Goal: Information Seeking & Learning: Learn about a topic

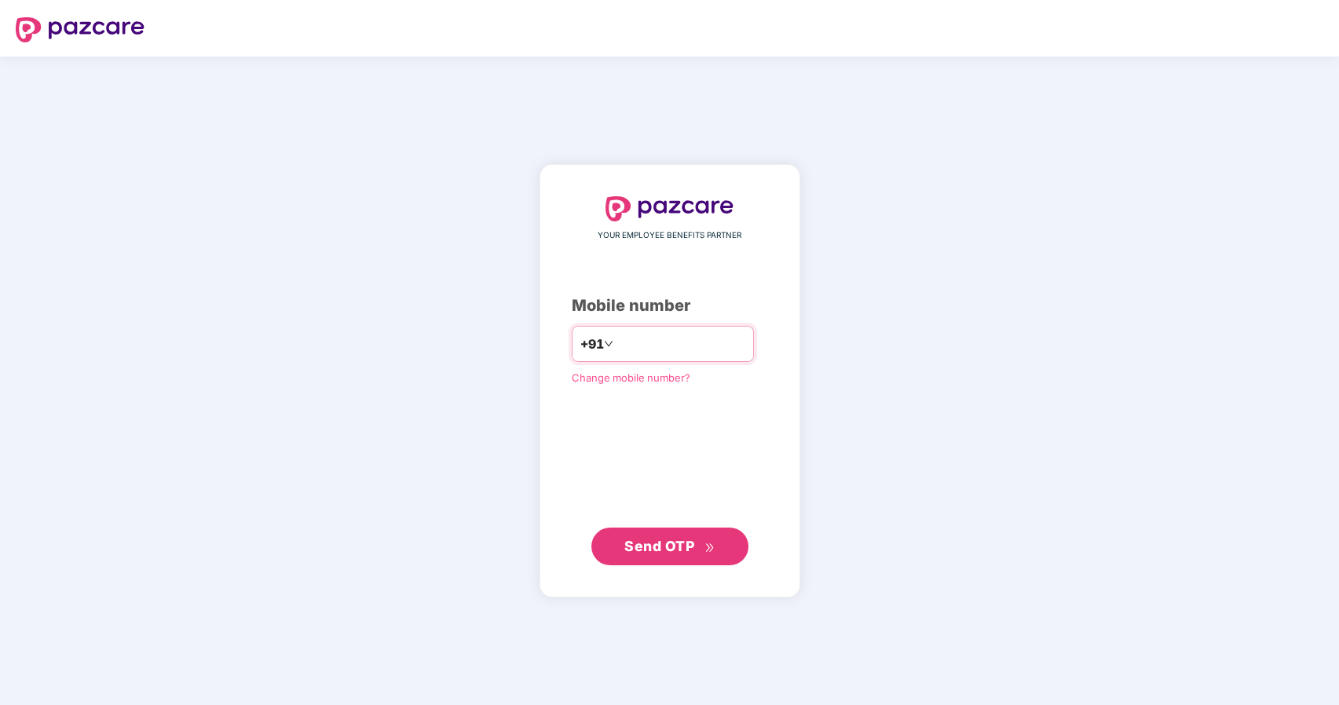
type input "**********"
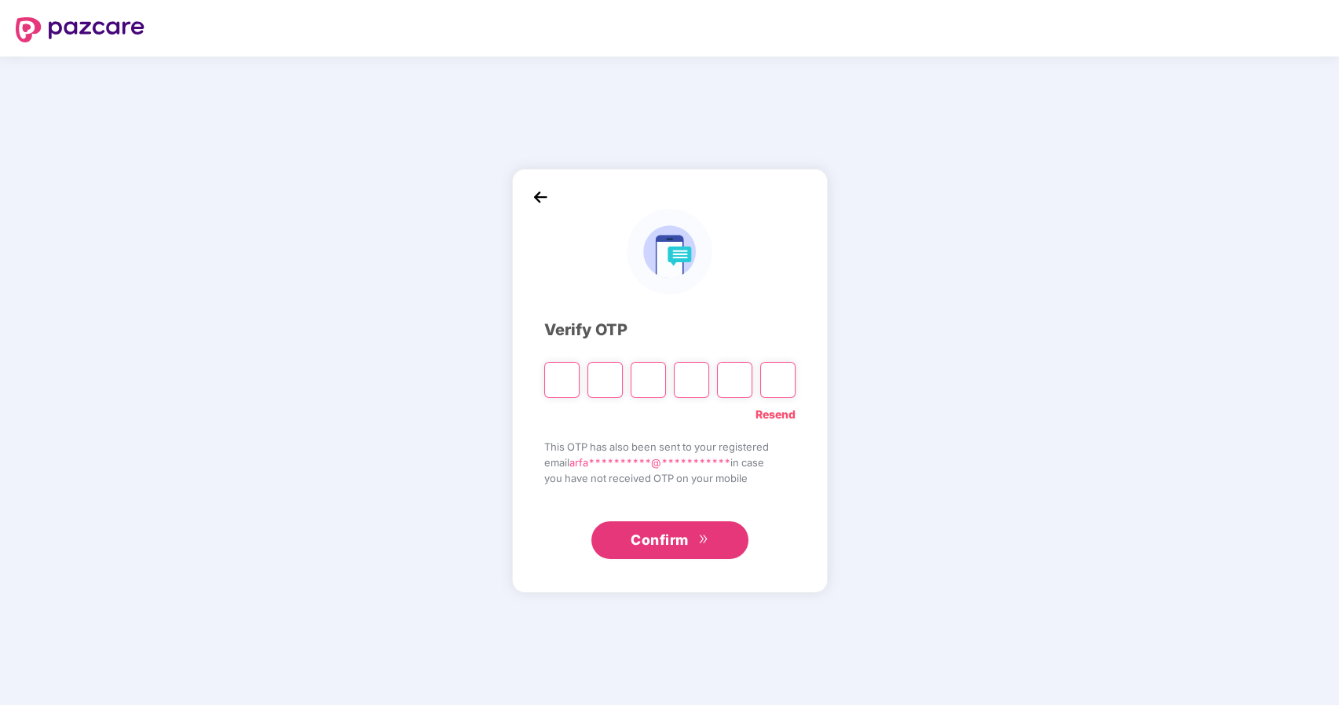
type input "*"
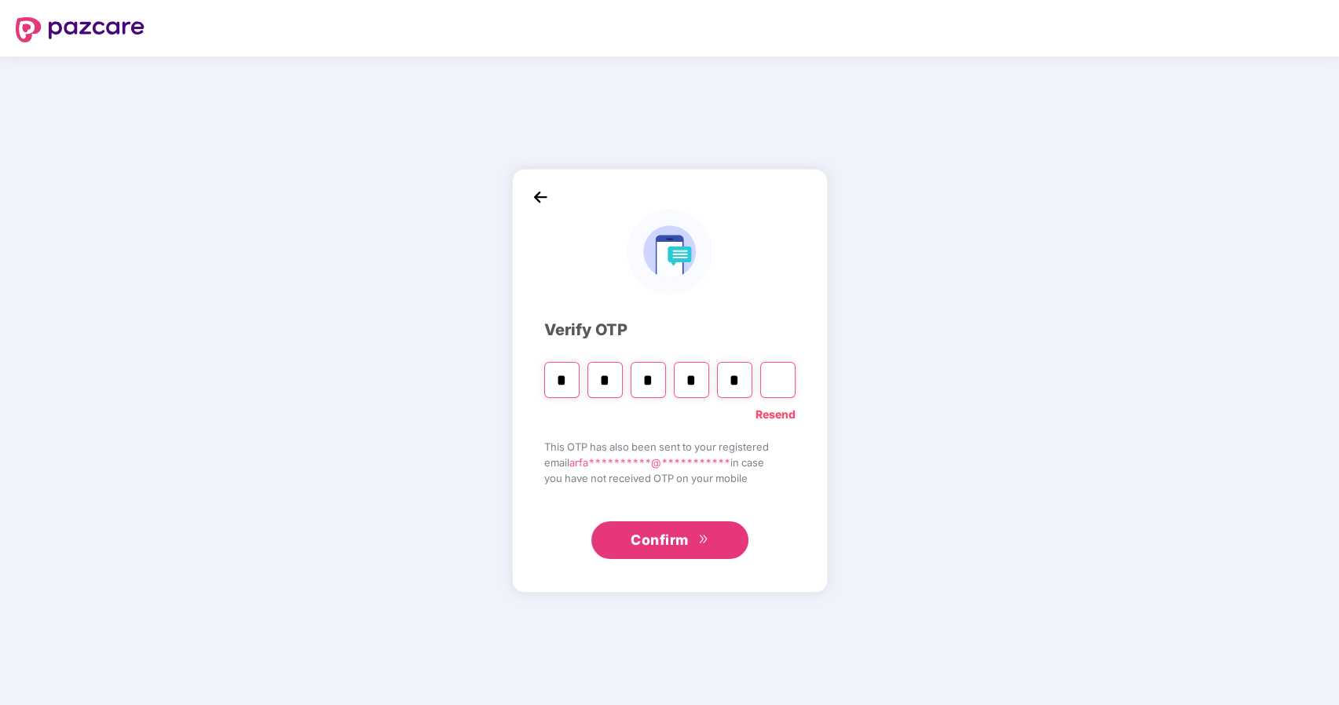
type input "*"
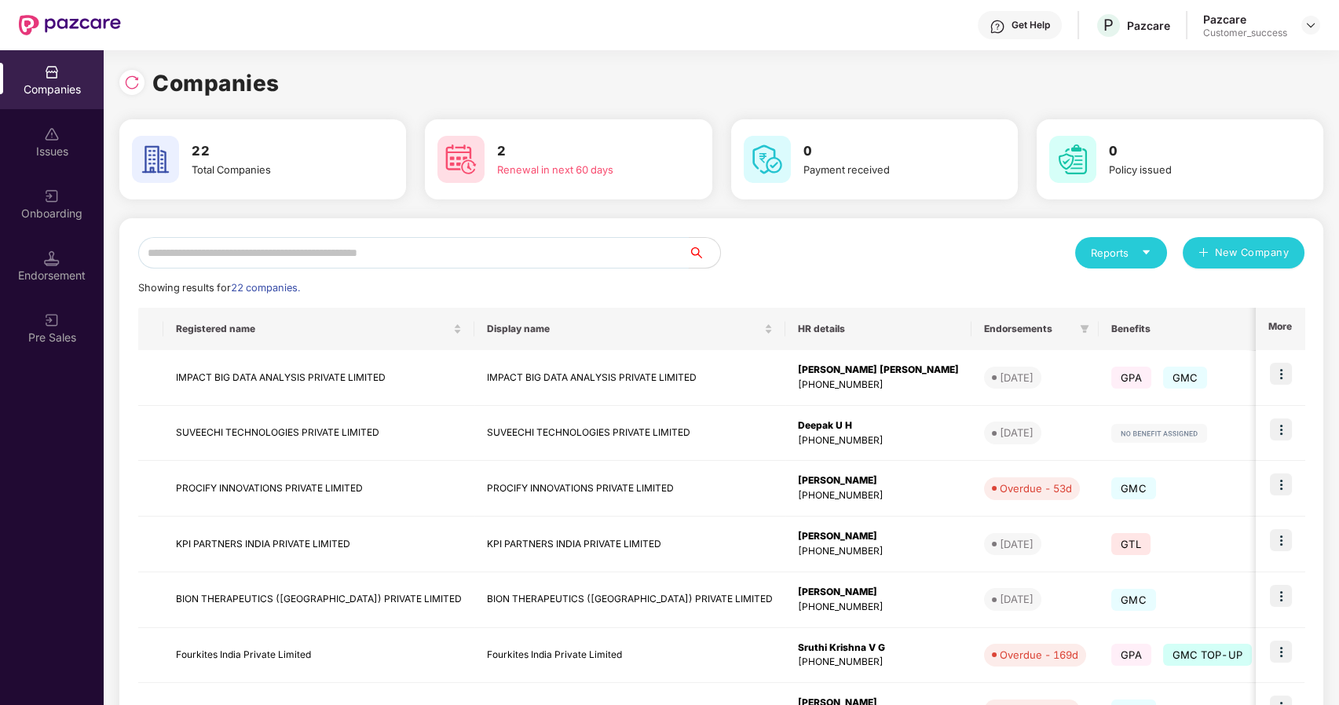
click at [540, 251] on input "text" at bounding box center [413, 252] width 551 height 31
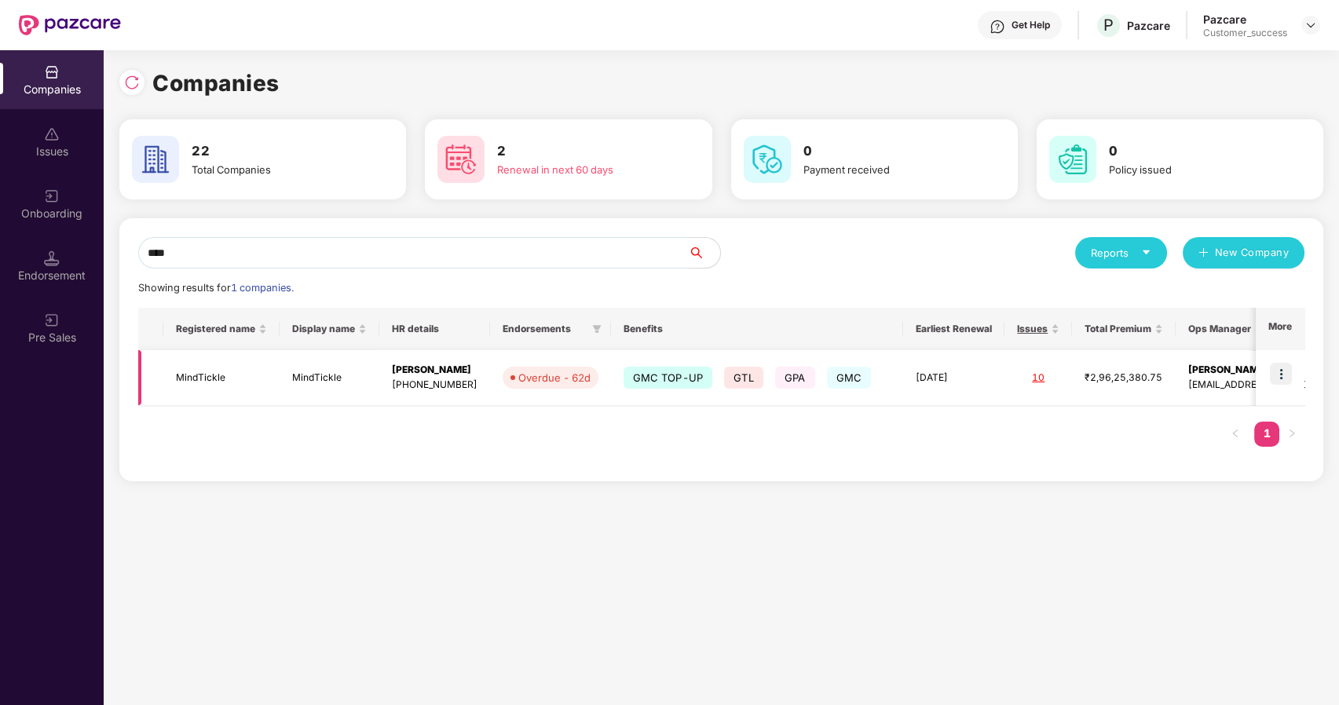
type input "****"
click at [1287, 368] on img at bounding box center [1281, 374] width 22 height 22
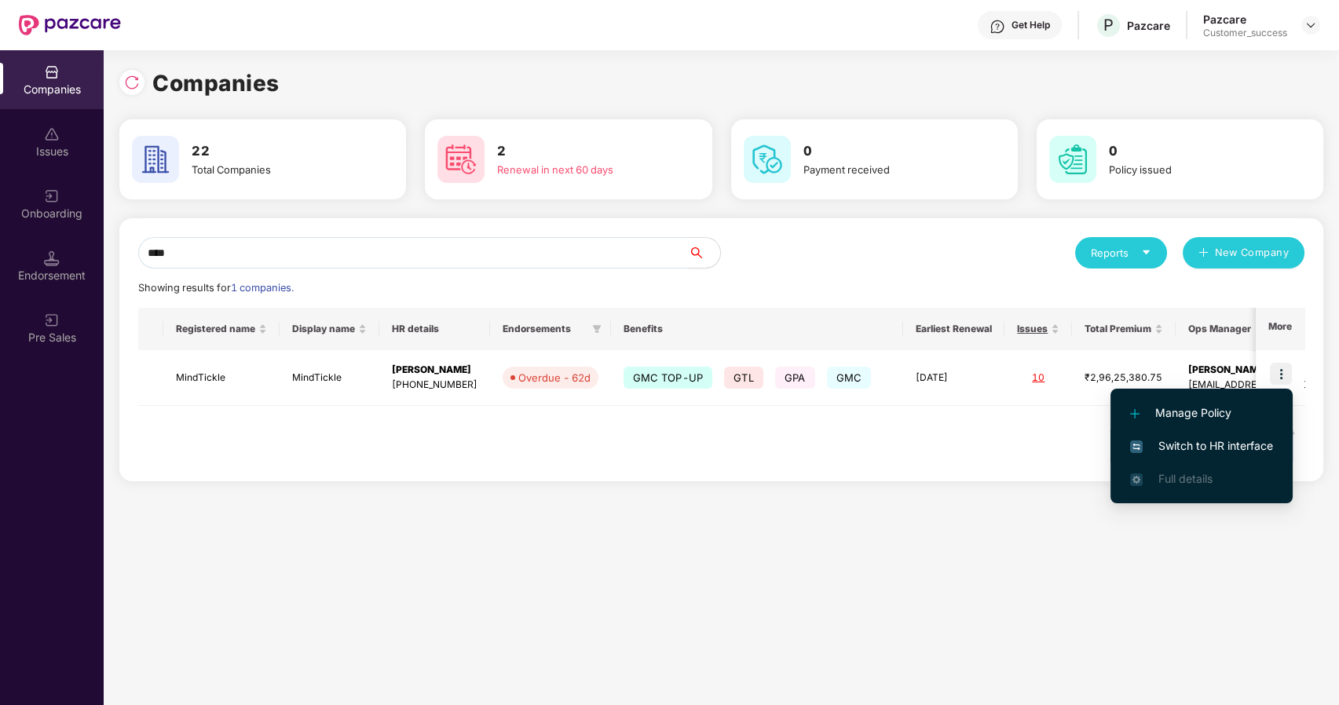
click at [1213, 446] on span "Switch to HR interface" at bounding box center [1201, 445] width 143 height 17
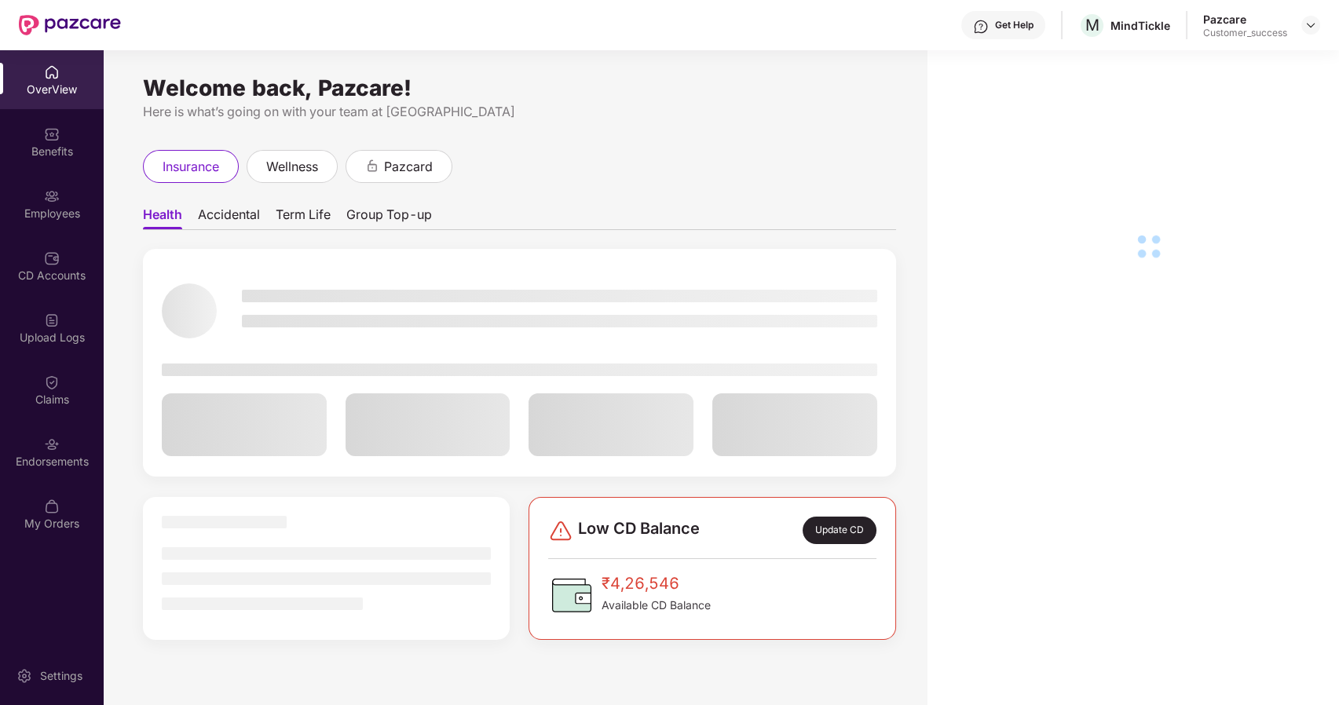
drag, startPoint x: 64, startPoint y: 171, endPoint x: 49, endPoint y: 227, distance: 57.7
click at [48, 227] on div "Employees" at bounding box center [52, 203] width 104 height 59
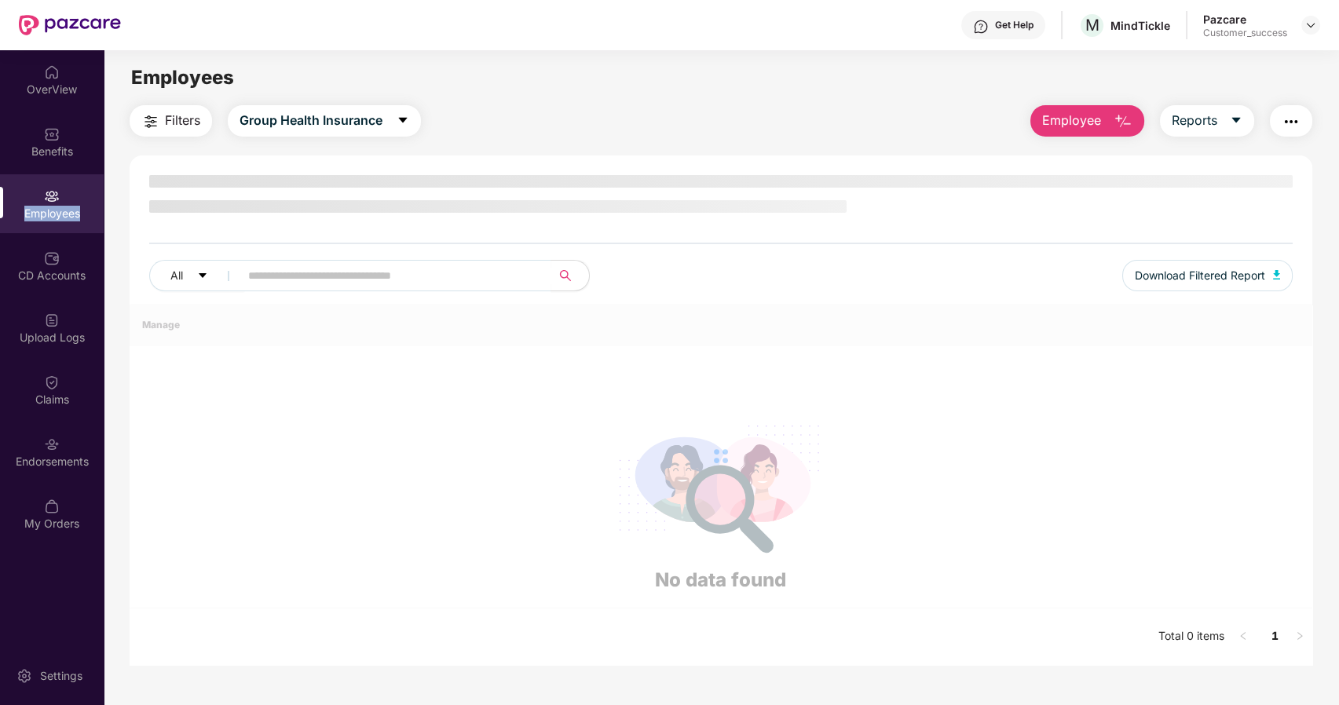
click at [48, 227] on div "Employees" at bounding box center [52, 203] width 104 height 59
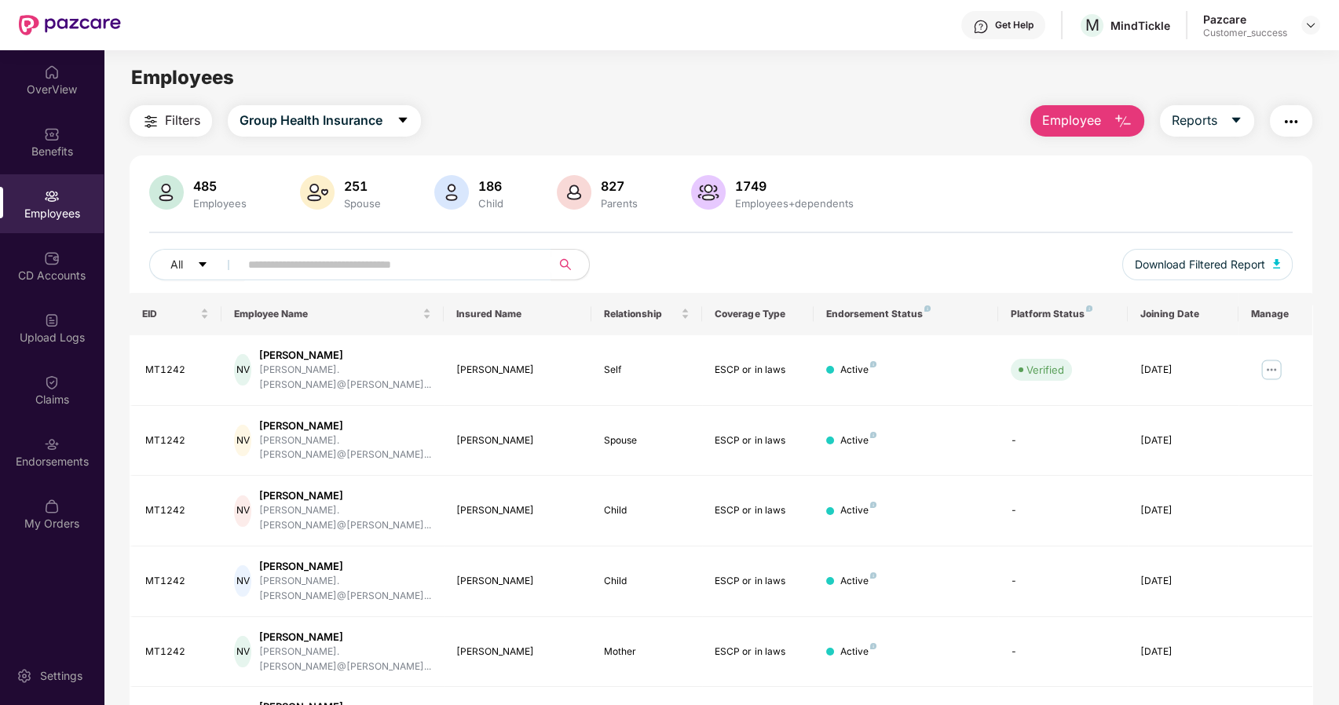
click at [1059, 123] on span "Employee" at bounding box center [1071, 121] width 59 height 20
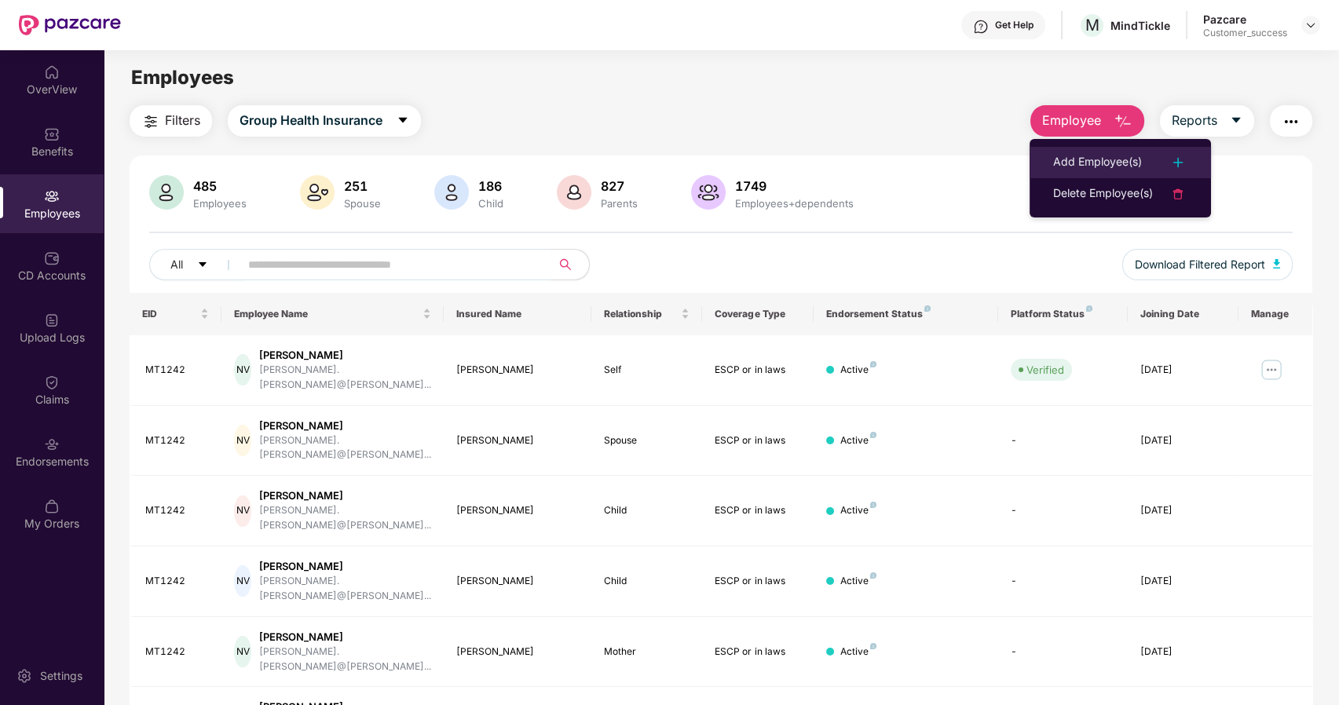
click at [1096, 162] on div "Add Employee(s)" at bounding box center [1097, 162] width 89 height 19
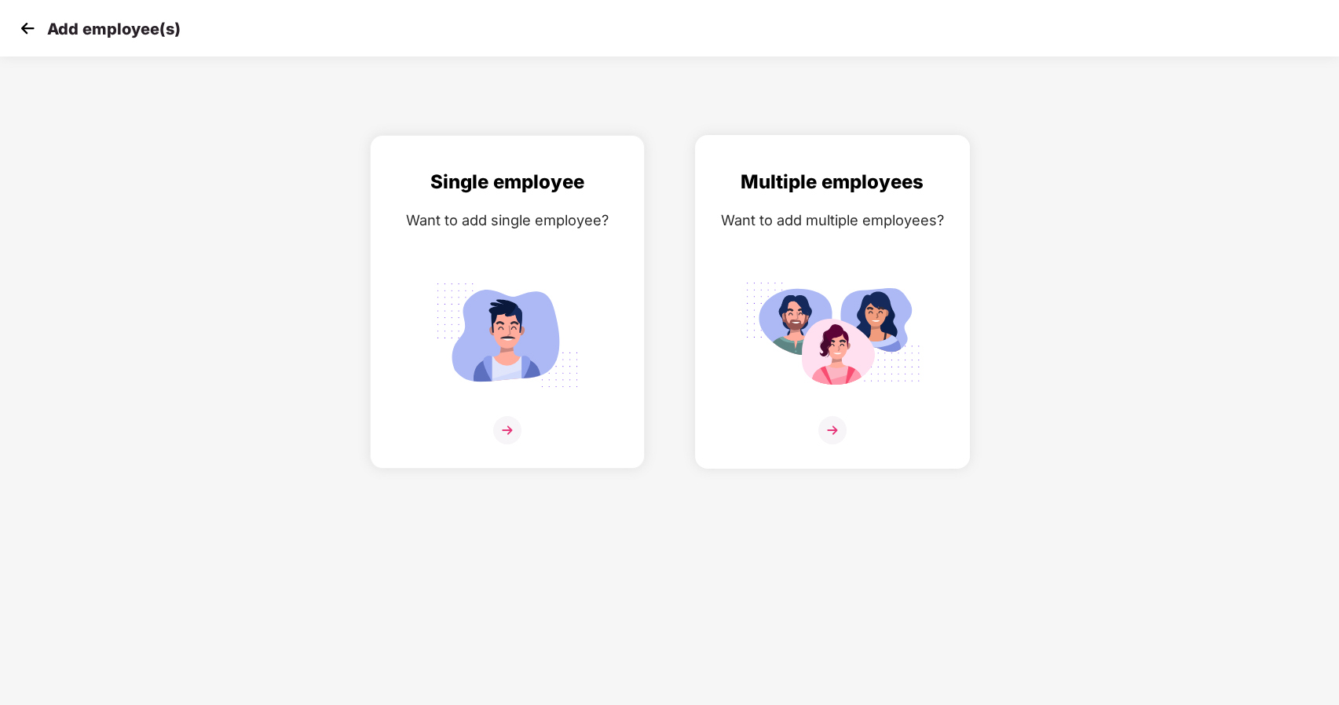
click at [814, 419] on div at bounding box center [833, 440] width 242 height 48
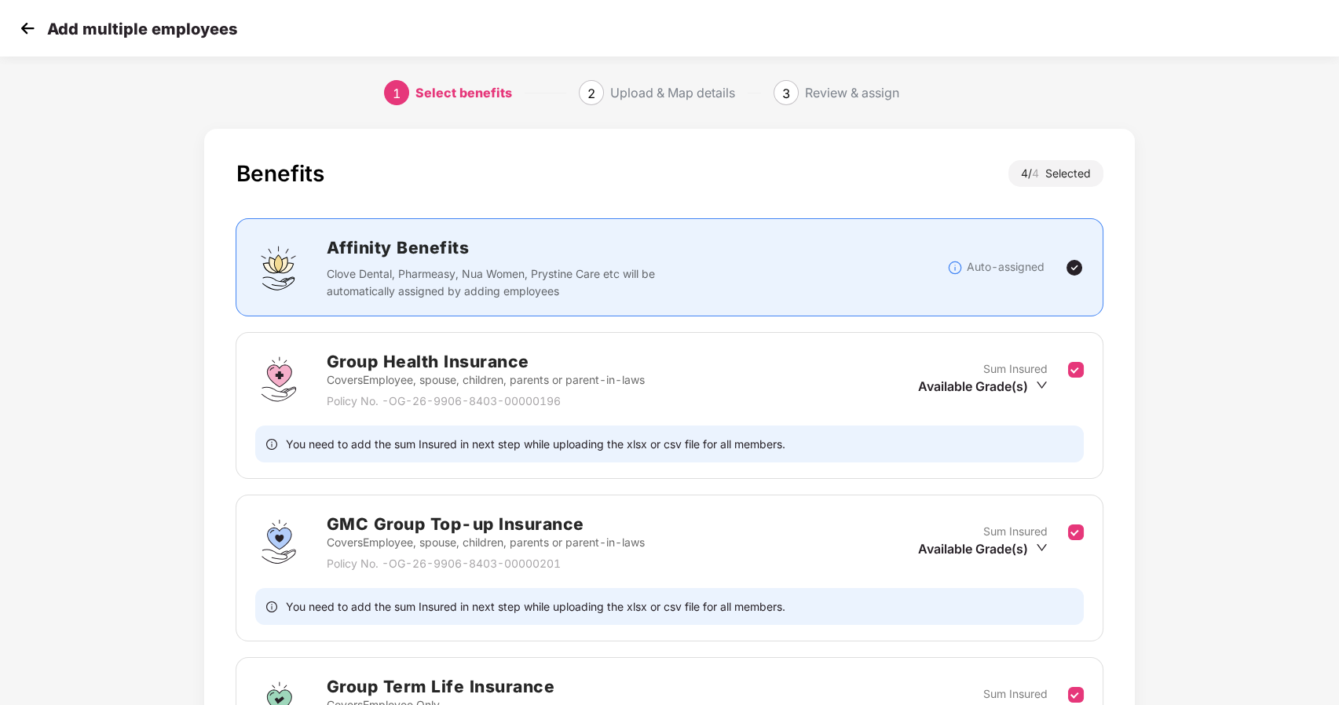
scroll to position [292, 0]
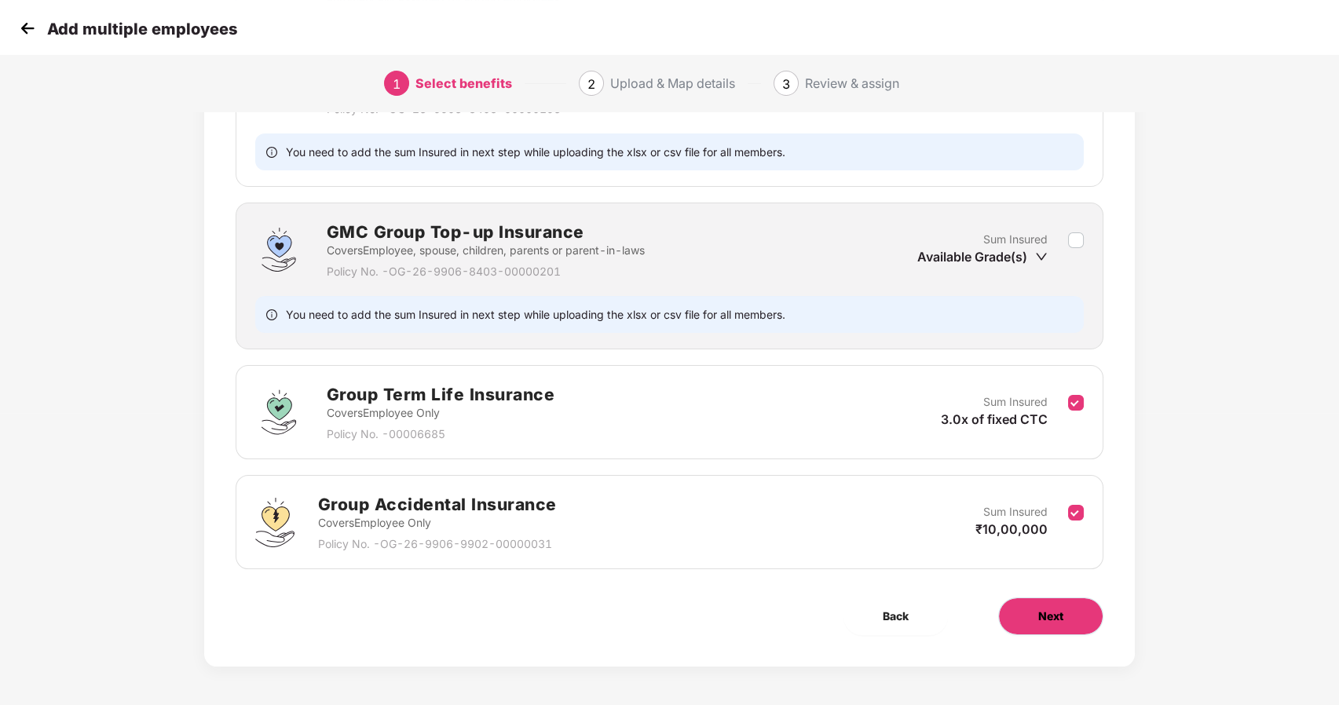
click at [1068, 604] on button "Next" at bounding box center [1050, 617] width 105 height 38
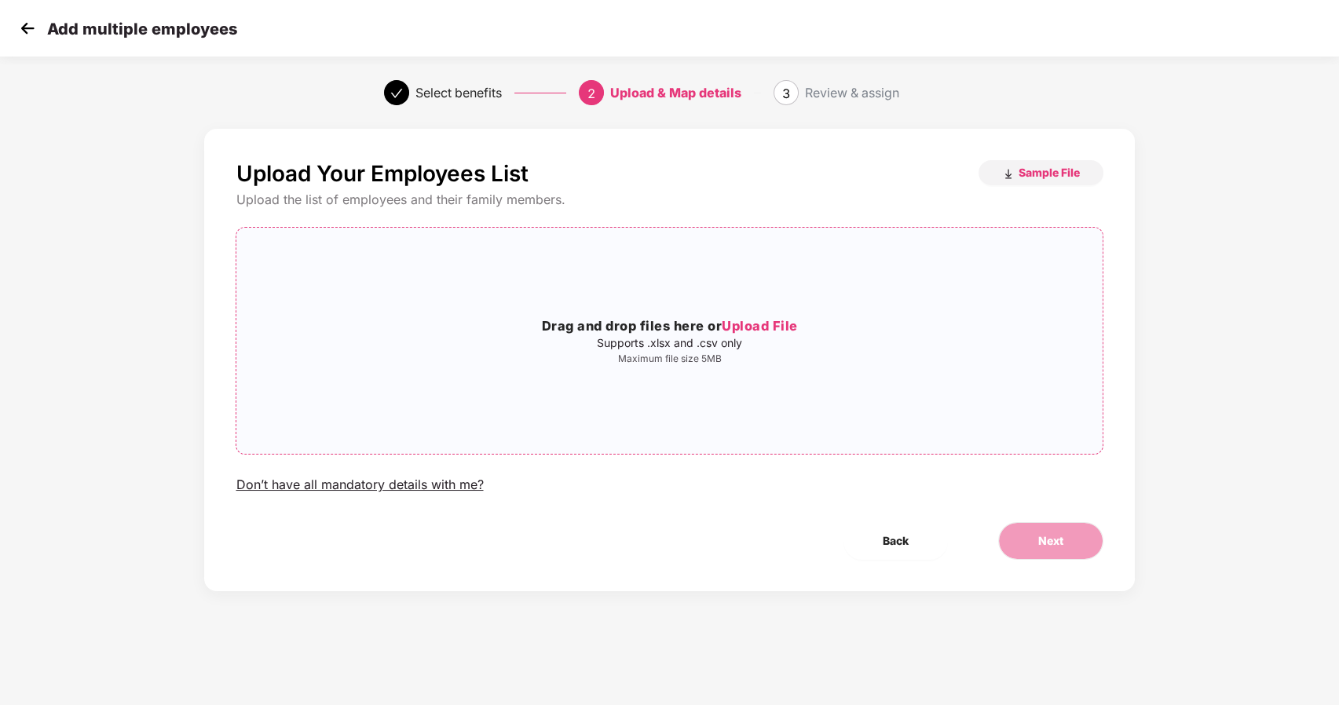
click at [748, 321] on span "Upload File" at bounding box center [760, 326] width 76 height 16
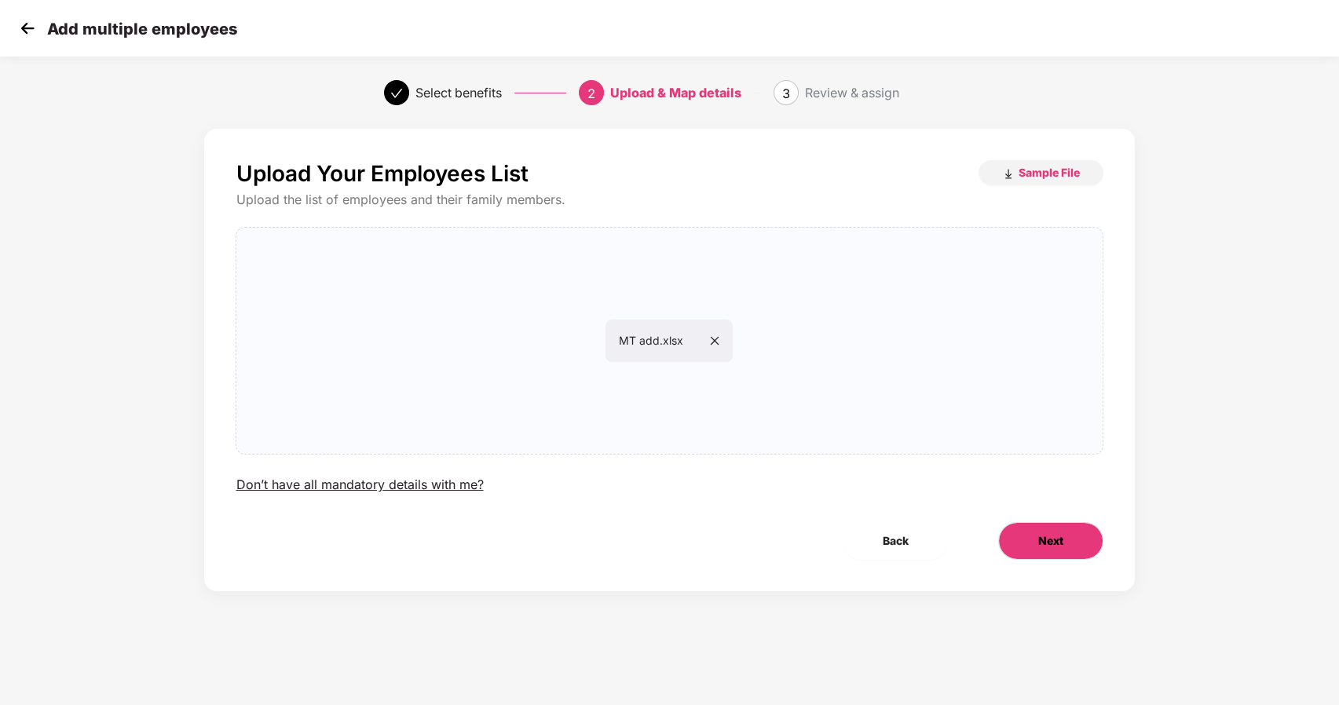
click at [1049, 525] on button "Next" at bounding box center [1050, 541] width 105 height 38
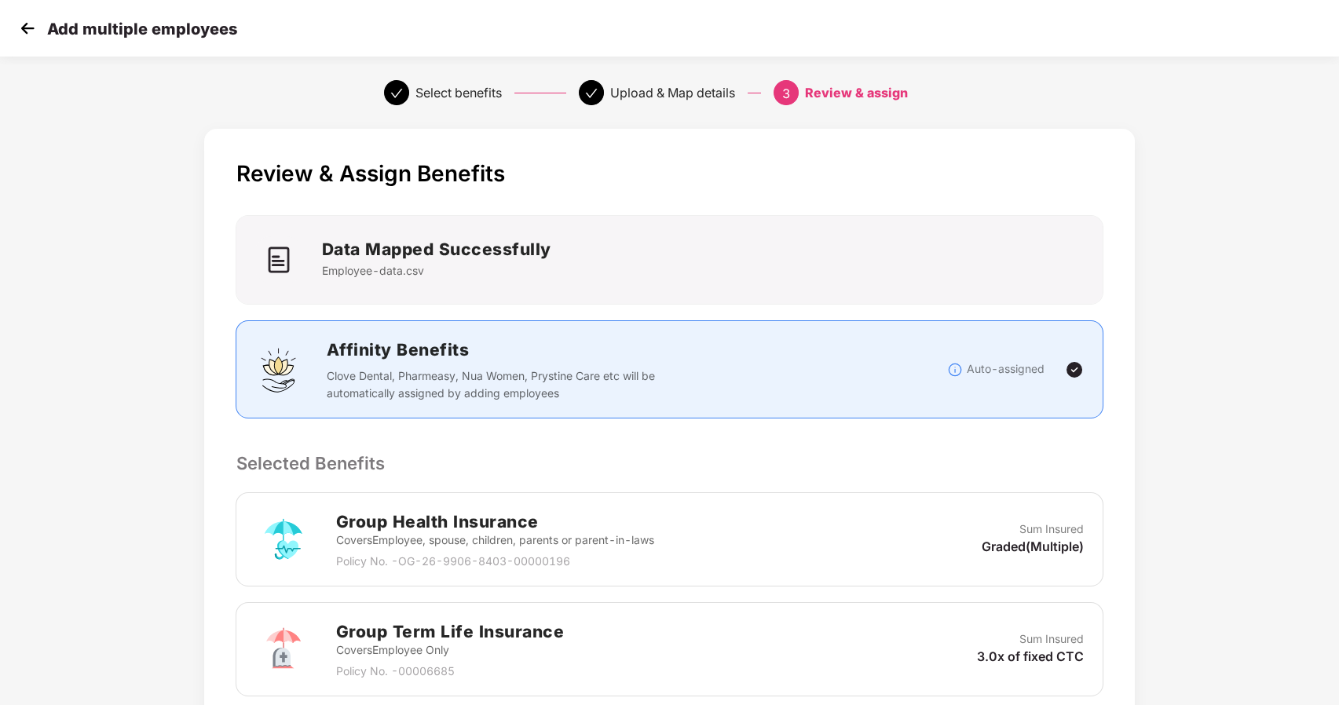
scroll to position [390, 0]
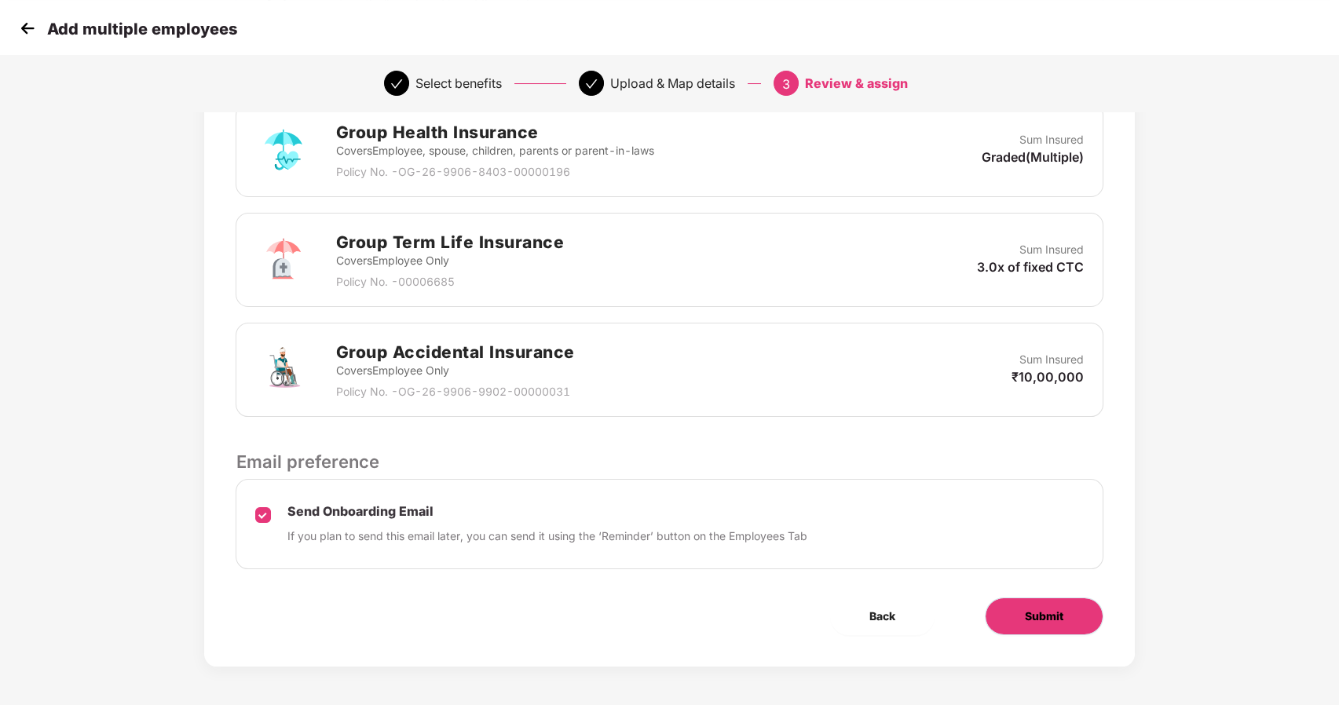
click at [1039, 619] on span "Submit" at bounding box center [1044, 616] width 38 height 17
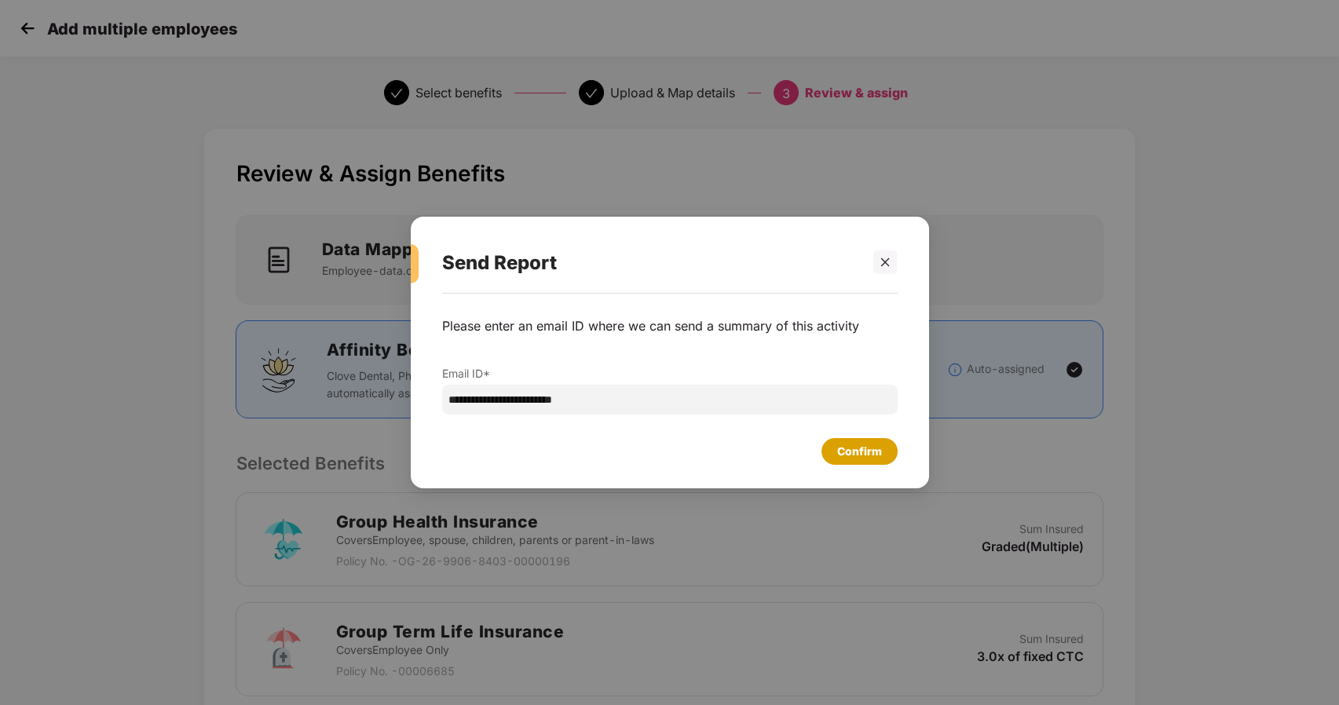
click at [843, 450] on div "Confirm" at bounding box center [859, 451] width 45 height 17
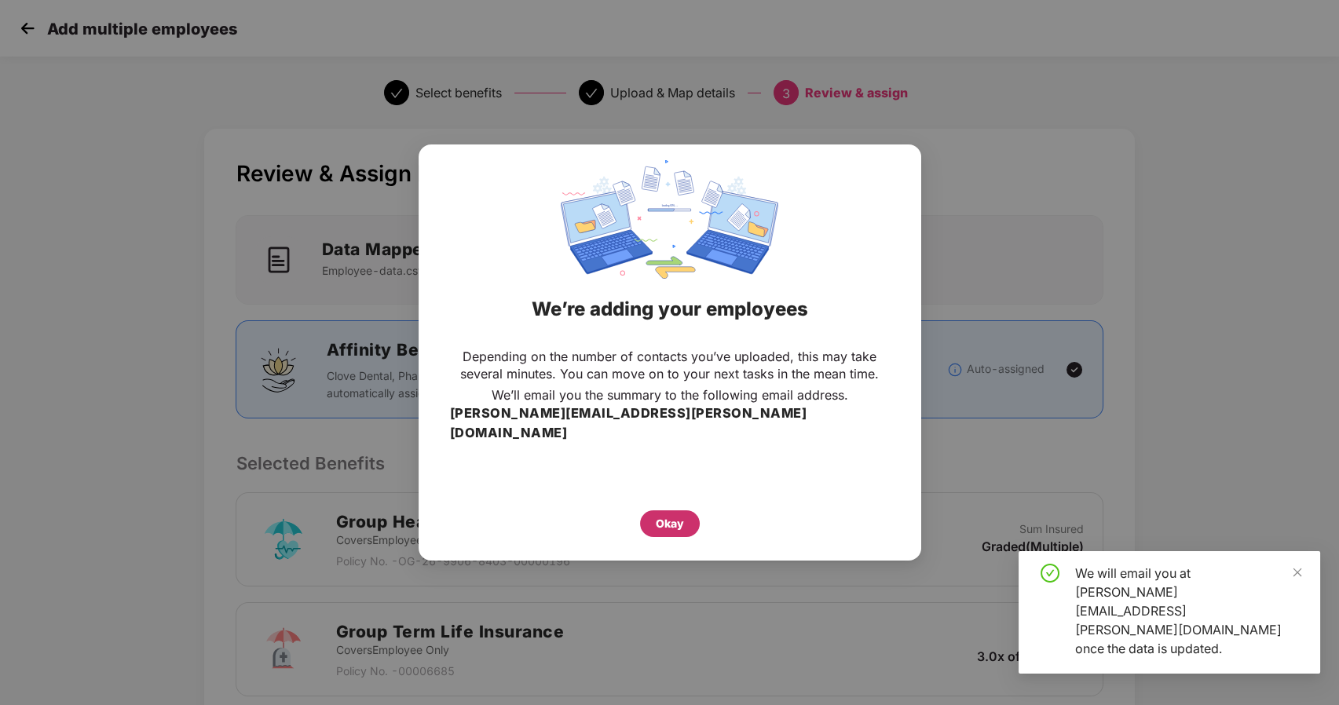
click at [663, 515] on div "Okay" at bounding box center [670, 523] width 28 height 17
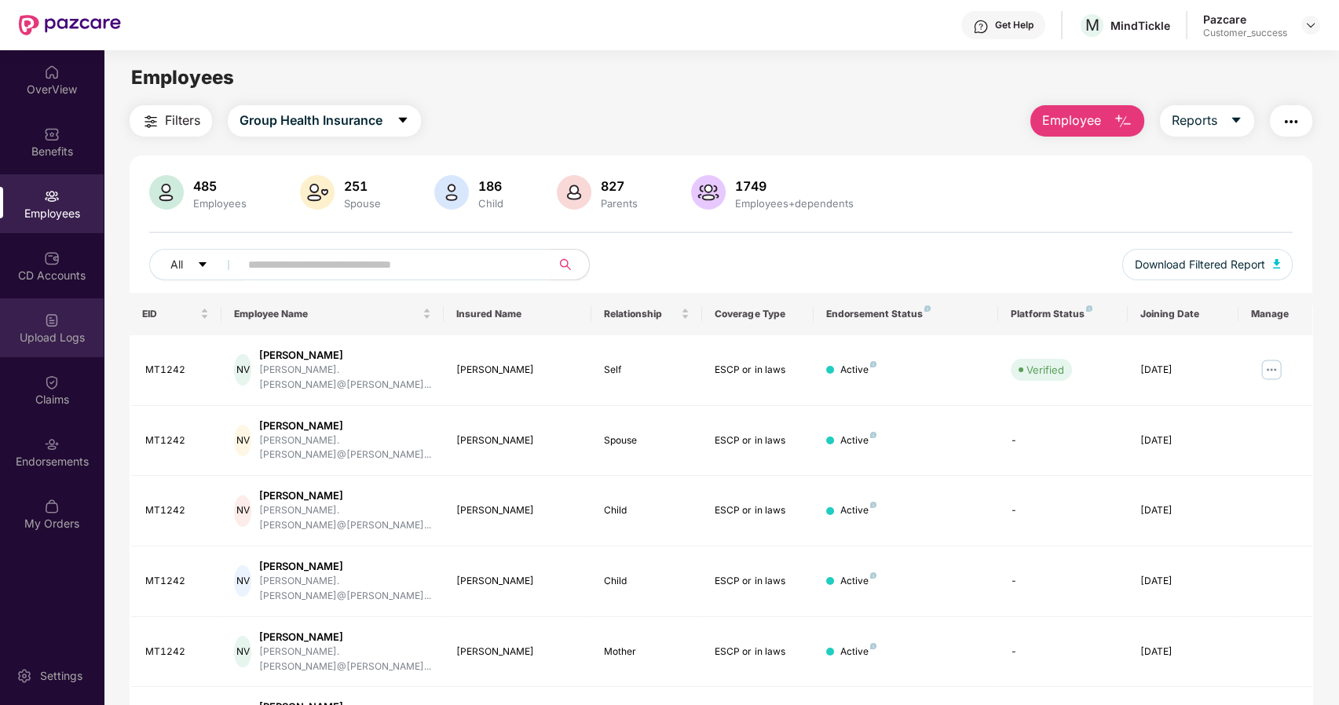
click at [49, 349] on div "Upload Logs" at bounding box center [52, 327] width 104 height 59
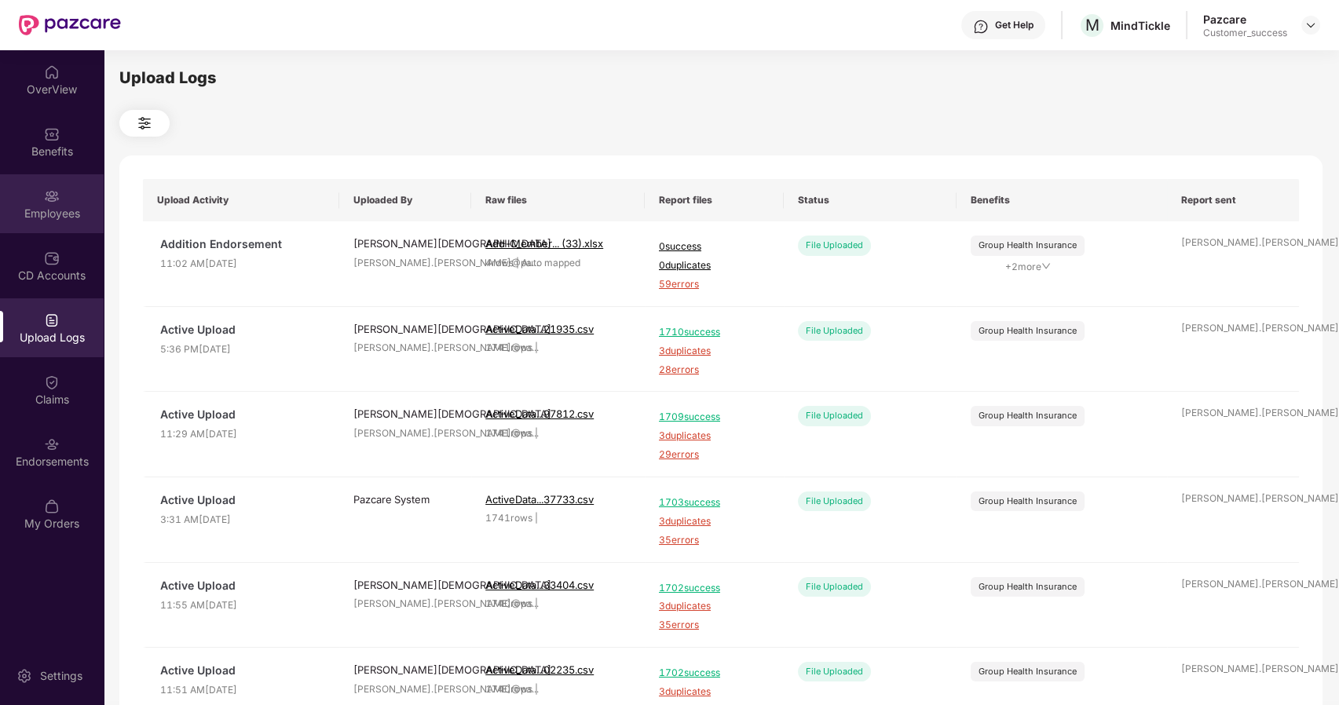
click at [76, 214] on div "Employees" at bounding box center [52, 214] width 104 height 16
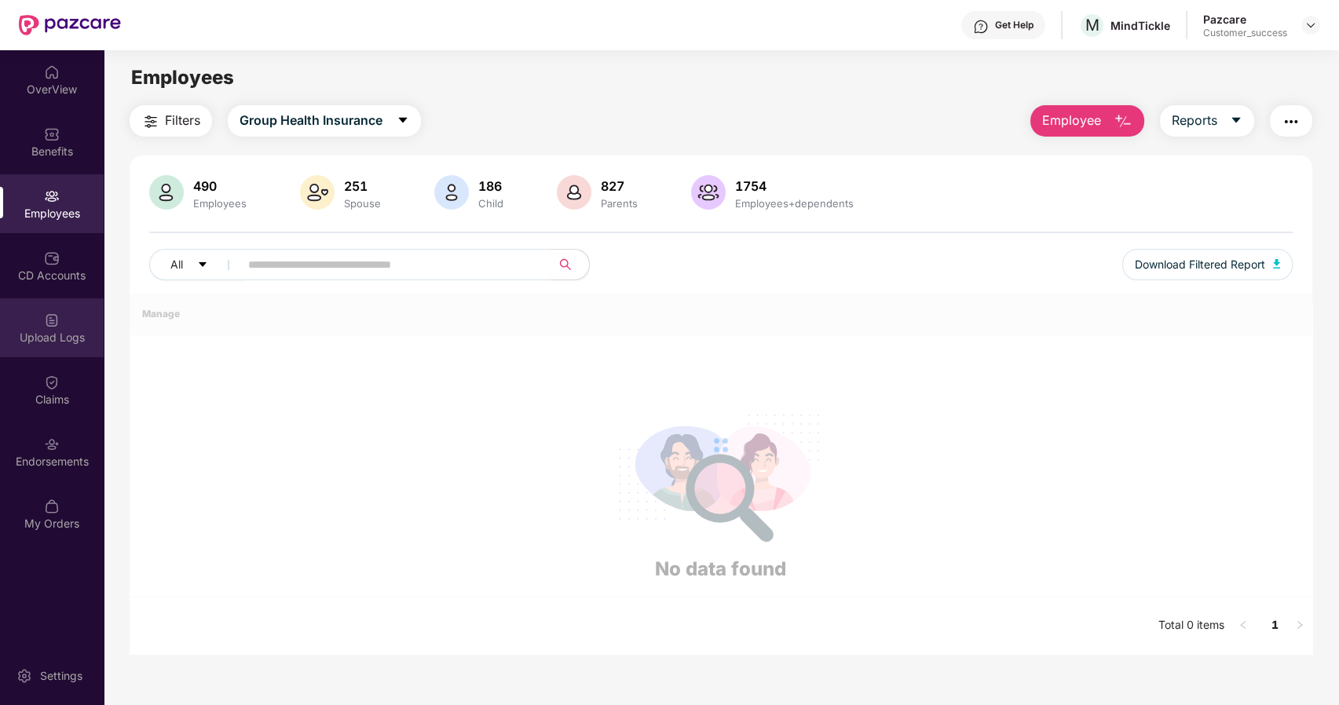
click at [68, 330] on div "Upload Logs" at bounding box center [52, 338] width 104 height 16
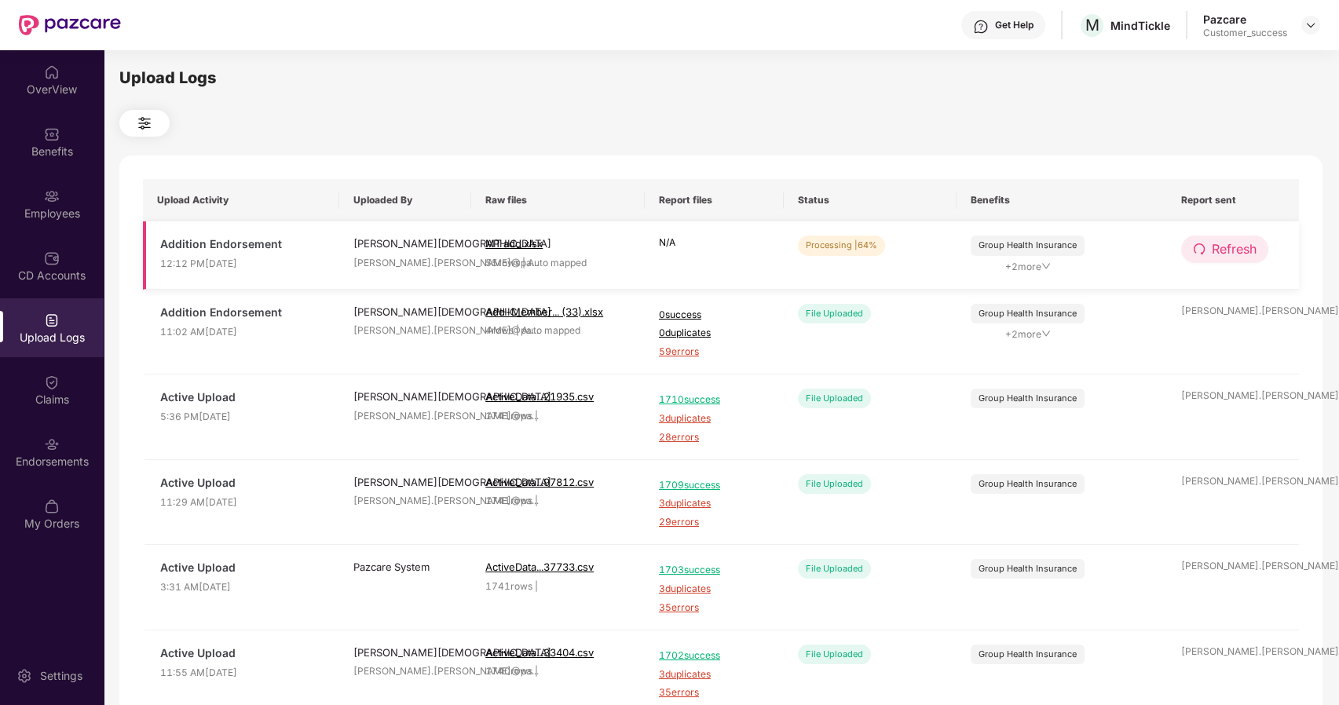
click at [1225, 254] on span "Refresh" at bounding box center [1234, 250] width 45 height 20
click at [1225, 254] on span "Refresh" at bounding box center [1235, 250] width 45 height 20
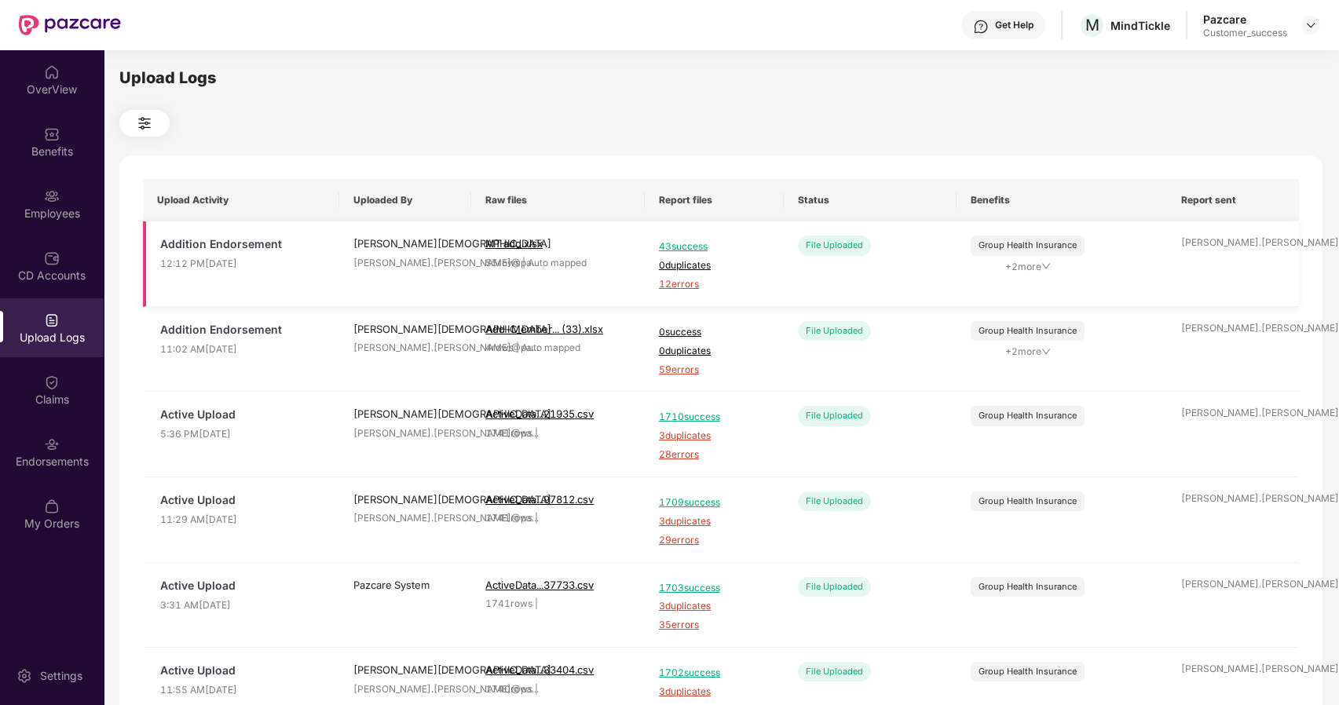
click at [691, 284] on span "12 errors" at bounding box center [714, 284] width 111 height 15
click at [57, 195] on img at bounding box center [52, 196] width 16 height 16
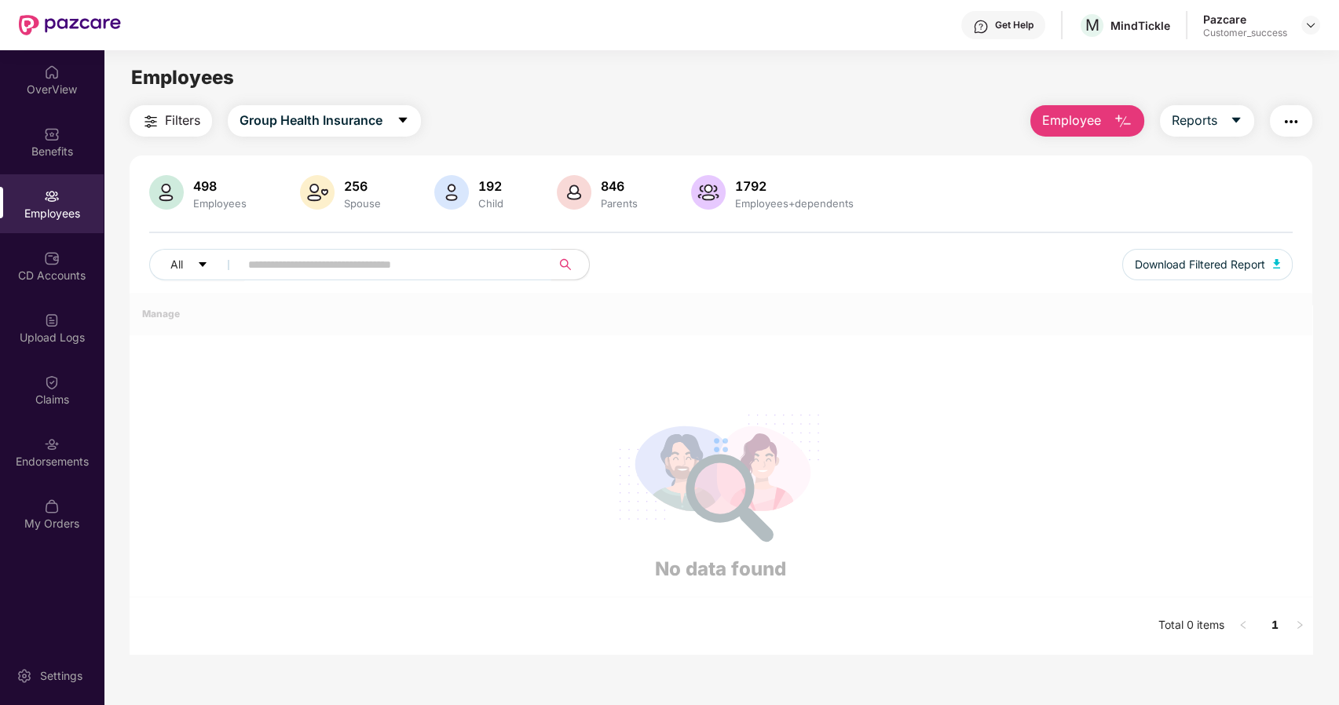
click at [274, 273] on input "text" at bounding box center [389, 265] width 282 height 24
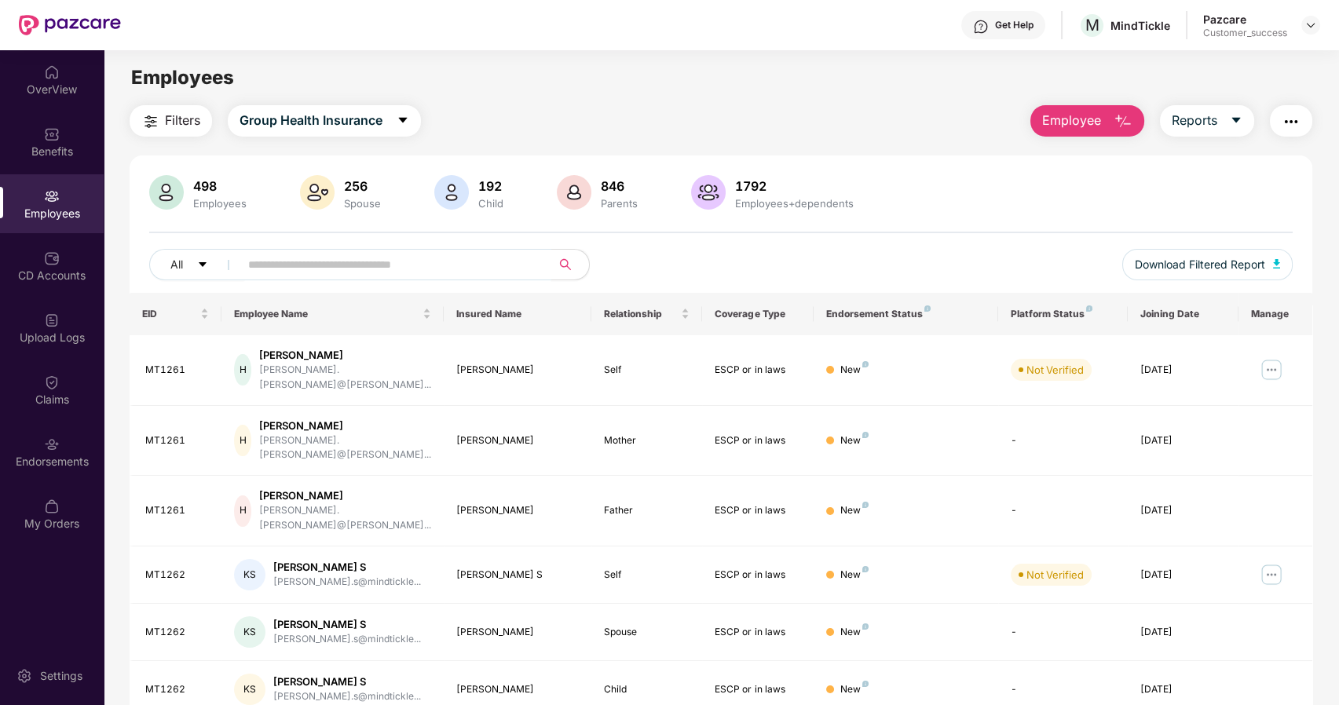
paste input "**********"
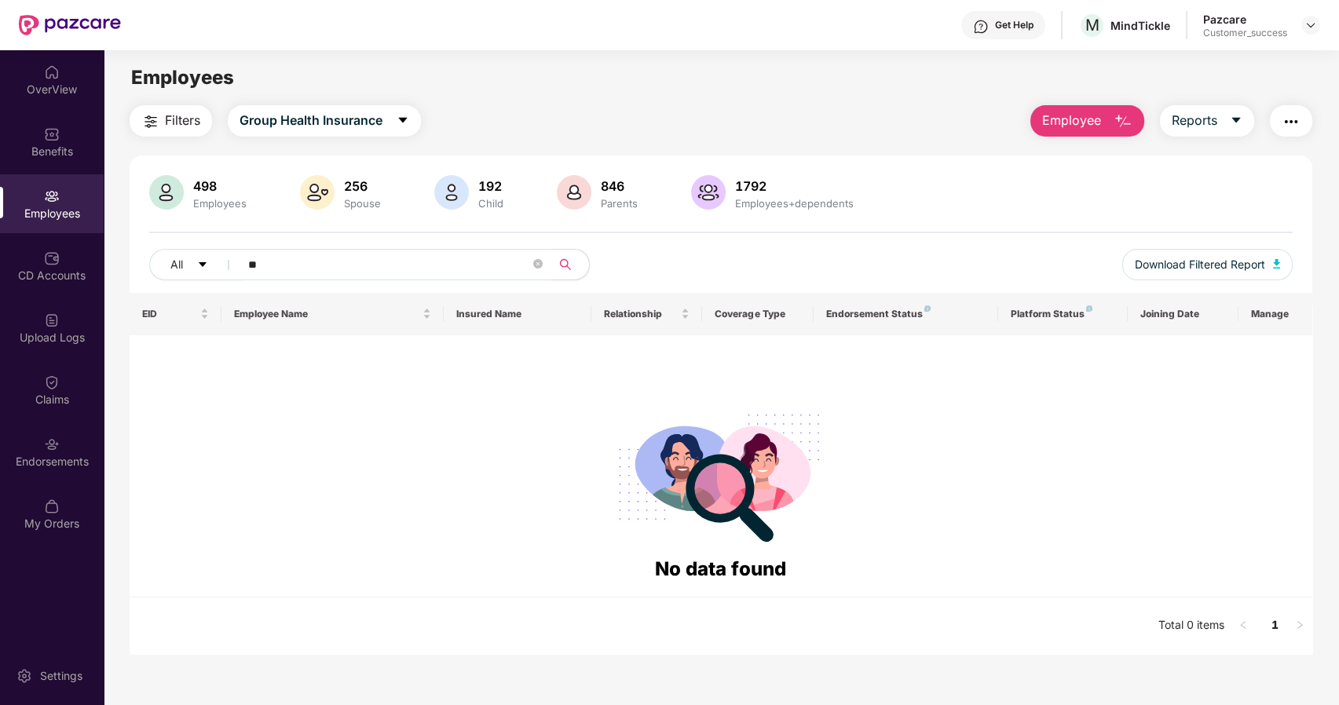
type input "*"
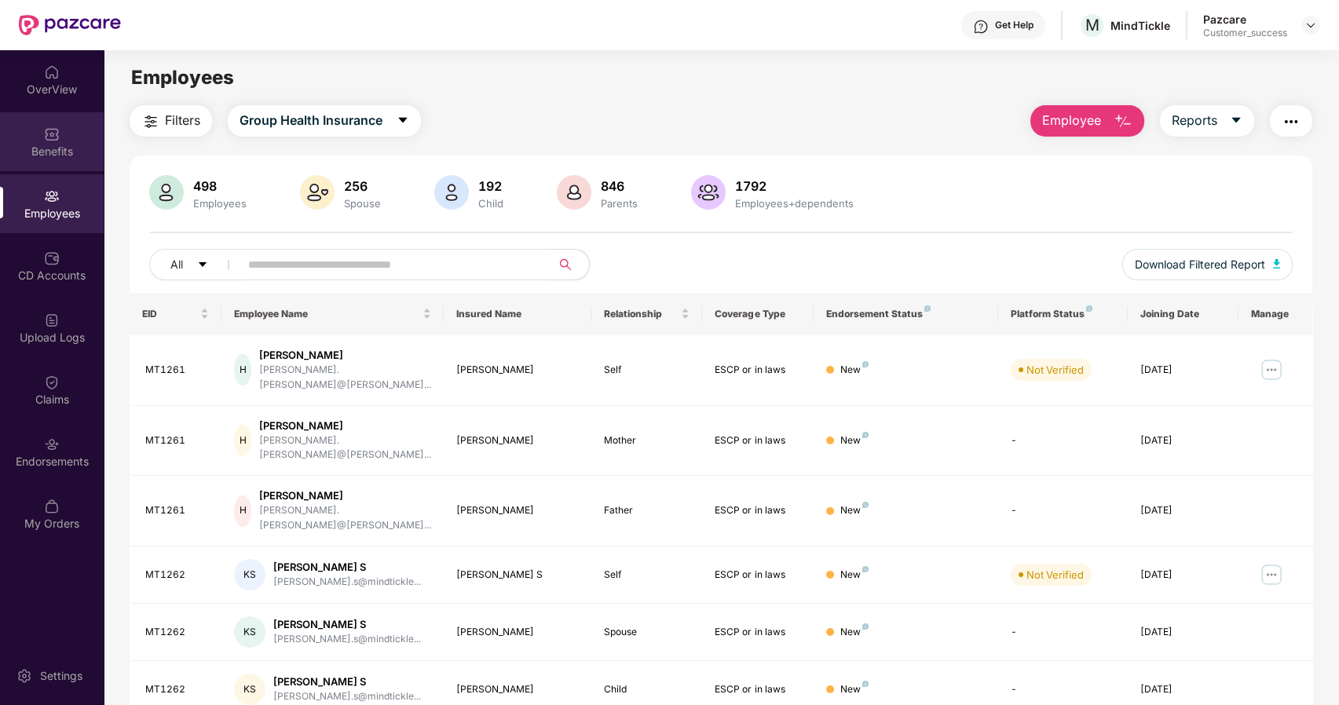
click at [76, 138] on div "Benefits" at bounding box center [52, 141] width 104 height 59
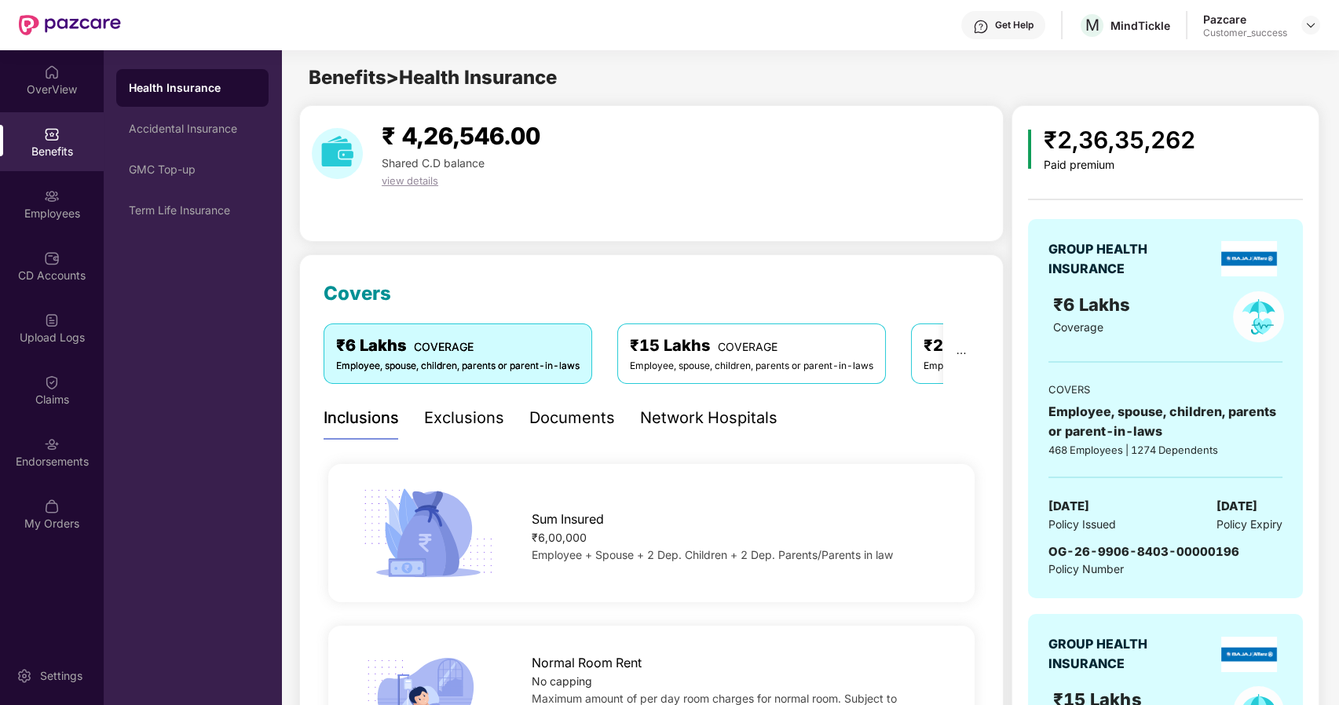
scroll to position [691, 0]
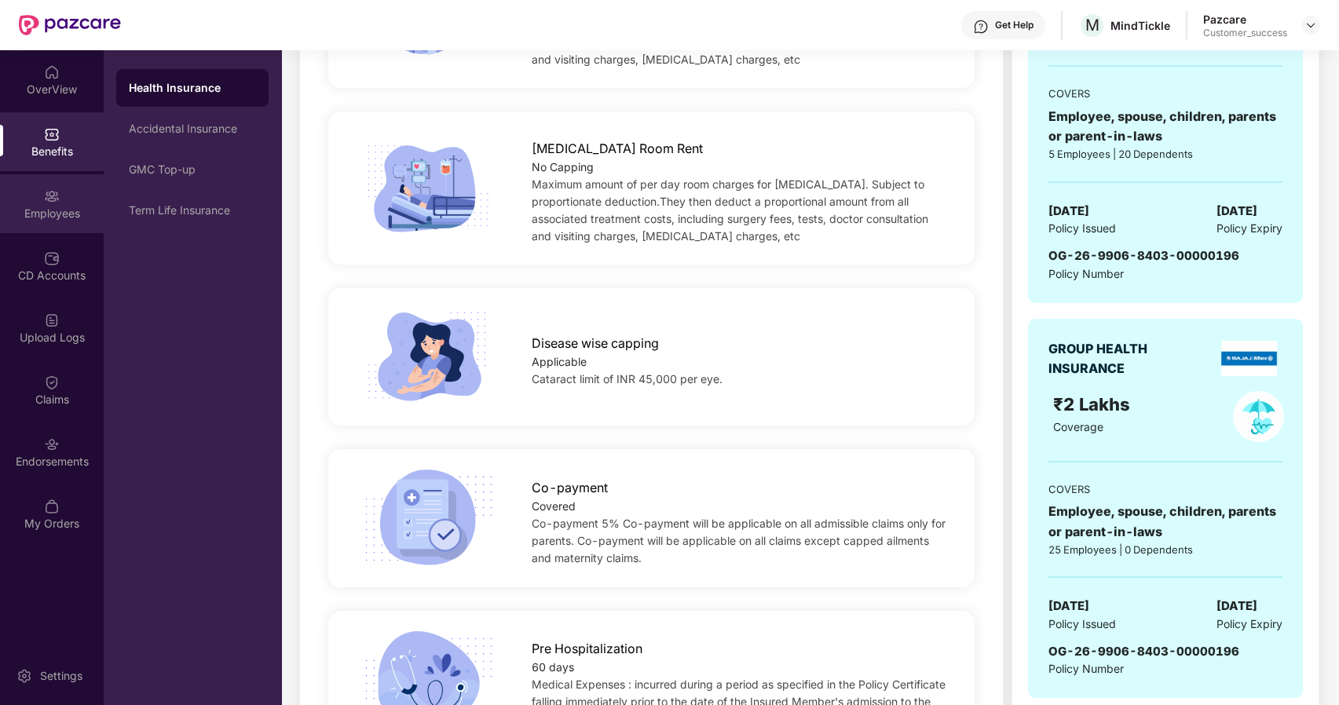
click at [79, 202] on div "Employees" at bounding box center [52, 203] width 104 height 59
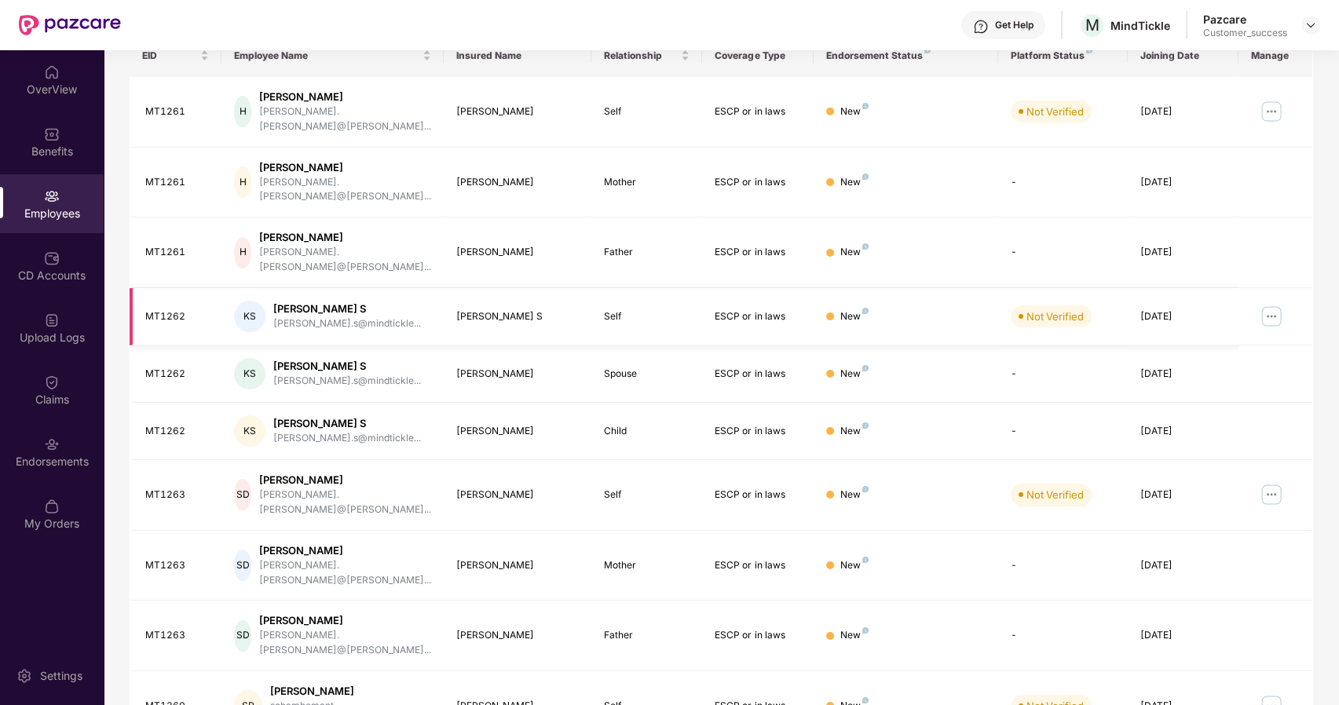
scroll to position [0, 0]
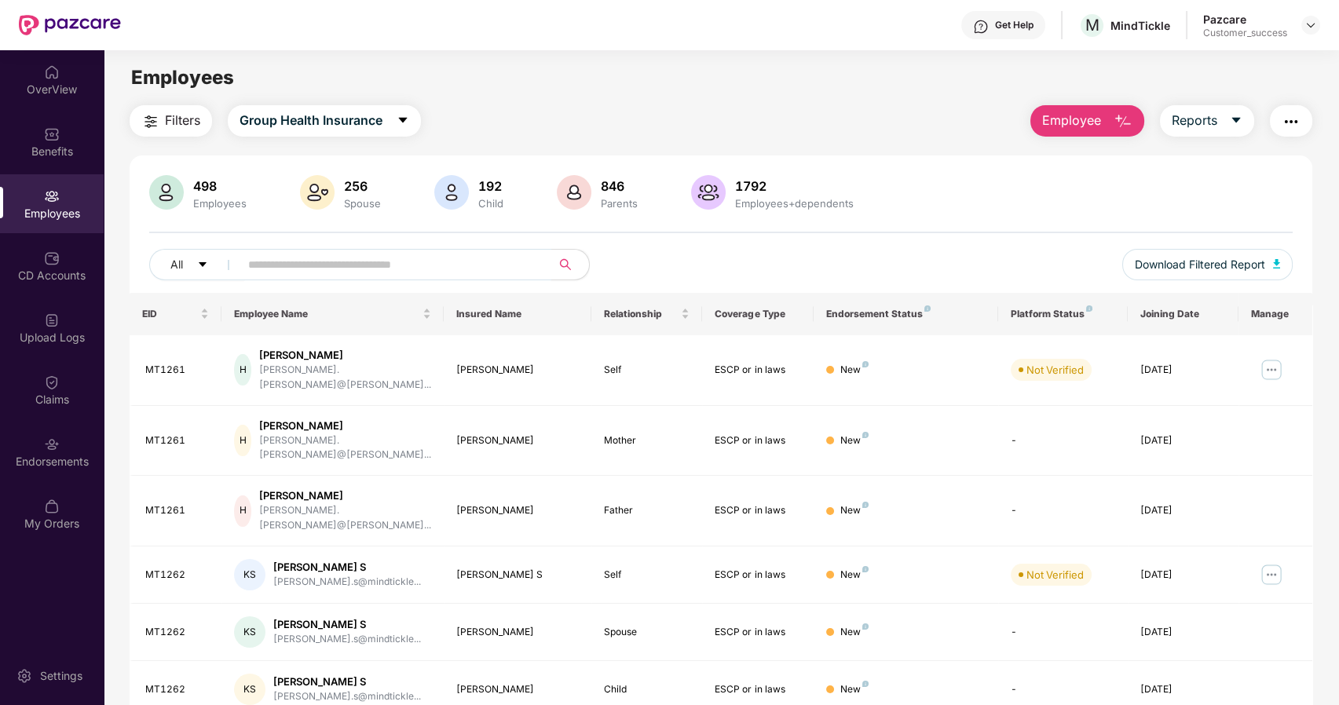
click at [314, 268] on input "text" at bounding box center [389, 265] width 282 height 24
type input "*"
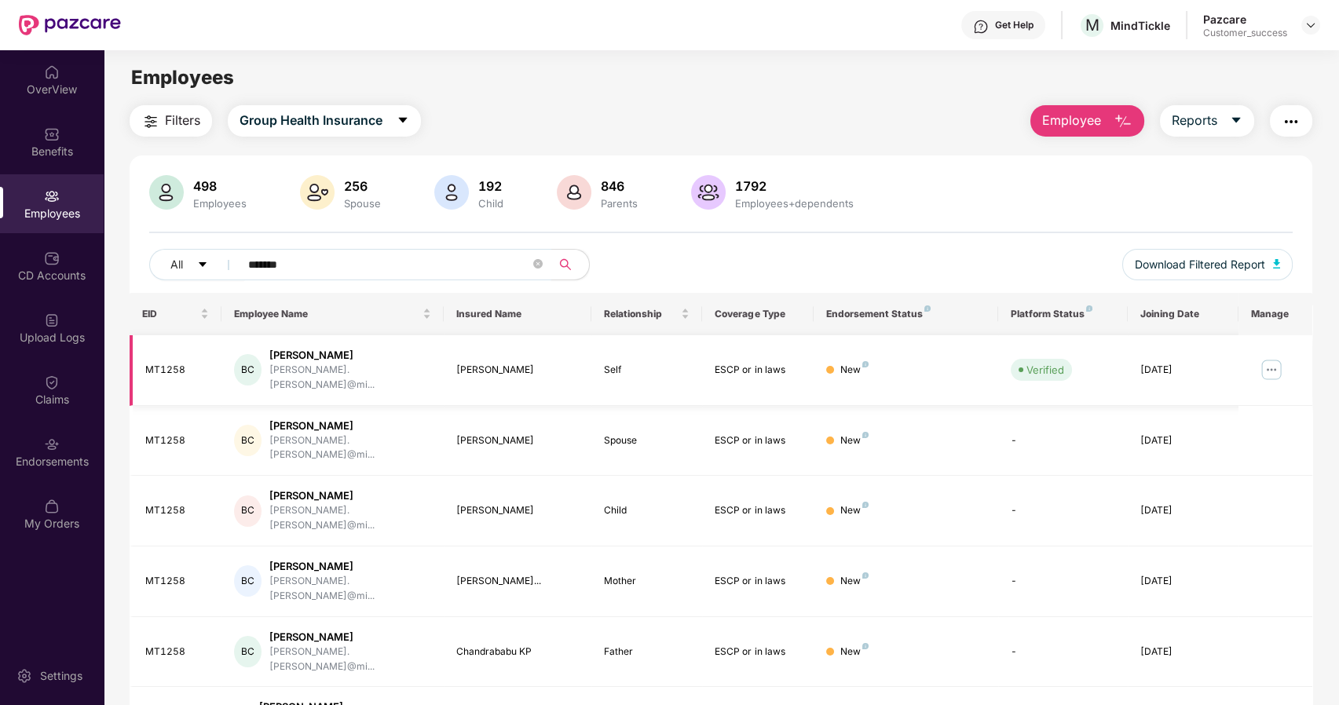
type input "*******"
click at [1275, 357] on img at bounding box center [1271, 369] width 25 height 25
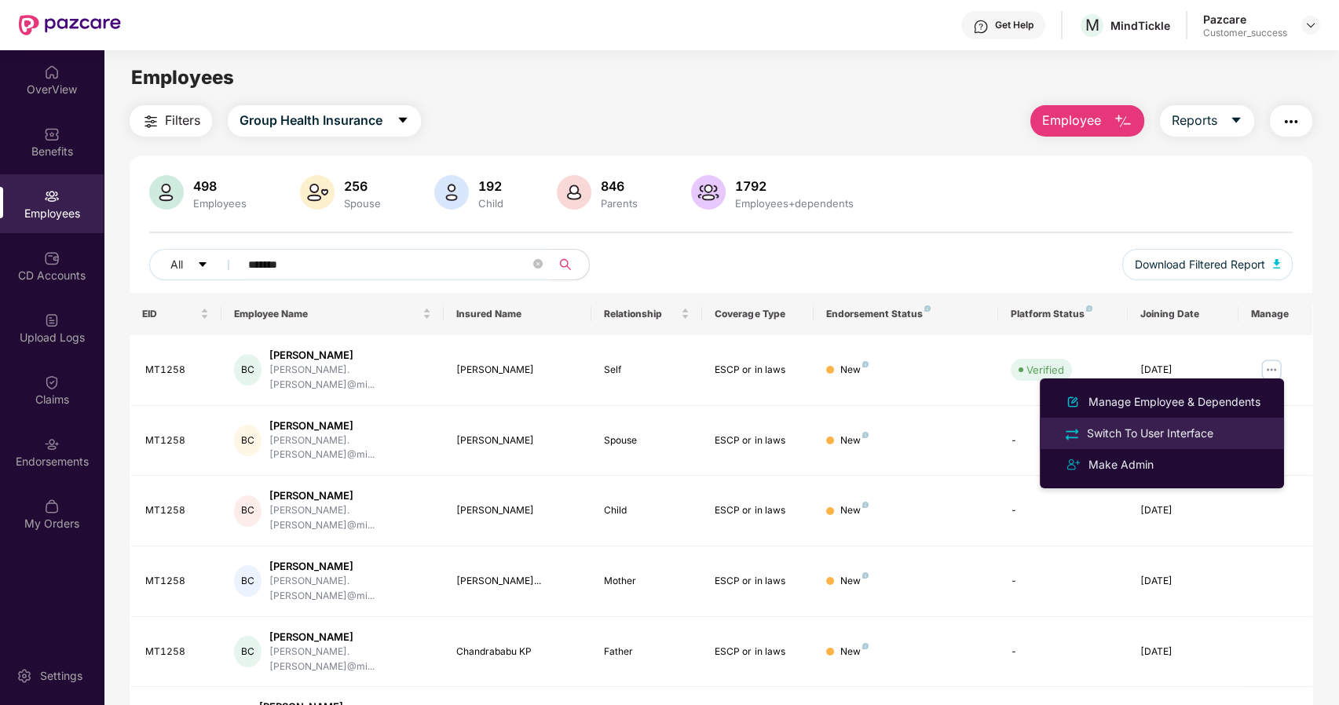
click at [1095, 430] on div "Switch To User Interface" at bounding box center [1150, 433] width 133 height 17
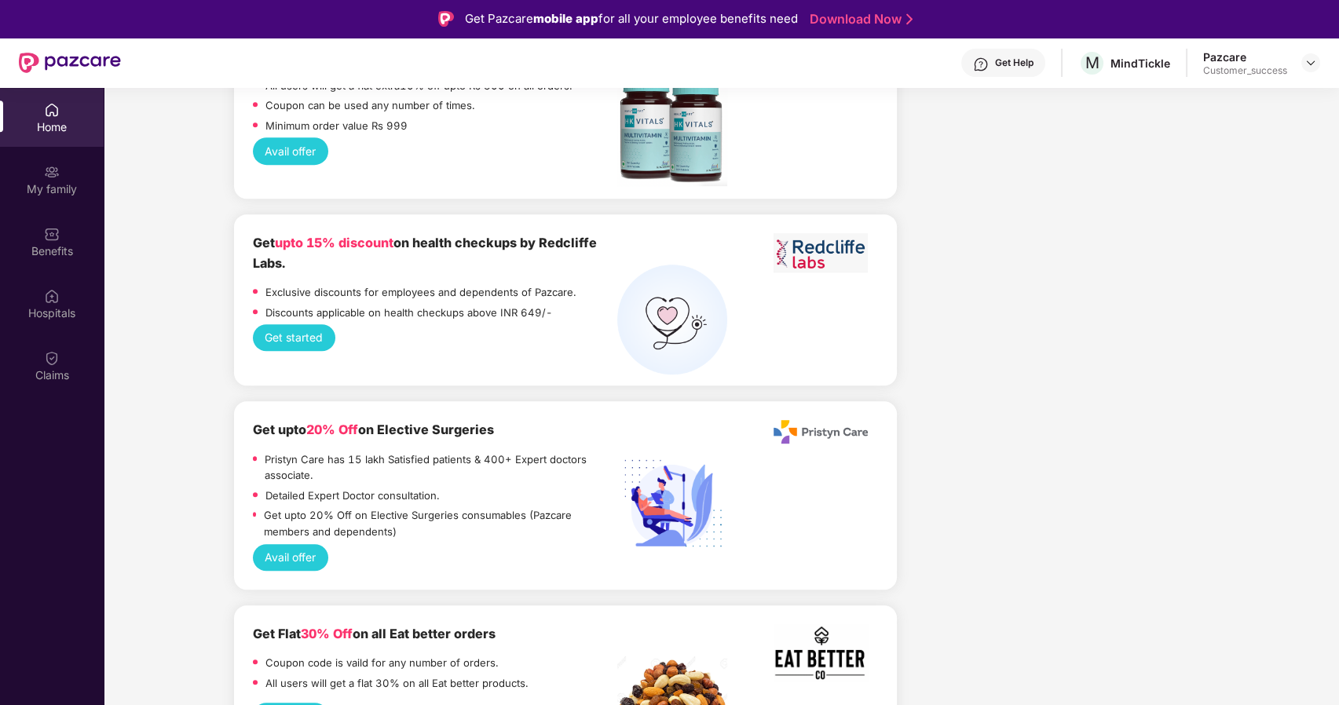
scroll to position [2161, 0]
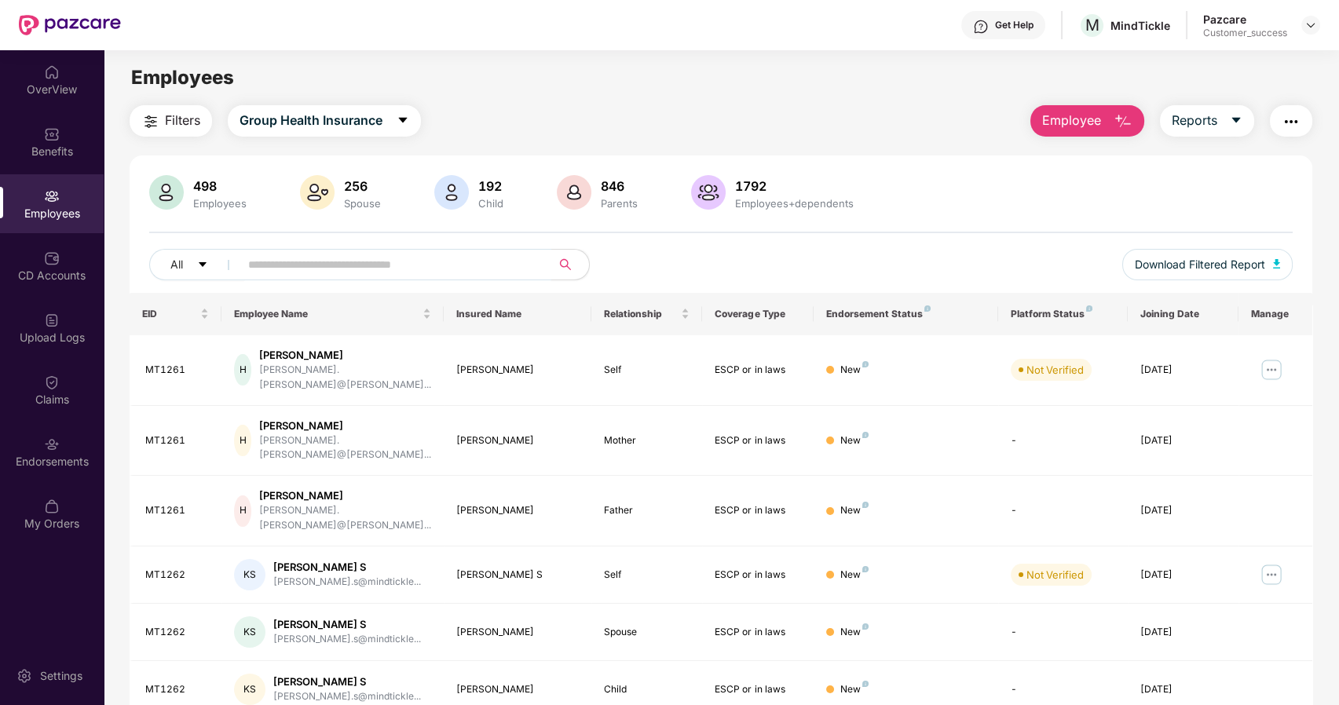
click at [289, 281] on div "All Download Filtered Report" at bounding box center [721, 271] width 1144 height 44
click at [266, 267] on input "text" at bounding box center [389, 265] width 282 height 24
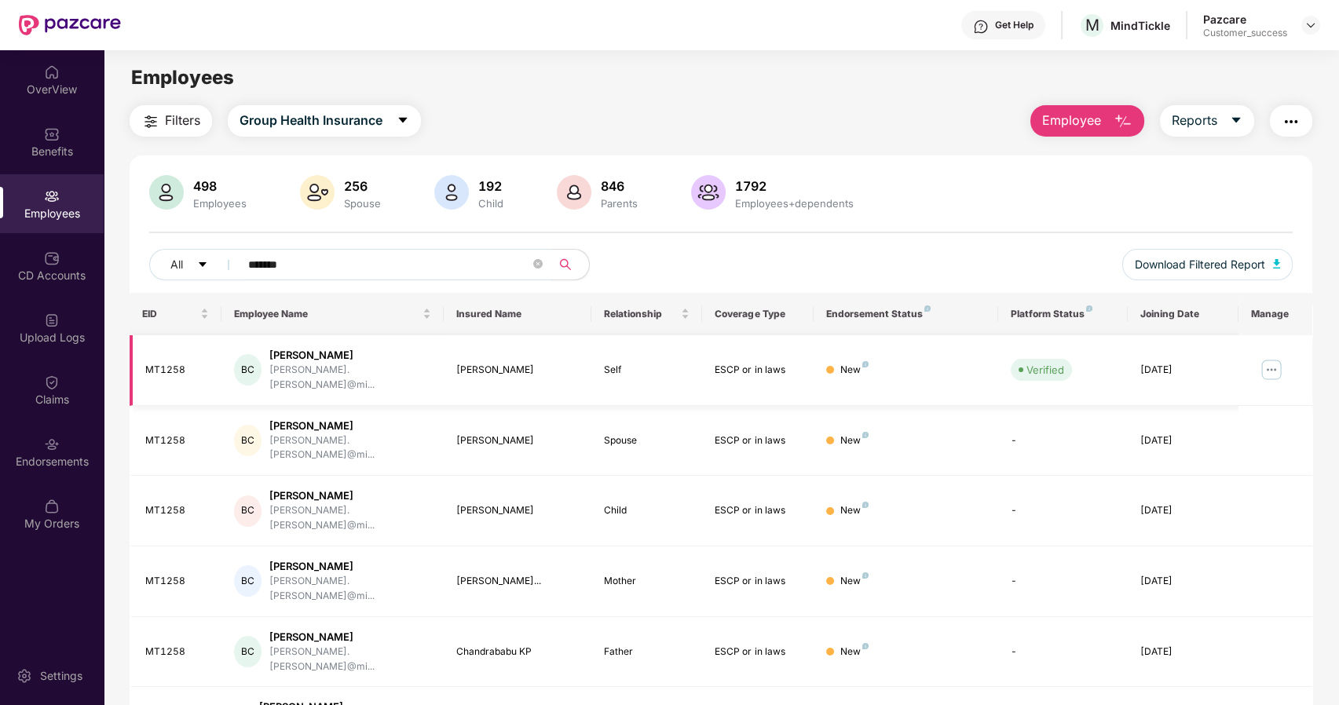
type input "*******"
click at [1266, 361] on img at bounding box center [1271, 369] width 25 height 25
click at [52, 468] on div "Endorsements" at bounding box center [52, 462] width 104 height 16
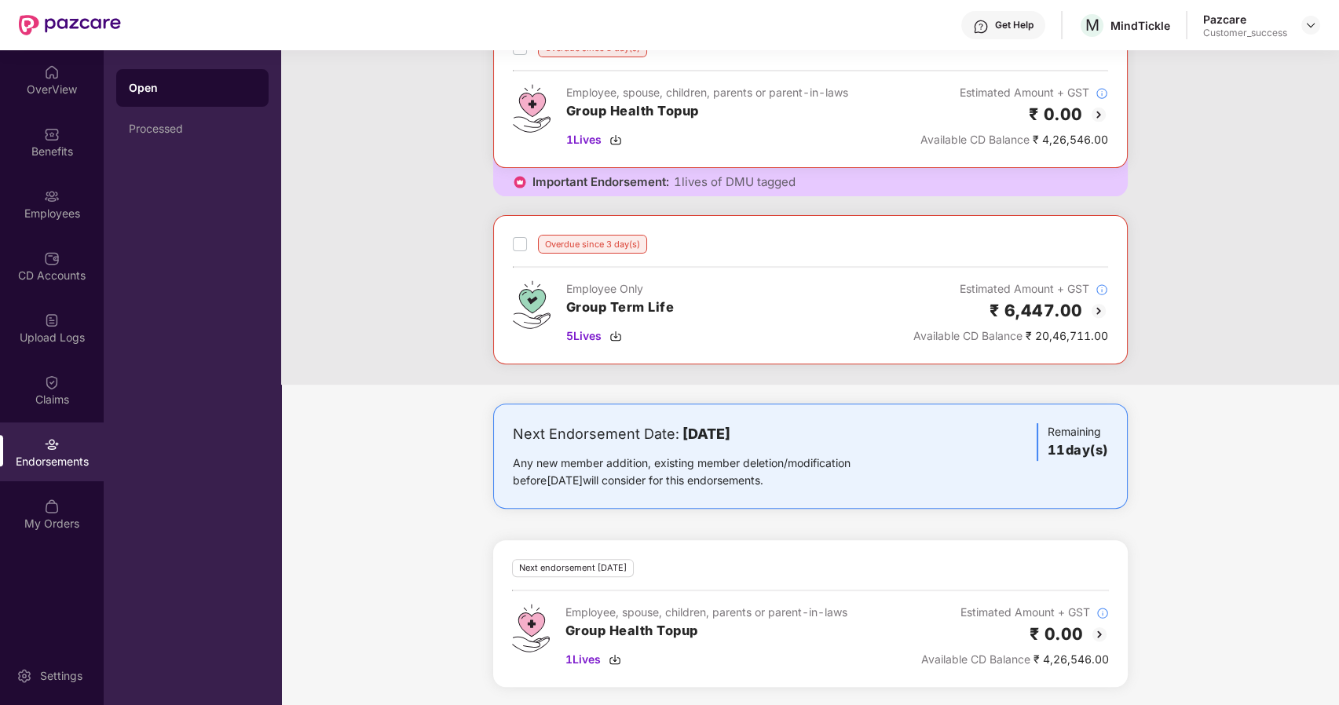
scroll to position [1296, 0]
click at [69, 227] on div "Employees" at bounding box center [52, 203] width 104 height 59
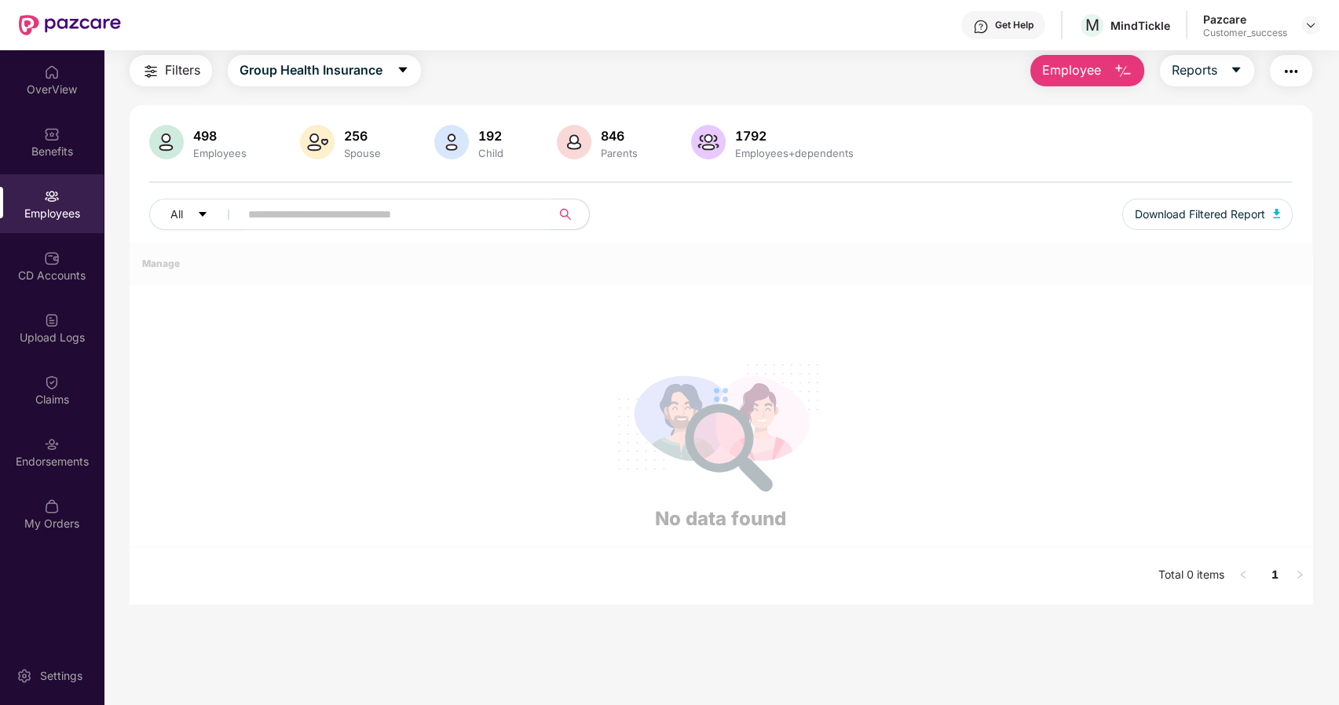
scroll to position [258, 0]
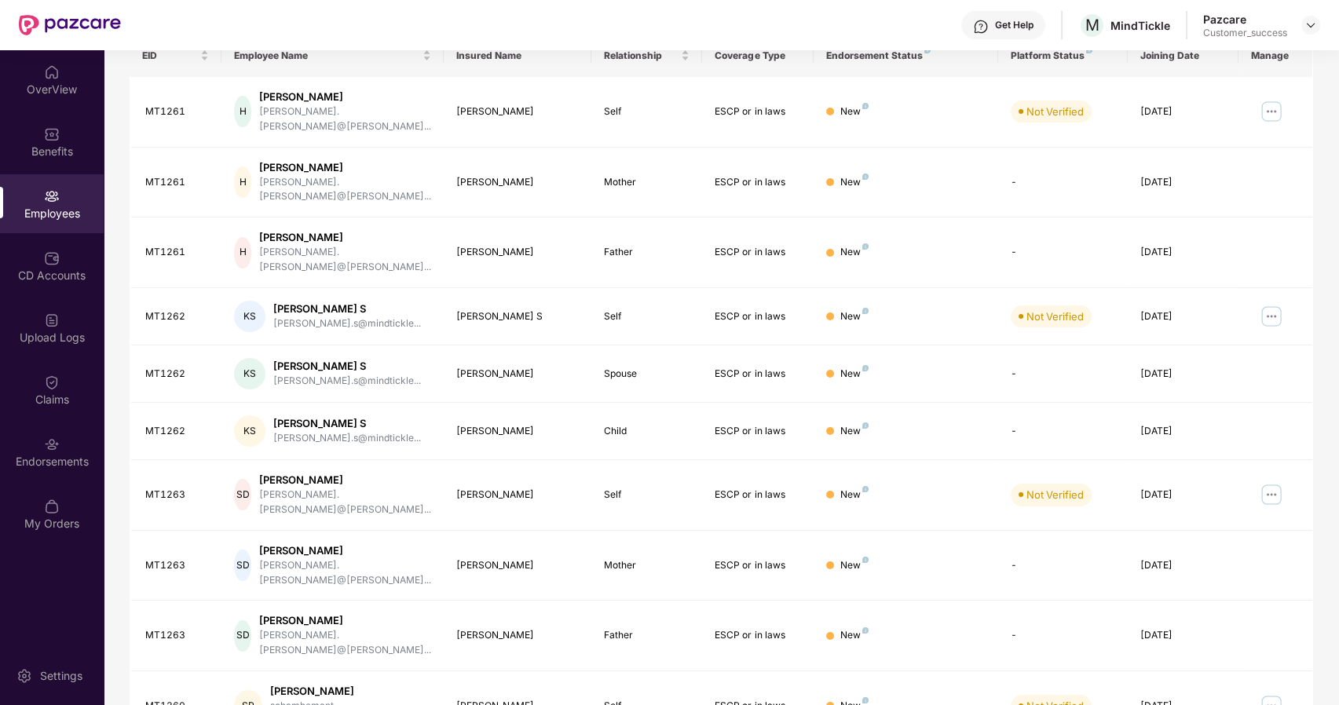
click at [276, 230] on div "Harshdeep" at bounding box center [345, 237] width 172 height 15
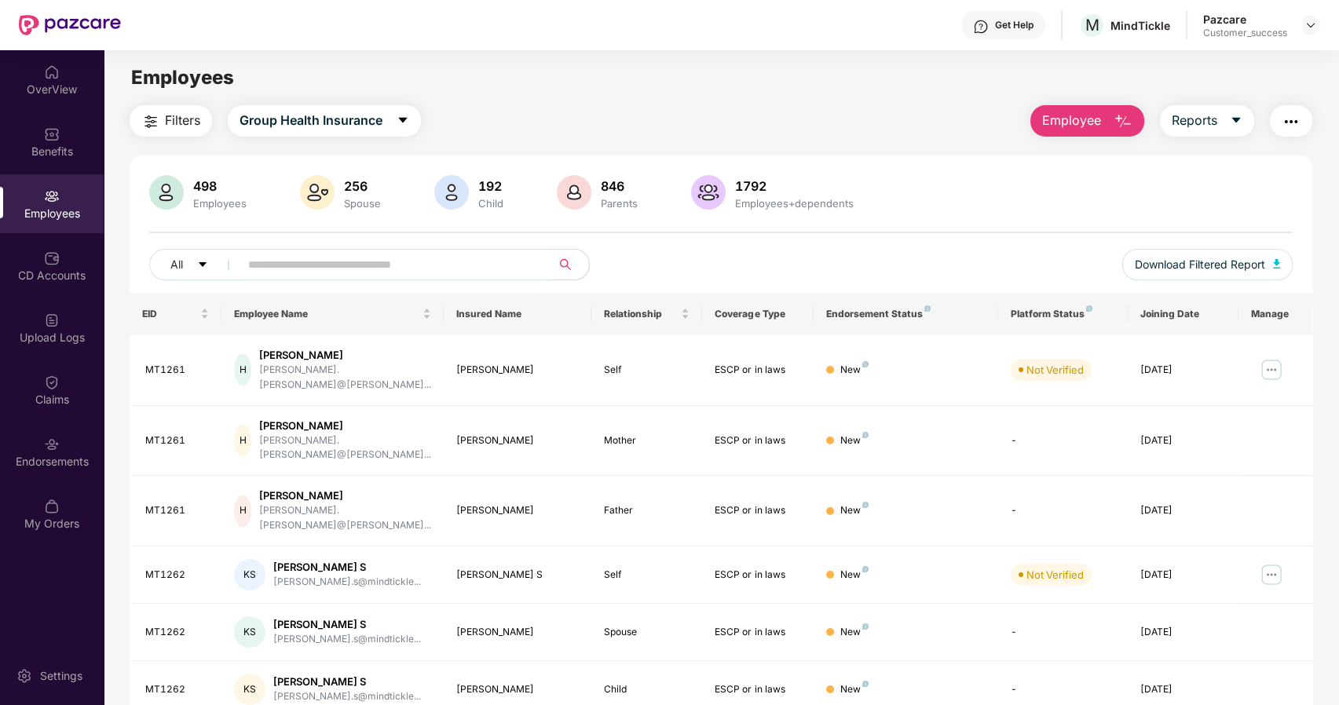
click at [245, 257] on span at bounding box center [390, 264] width 322 height 31
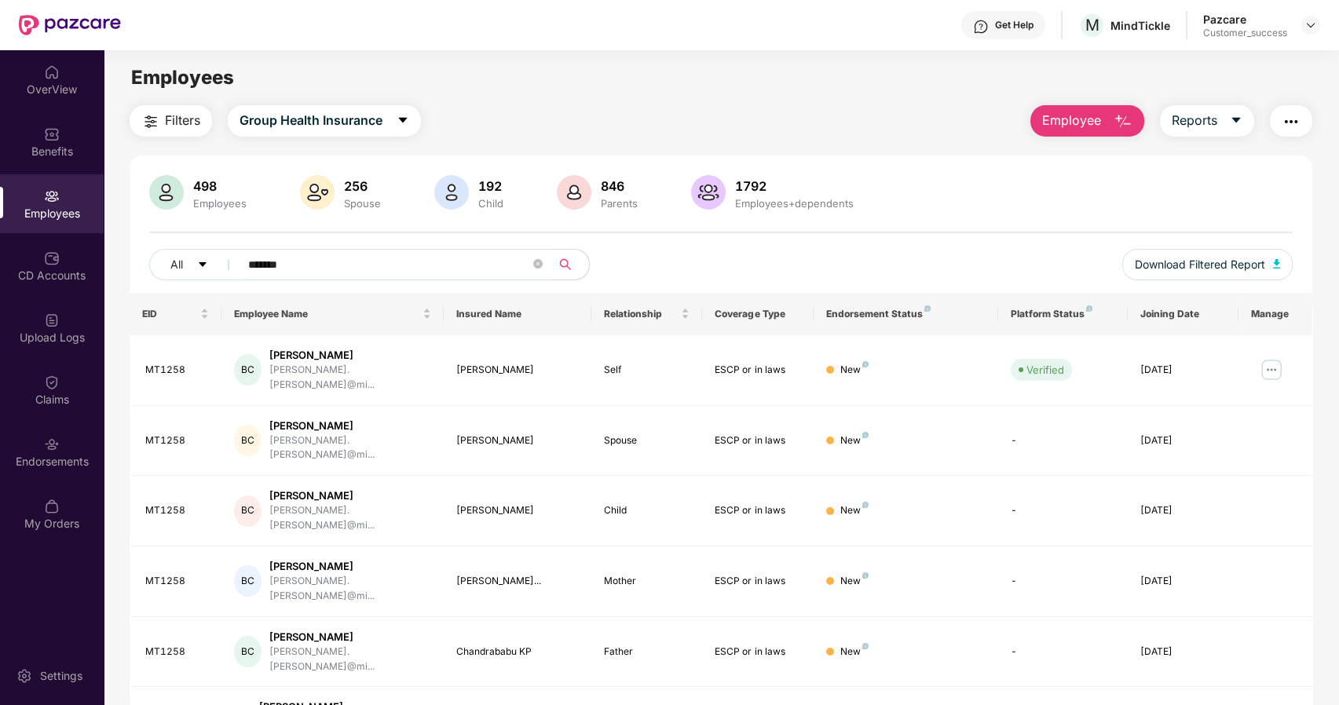
type input "*******"
click at [1312, 19] on img at bounding box center [1311, 25] width 13 height 13
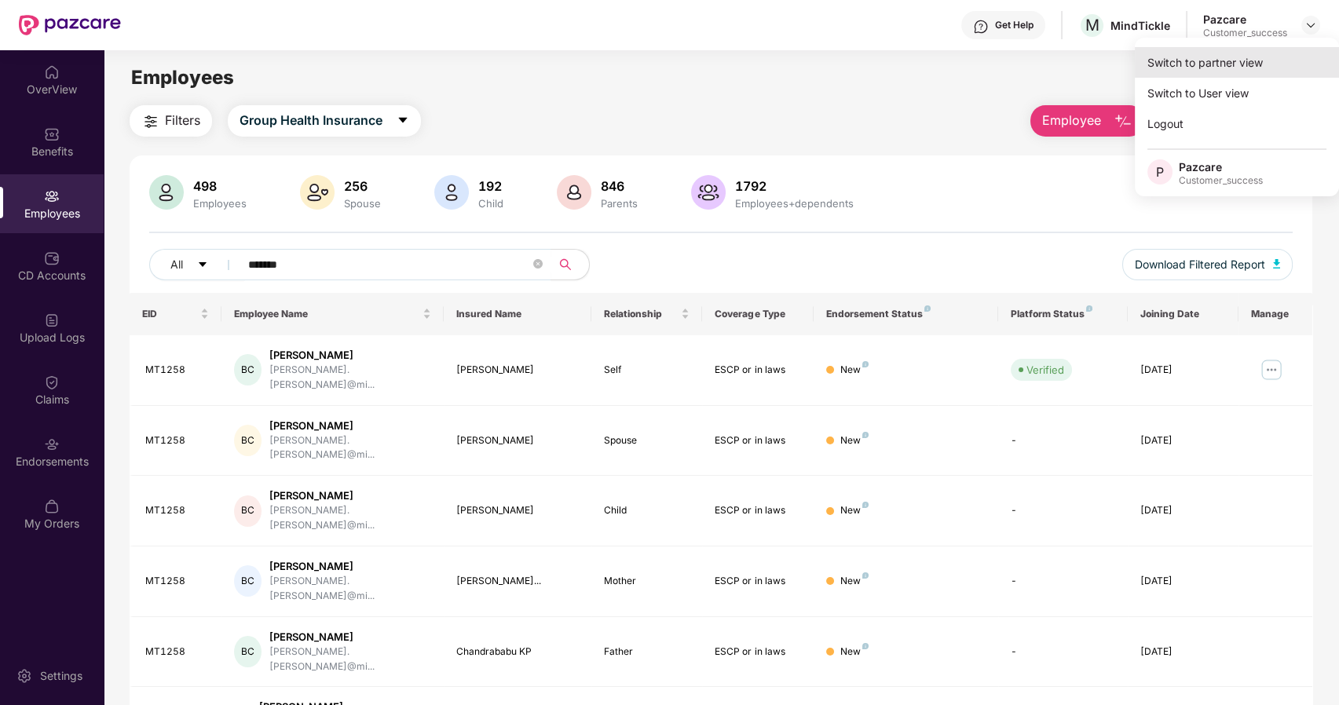
click at [1253, 55] on div "Switch to partner view" at bounding box center [1237, 62] width 204 height 31
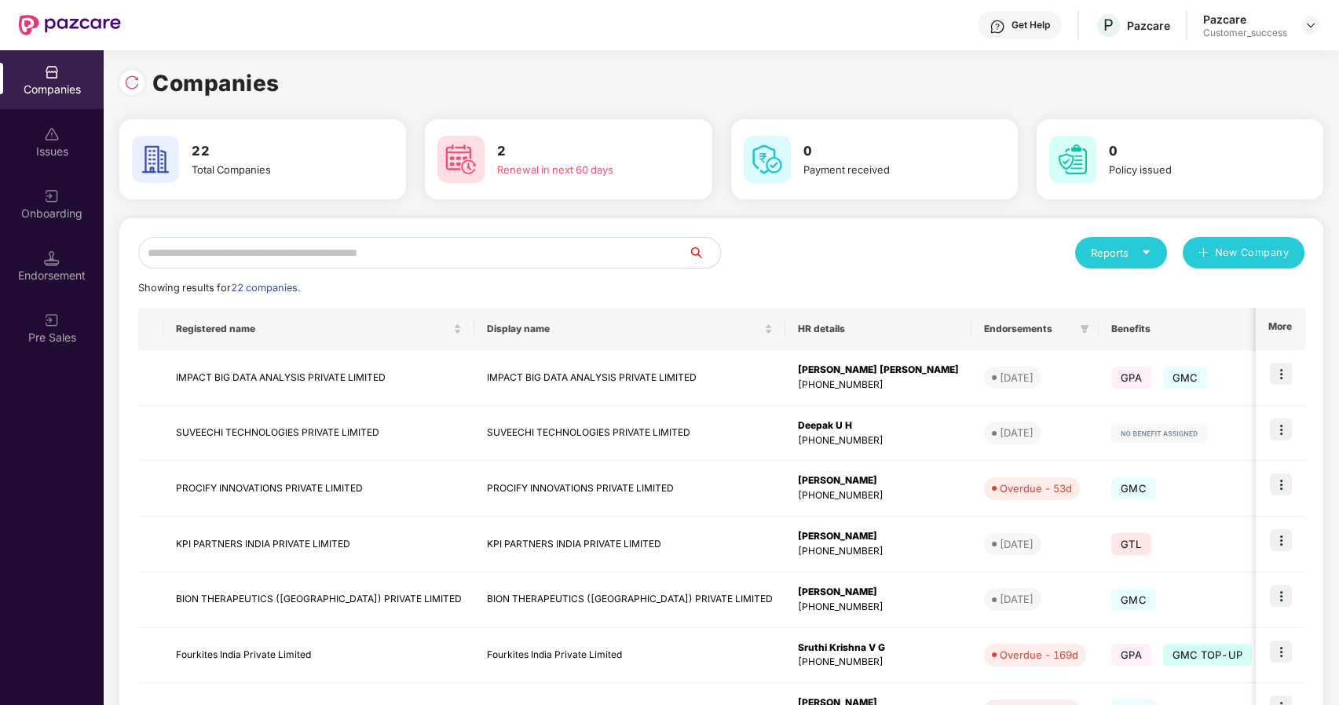
click at [231, 260] on input "text" at bounding box center [413, 252] width 551 height 31
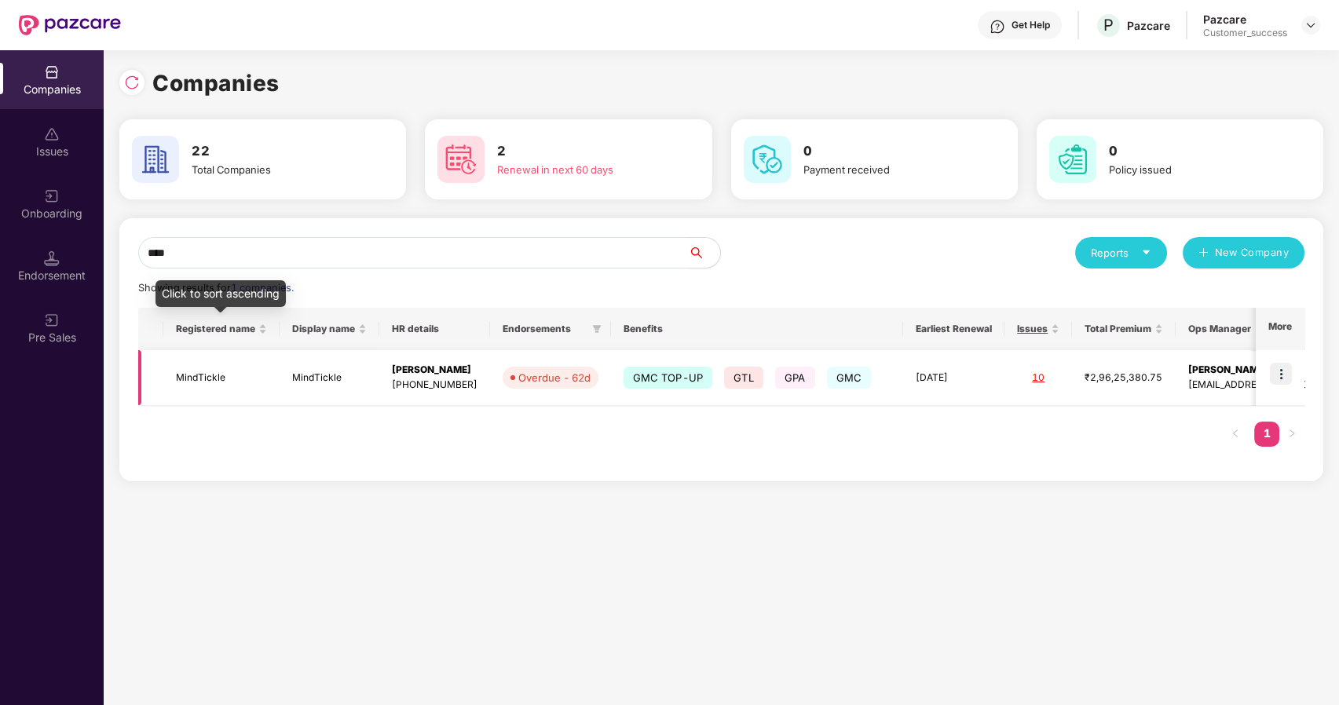
type input "****"
click at [199, 364] on td "MindTickle" at bounding box center [221, 378] width 116 height 56
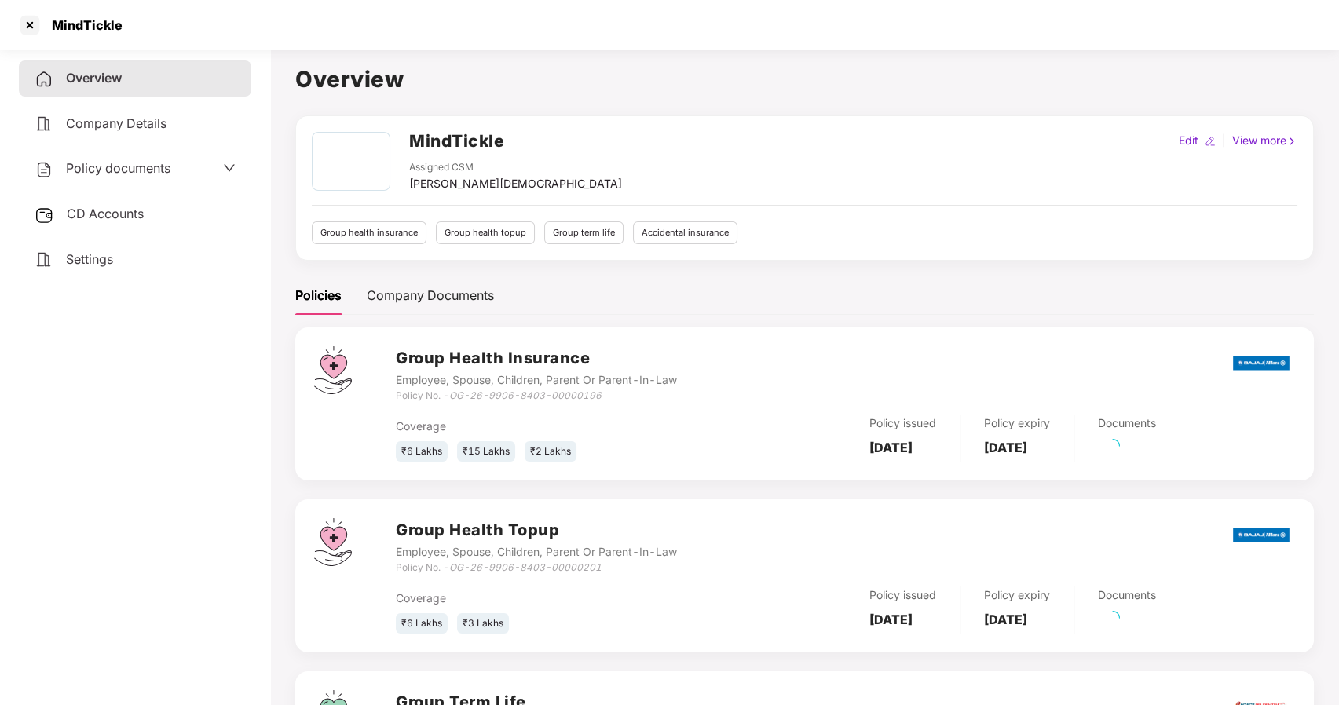
click at [126, 176] on div "Policy documents" at bounding box center [103, 169] width 136 height 20
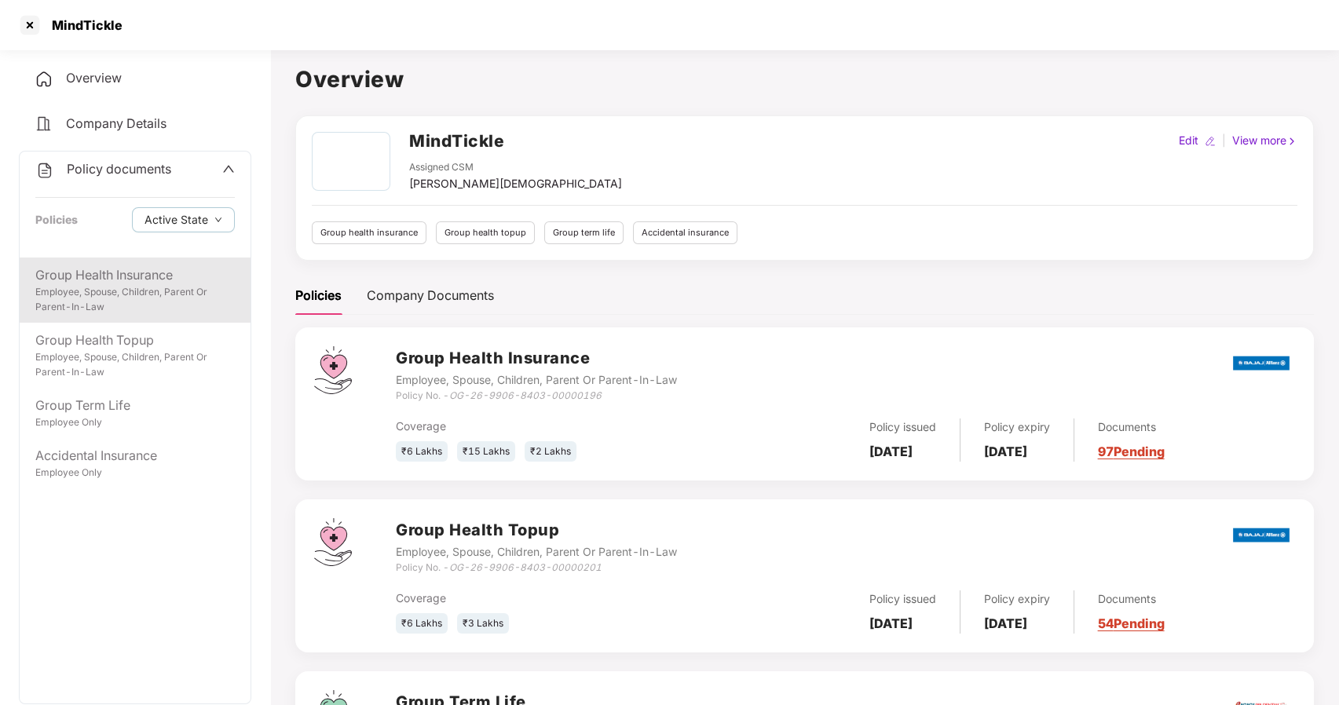
click at [145, 291] on div "Employee, Spouse, Children, Parent Or Parent-In-Law" at bounding box center [134, 300] width 199 height 30
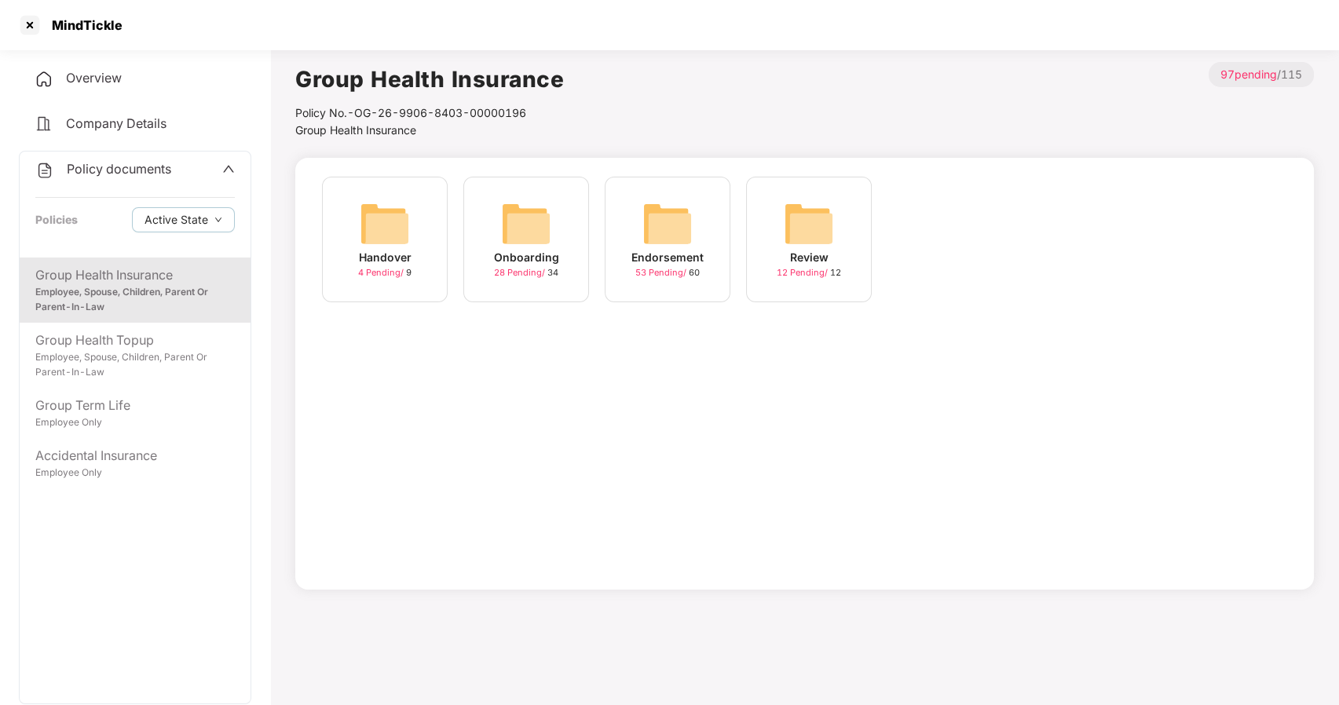
click at [682, 255] on div "Endorsement" at bounding box center [667, 257] width 72 height 17
click at [800, 251] on div "October-2025" at bounding box center [809, 257] width 79 height 17
click at [682, 224] on img at bounding box center [667, 224] width 50 height 50
click at [635, 206] on div "23-Sep-2025 12:45:28 8 Pending / 10" at bounding box center [668, 240] width 126 height 126
click at [386, 232] on img at bounding box center [385, 224] width 50 height 50
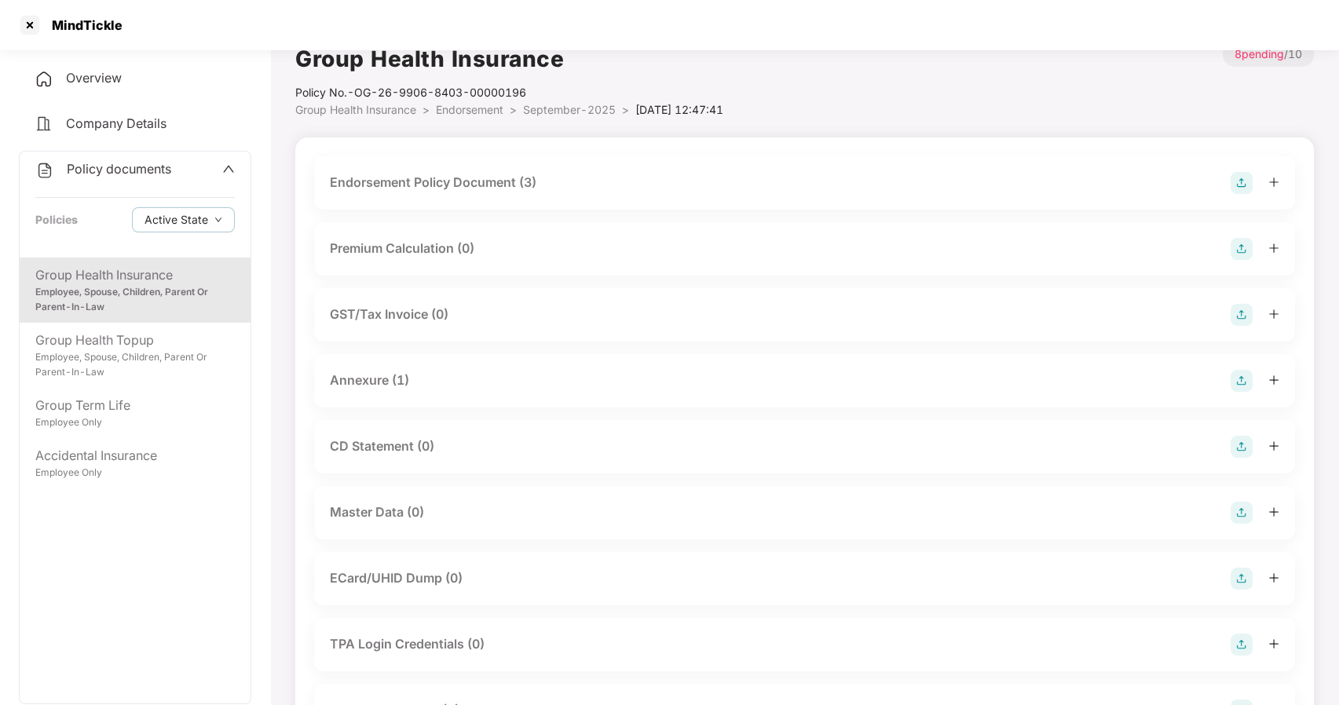
scroll to position [23, 0]
click at [151, 282] on div "Group Health Insurance" at bounding box center [134, 275] width 199 height 20
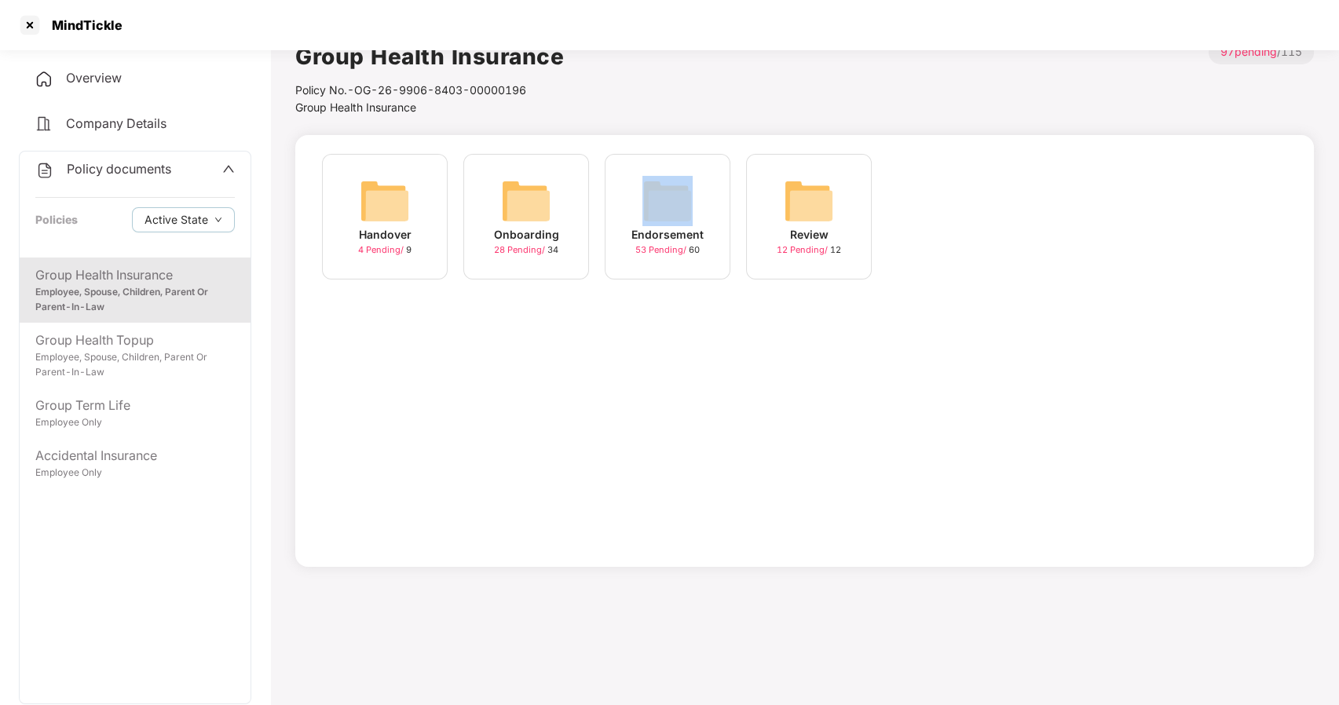
click at [635, 217] on div "Endorsement 53 Pending / 60" at bounding box center [668, 217] width 126 height 126
click at [708, 207] on div "September-2025 23 Pending / 30" at bounding box center [668, 217] width 126 height 126
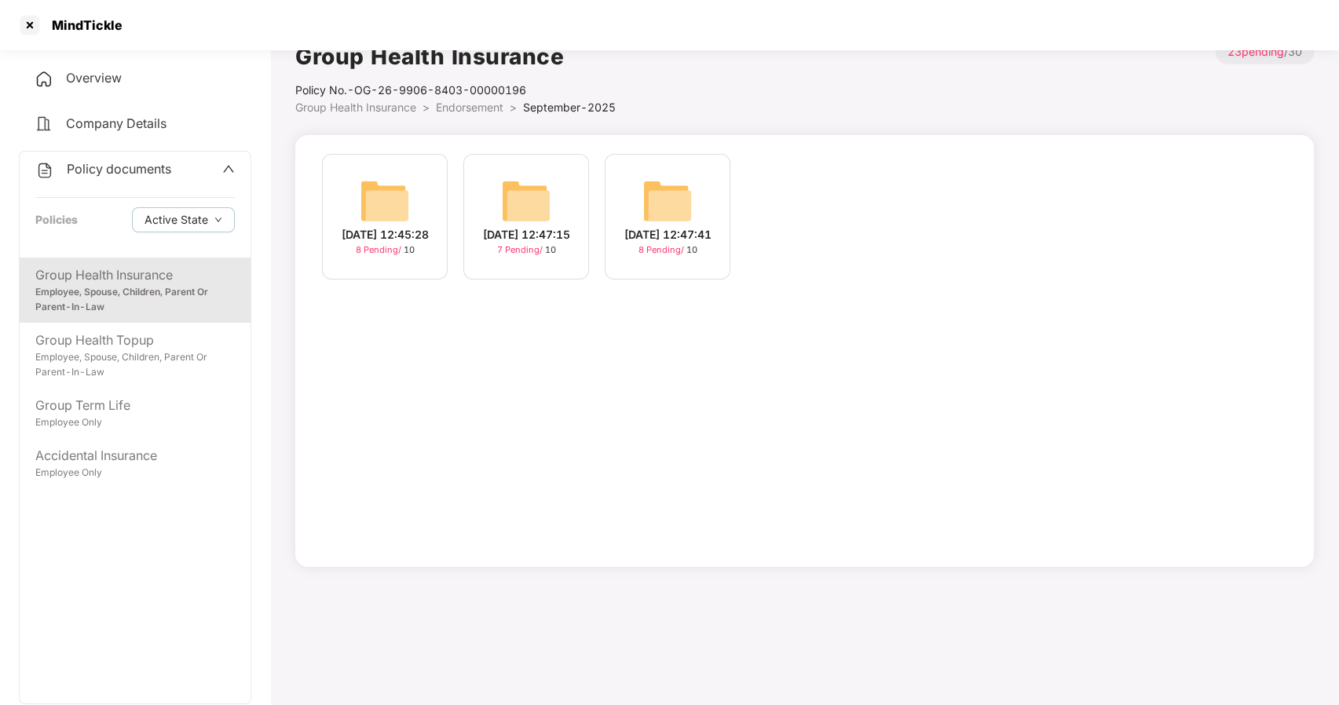
click at [528, 192] on img at bounding box center [526, 201] width 50 height 50
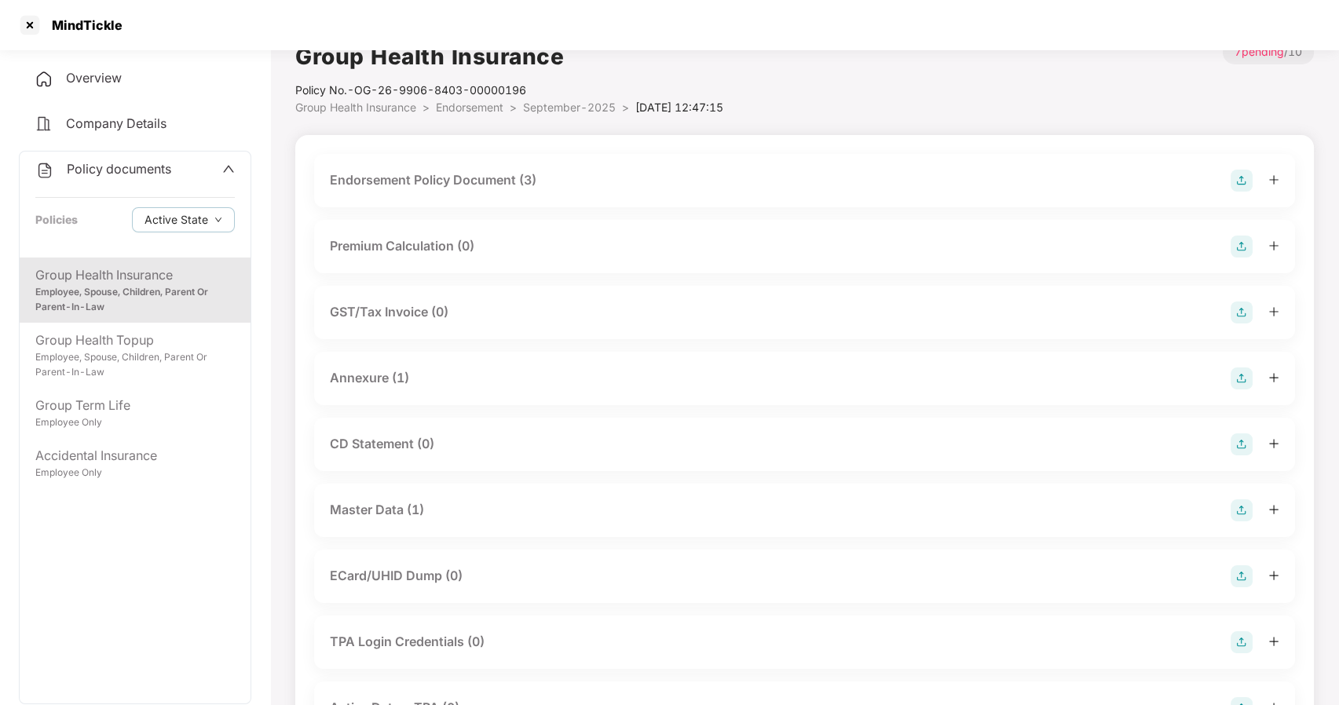
click at [391, 512] on div "Master Data (1)" at bounding box center [377, 510] width 94 height 20
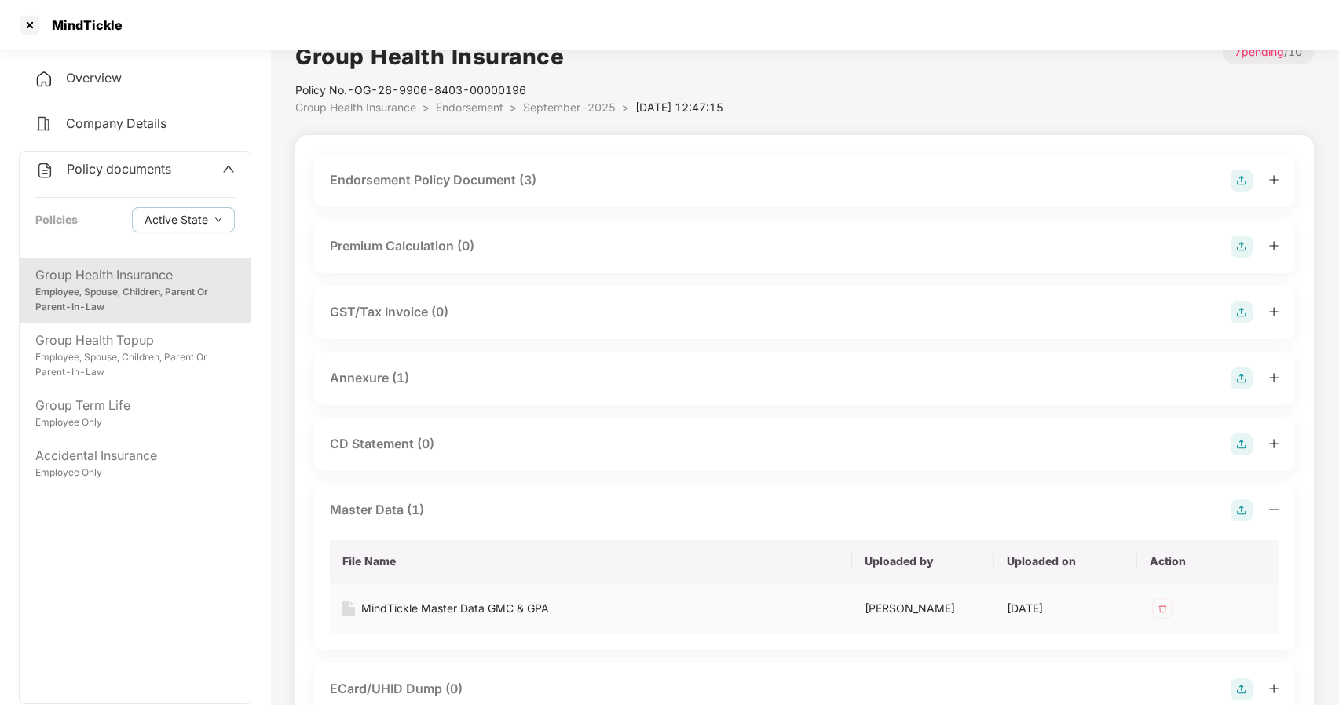
click at [493, 605] on div "MindTickle Master Data GMC & GPA" at bounding box center [455, 608] width 188 height 17
click at [29, 28] on div at bounding box center [29, 25] width 25 height 25
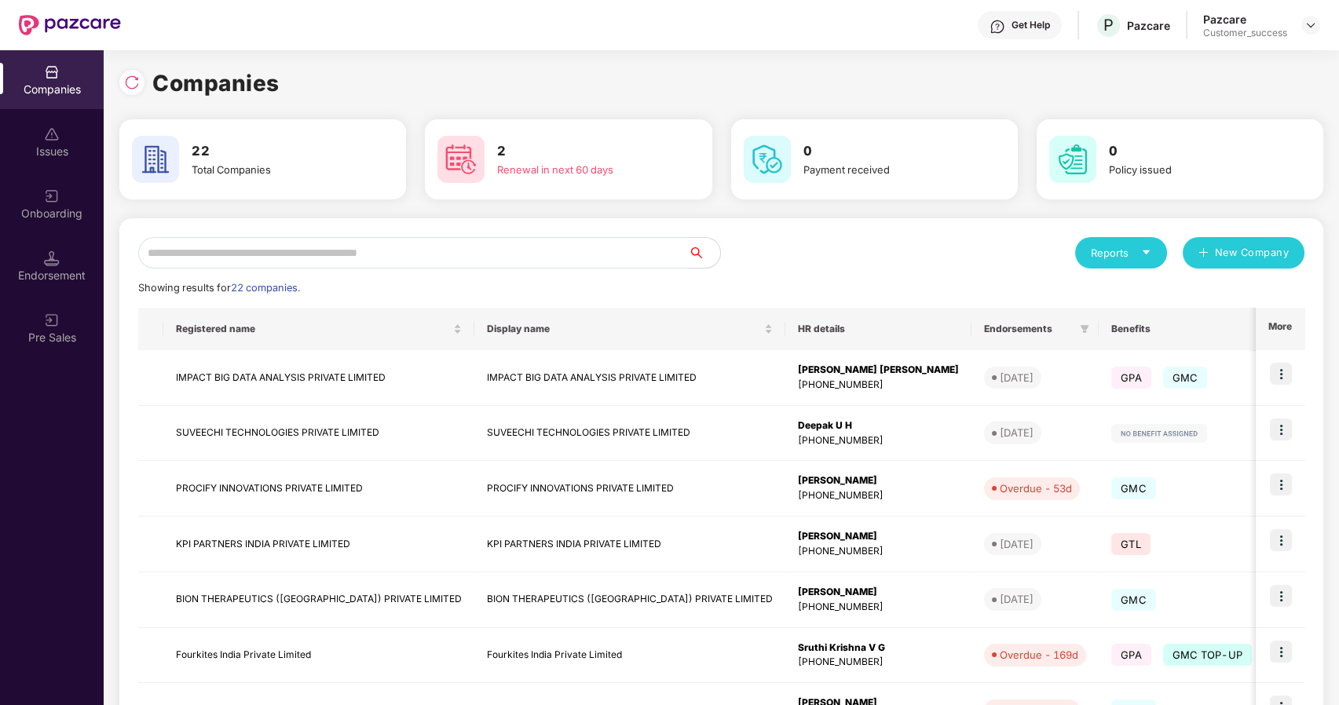
scroll to position [0, 0]
click at [478, 256] on input "text" at bounding box center [413, 252] width 551 height 31
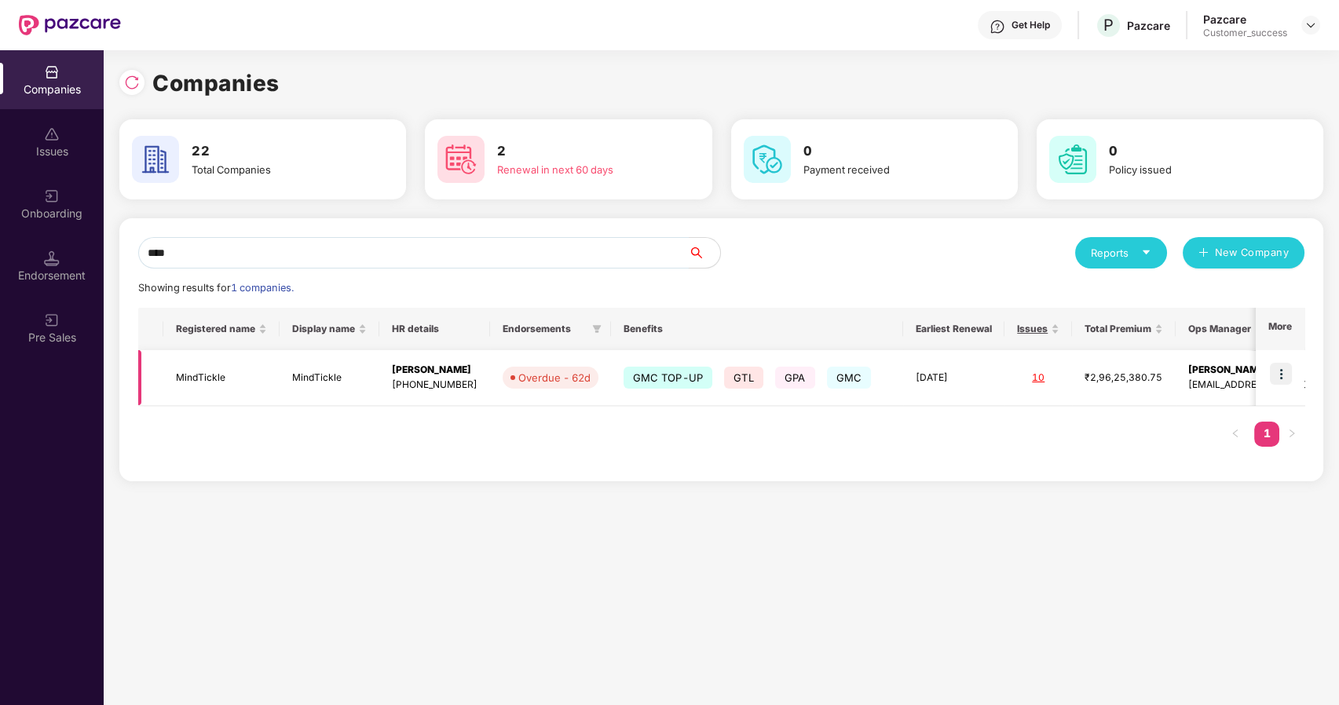
type input "****"
click at [1279, 374] on img at bounding box center [1281, 374] width 22 height 22
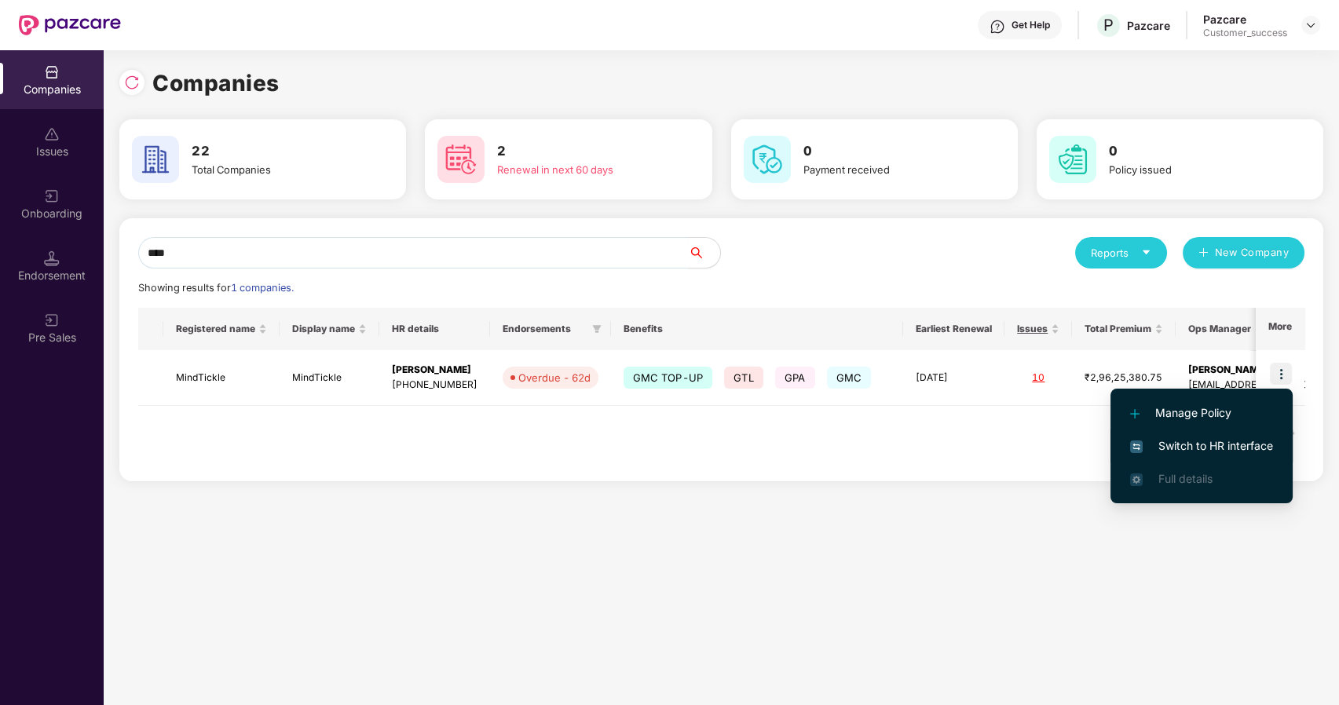
click at [1191, 450] on span "Switch to HR interface" at bounding box center [1201, 445] width 143 height 17
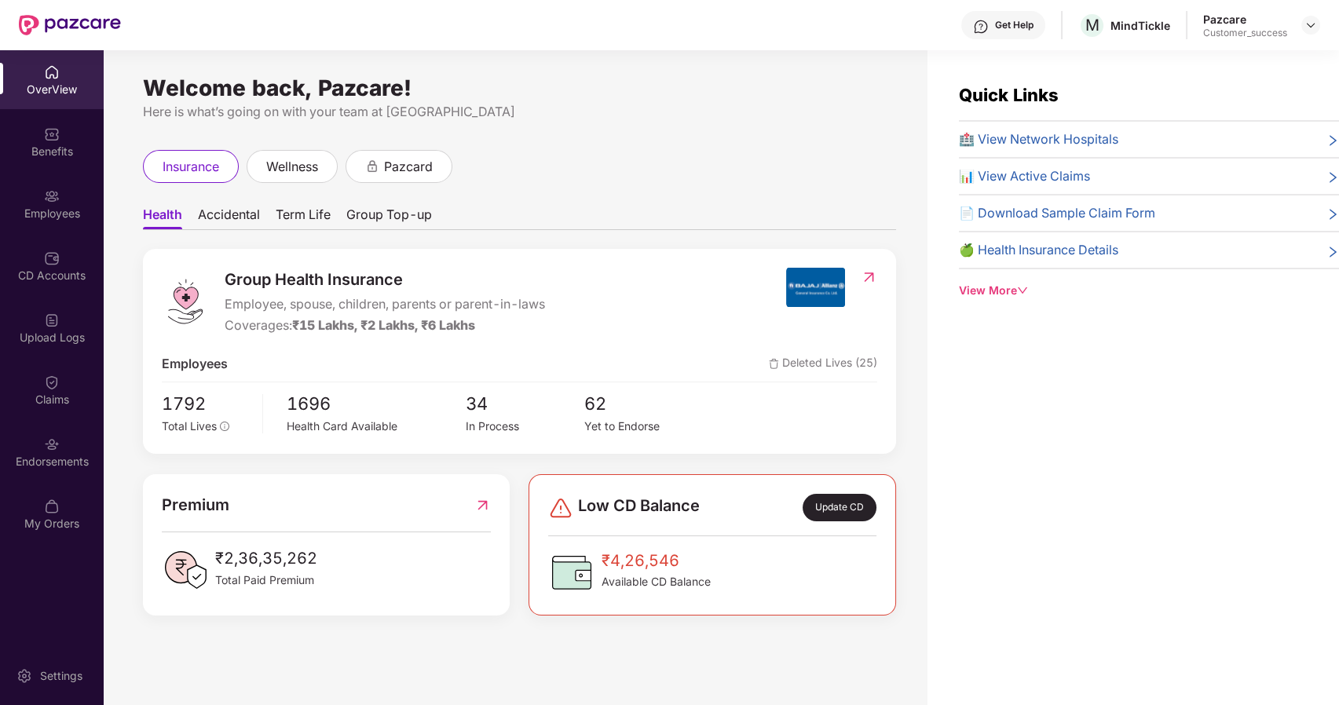
click at [66, 211] on div "Employees" at bounding box center [52, 214] width 104 height 16
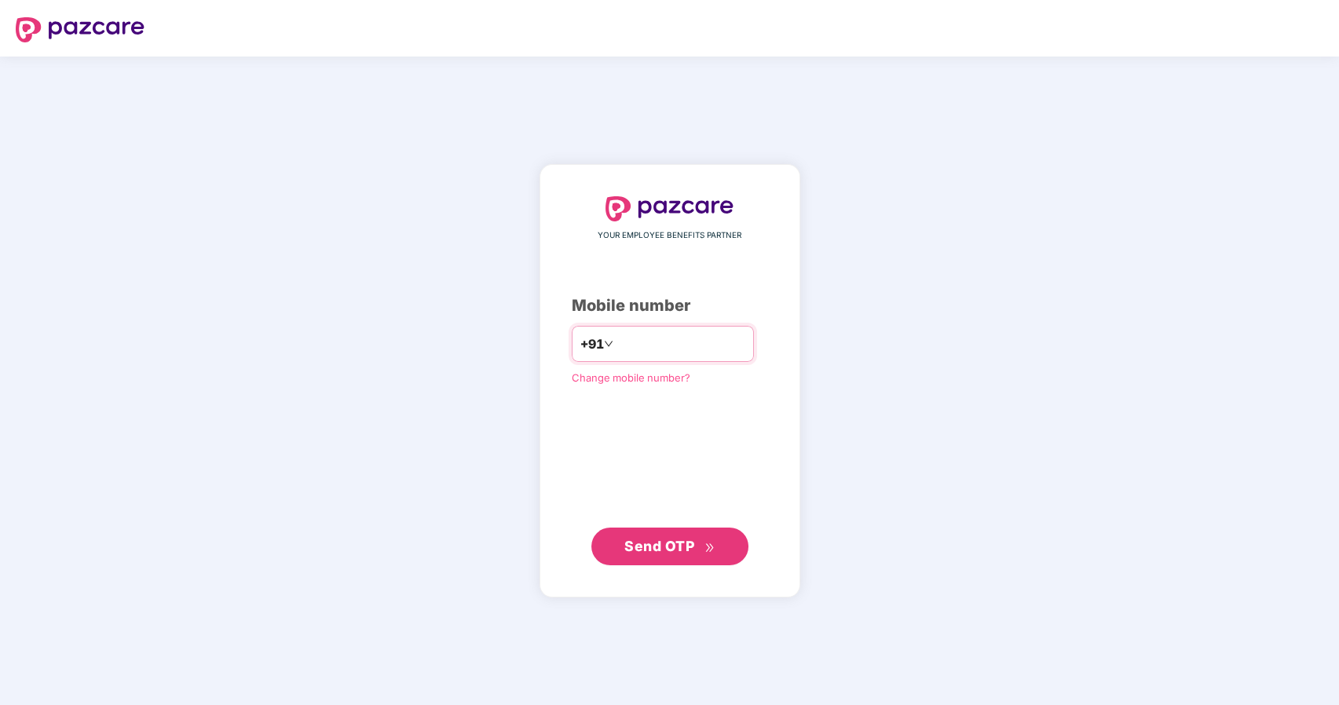
type input "**********"
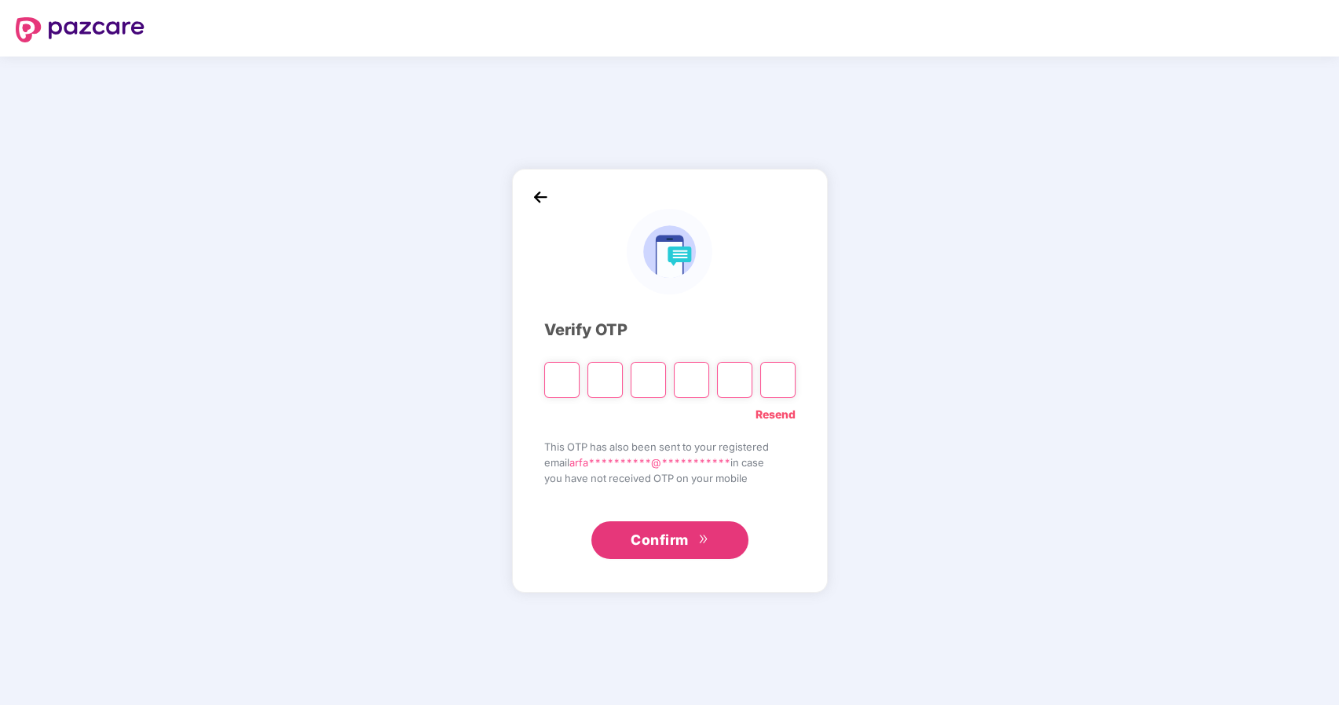
type input "*"
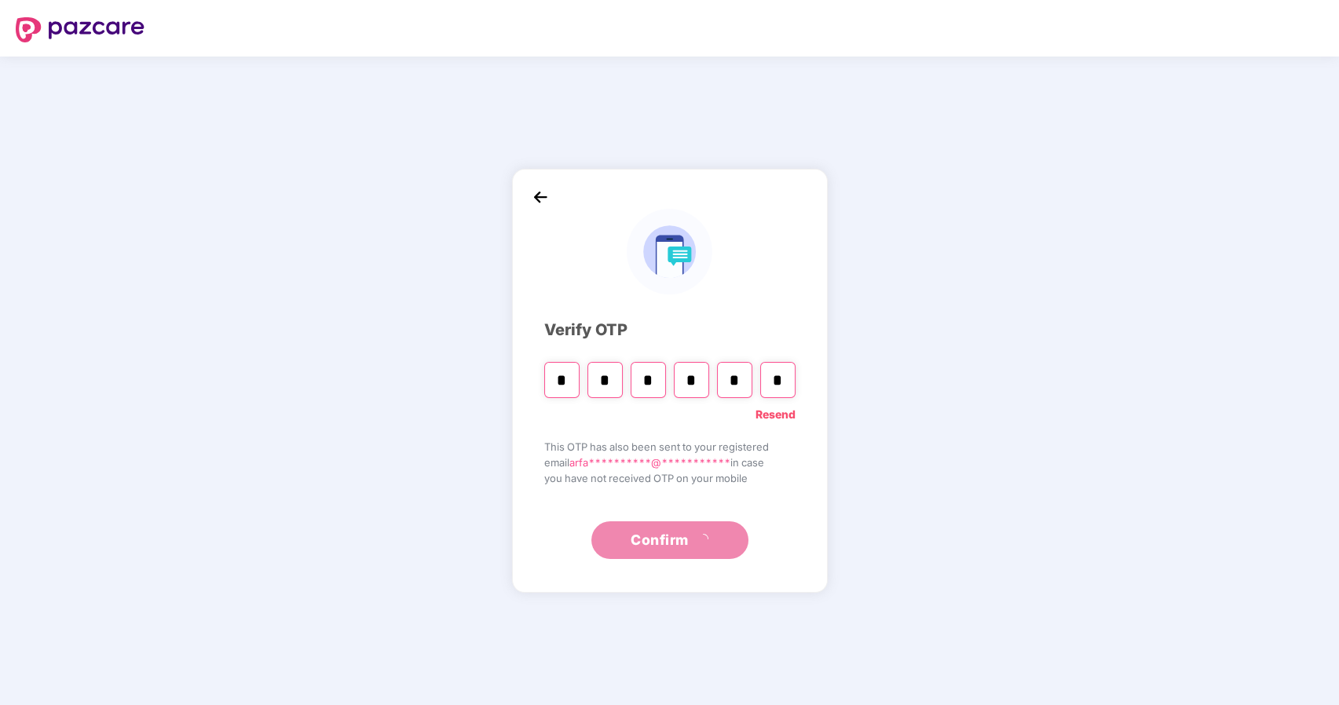
type input "*"
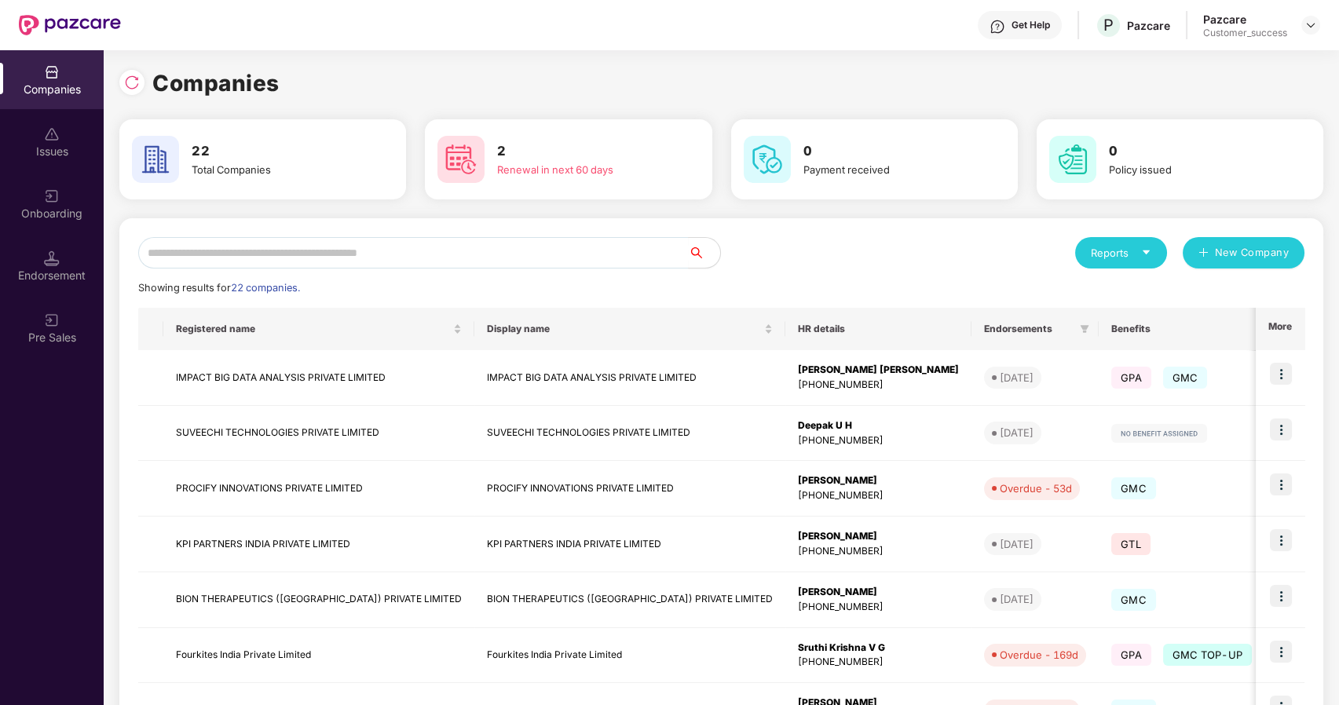
click at [352, 232] on div "Reports New Company Showing results for 22 companies. Registered name Display n…" at bounding box center [721, 599] width 1204 height 763
click at [293, 251] on input "text" at bounding box center [413, 252] width 551 height 31
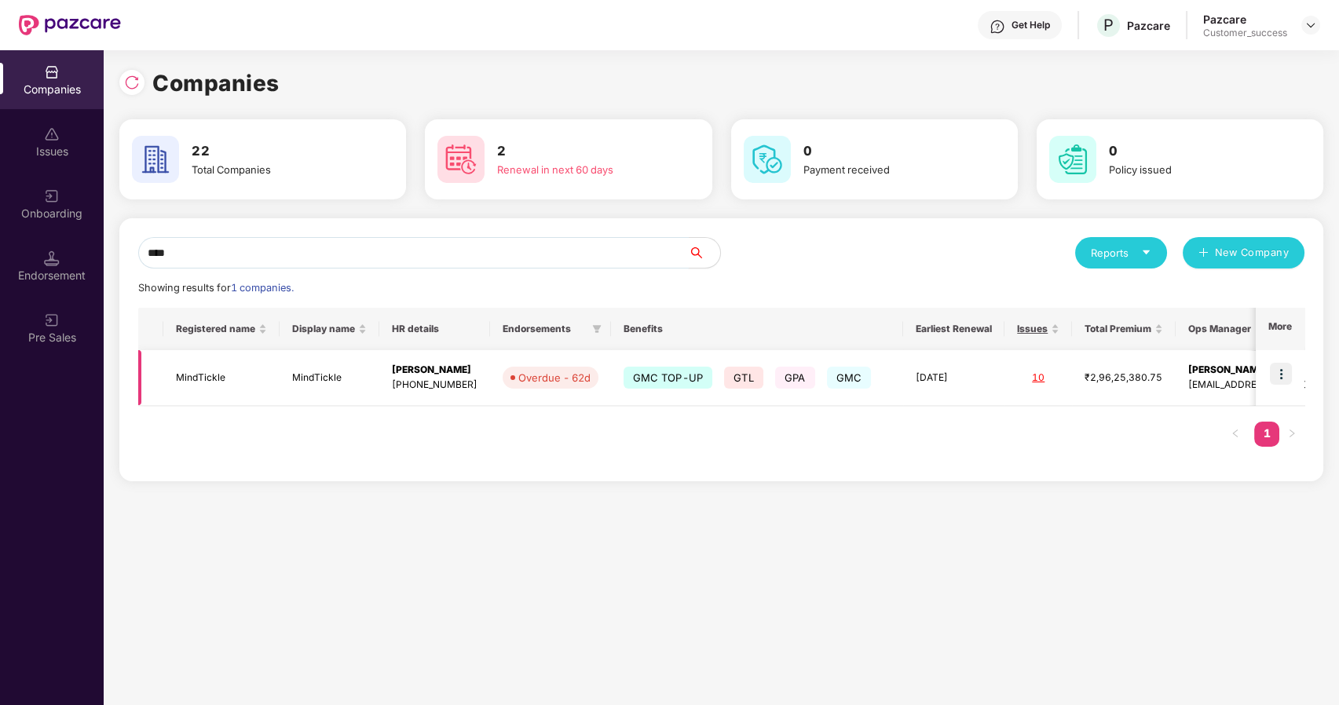
type input "****"
click at [1277, 368] on img at bounding box center [1281, 374] width 22 height 22
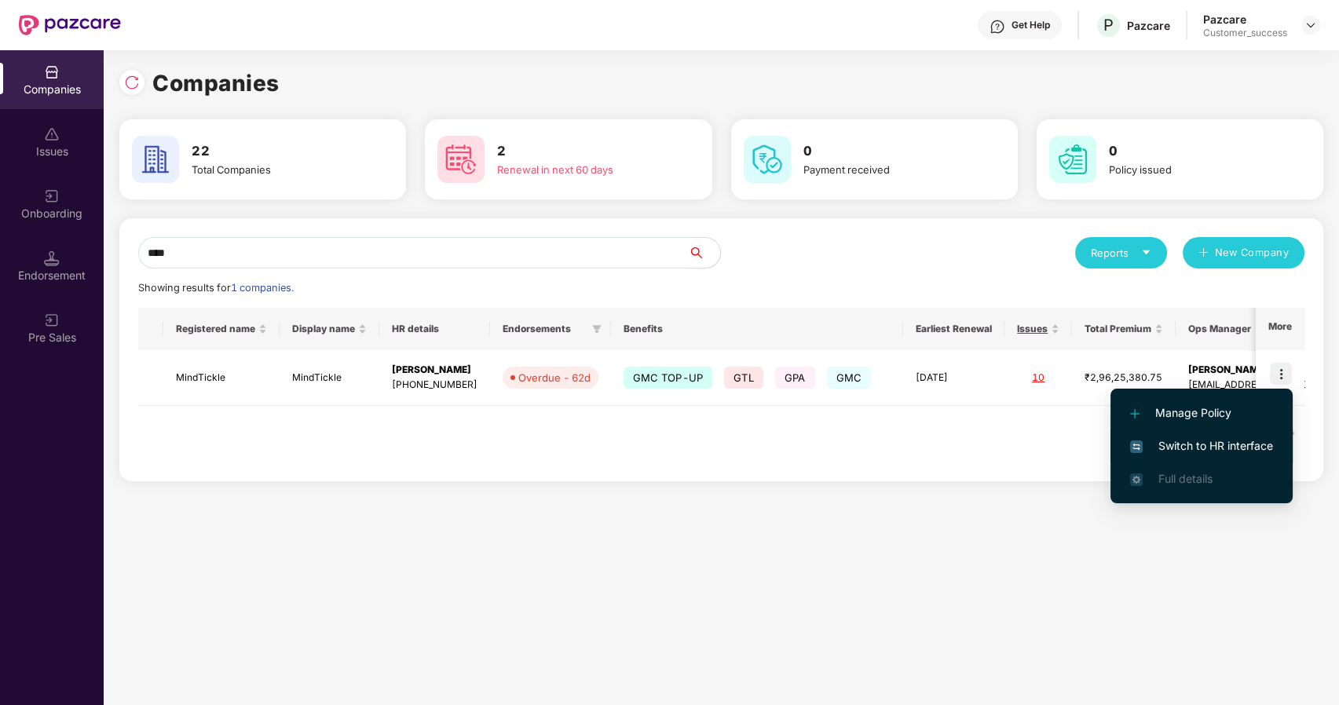
click at [1173, 442] on span "Switch to HR interface" at bounding box center [1201, 445] width 143 height 17
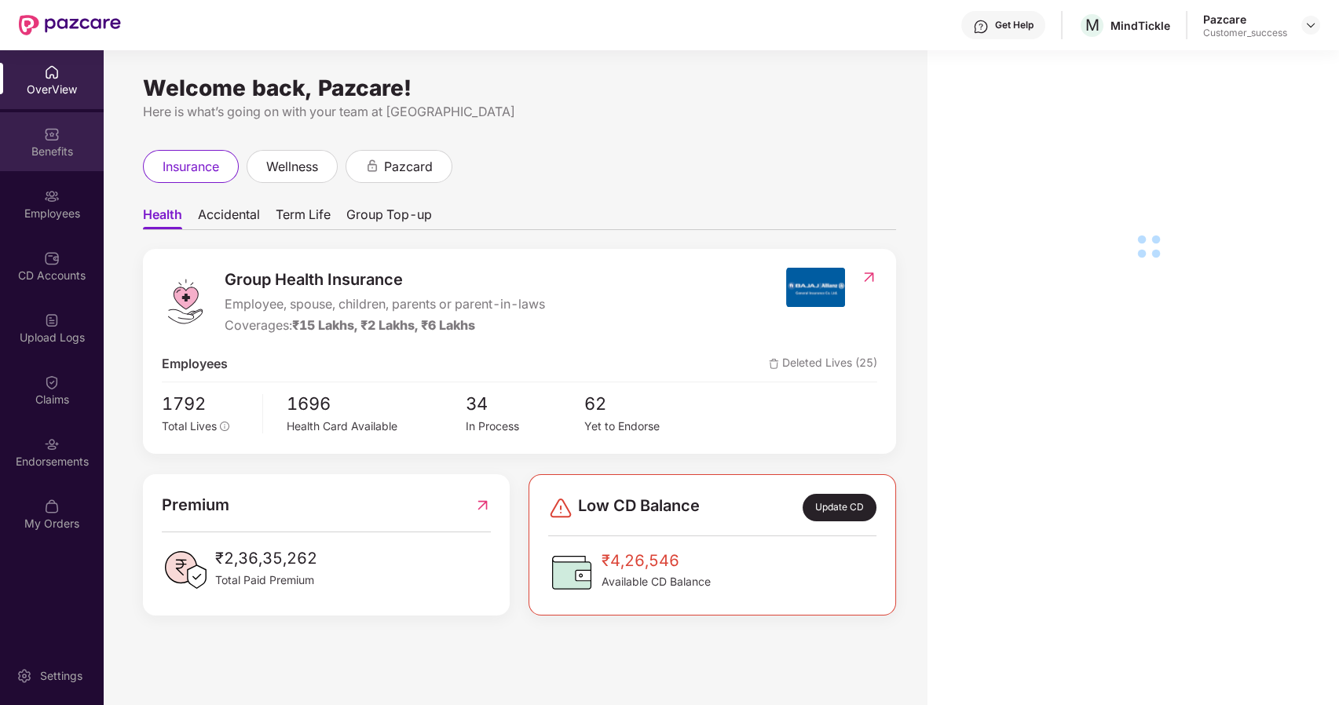
click at [50, 152] on div "Benefits" at bounding box center [52, 152] width 104 height 16
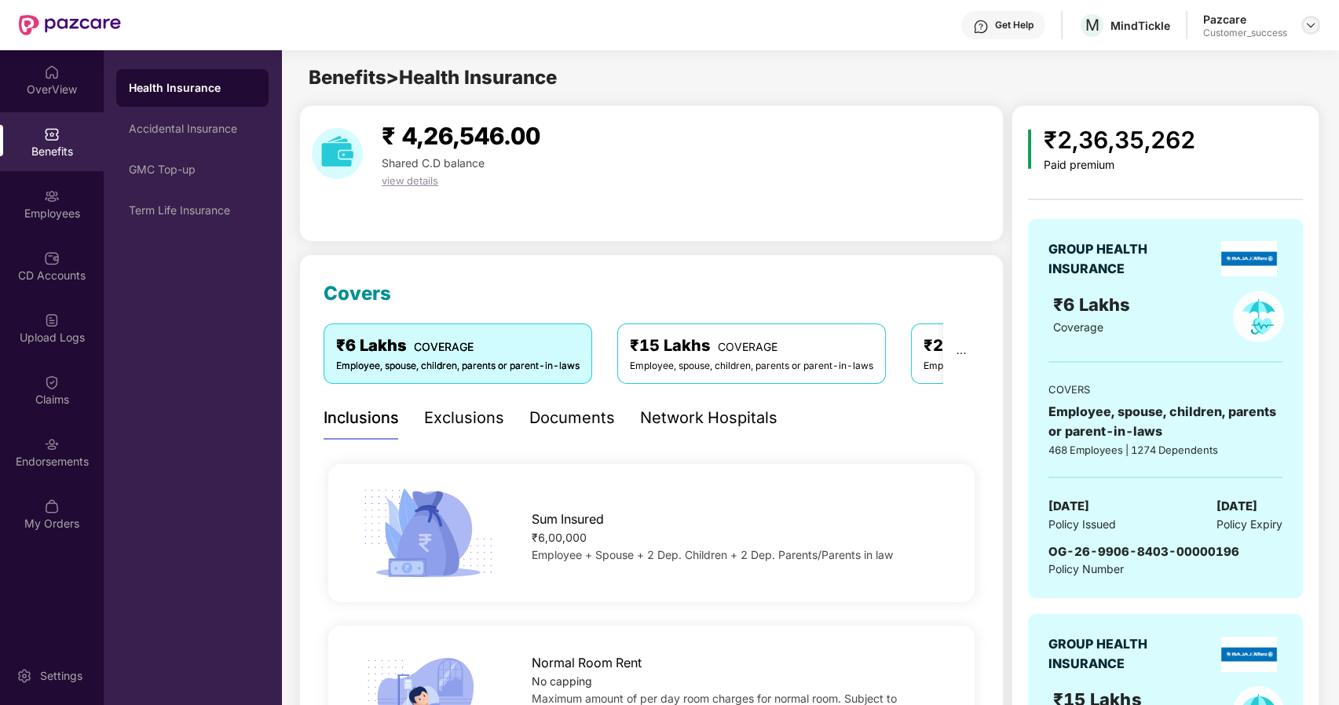
click at [1314, 30] on img at bounding box center [1311, 25] width 13 height 13
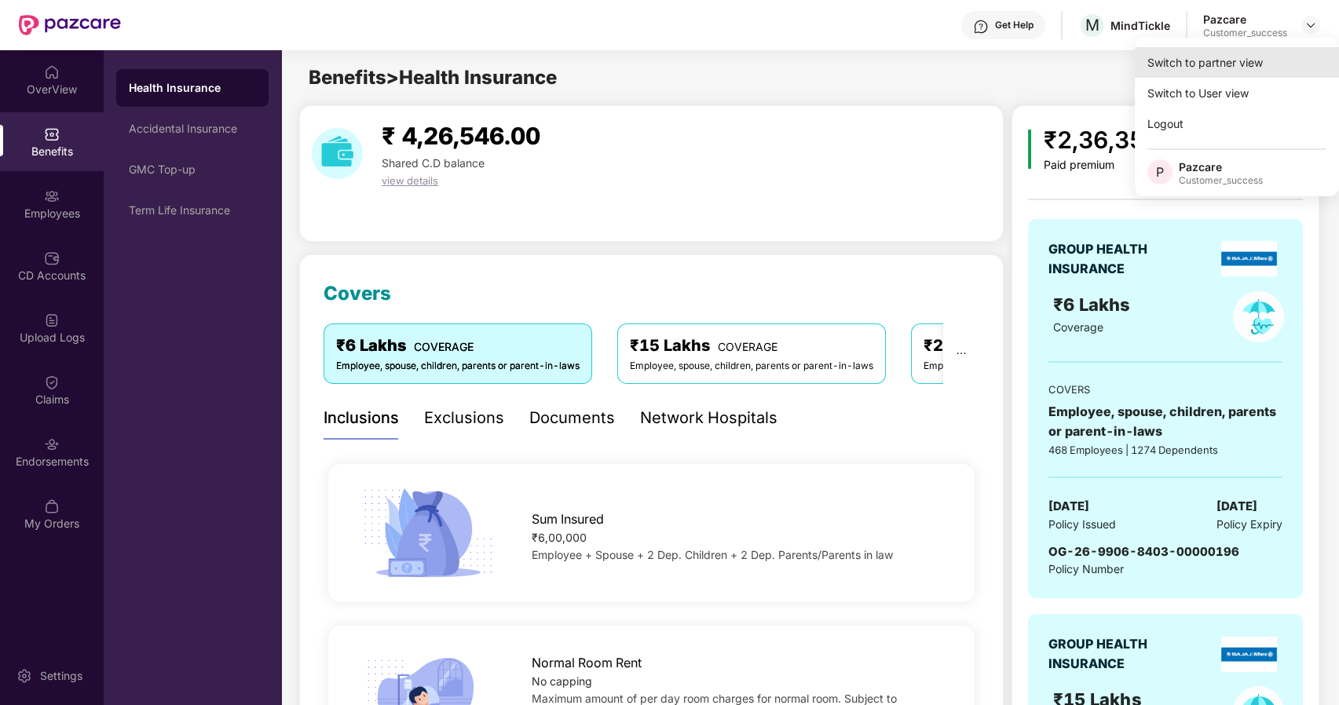
click at [1212, 72] on div "Switch to partner view" at bounding box center [1237, 62] width 204 height 31
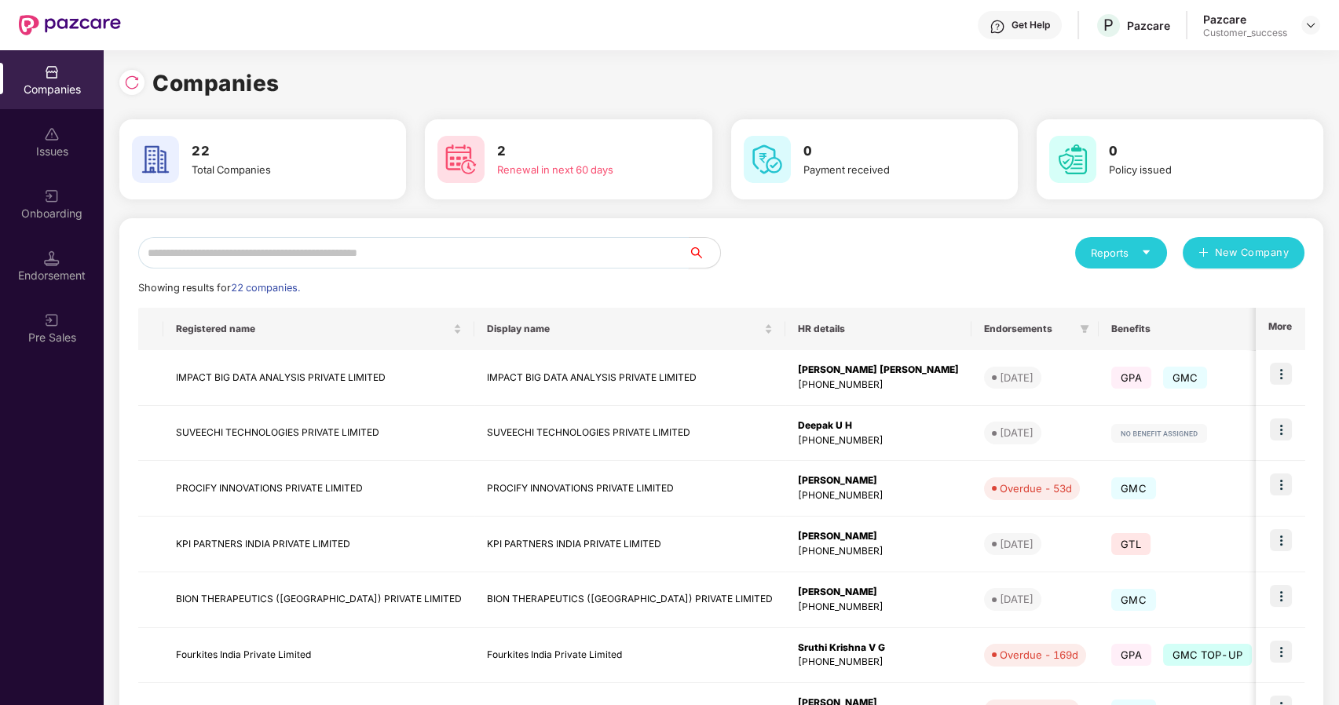
click at [178, 252] on input "text" at bounding box center [413, 252] width 551 height 31
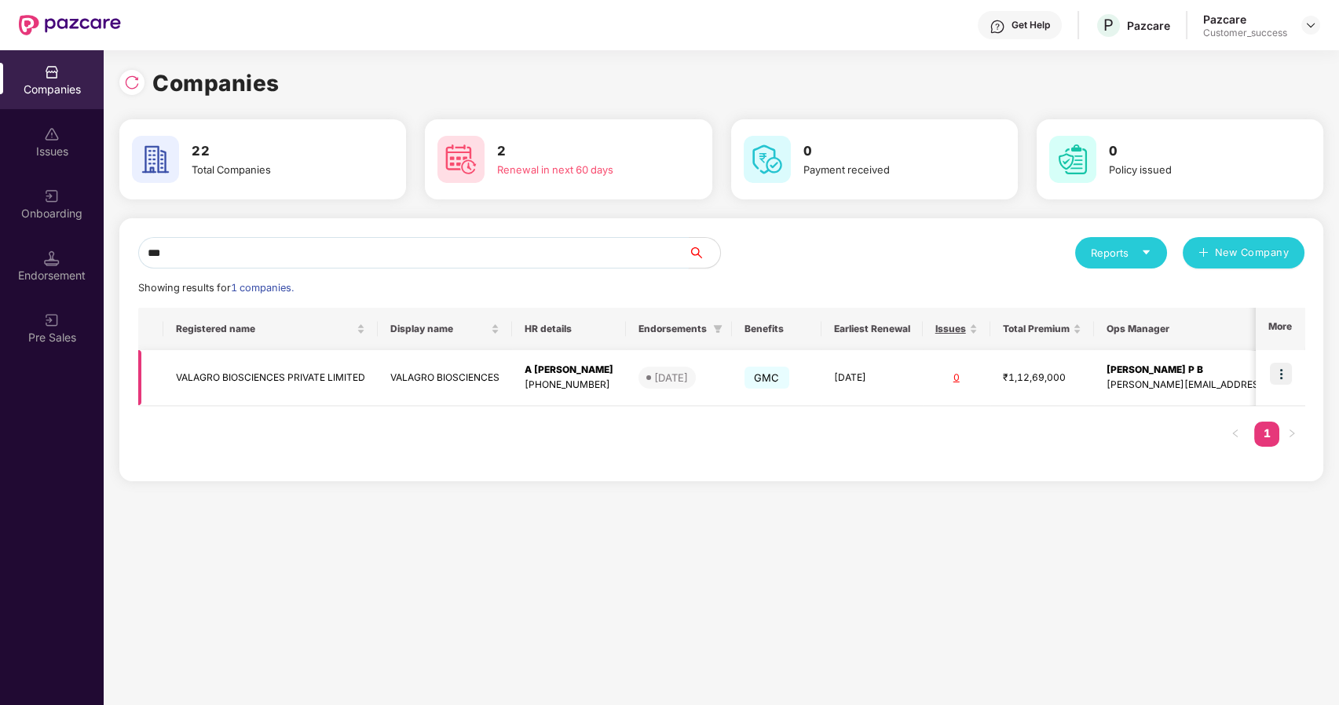
type input "***"
click at [1286, 380] on img at bounding box center [1281, 374] width 22 height 22
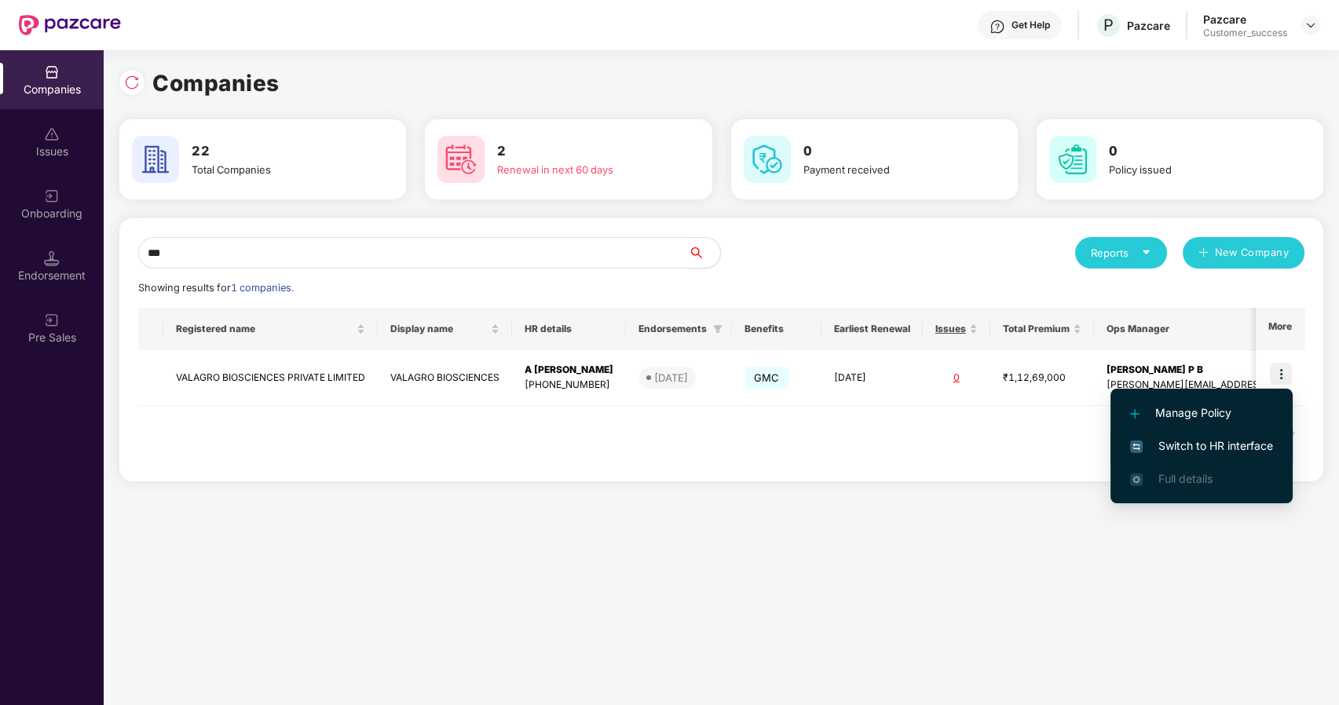
click at [1225, 443] on span "Switch to HR interface" at bounding box center [1201, 445] width 143 height 17
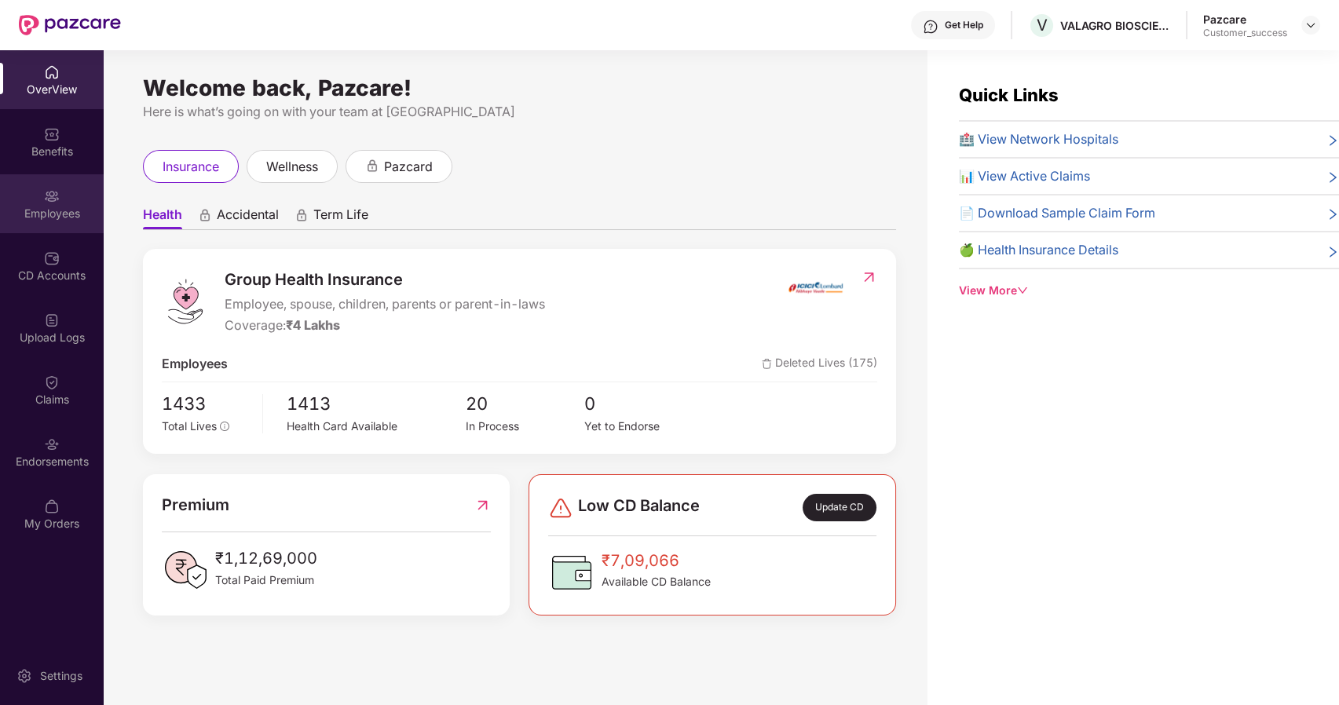
click at [54, 227] on div "Employees" at bounding box center [52, 203] width 104 height 59
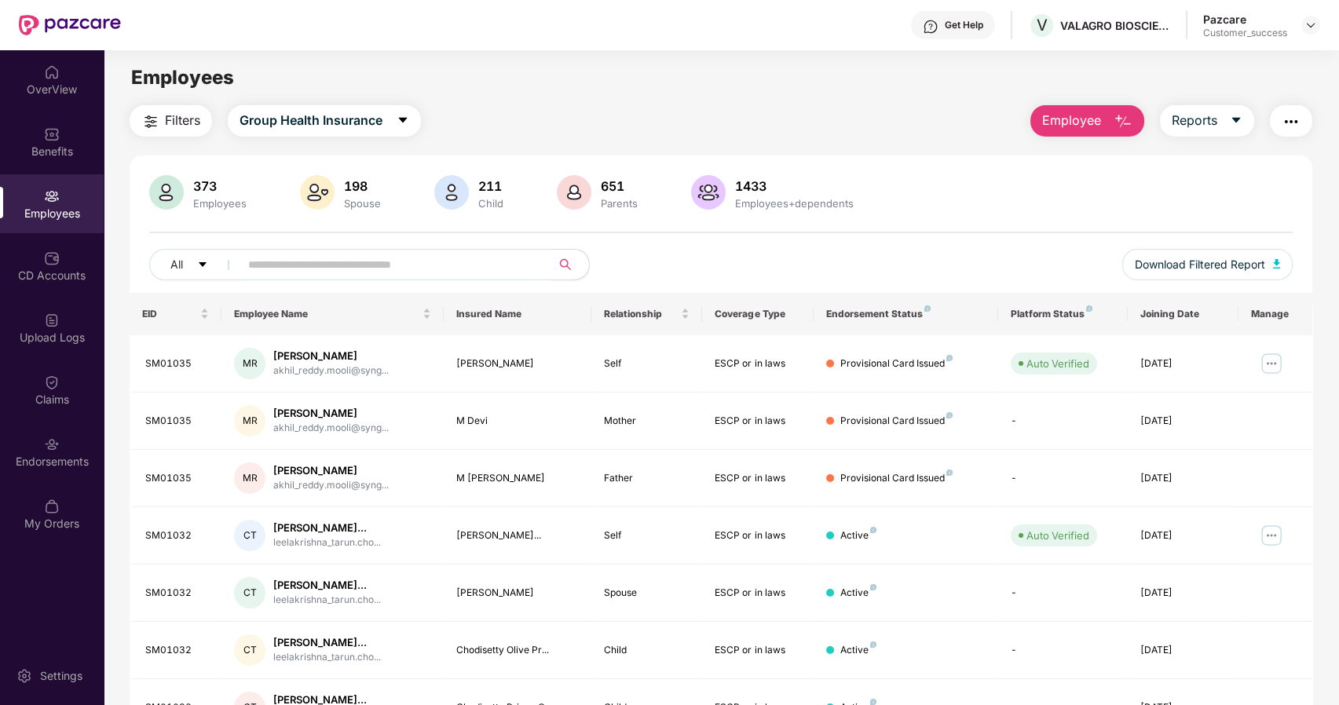
click at [252, 269] on input "text" at bounding box center [389, 265] width 282 height 24
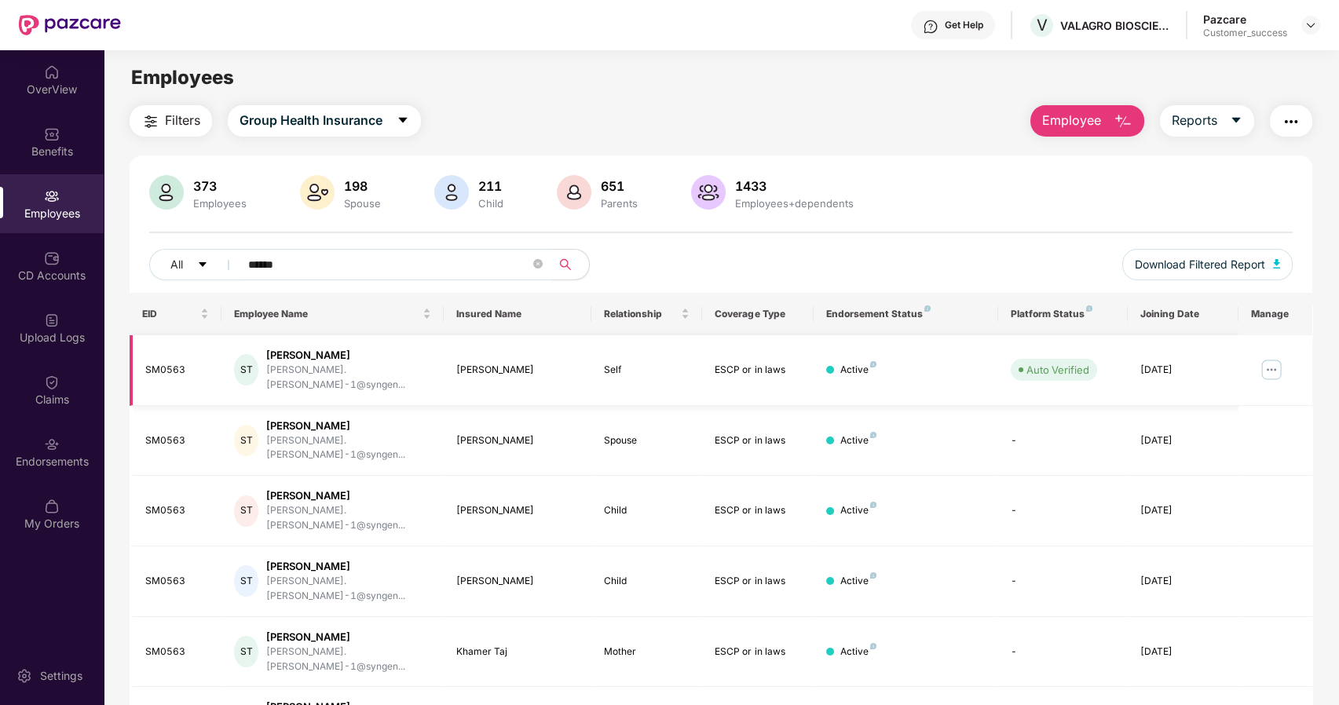
type input "******"
click at [1268, 370] on img at bounding box center [1271, 369] width 25 height 25
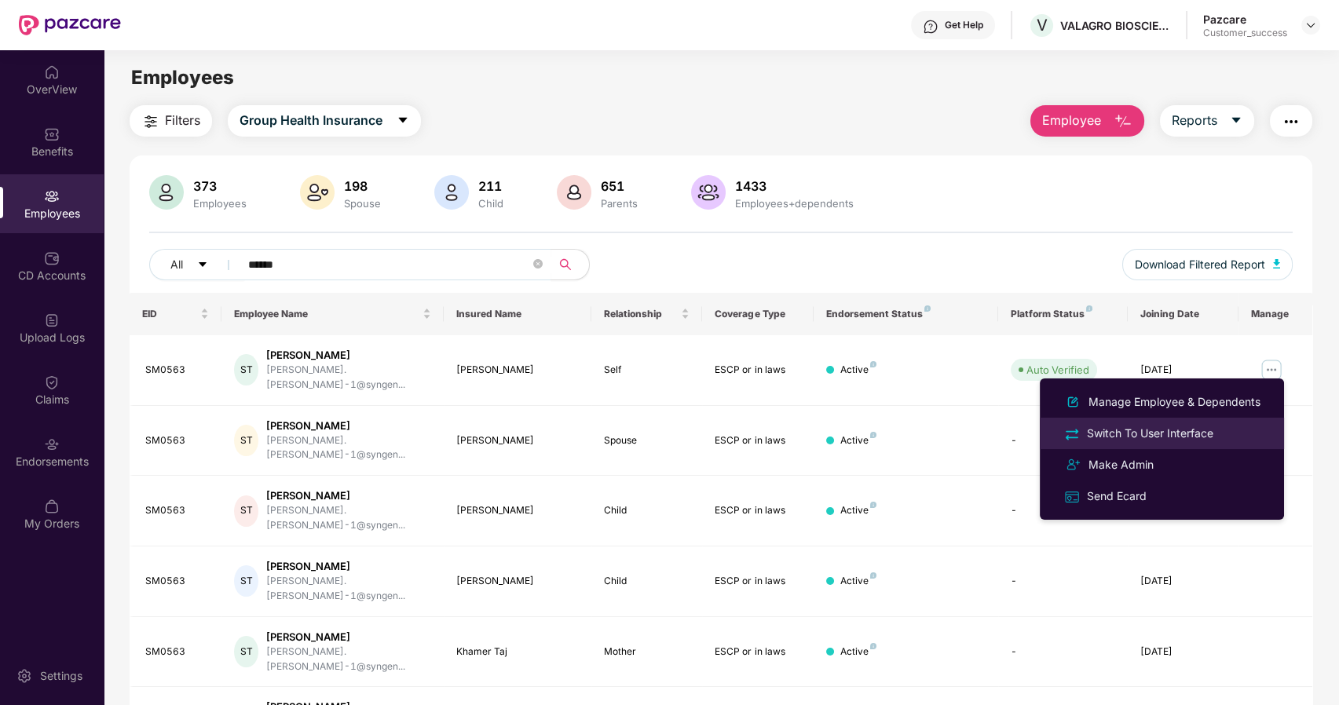
click at [1107, 429] on div "Switch To User Interface" at bounding box center [1150, 433] width 133 height 17
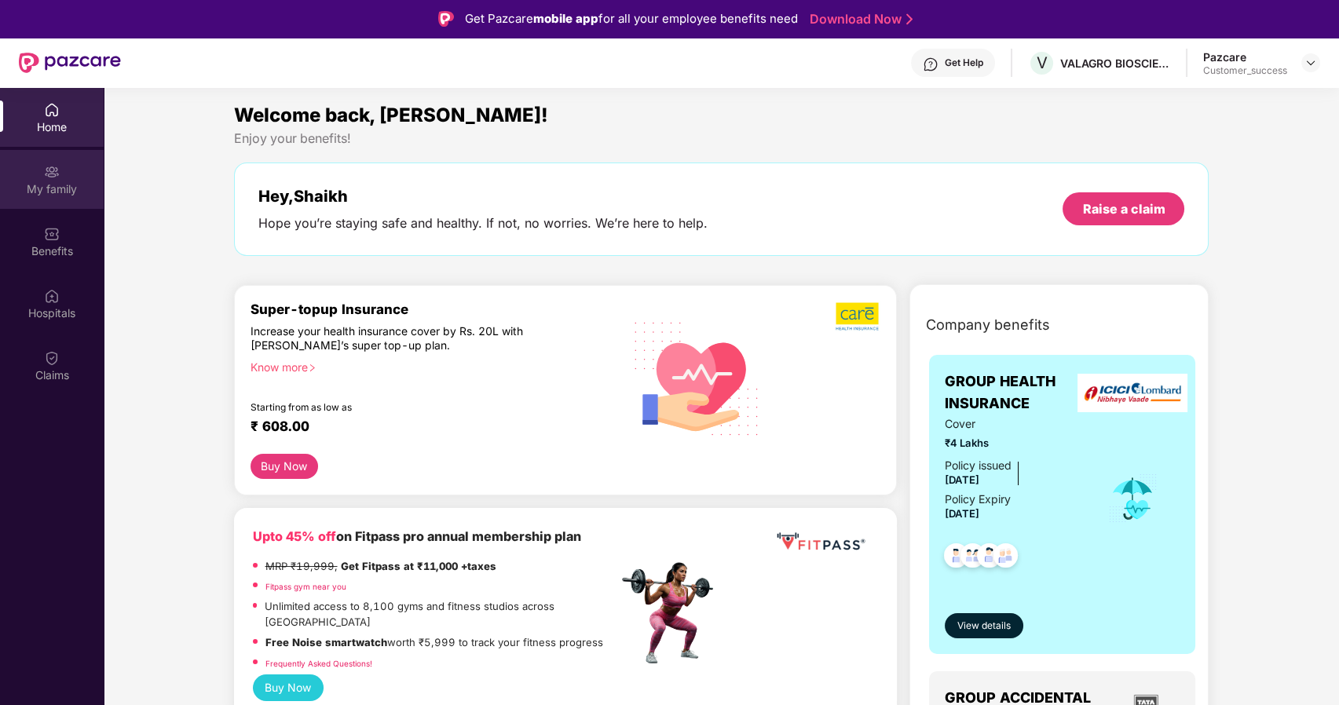
click at [75, 171] on div "My family" at bounding box center [52, 179] width 104 height 59
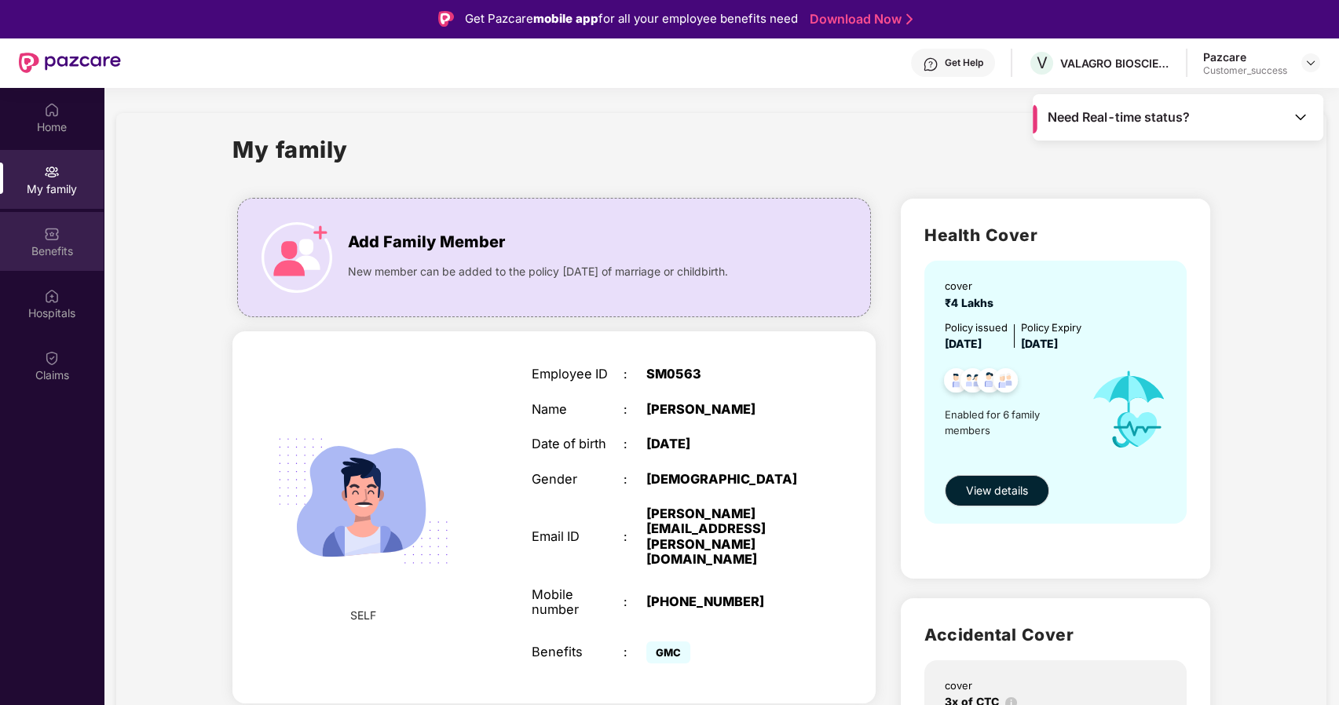
click at [46, 247] on div "Benefits" at bounding box center [52, 251] width 104 height 16
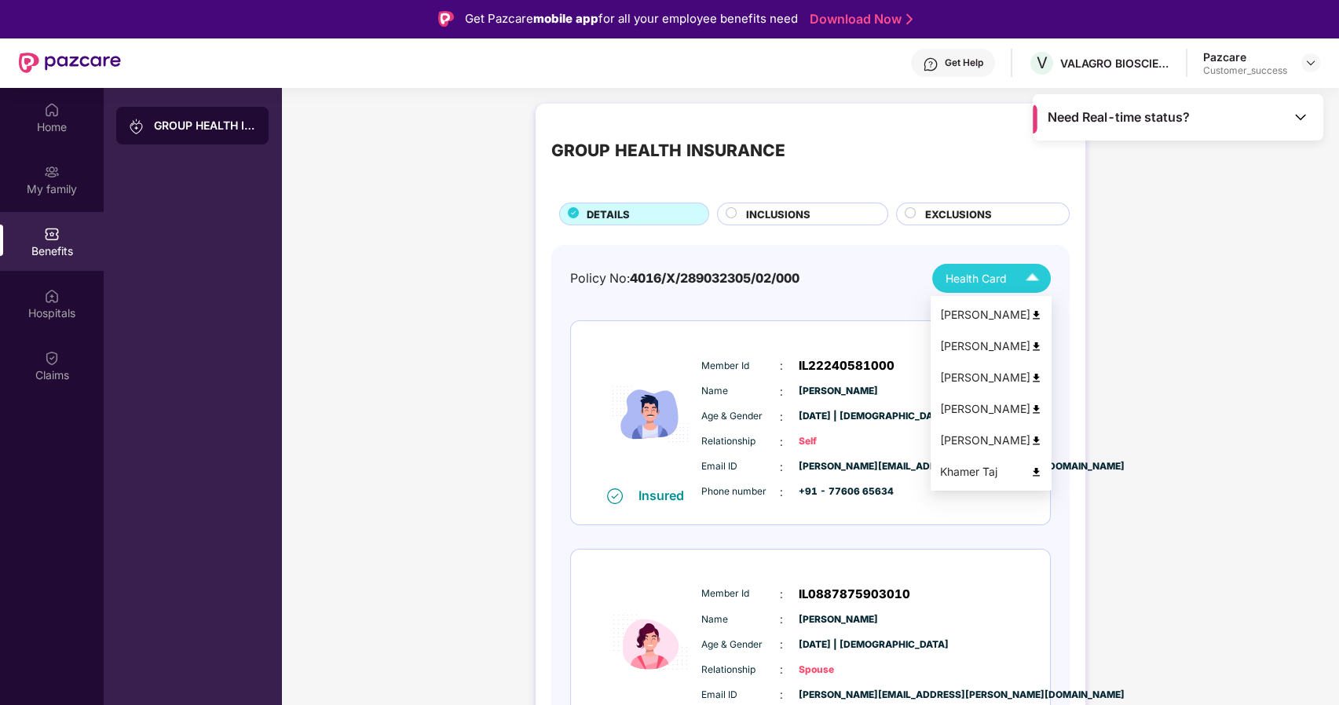
click at [986, 272] on span "Health Card" at bounding box center [976, 278] width 61 height 17
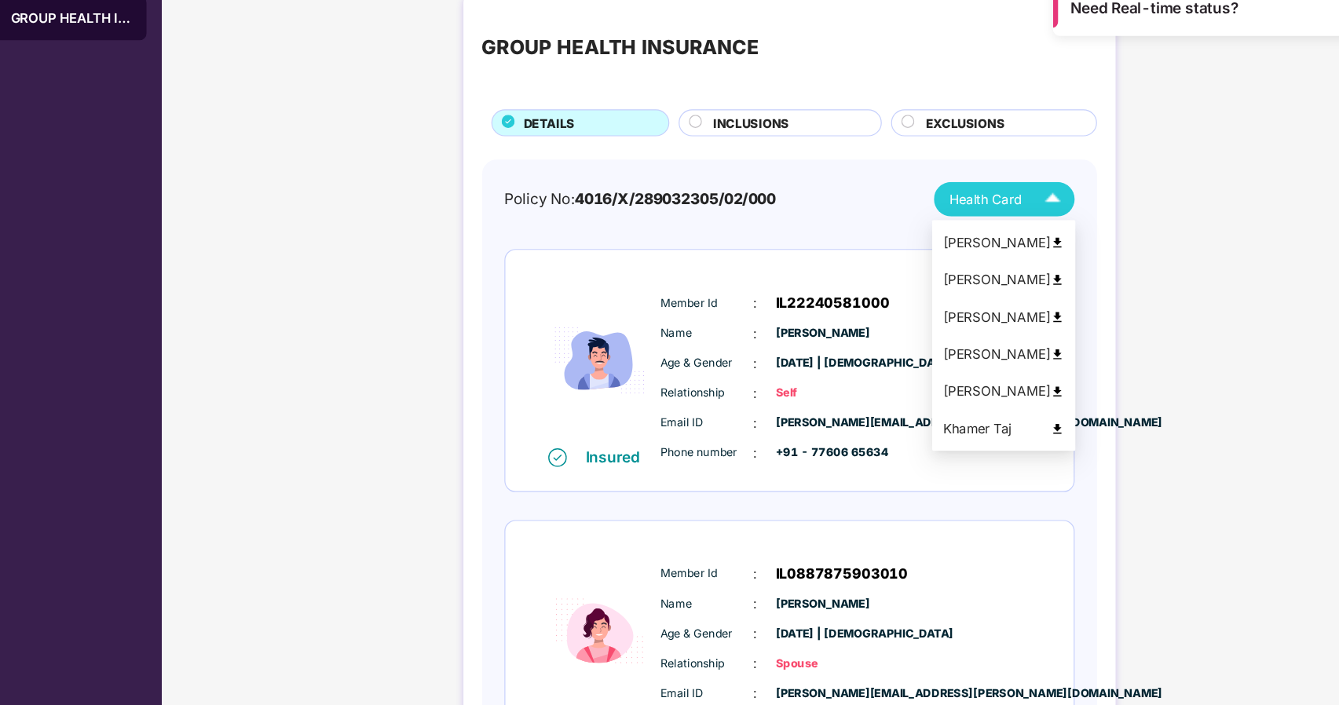
click at [1027, 278] on img at bounding box center [1032, 278] width 27 height 27
click at [1032, 438] on img at bounding box center [1036, 441] width 12 height 12
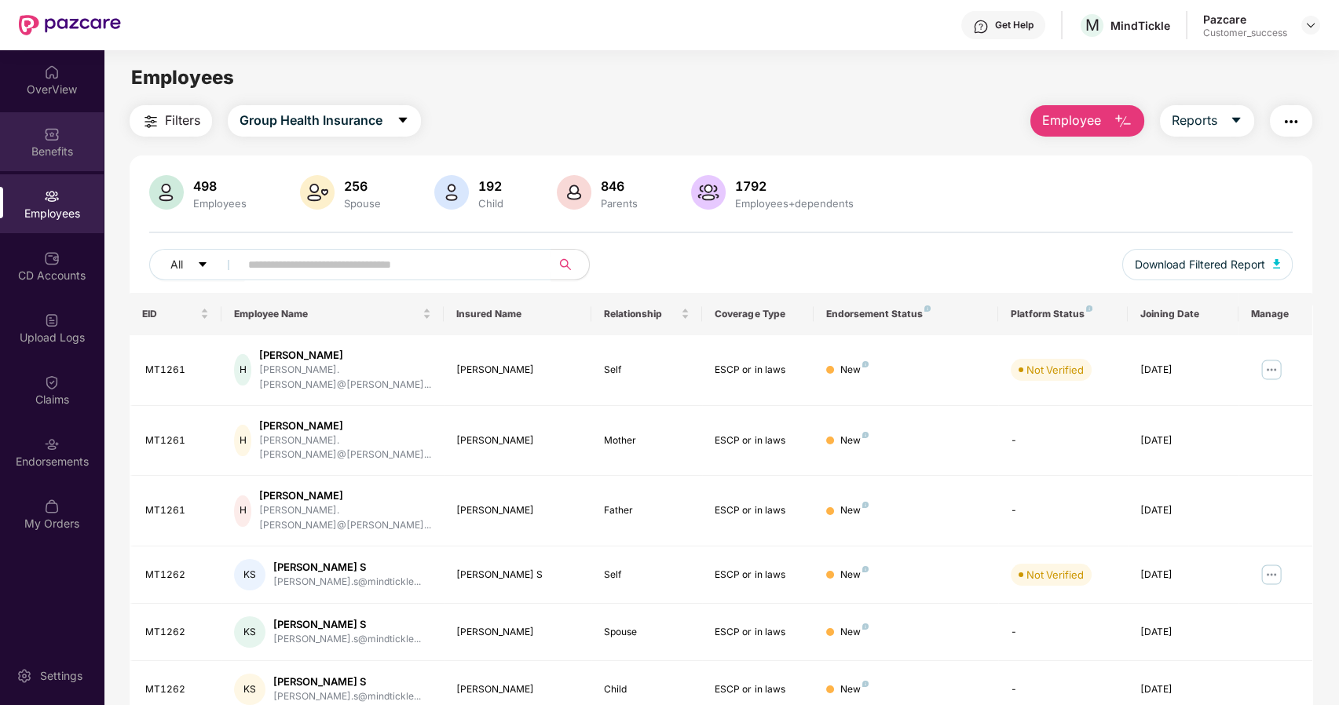
click at [56, 154] on div "Benefits" at bounding box center [52, 152] width 104 height 16
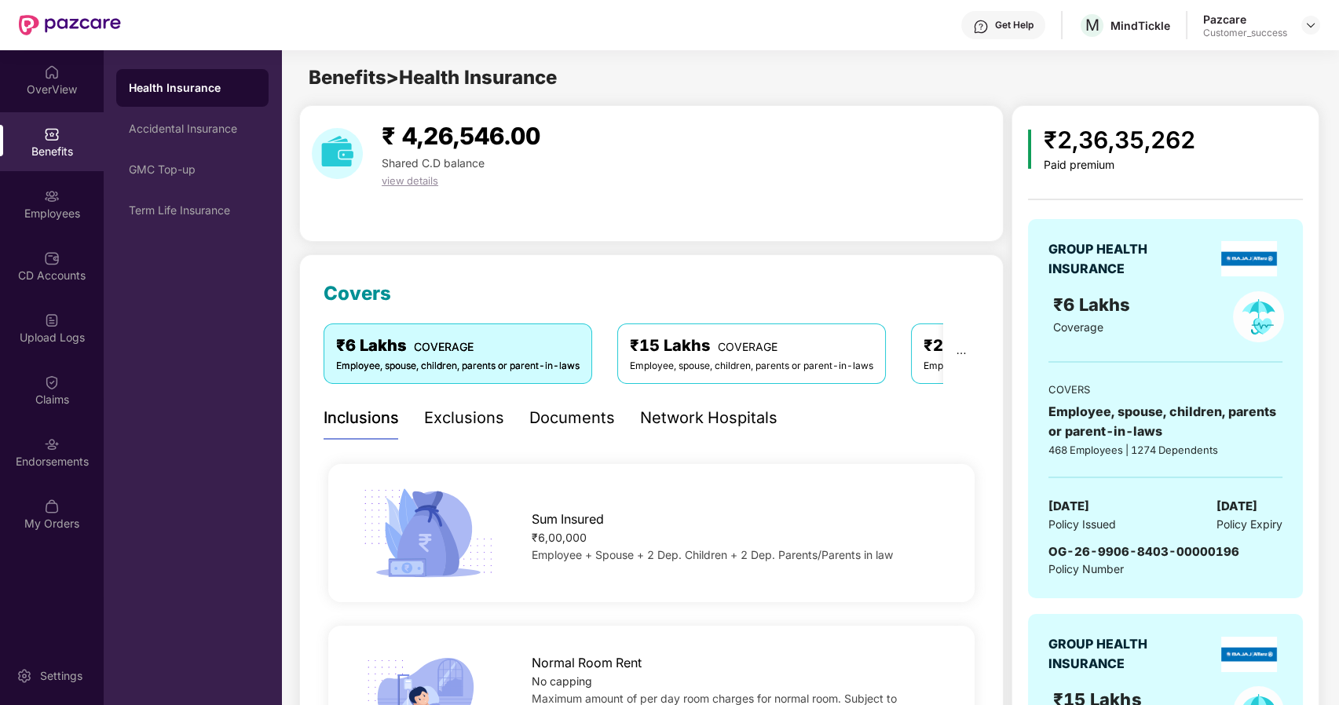
click at [50, 144] on div "Benefits" at bounding box center [52, 152] width 104 height 16
click at [584, 417] on div "Documents" at bounding box center [572, 418] width 86 height 24
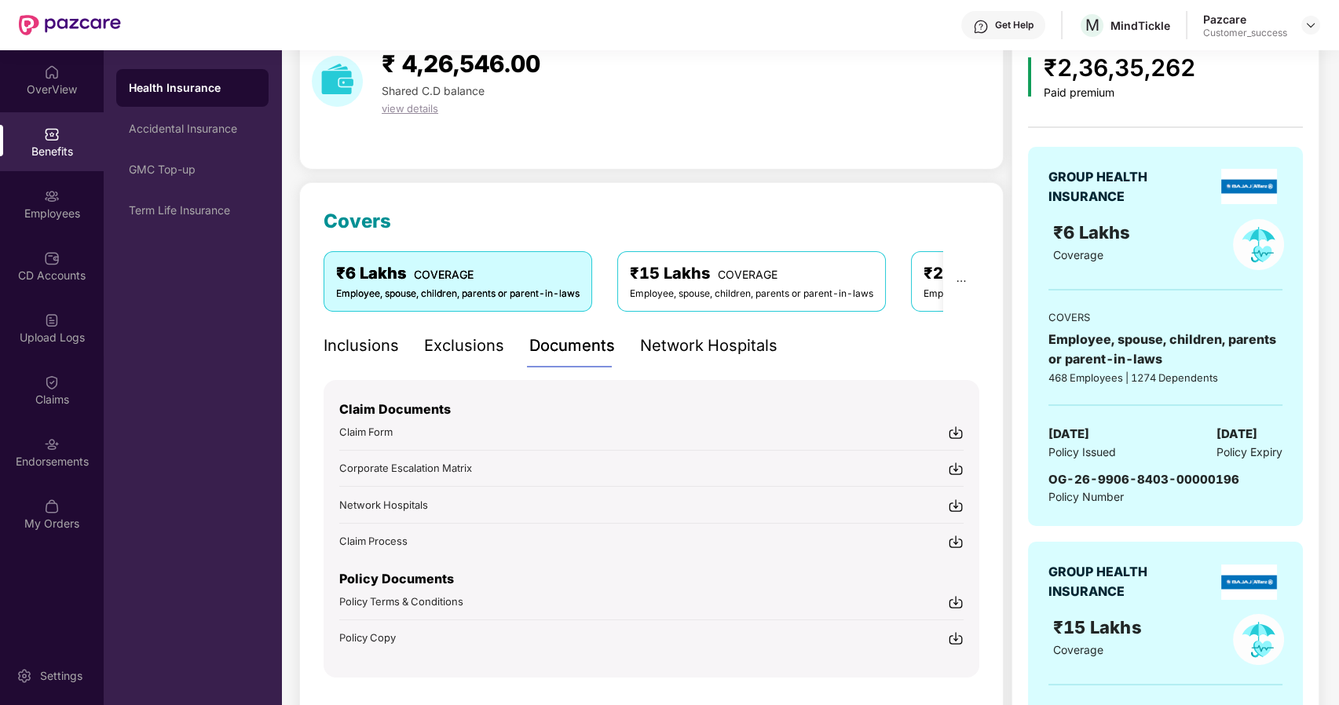
scroll to position [73, 0]
click at [431, 596] on span "Policy Terms & Conditions" at bounding box center [401, 601] width 124 height 13
click at [368, 338] on div "Inclusions" at bounding box center [361, 345] width 75 height 24
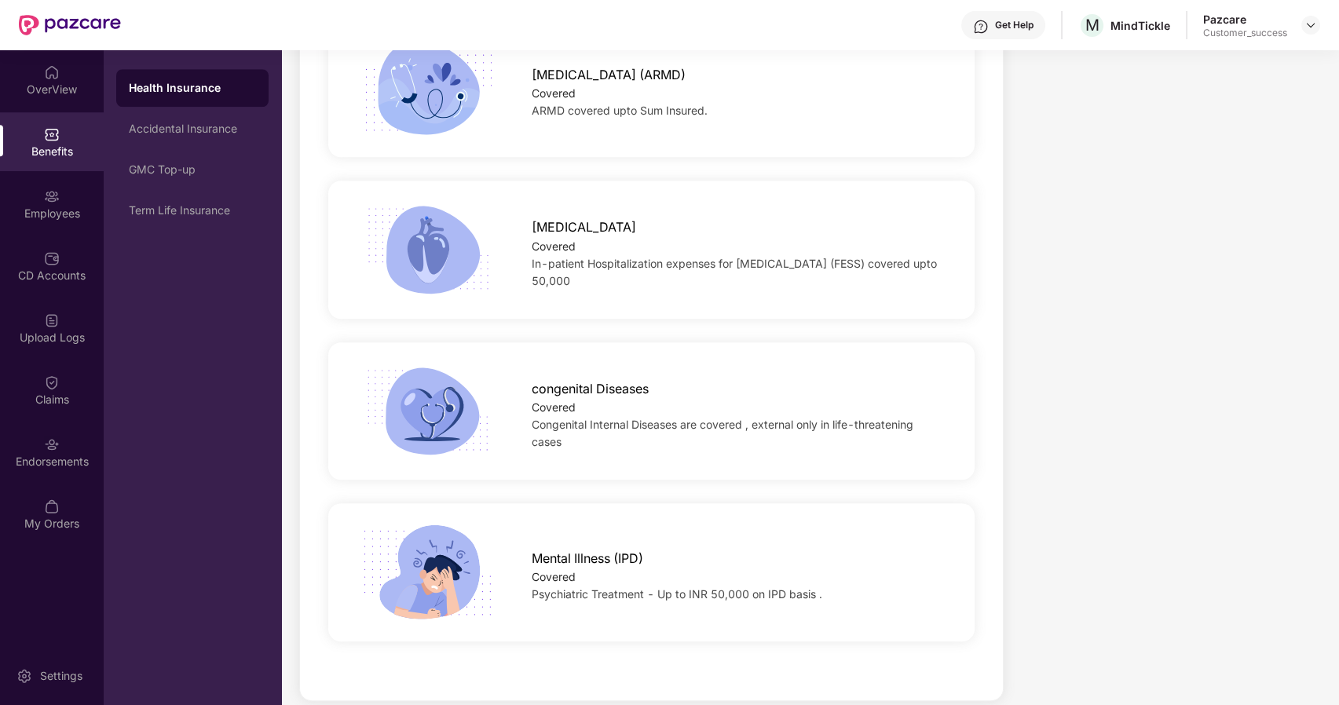
scroll to position [2595, 0]
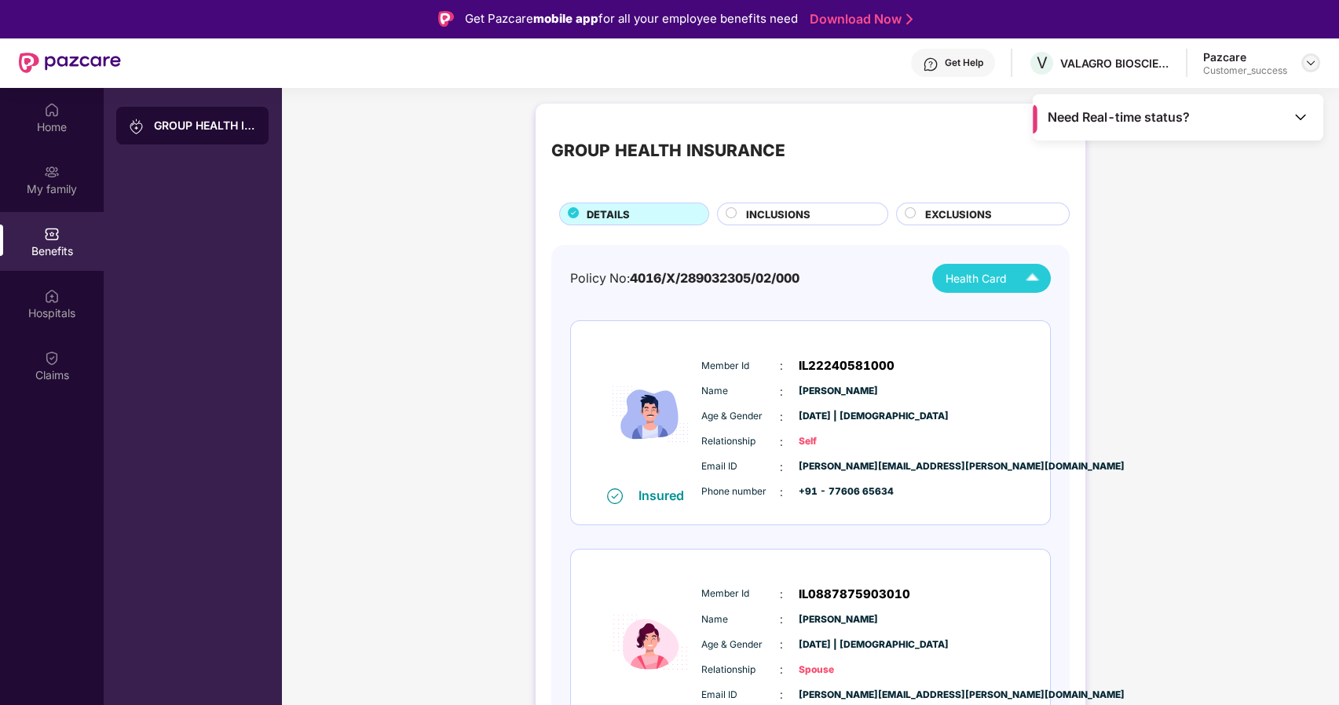
click at [1313, 65] on img at bounding box center [1311, 63] width 13 height 13
click at [1234, 97] on div "Switch to partner view" at bounding box center [1237, 100] width 204 height 31
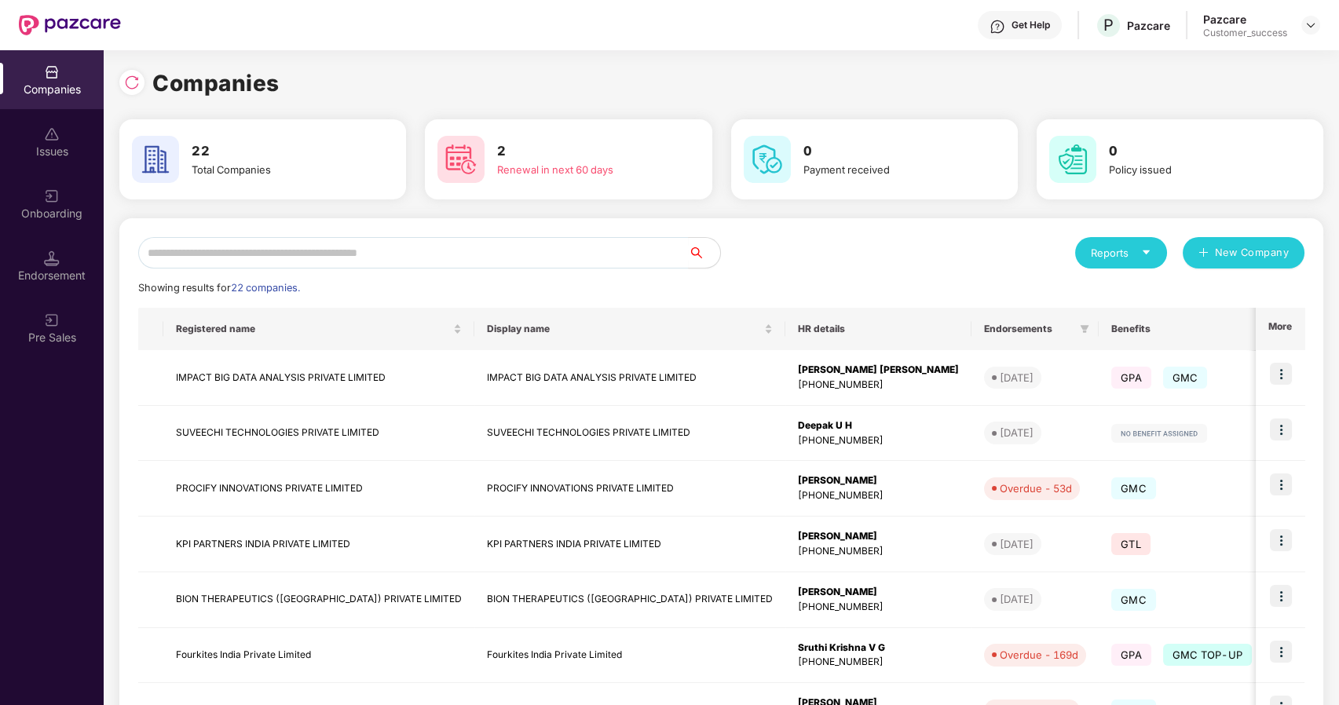
click at [1147, 249] on icon "caret-down" at bounding box center [1146, 252] width 10 height 10
click at [1207, 287] on img at bounding box center [1215, 294] width 16 height 16
click at [1176, 89] on div "Companies" at bounding box center [721, 83] width 1204 height 35
click at [1137, 246] on div "Reports" at bounding box center [1121, 253] width 60 height 16
click at [1208, 291] on img at bounding box center [1215, 294] width 16 height 16
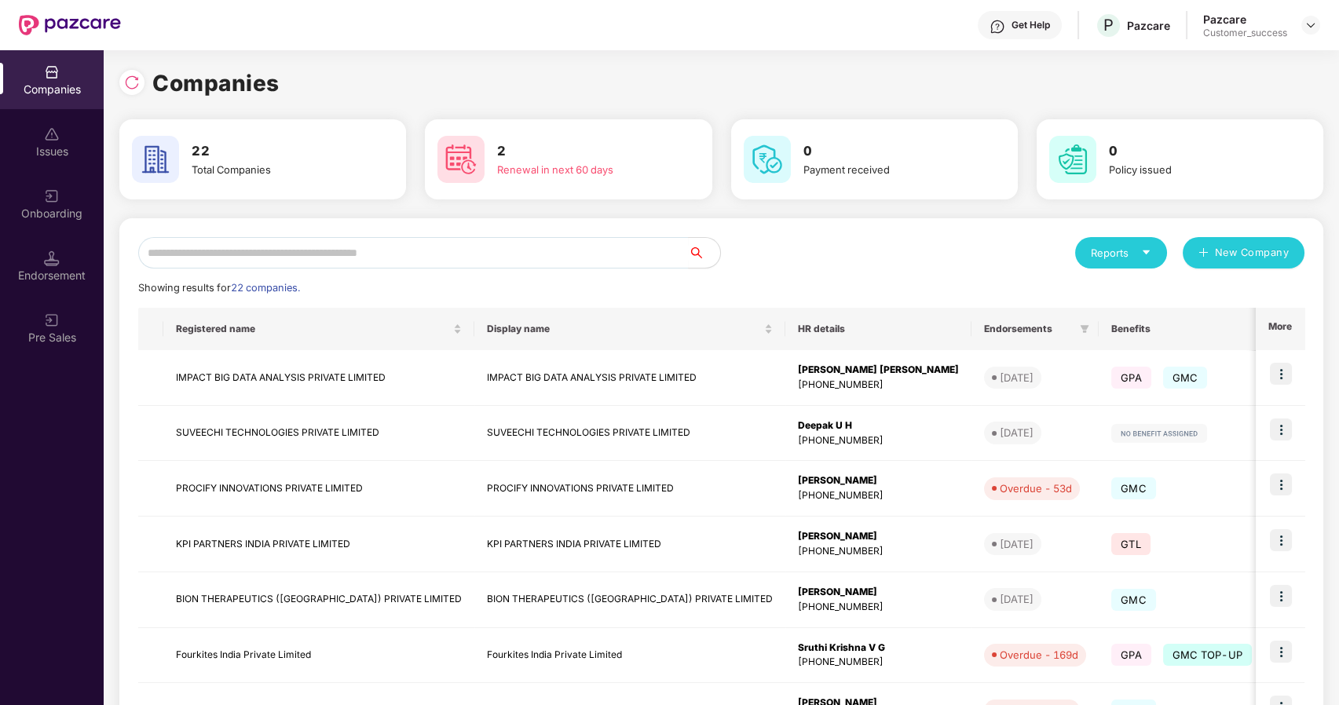
click at [1136, 251] on div "Reports" at bounding box center [1121, 253] width 60 height 16
click at [1213, 291] on img at bounding box center [1215, 294] width 16 height 16
click at [1152, 248] on div "Reports" at bounding box center [1121, 252] width 92 height 31
click at [1123, 291] on div "Companies" at bounding box center [1113, 294] width 57 height 17
click at [1277, 373] on img at bounding box center [1281, 374] width 22 height 22
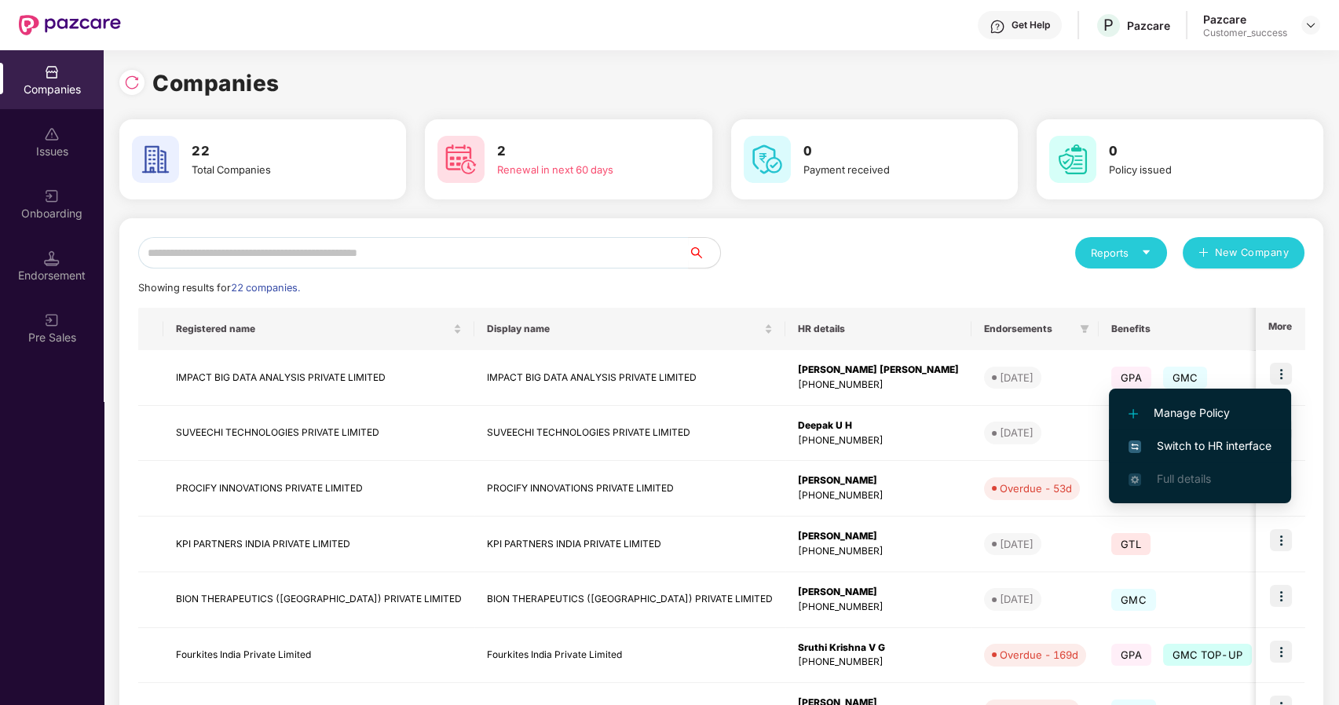
click at [1252, 441] on span "Switch to HR interface" at bounding box center [1200, 445] width 143 height 17
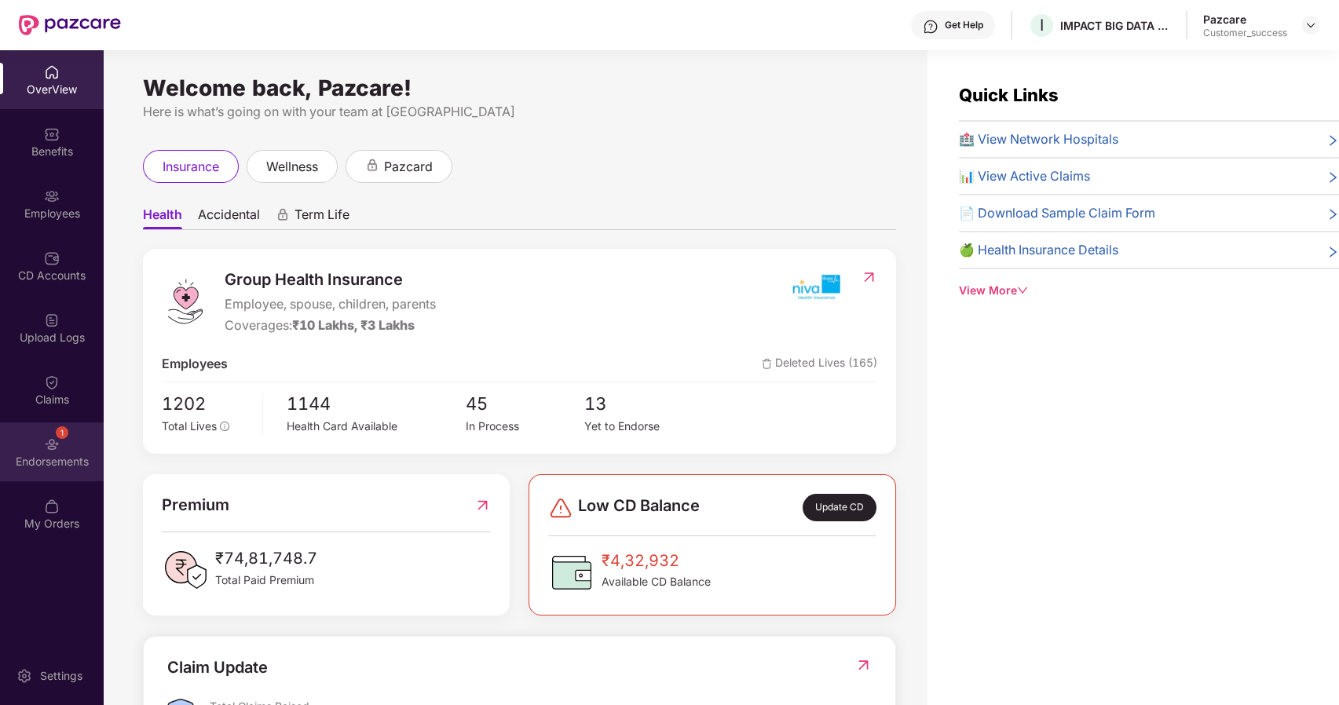
click at [54, 451] on img at bounding box center [52, 445] width 16 height 16
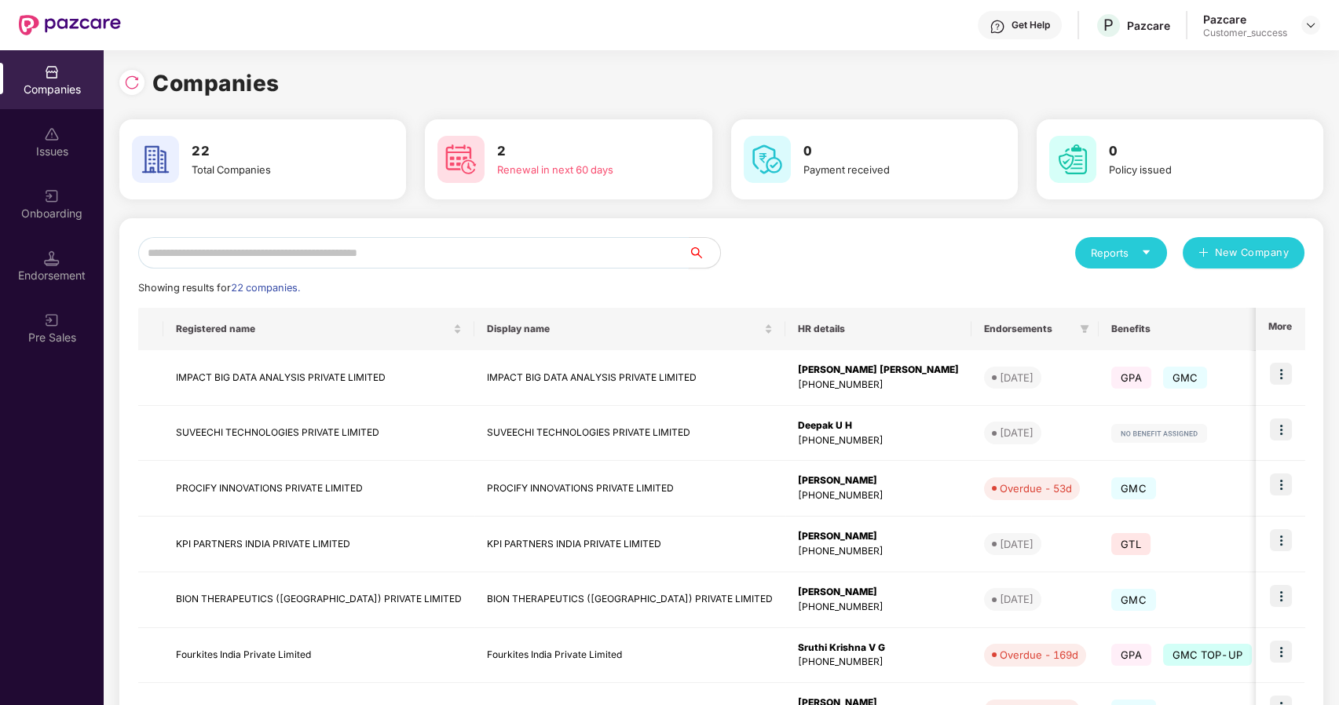
click at [498, 255] on input "text" at bounding box center [413, 252] width 551 height 31
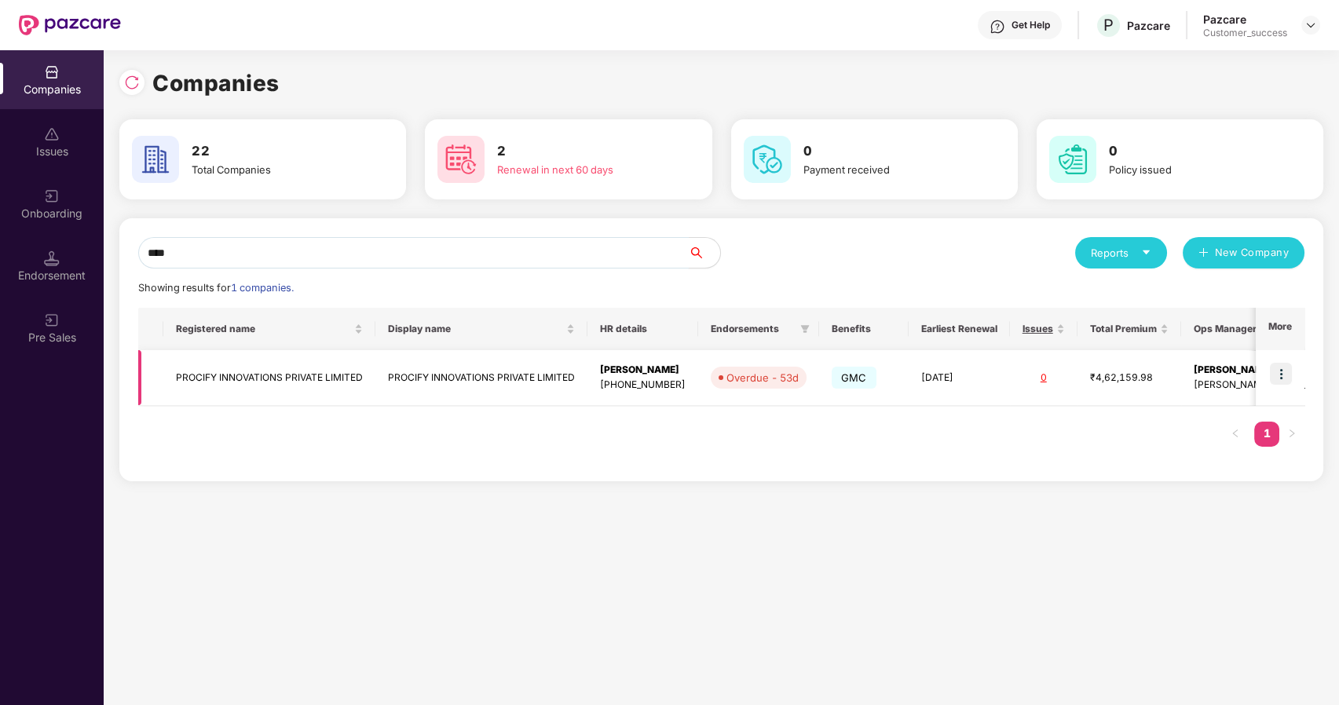
type input "****"
click at [1289, 369] on img at bounding box center [1281, 374] width 22 height 22
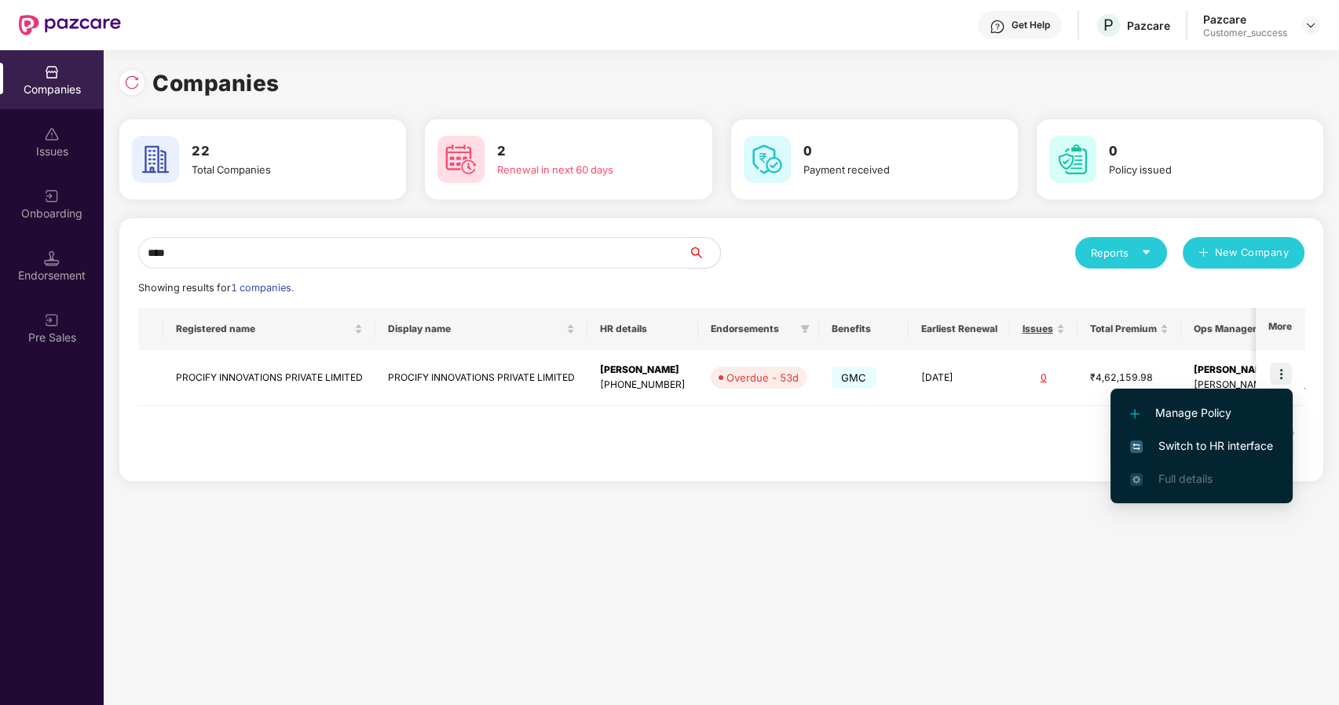
click at [1212, 448] on span "Switch to HR interface" at bounding box center [1201, 445] width 143 height 17
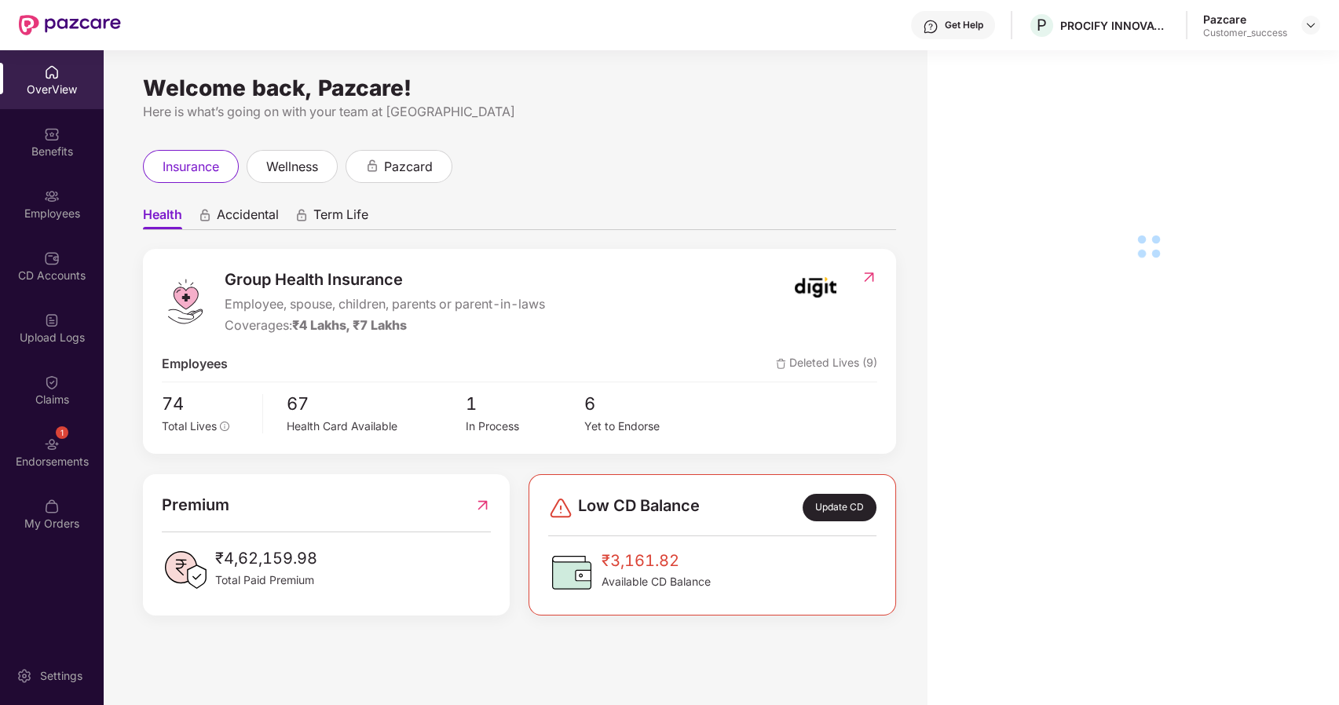
click at [51, 220] on div "Employees" at bounding box center [52, 214] width 104 height 16
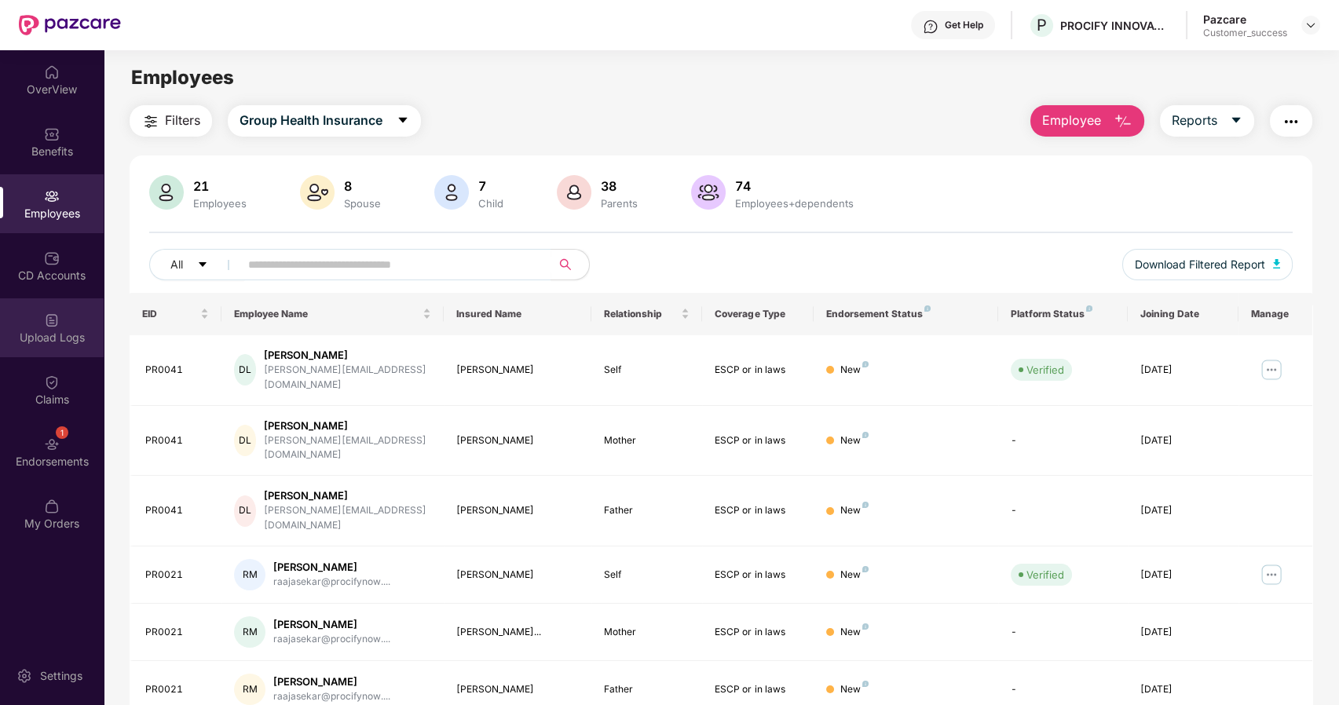
click at [54, 317] on img at bounding box center [52, 321] width 16 height 16
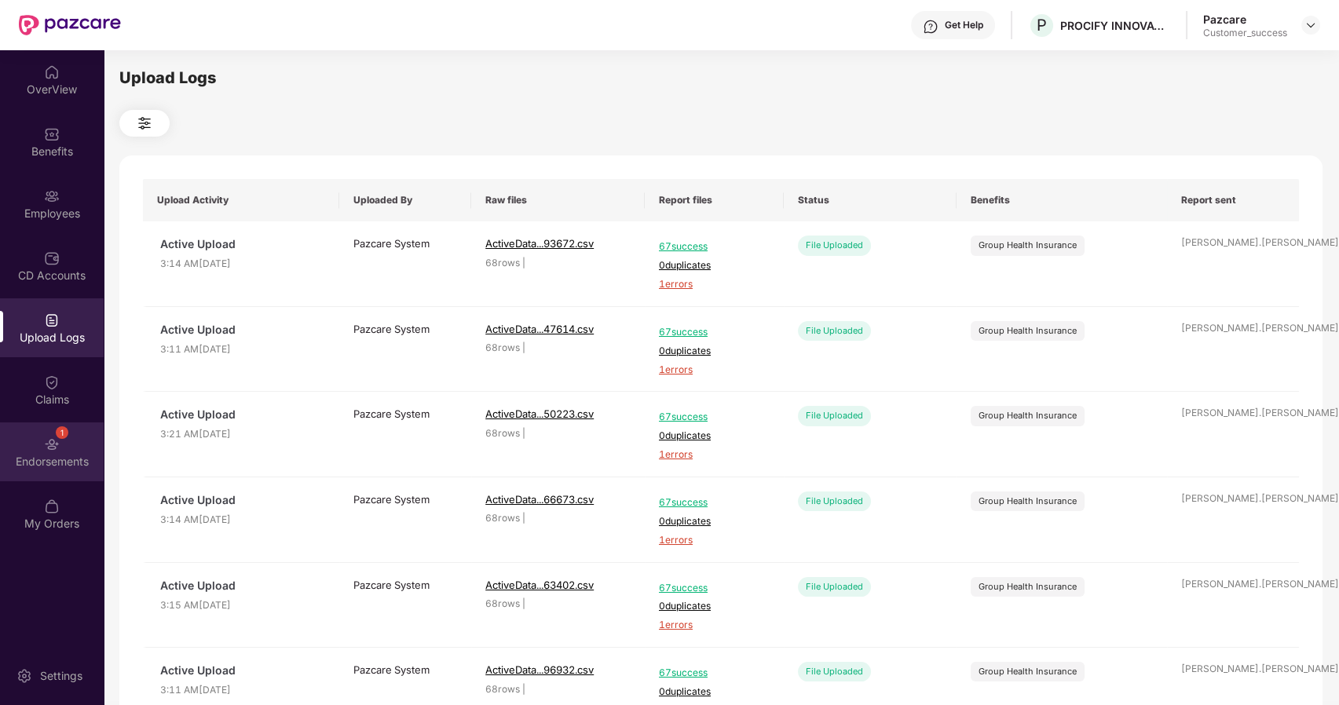
click at [61, 430] on div "1" at bounding box center [62, 432] width 13 height 13
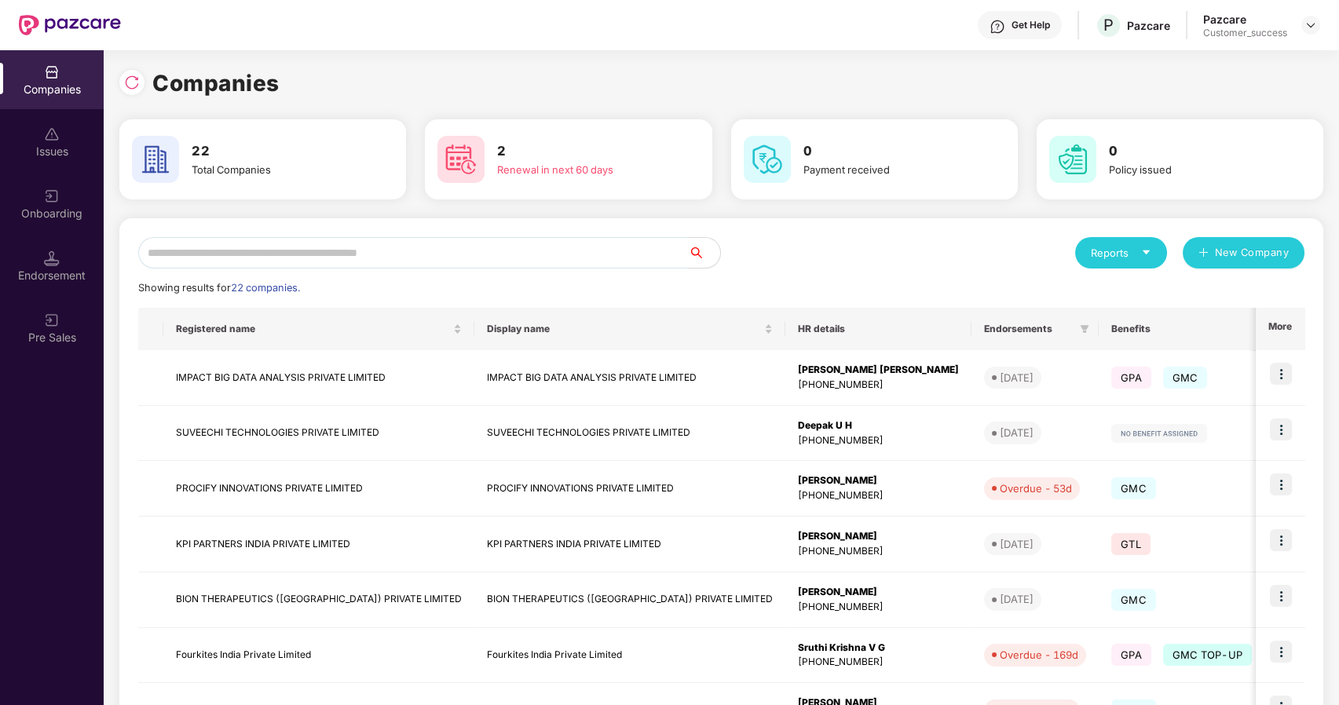
click at [361, 250] on input "text" at bounding box center [413, 252] width 551 height 31
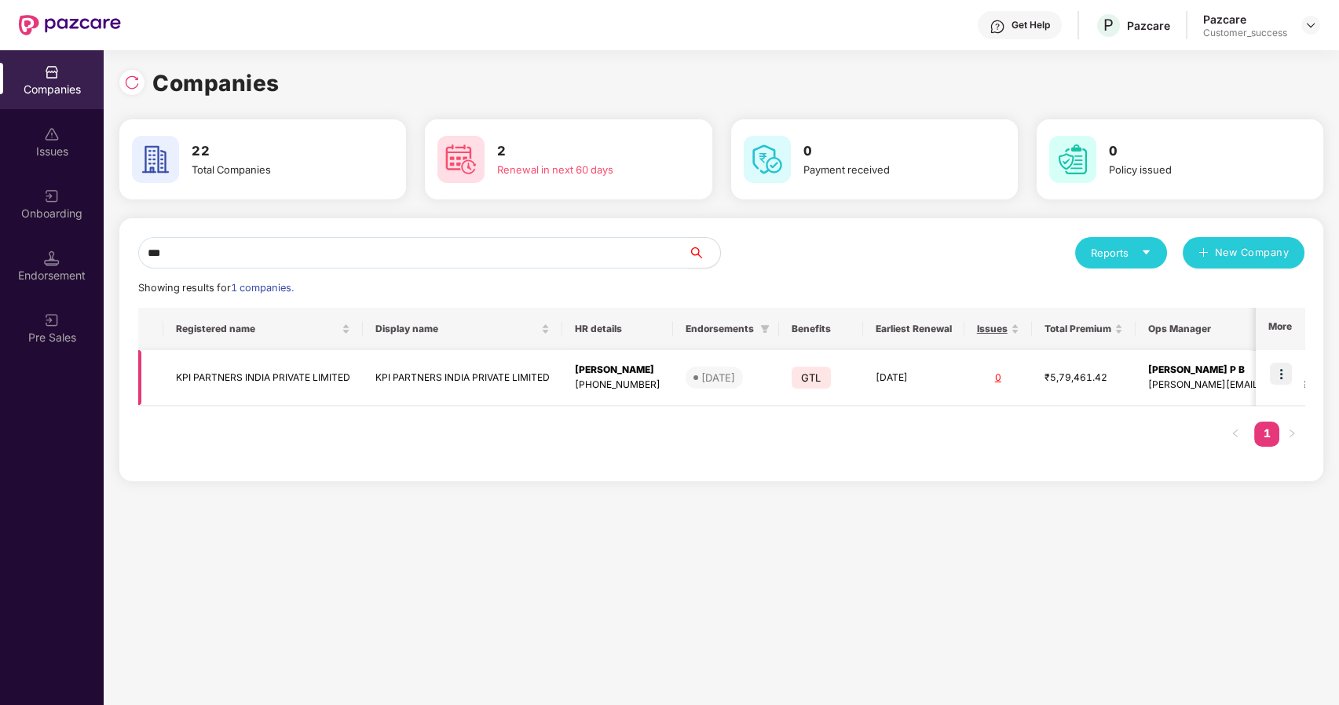
type input "***"
click at [1286, 378] on img at bounding box center [1281, 374] width 22 height 22
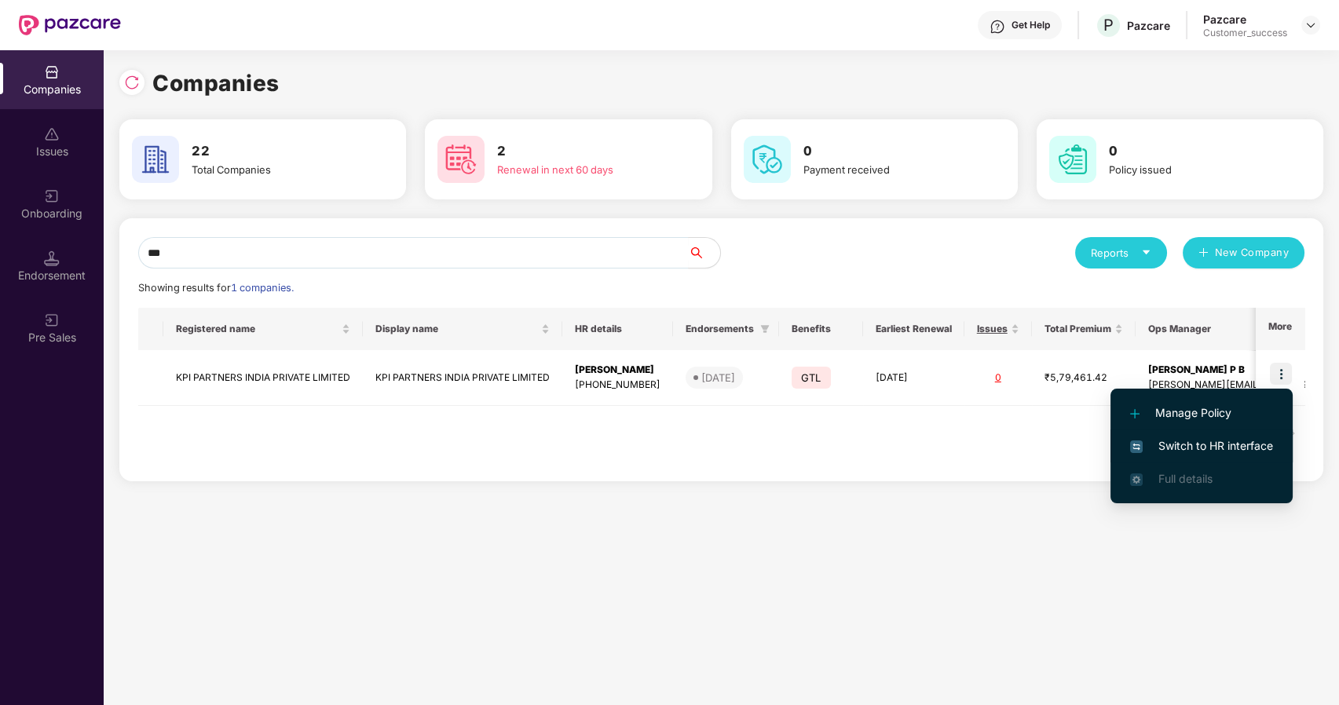
click at [1206, 439] on span "Switch to HR interface" at bounding box center [1201, 445] width 143 height 17
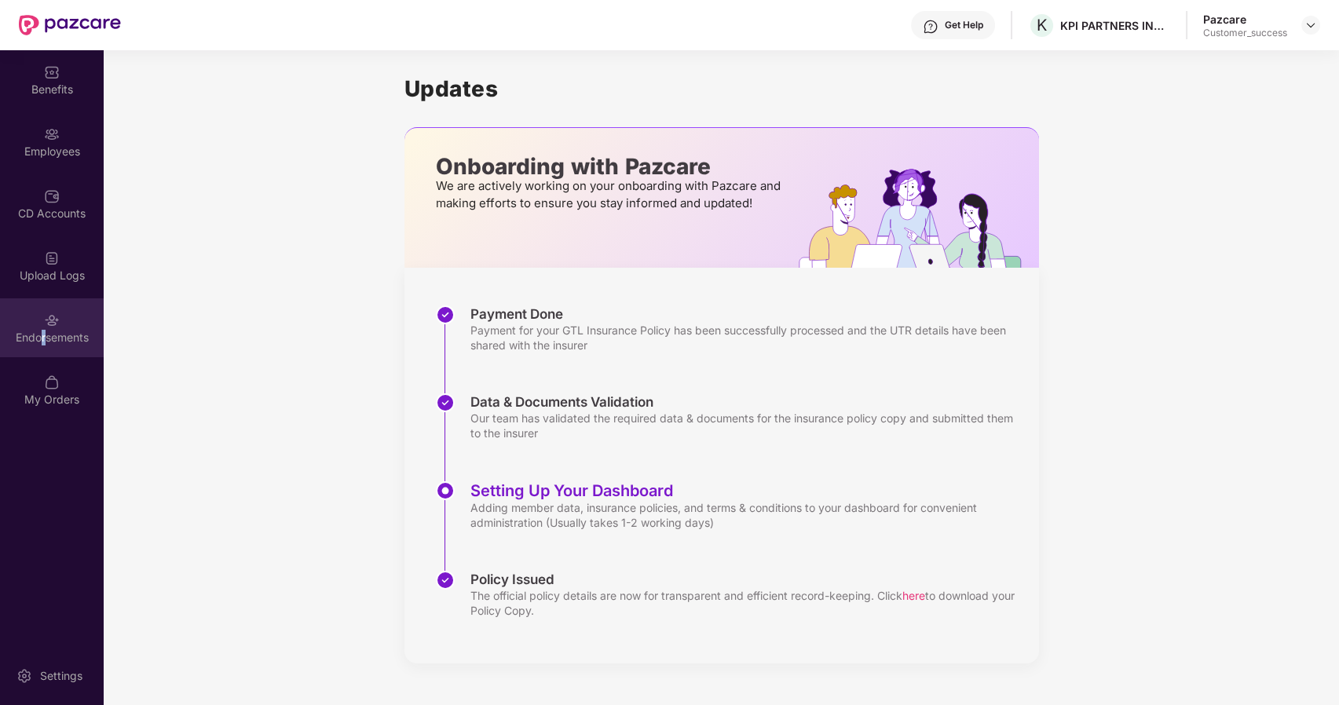
click at [42, 328] on div "Endorsements" at bounding box center [52, 327] width 104 height 59
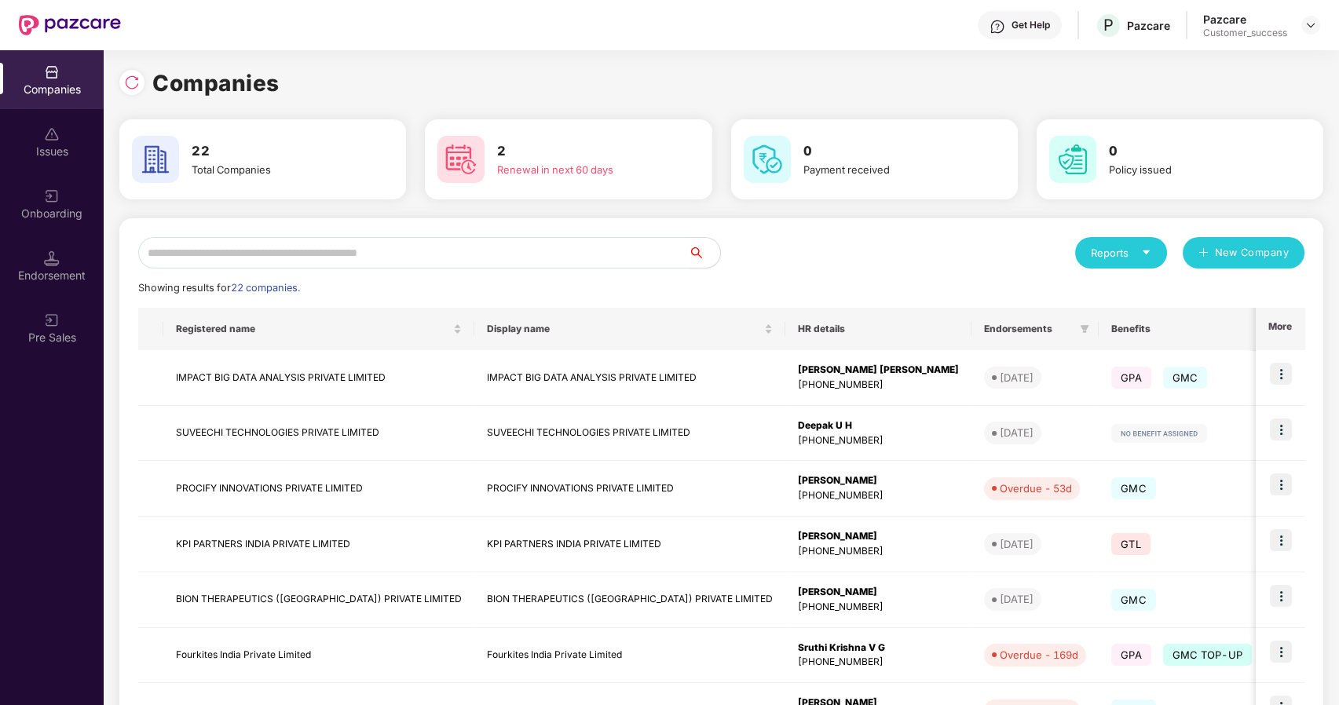
click at [246, 254] on input "text" at bounding box center [413, 252] width 551 height 31
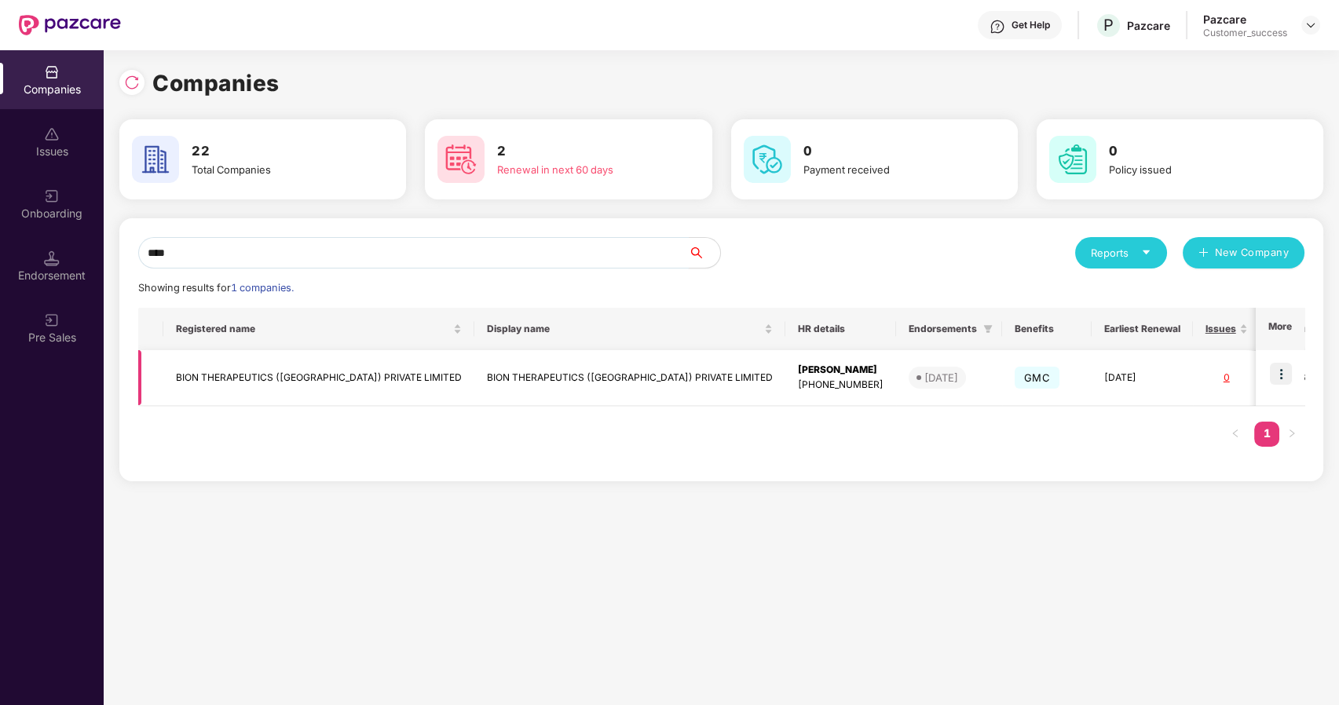
type input "****"
click at [1274, 371] on img at bounding box center [1281, 374] width 22 height 22
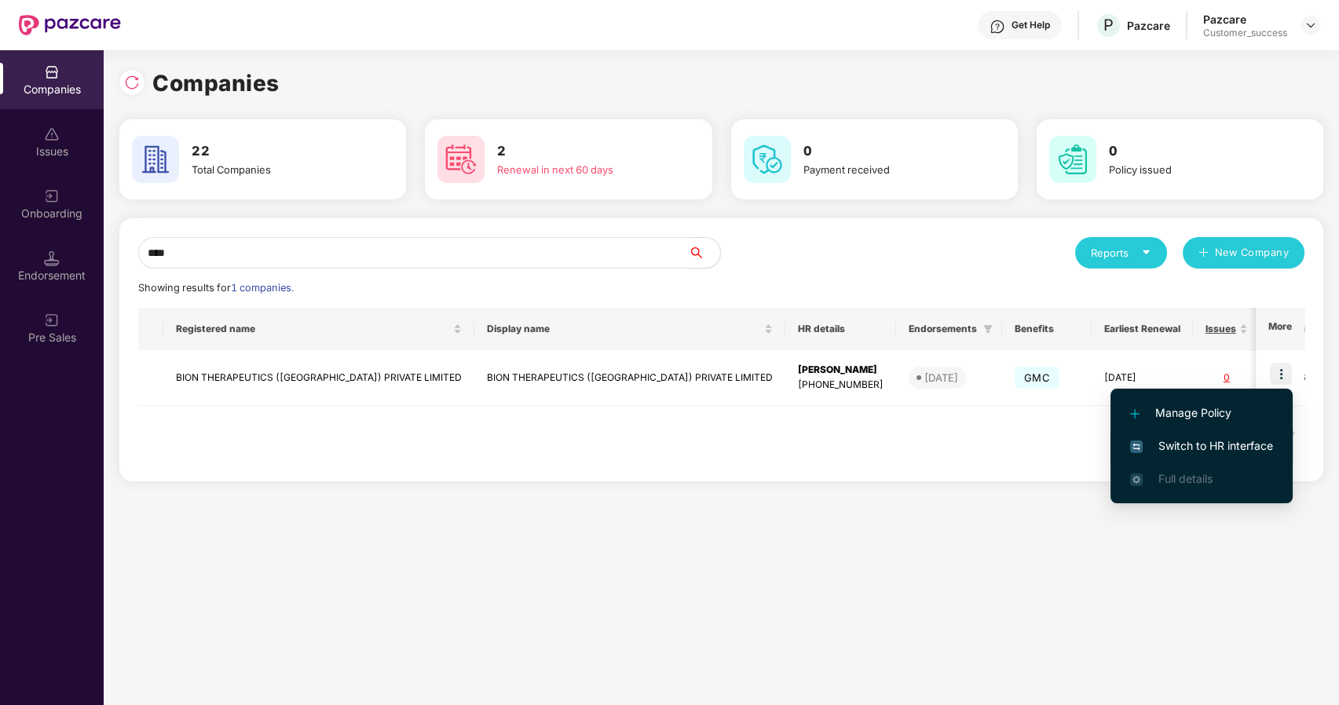
click at [1173, 437] on li "Switch to HR interface" at bounding box center [1202, 446] width 182 height 33
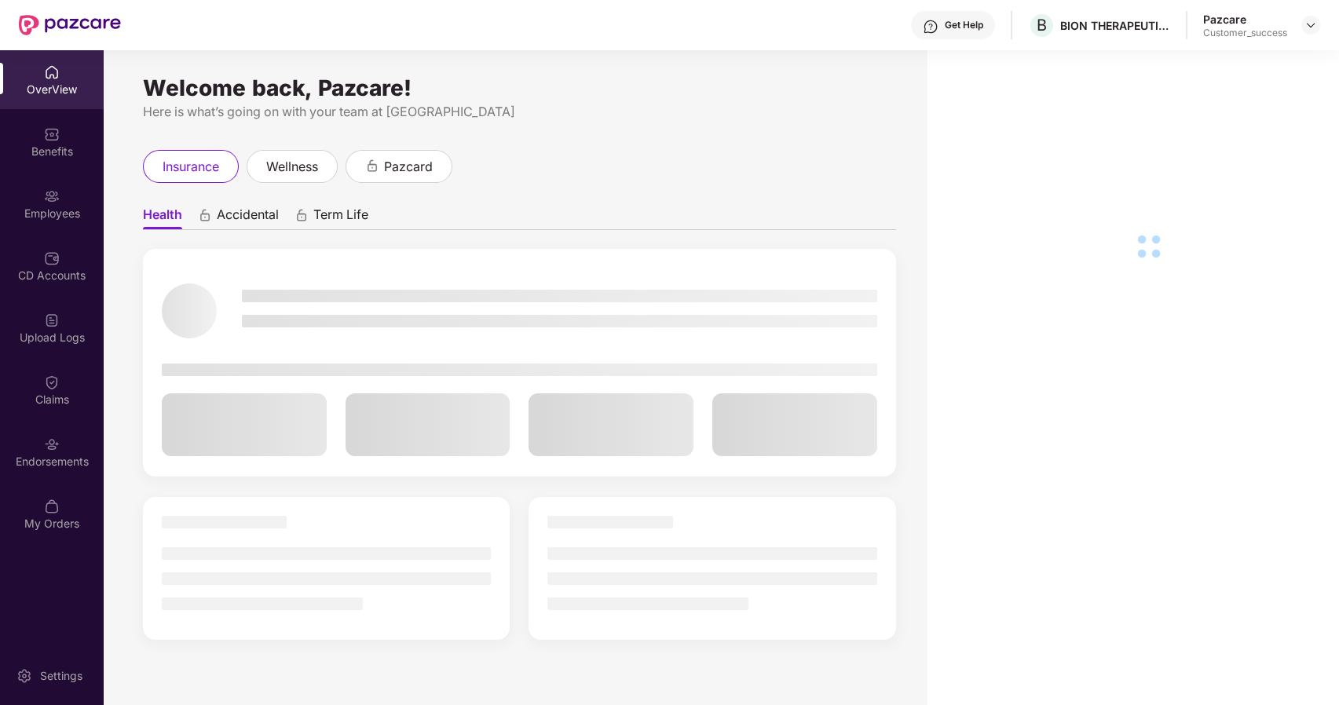
click at [58, 398] on div "Claims" at bounding box center [52, 400] width 104 height 16
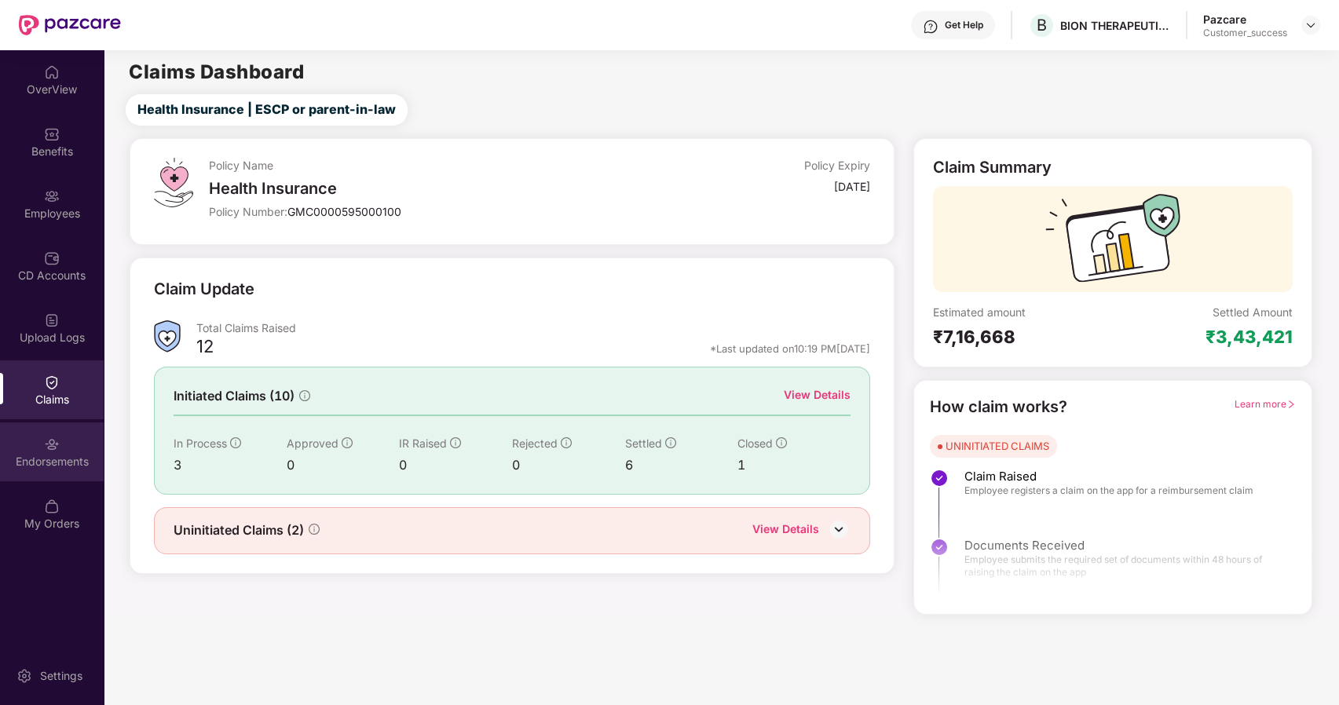
click at [43, 468] on div "Endorsements" at bounding box center [52, 462] width 104 height 16
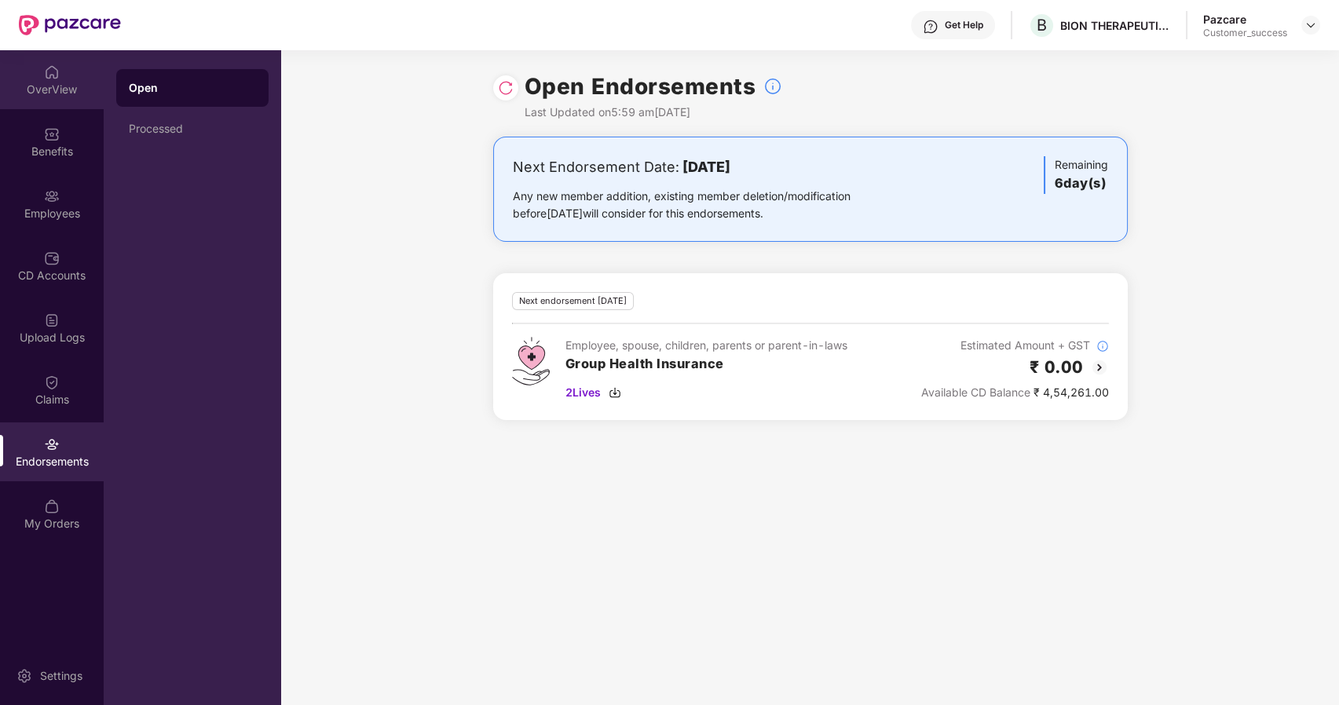
click at [53, 96] on div "OverView" at bounding box center [52, 90] width 104 height 16
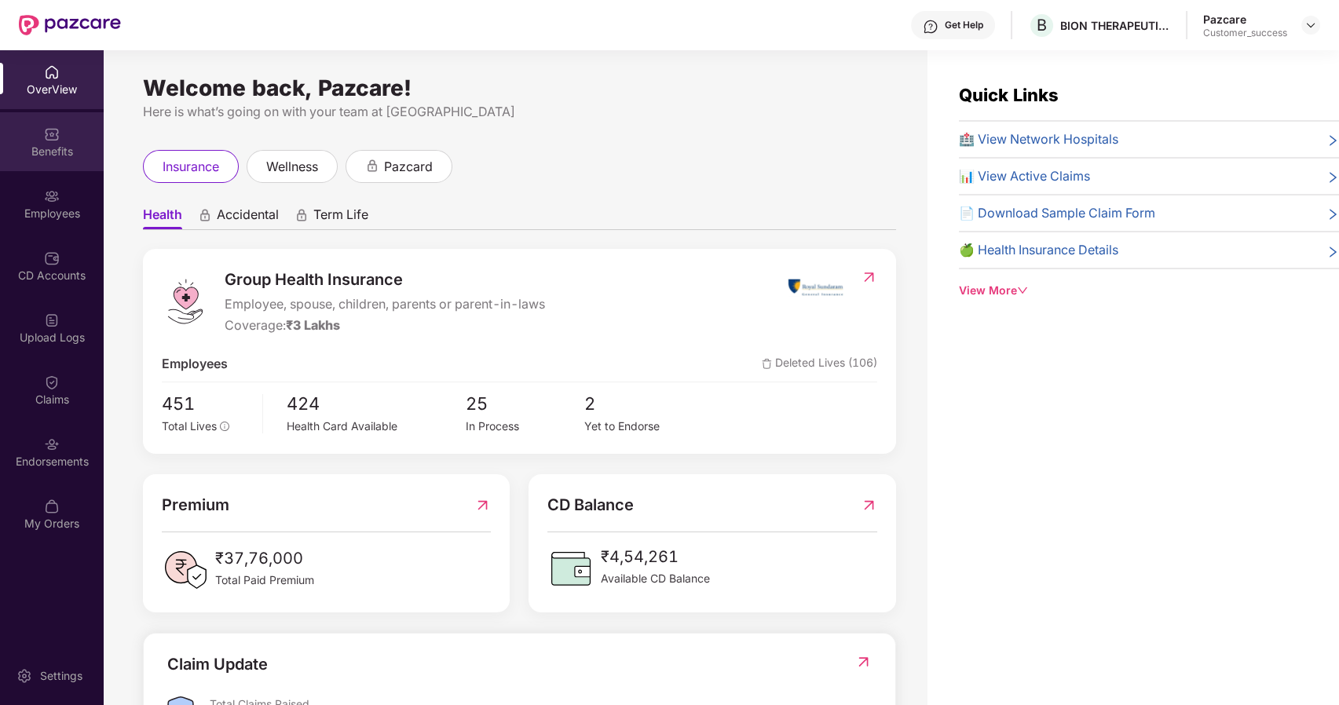
click at [54, 148] on div "Benefits" at bounding box center [52, 152] width 104 height 16
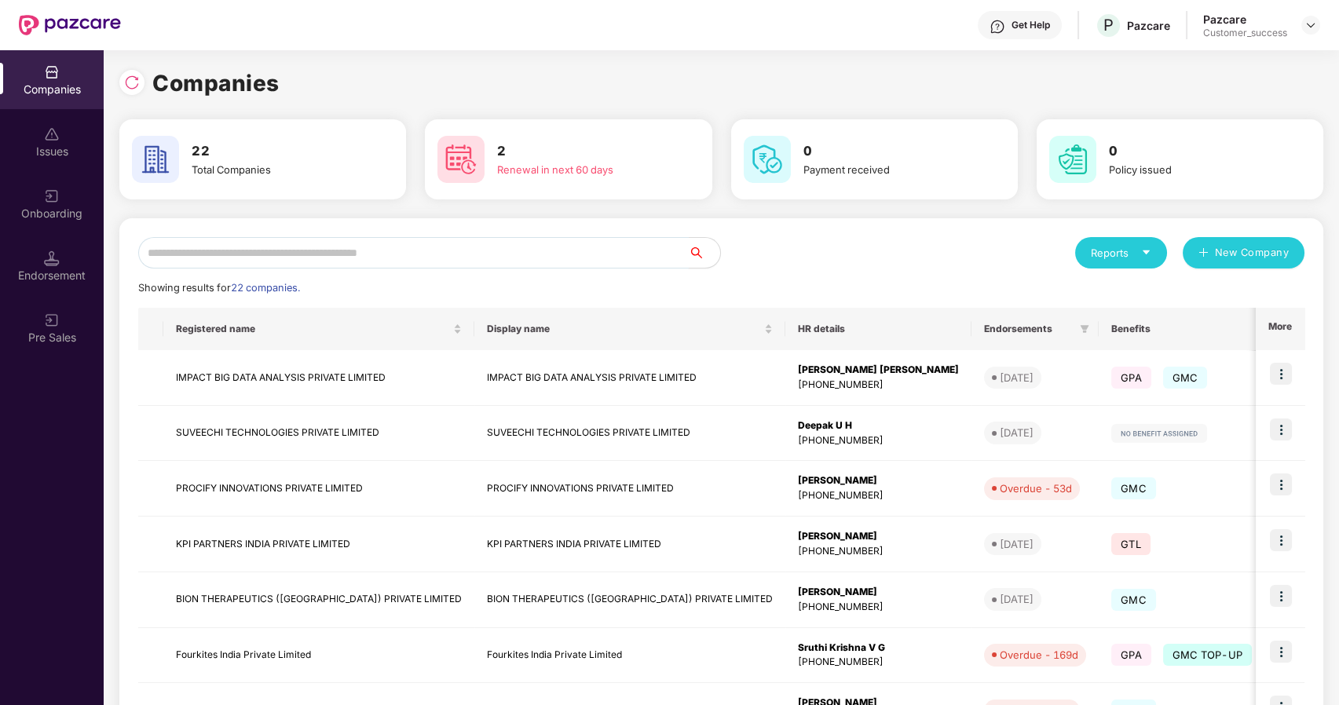
click at [329, 252] on input "text" at bounding box center [413, 252] width 551 height 31
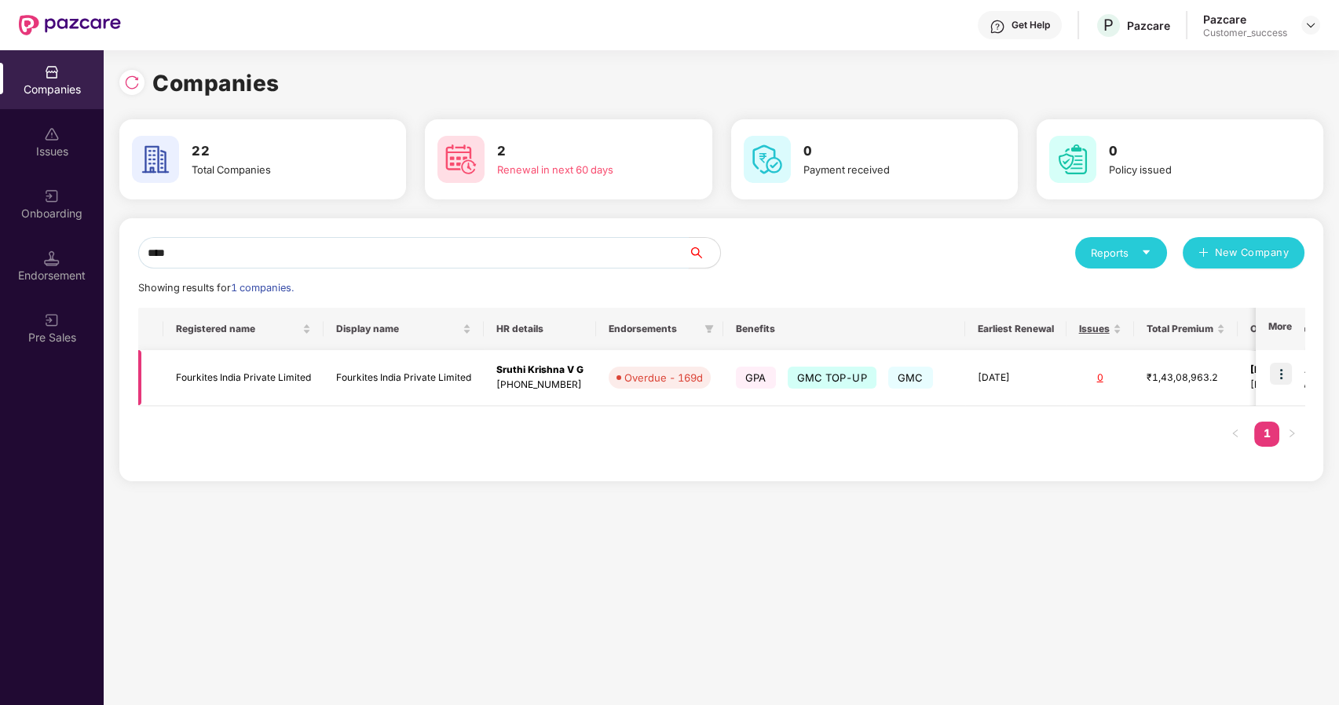
type input "****"
click at [1282, 367] on img at bounding box center [1281, 374] width 22 height 22
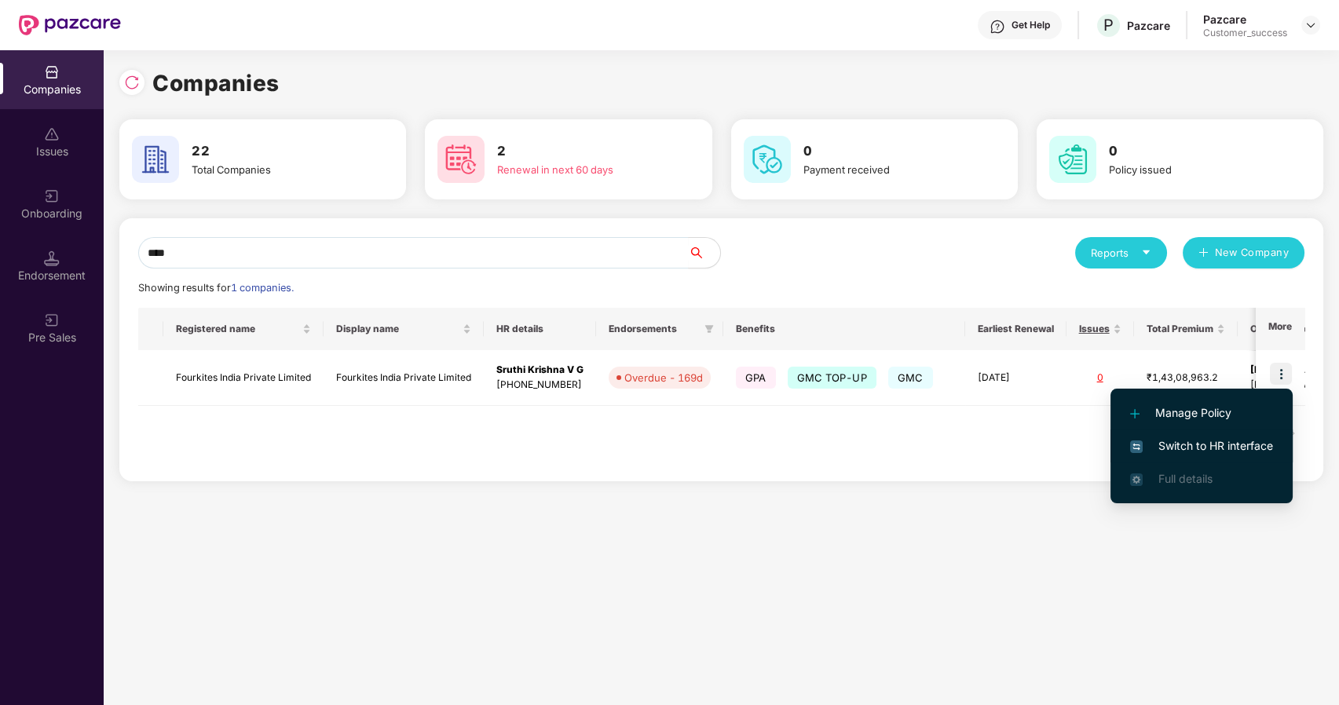
click at [1163, 438] on span "Switch to HR interface" at bounding box center [1201, 445] width 143 height 17
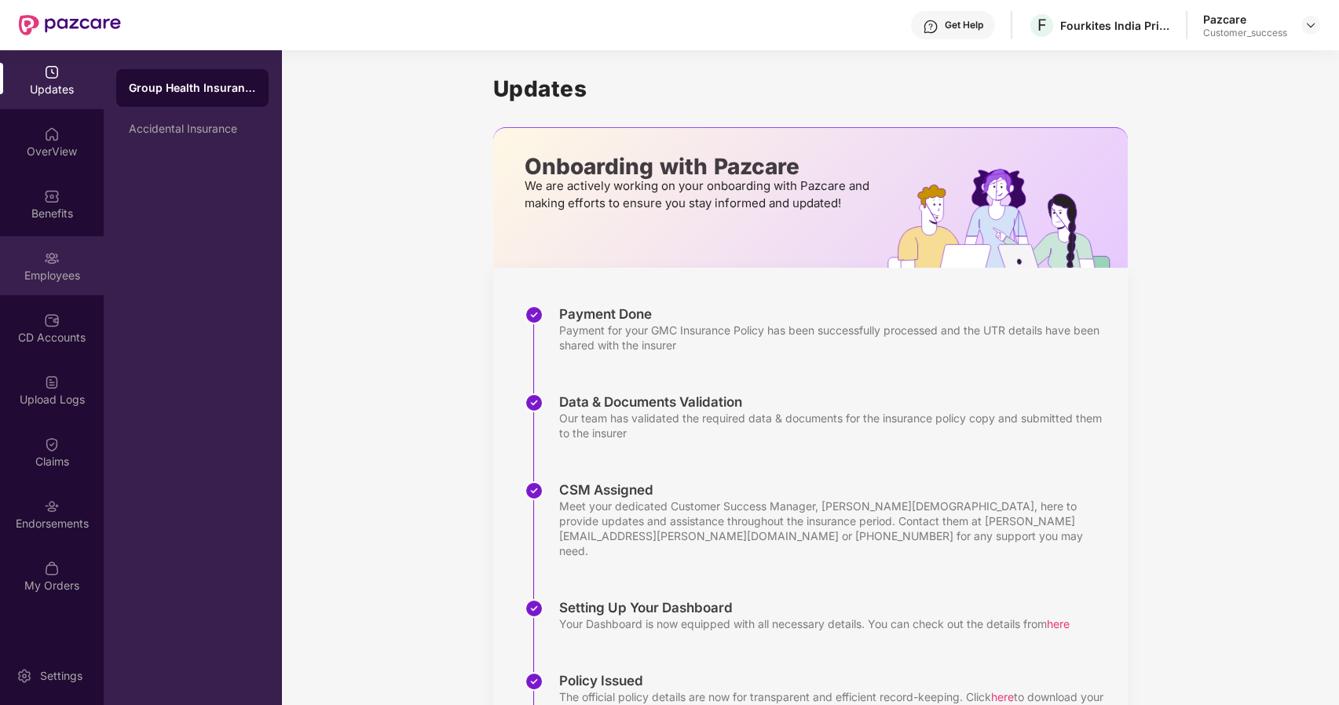
click at [37, 273] on div "Employees" at bounding box center [52, 276] width 104 height 16
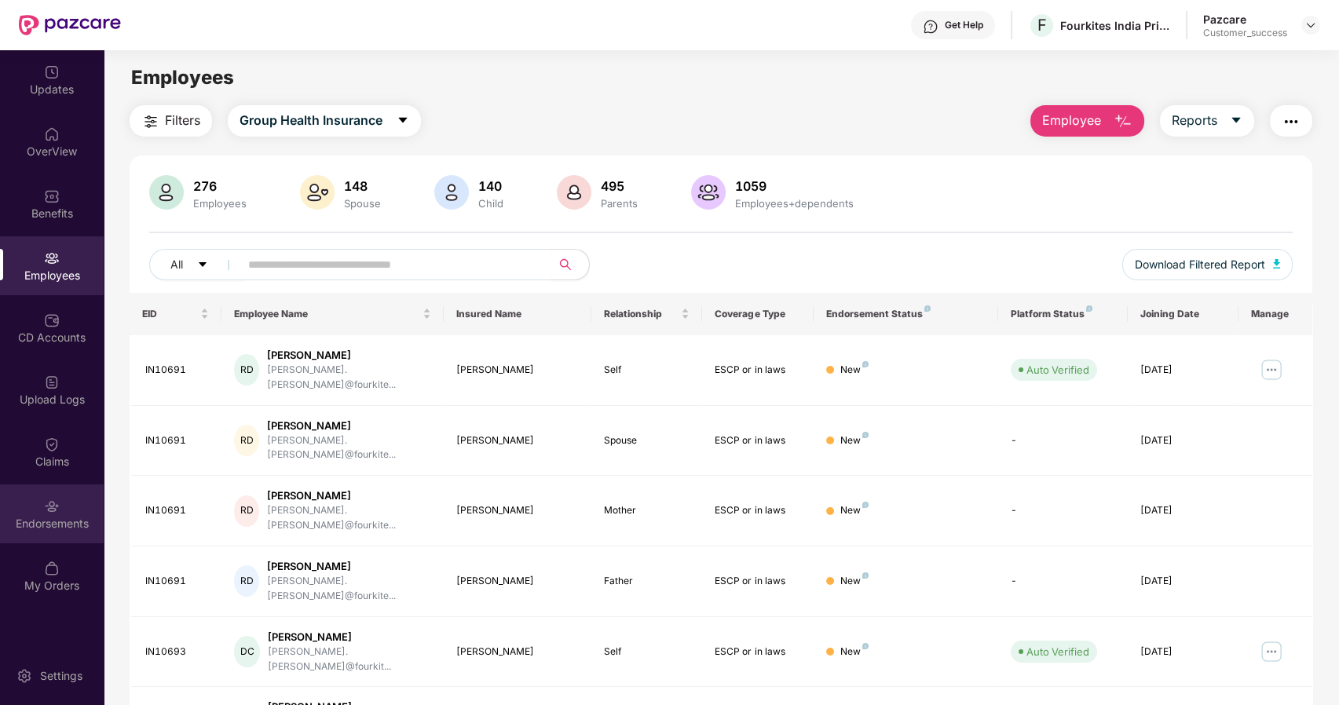
click at [34, 498] on div "Endorsements" at bounding box center [52, 514] width 104 height 59
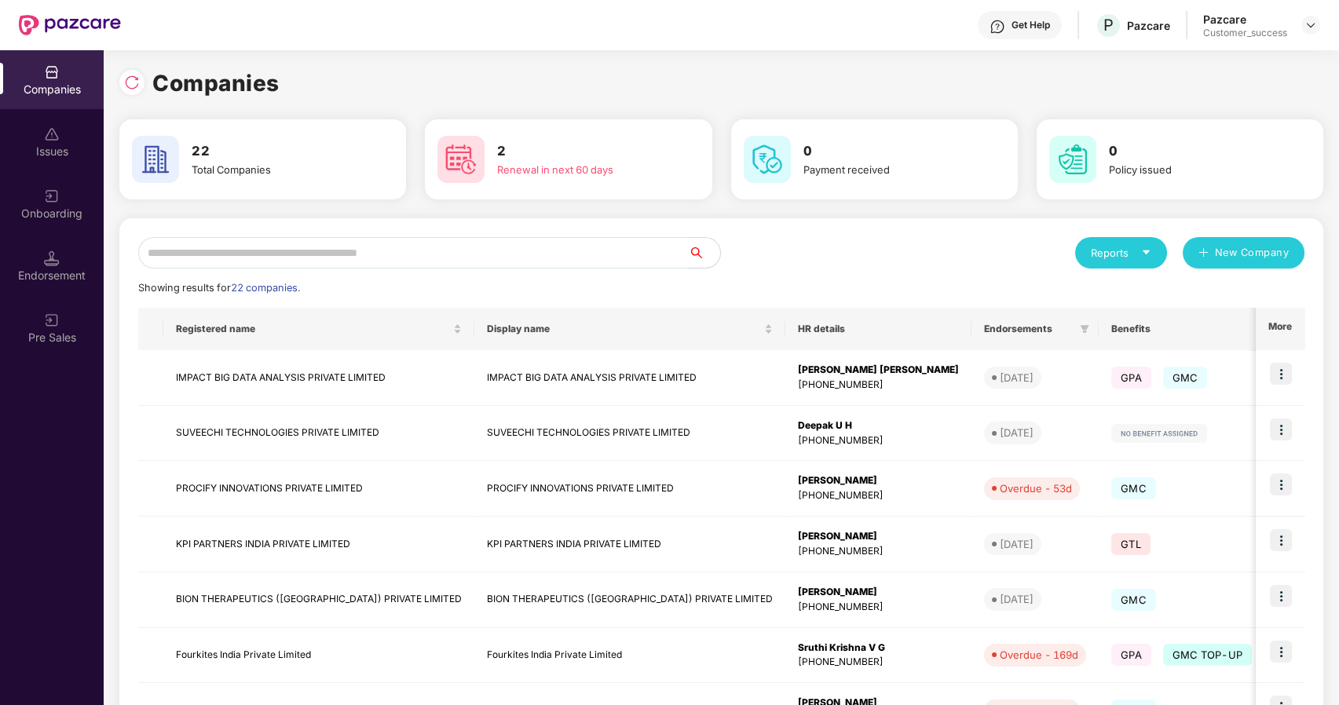
click at [350, 254] on input "text" at bounding box center [413, 252] width 551 height 31
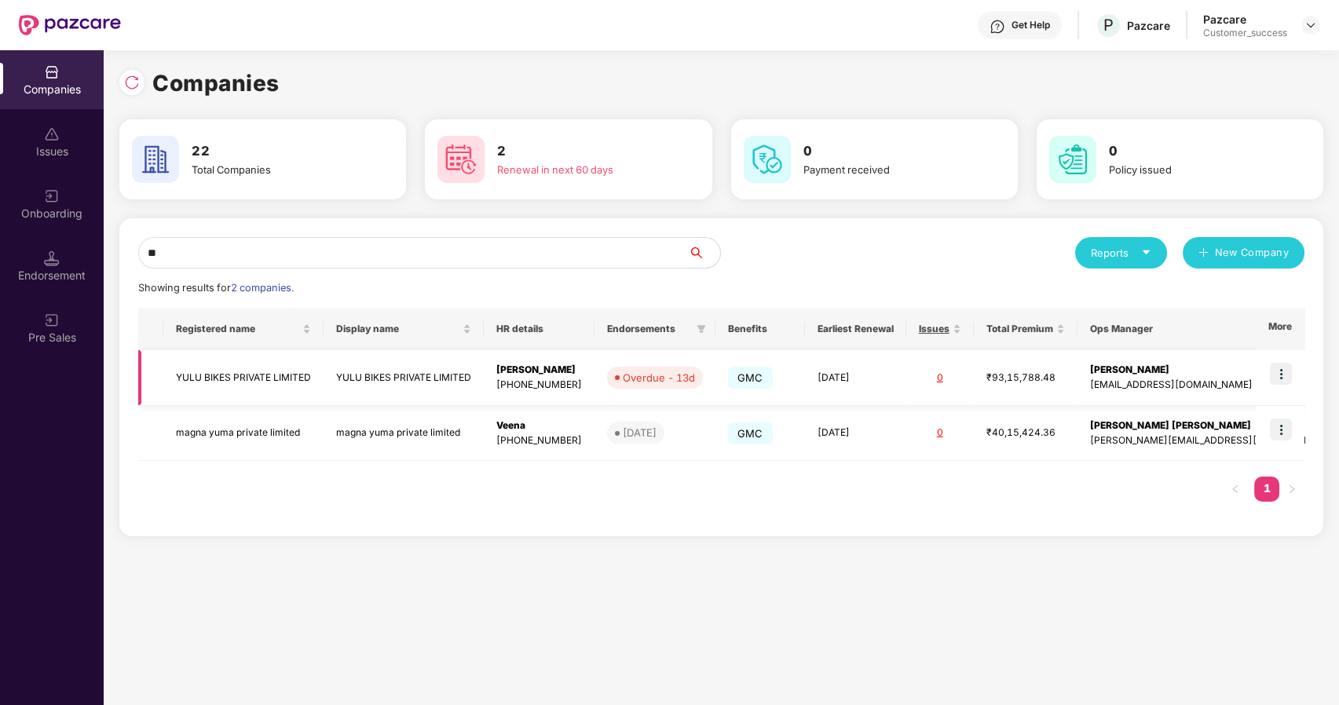
type input "**"
click at [1279, 369] on img at bounding box center [1281, 374] width 22 height 22
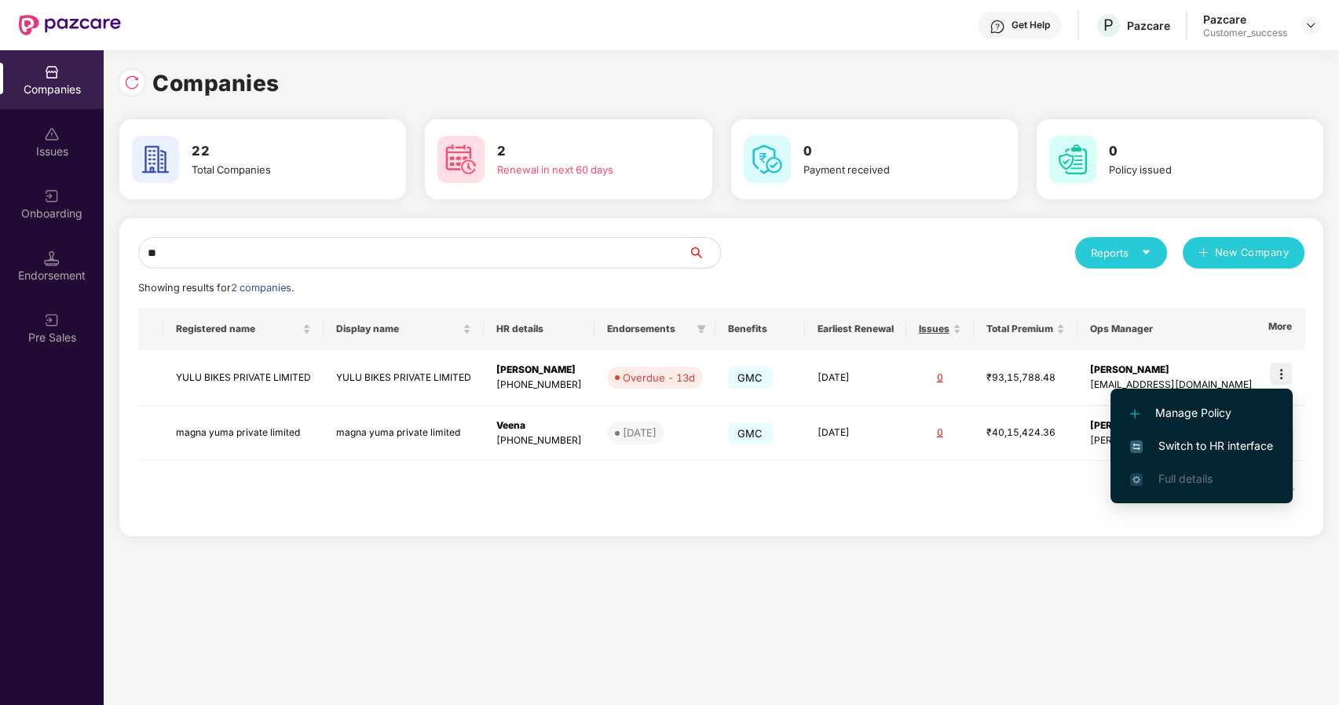
click at [1188, 443] on span "Switch to HR interface" at bounding box center [1201, 445] width 143 height 17
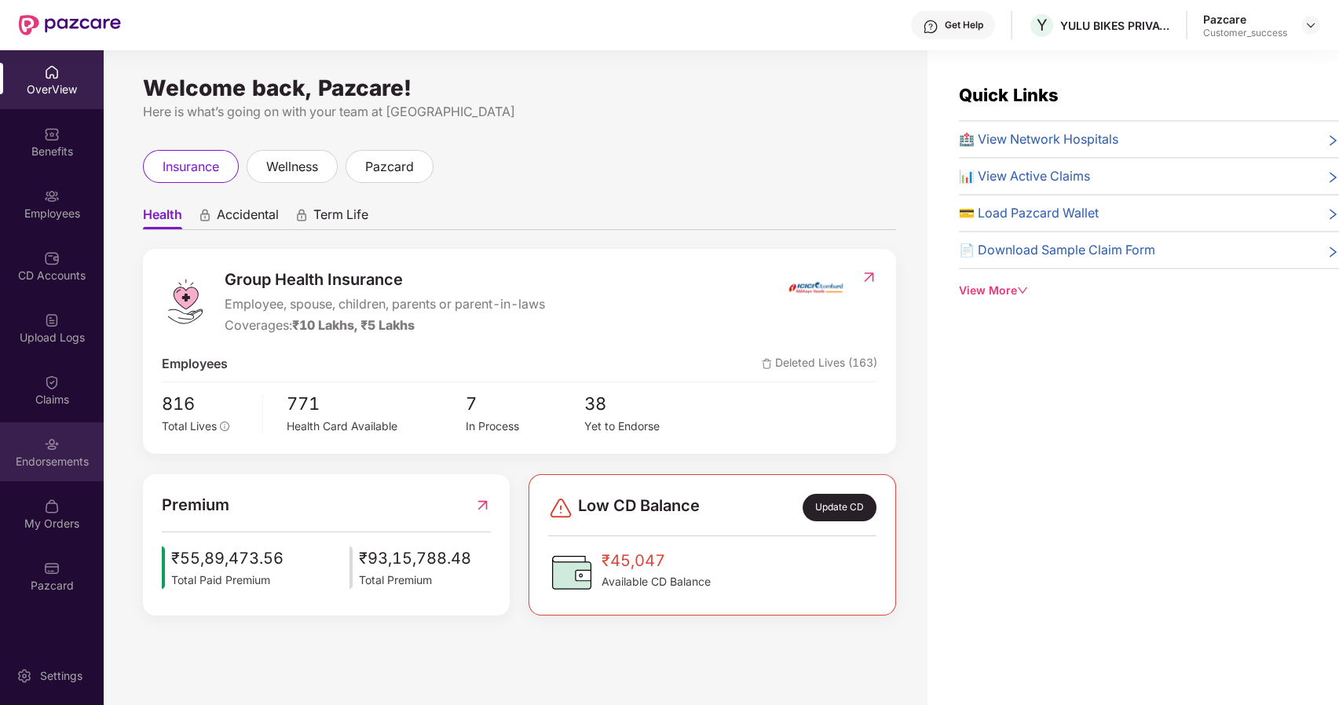
click at [49, 463] on div "Endorsements" at bounding box center [52, 462] width 104 height 16
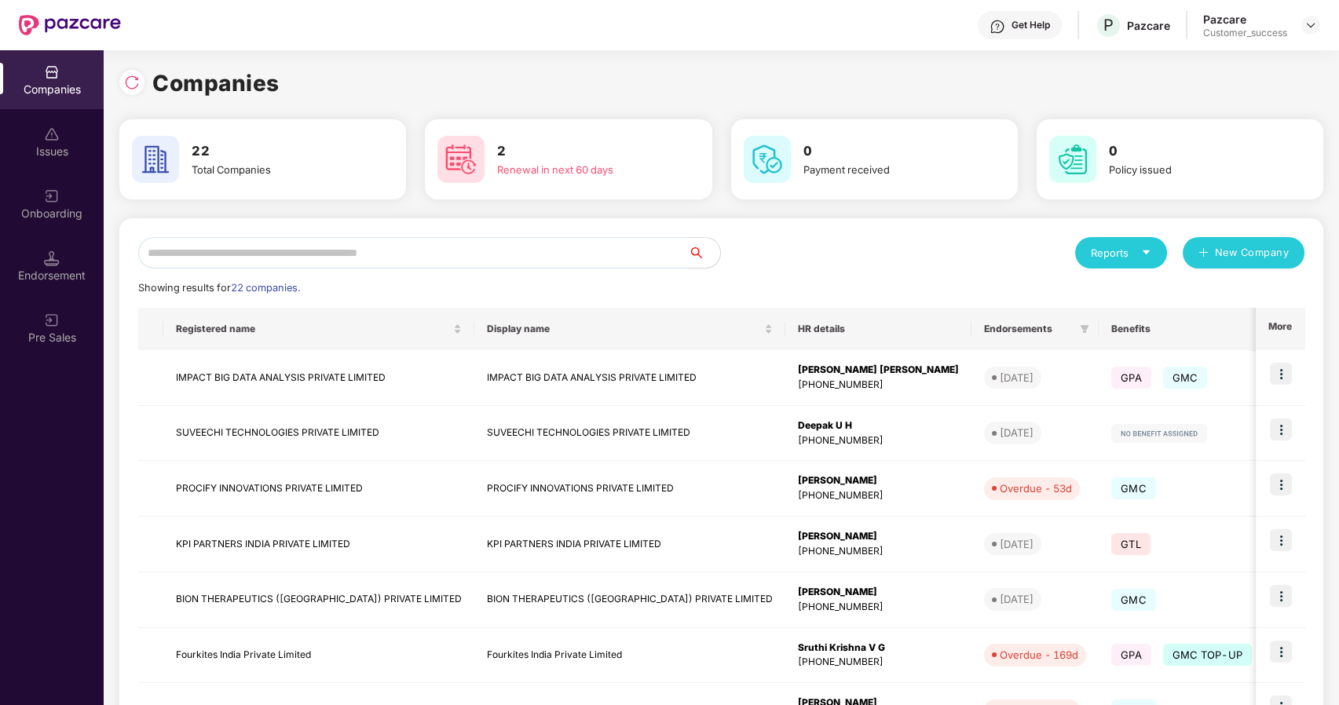
click at [244, 258] on input "text" at bounding box center [413, 252] width 551 height 31
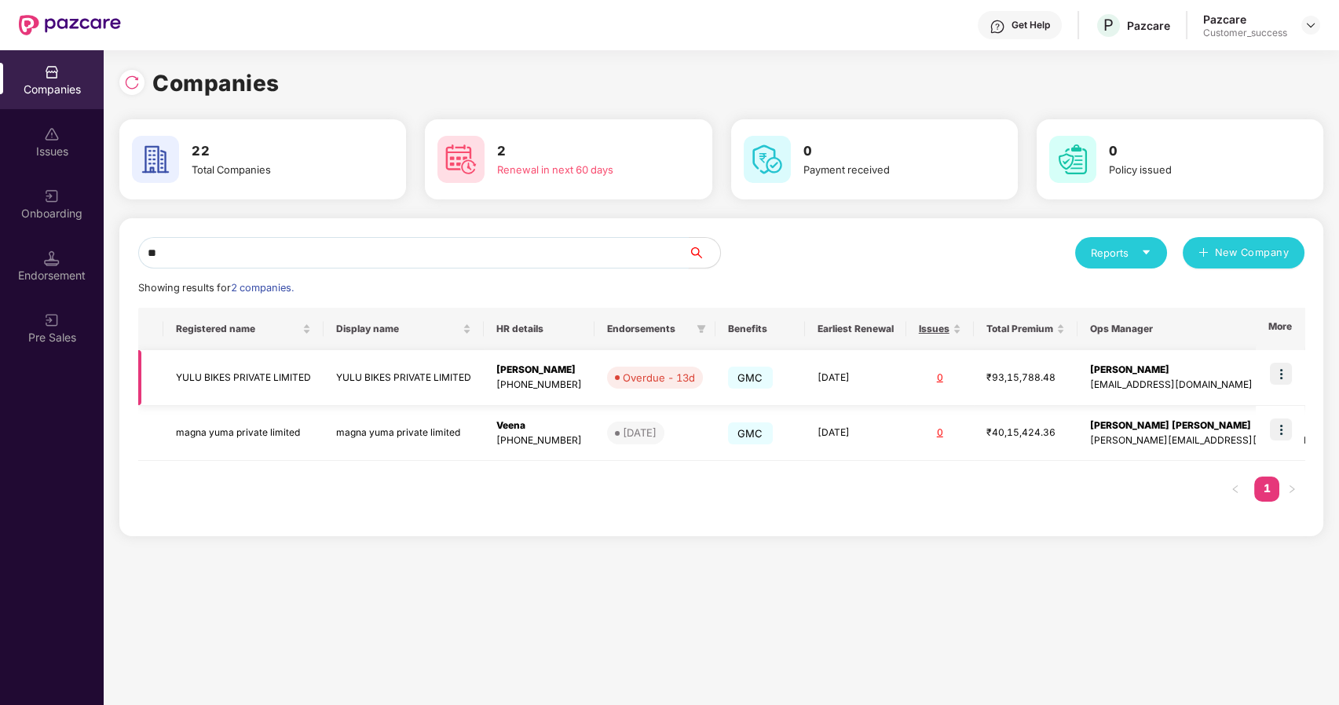
type input "**"
click at [203, 374] on td "YULU BIKES PRIVATE LIMITED" at bounding box center [243, 378] width 160 height 56
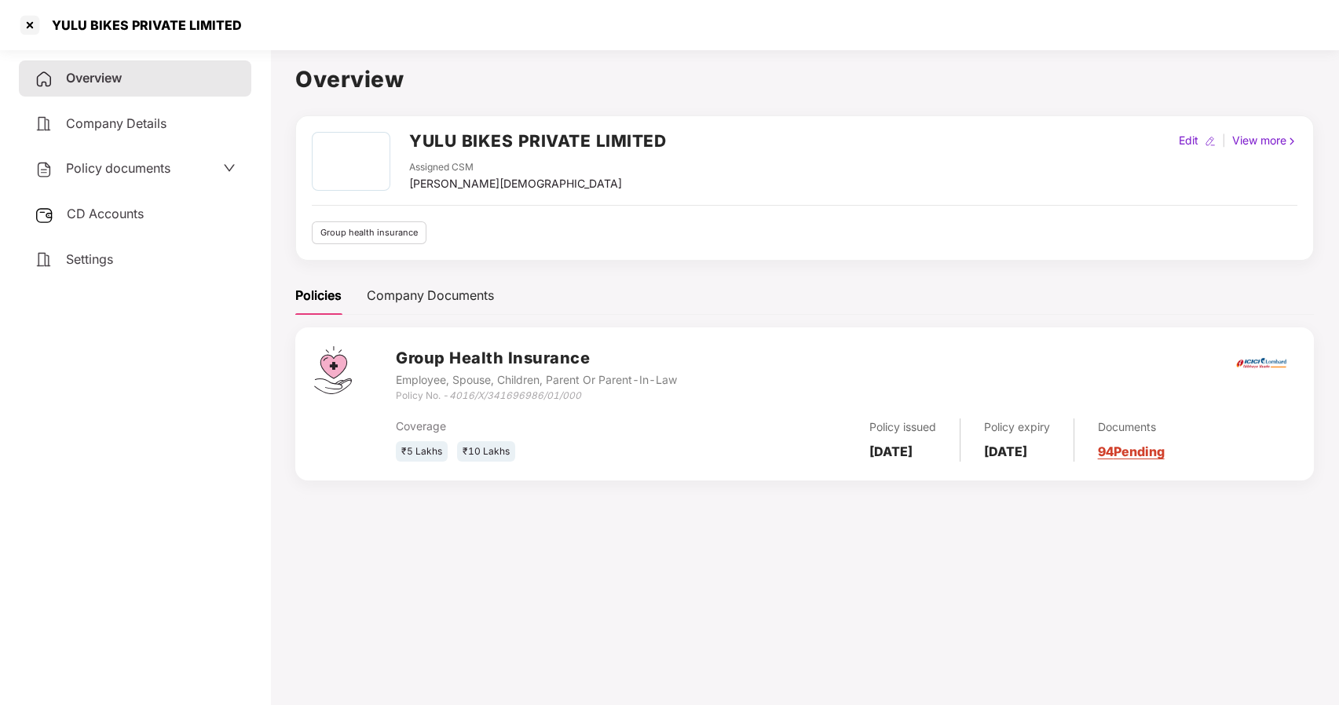
click at [115, 162] on span "Policy documents" at bounding box center [118, 168] width 104 height 16
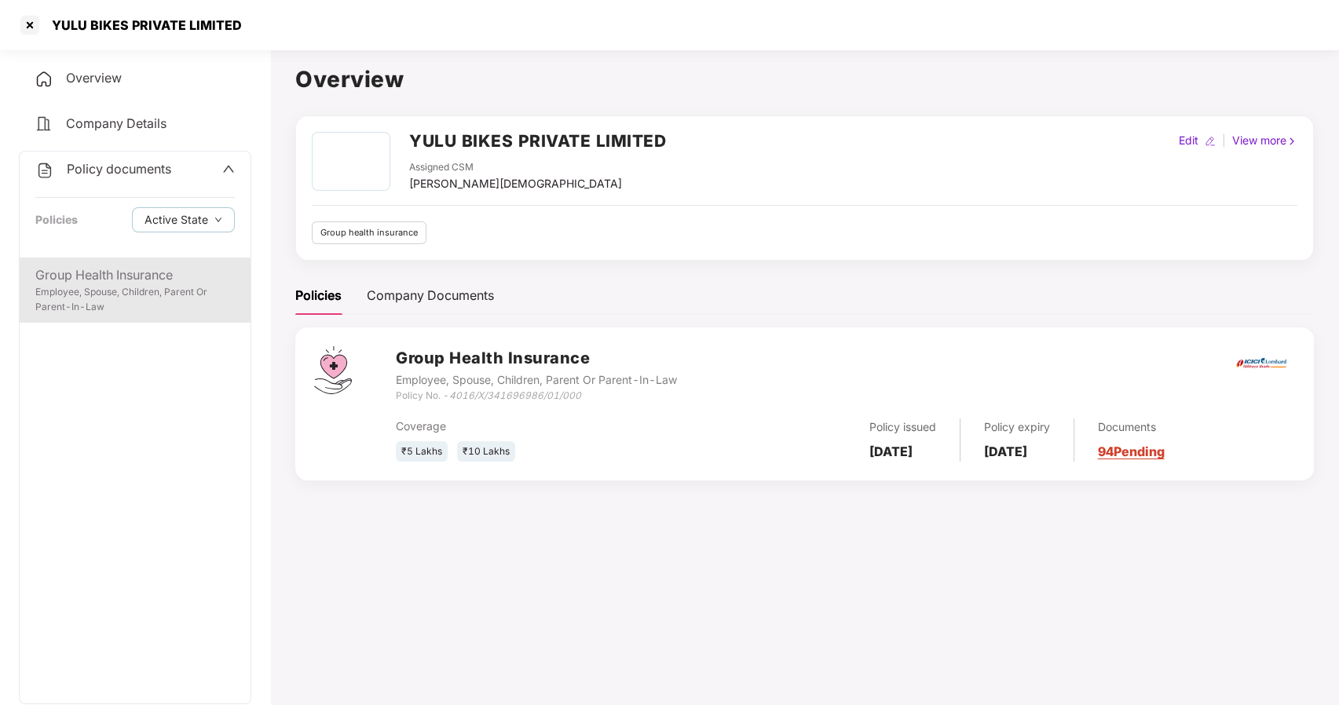
click at [151, 306] on div "Employee, Spouse, Children, Parent Or Parent-In-Law" at bounding box center [134, 300] width 199 height 30
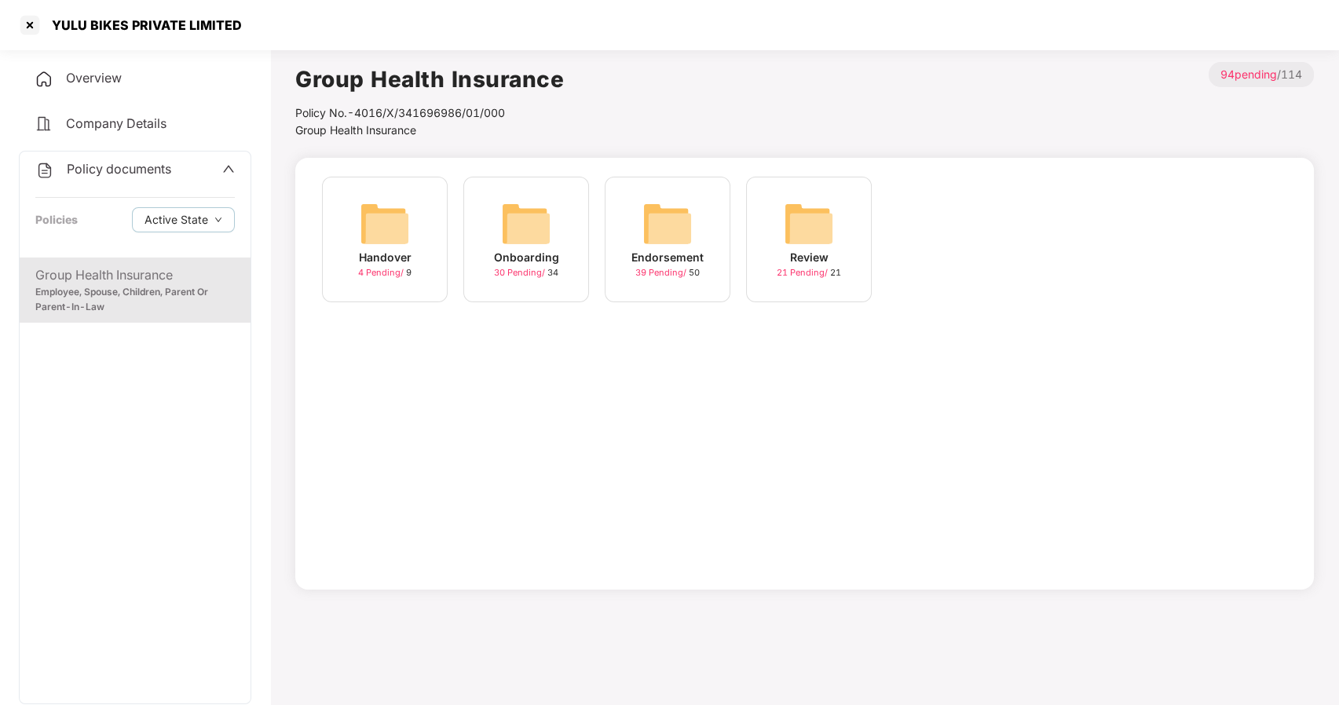
click at [640, 223] on div "Endorsement 39 Pending / 50" at bounding box center [668, 240] width 126 height 126
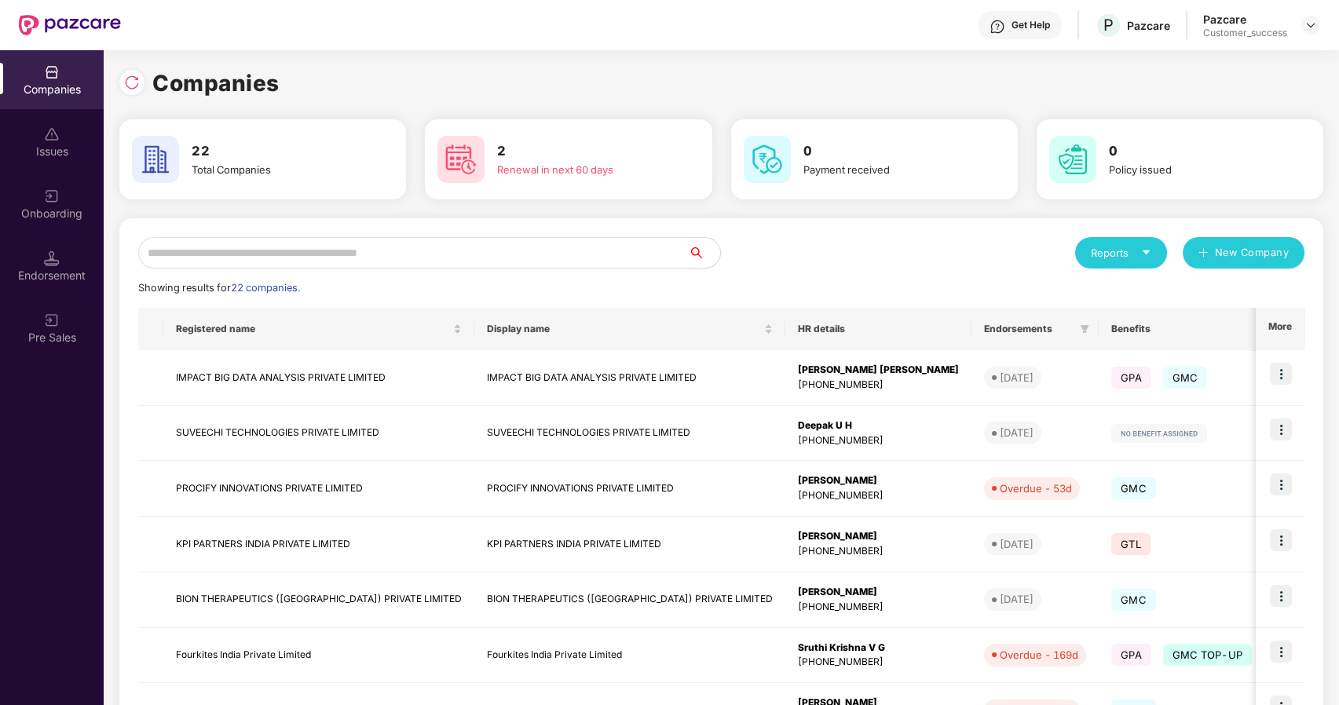
click at [272, 249] on input "text" at bounding box center [413, 252] width 551 height 31
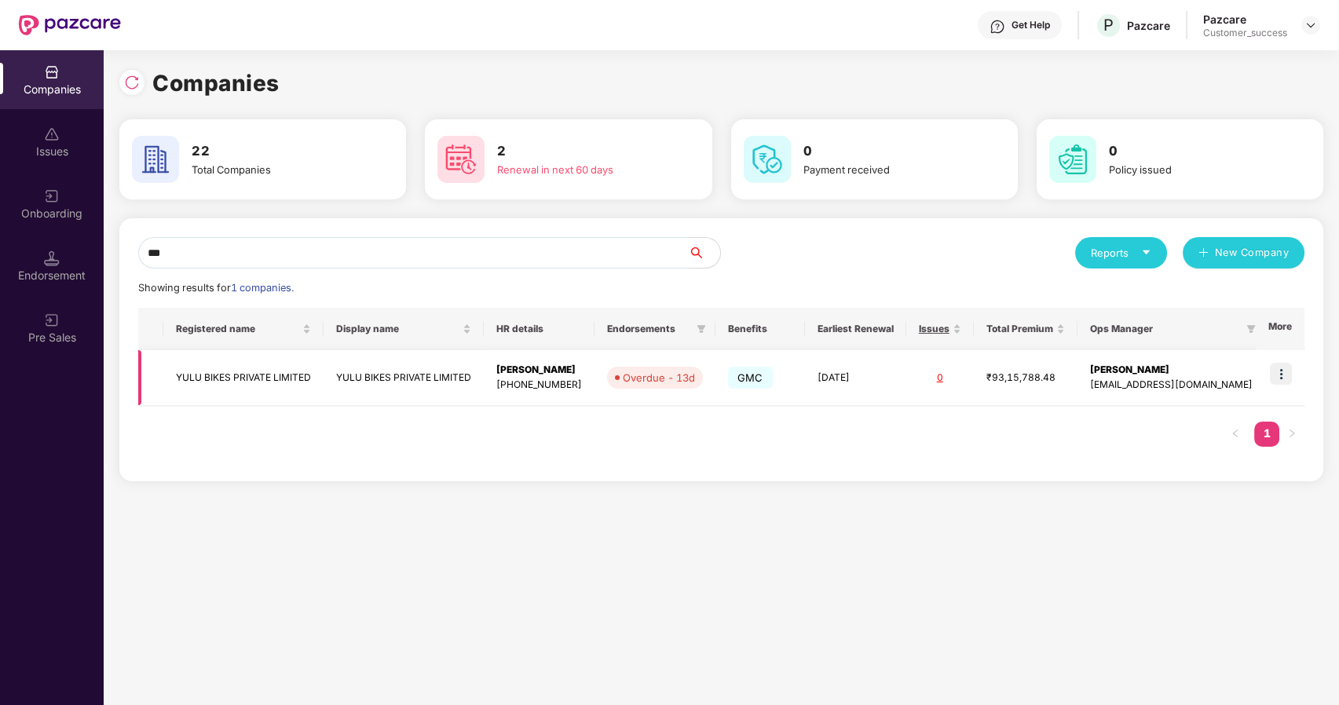
scroll to position [0, 1]
type input "***"
click at [1287, 374] on img at bounding box center [1281, 374] width 22 height 22
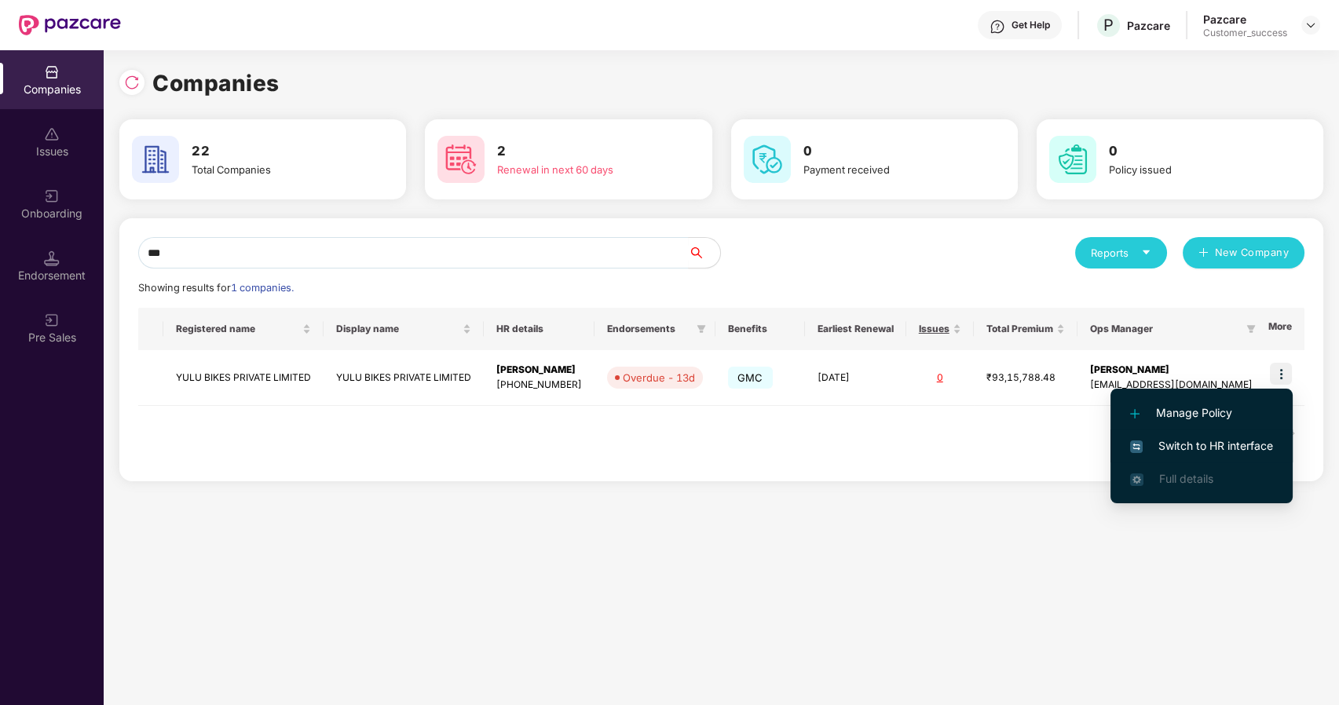
click at [1220, 431] on li "Switch to HR interface" at bounding box center [1202, 446] width 182 height 33
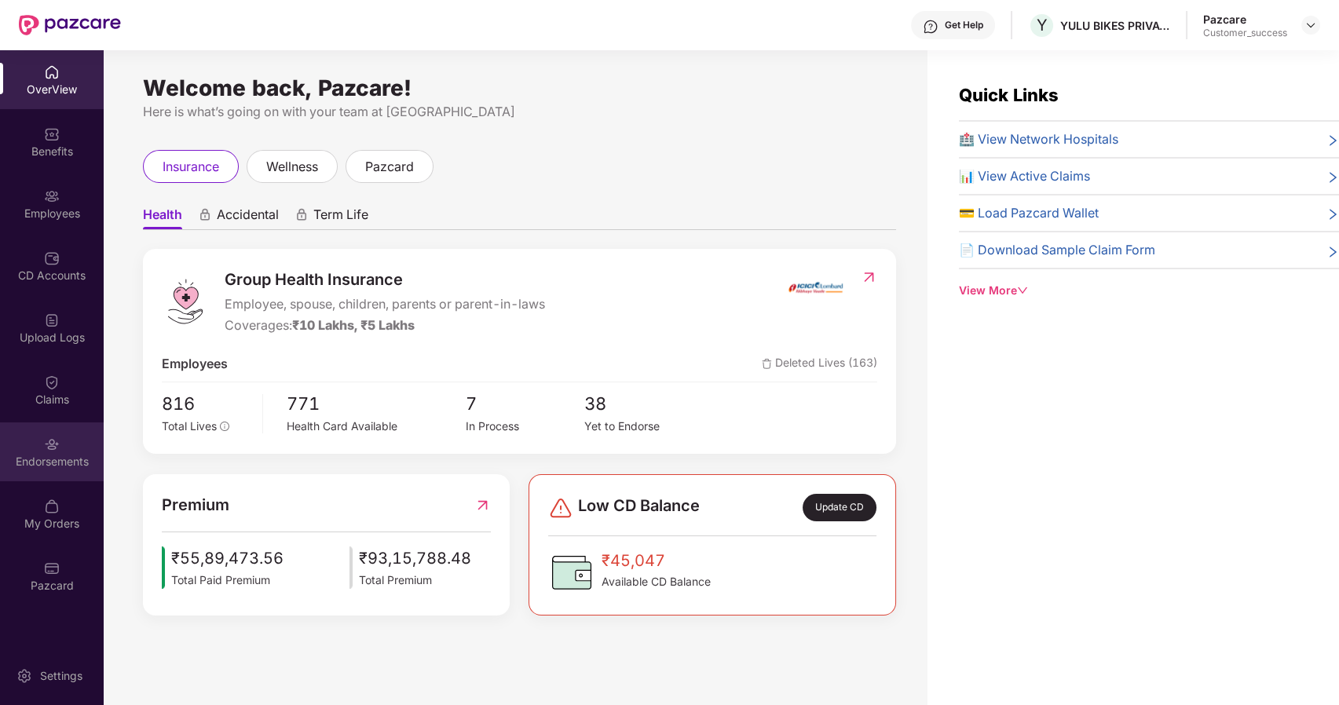
click at [38, 457] on div "Endorsements" at bounding box center [52, 462] width 104 height 16
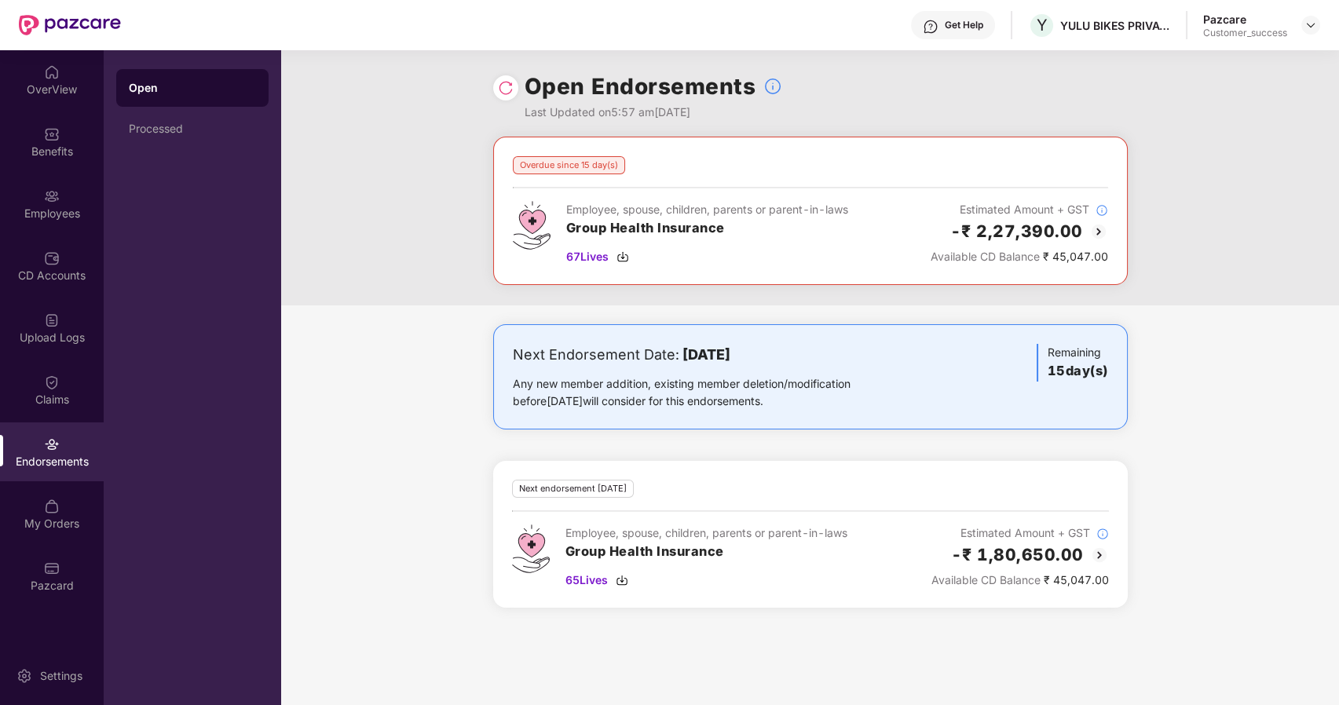
scroll to position [0, 1]
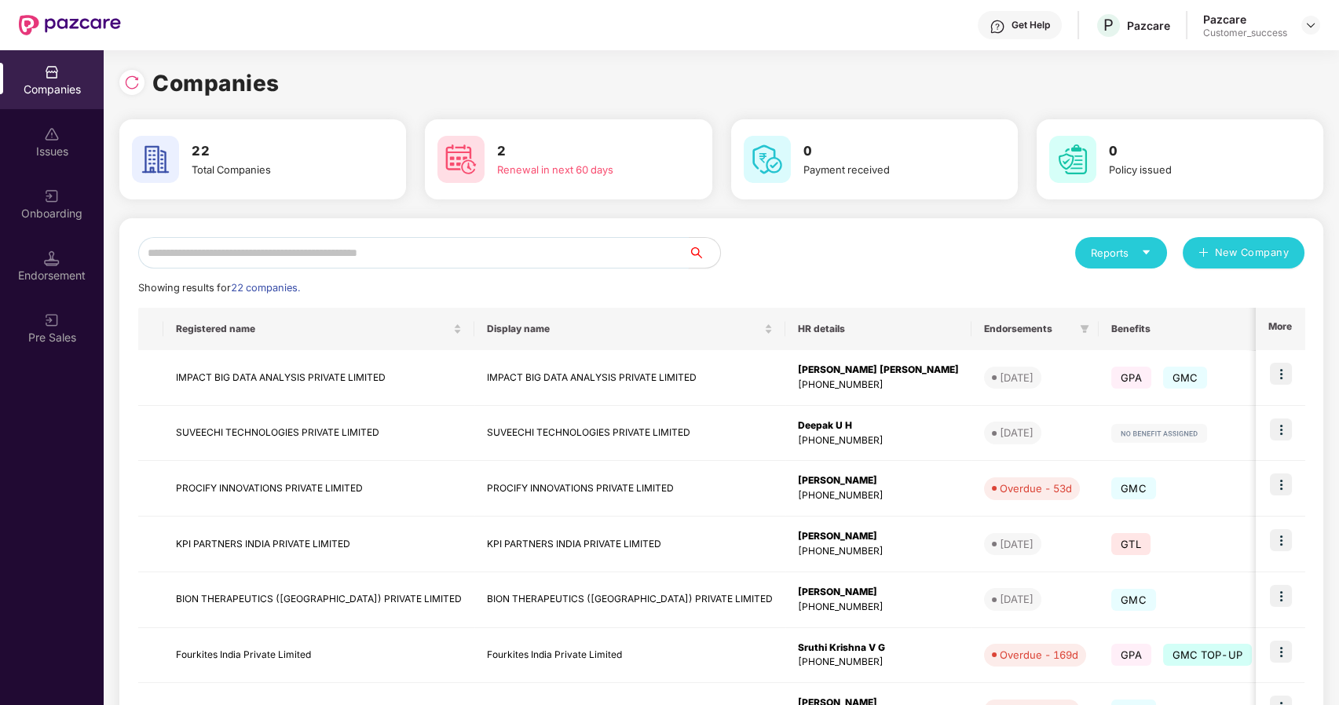
click at [311, 257] on input "text" at bounding box center [413, 252] width 551 height 31
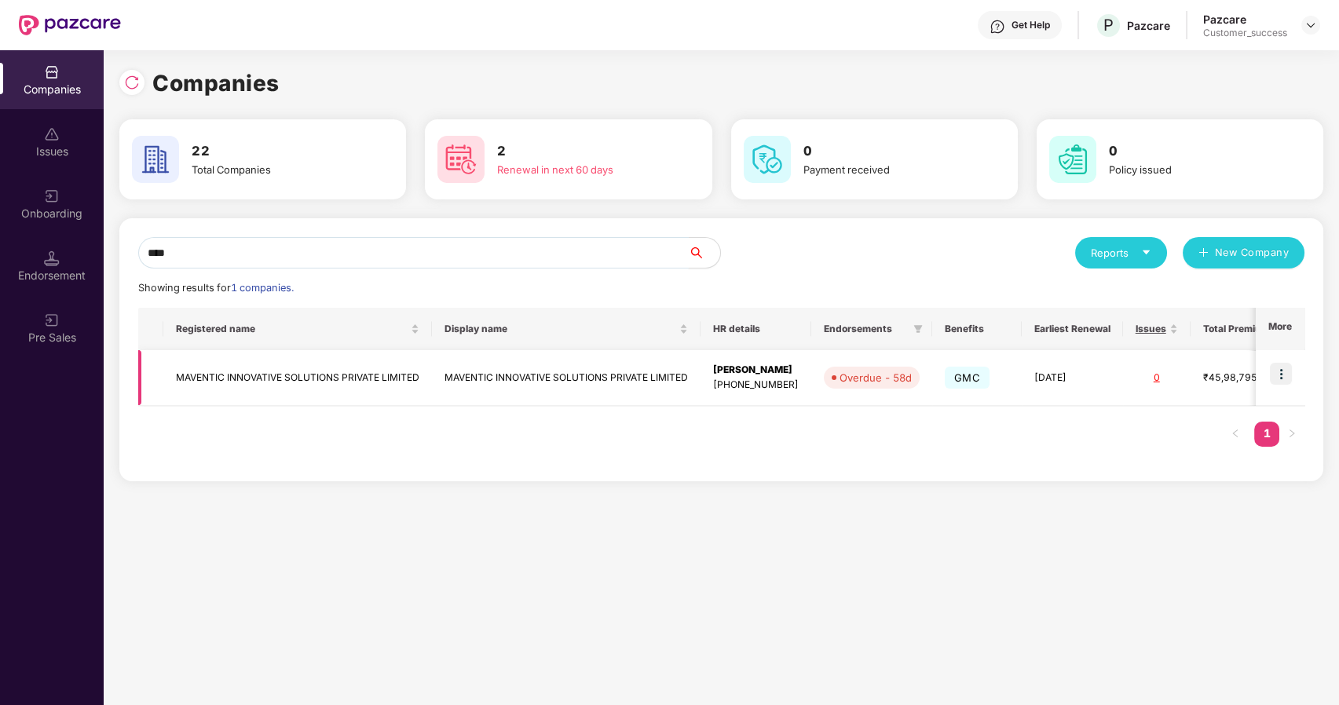
type input "****"
click at [1284, 368] on img at bounding box center [1281, 374] width 22 height 22
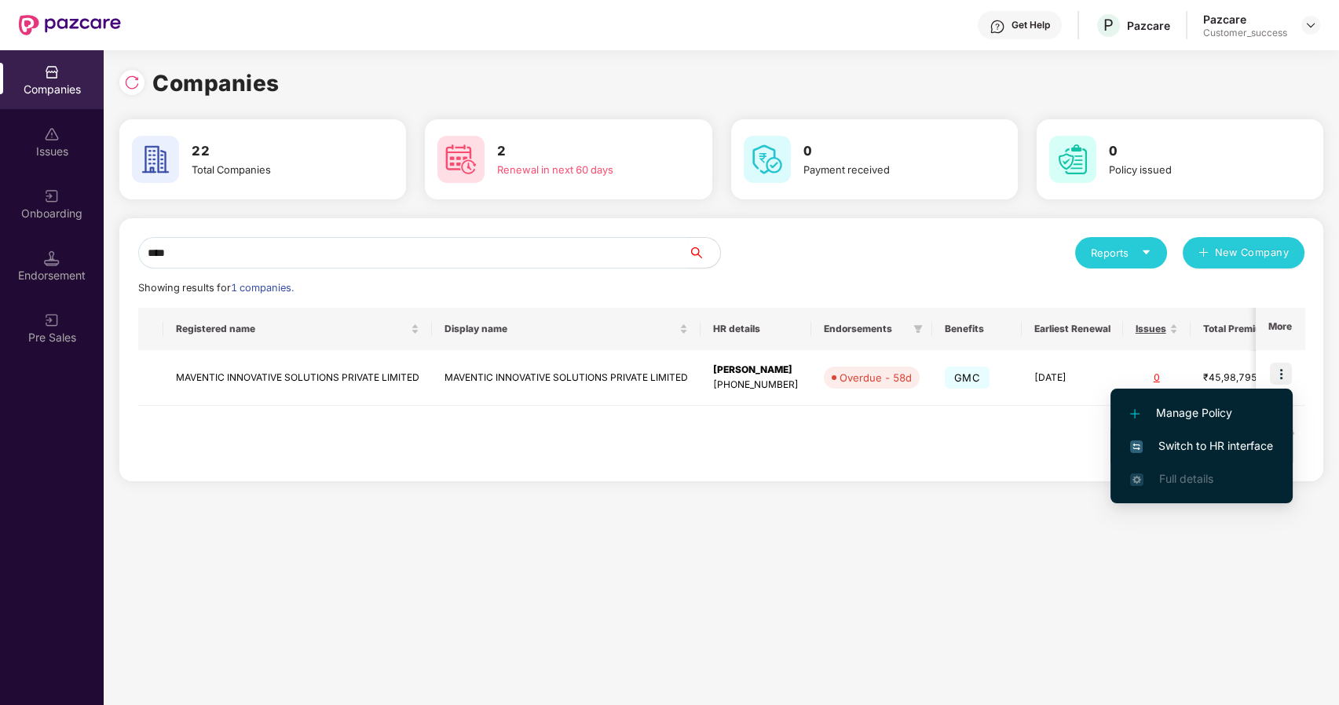
click at [1227, 442] on span "Switch to HR interface" at bounding box center [1201, 445] width 143 height 17
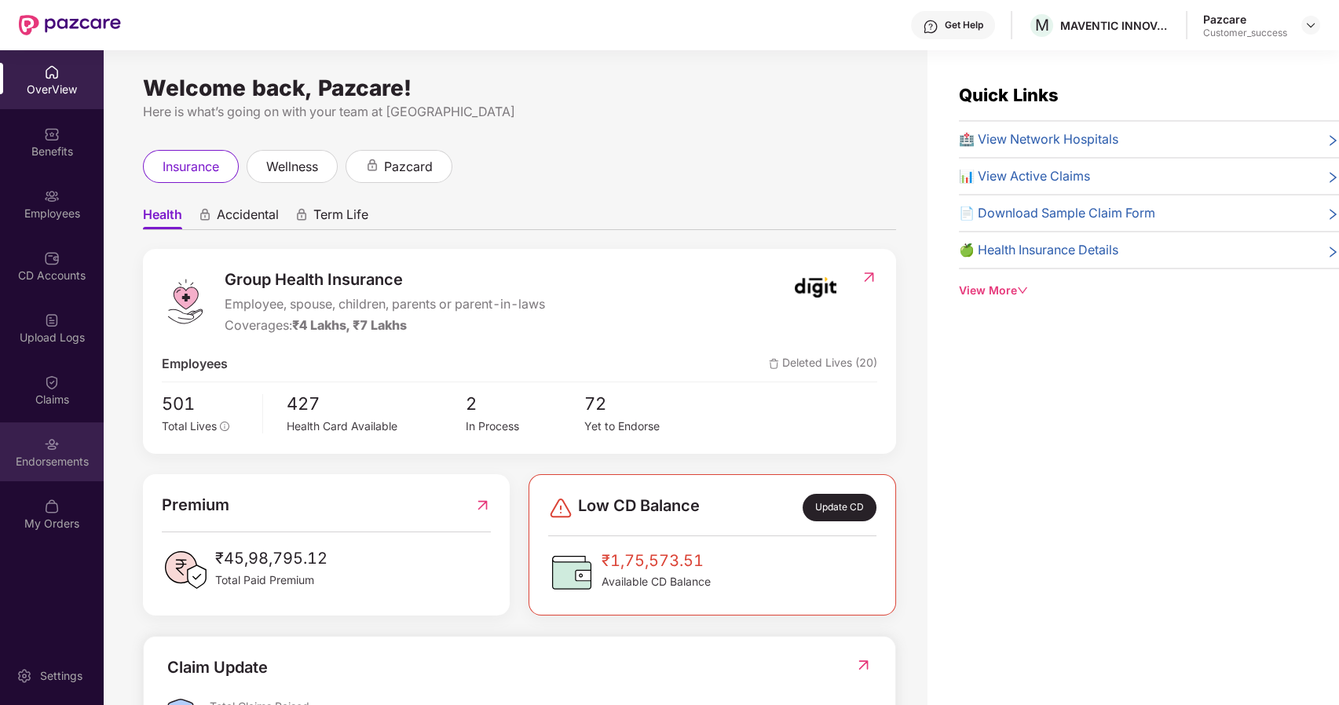
click at [38, 436] on div "Endorsements" at bounding box center [52, 452] width 104 height 59
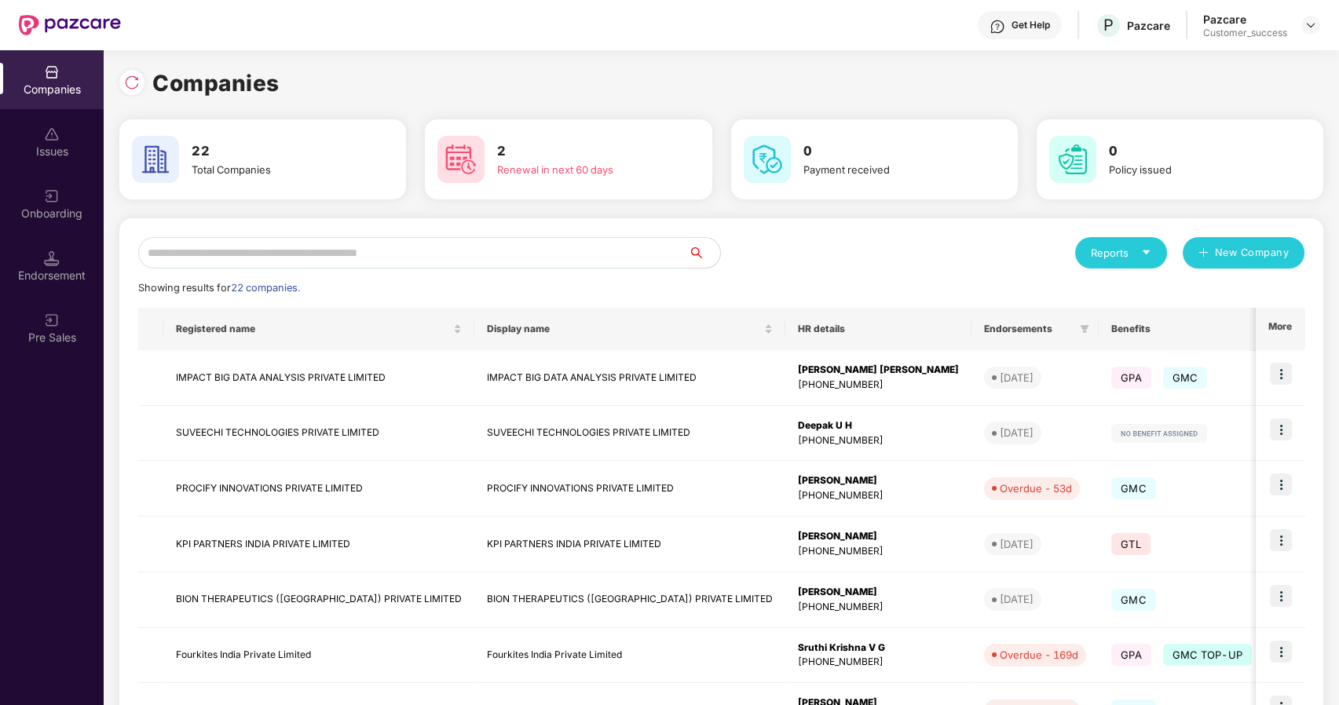
scroll to position [0, 1]
click at [243, 258] on input "text" at bounding box center [413, 252] width 551 height 31
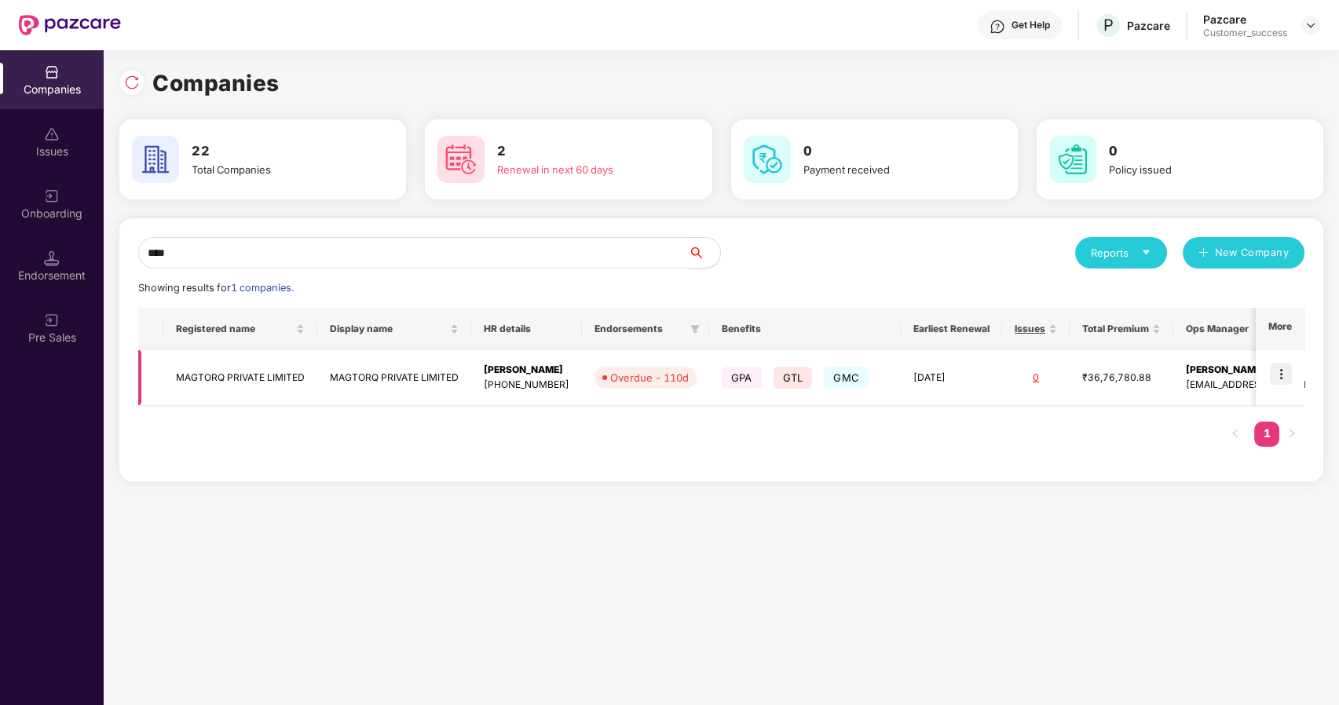
type input "****"
click at [1283, 371] on img at bounding box center [1281, 374] width 22 height 22
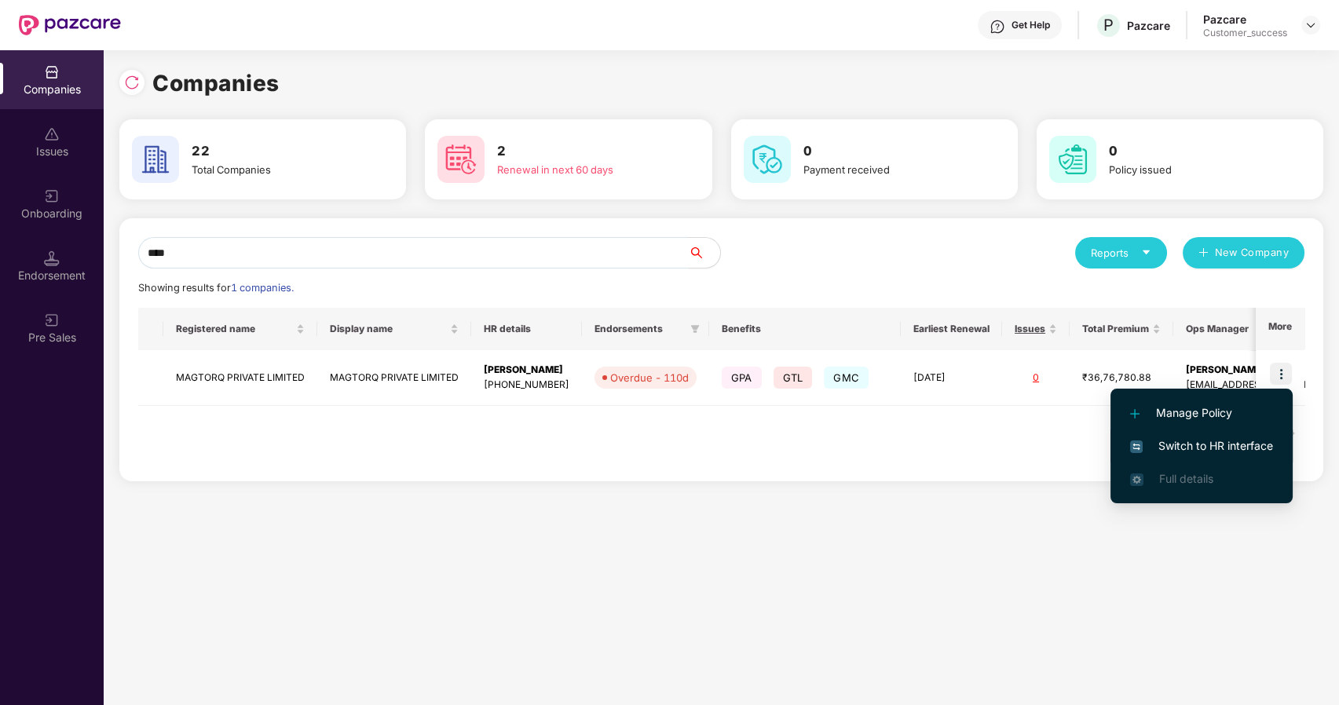
click at [1164, 443] on span "Switch to HR interface" at bounding box center [1201, 445] width 143 height 17
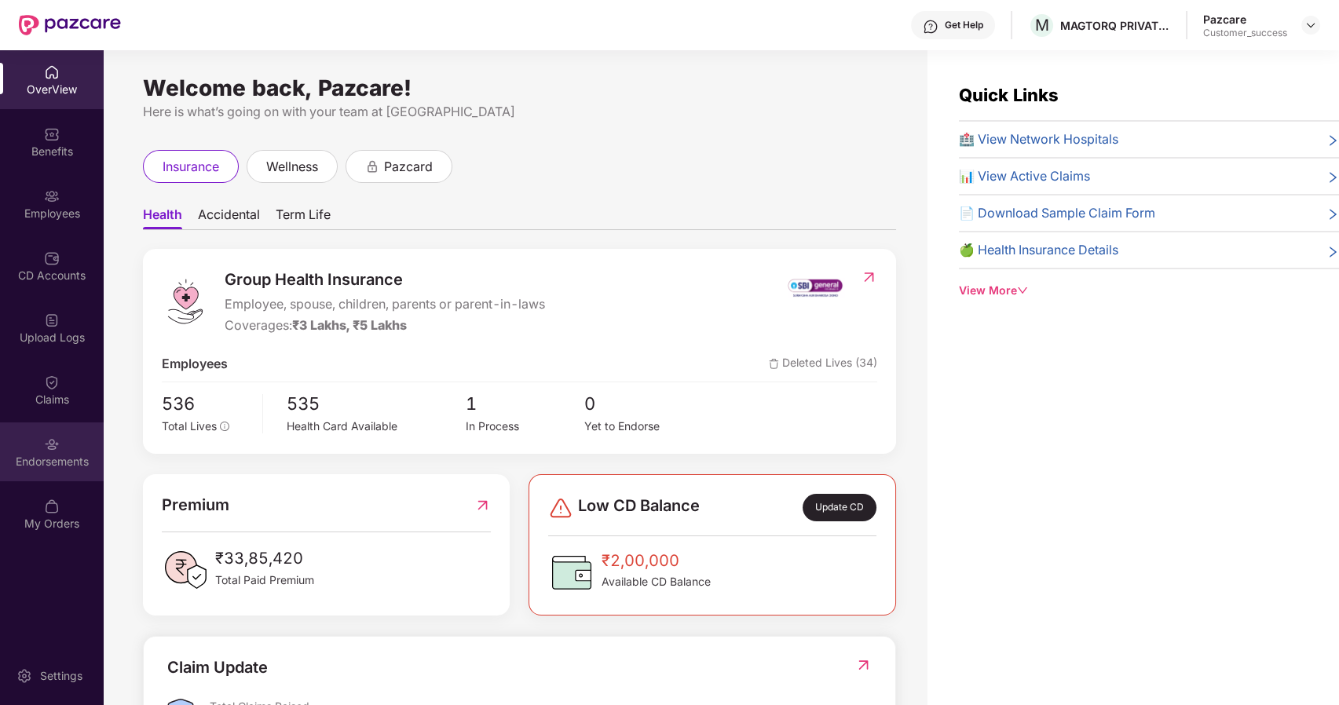
click at [47, 451] on img at bounding box center [52, 445] width 16 height 16
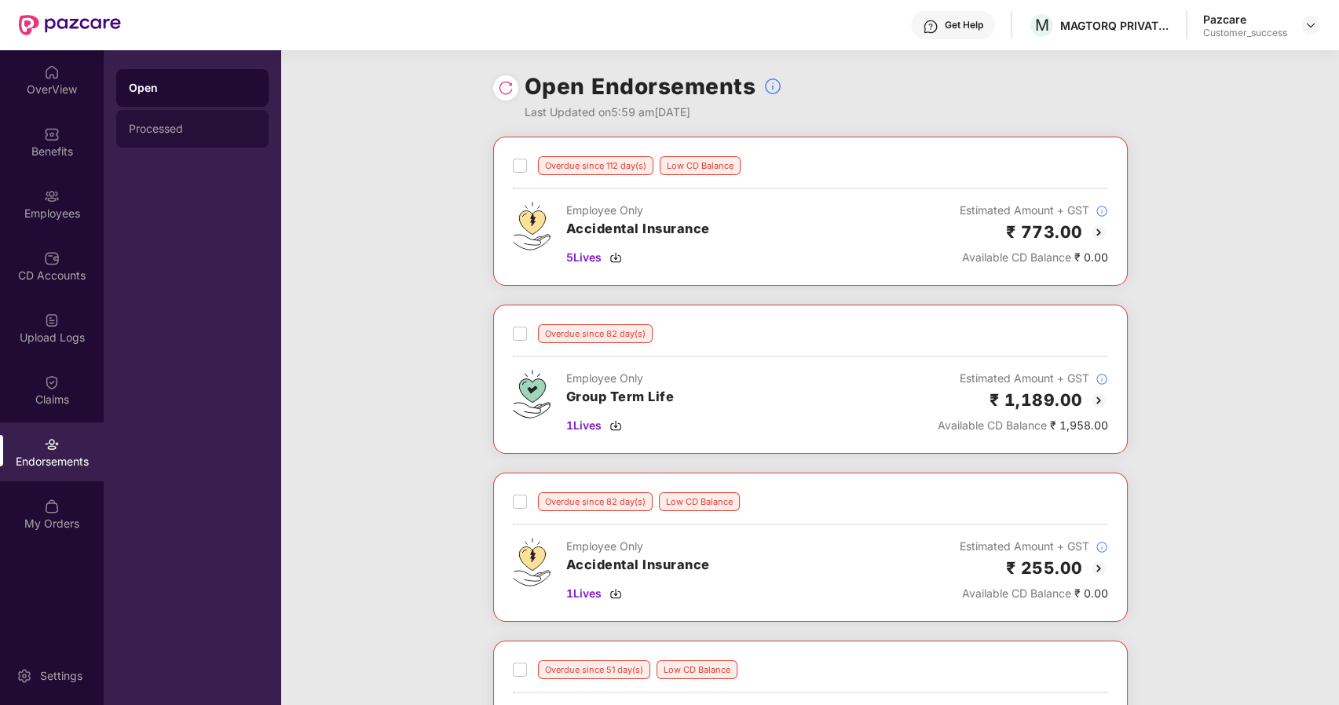
click at [171, 133] on div "Processed" at bounding box center [192, 129] width 127 height 13
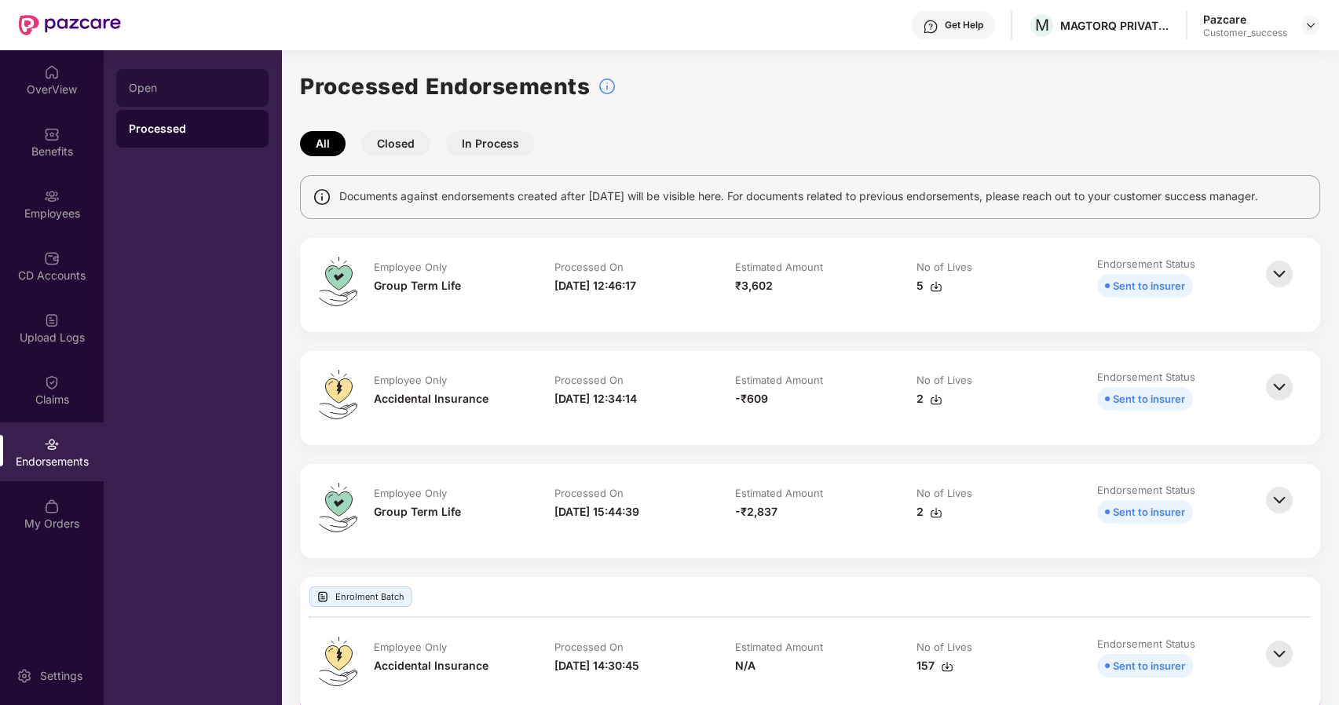
click at [165, 86] on div "Open" at bounding box center [192, 88] width 127 height 13
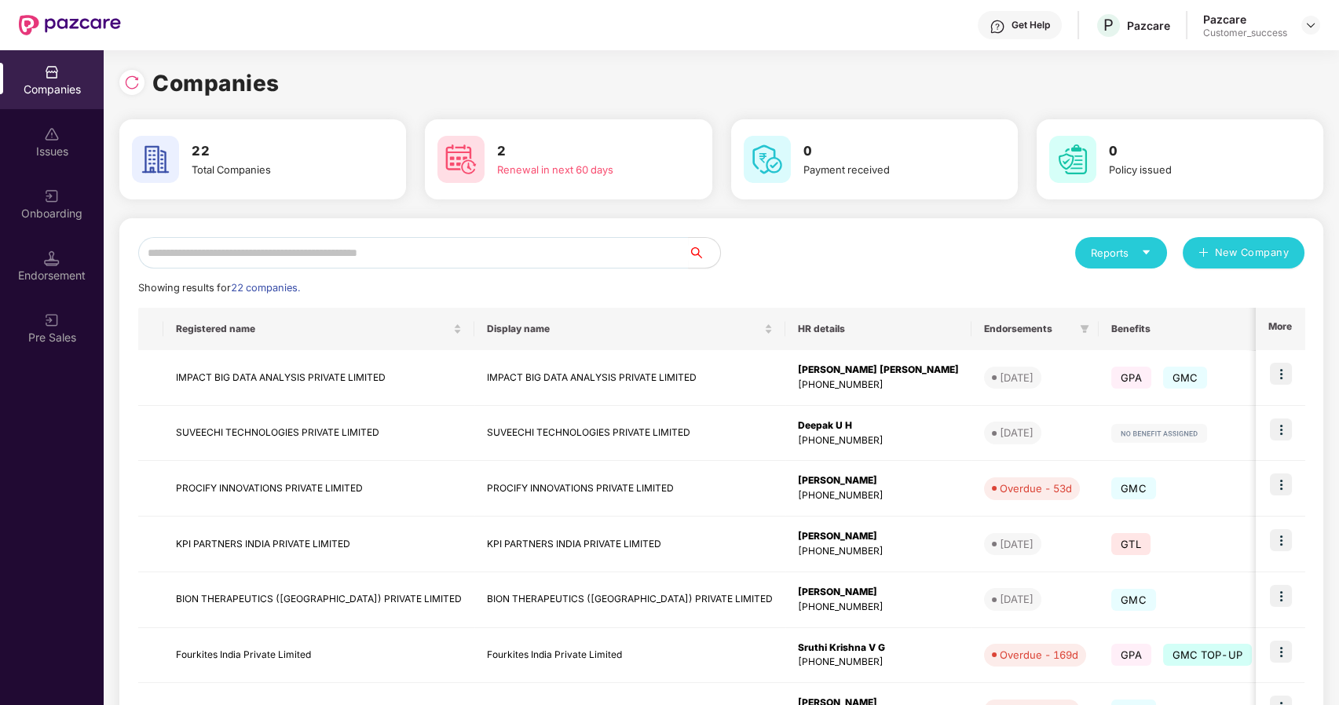
scroll to position [0, 1]
click at [335, 256] on input "text" at bounding box center [413, 252] width 551 height 31
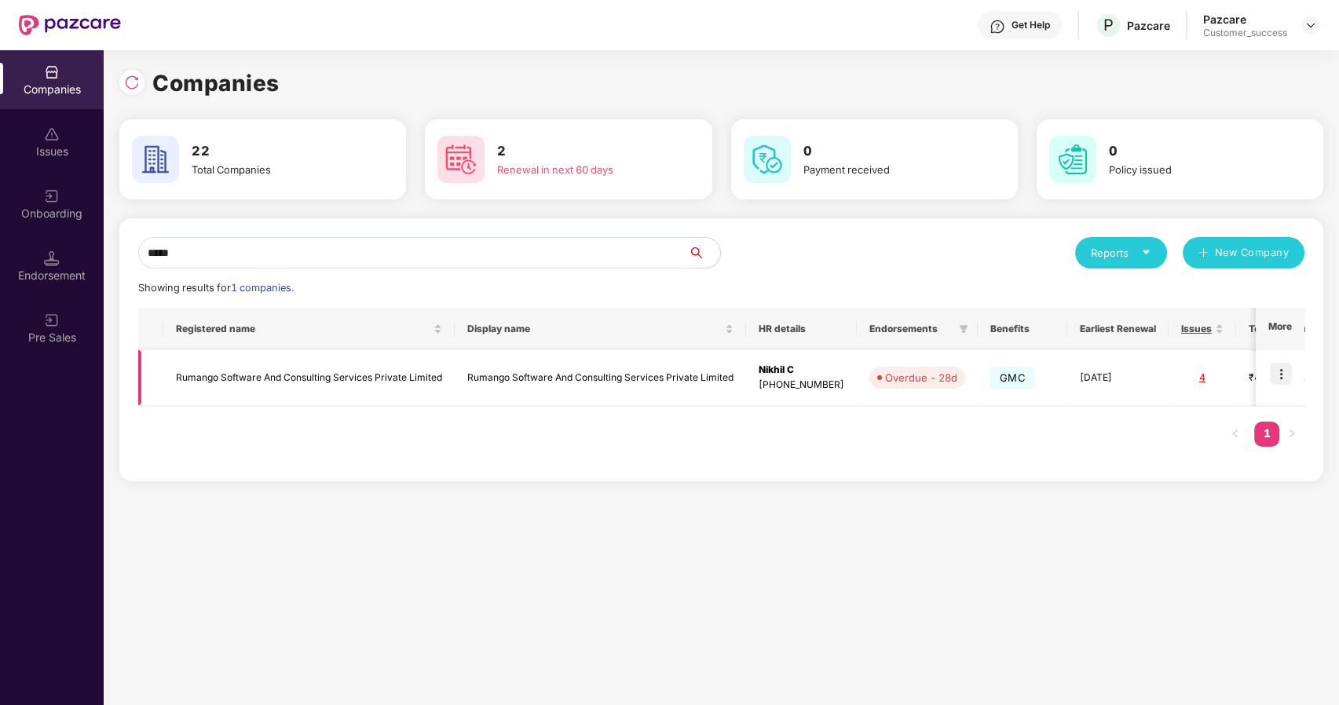
type input "*****"
click at [1279, 375] on img at bounding box center [1281, 374] width 22 height 22
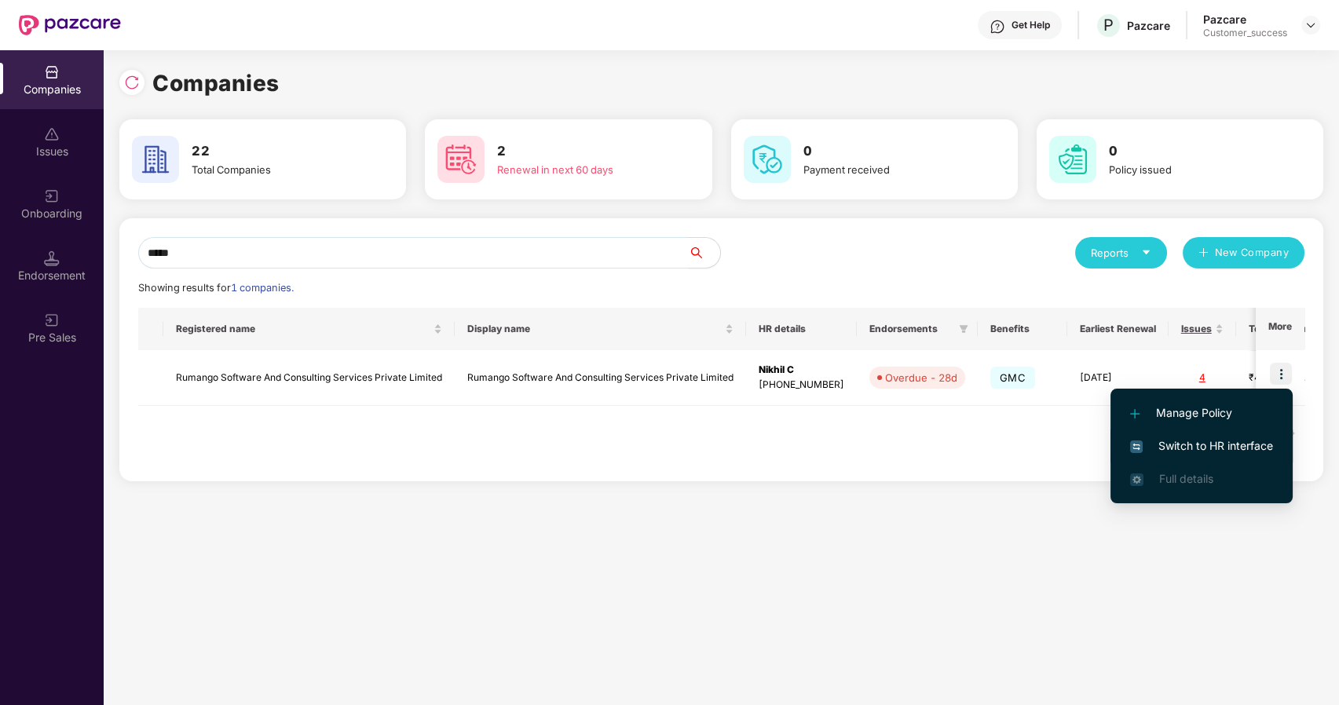
click at [1219, 444] on span "Switch to HR interface" at bounding box center [1201, 445] width 143 height 17
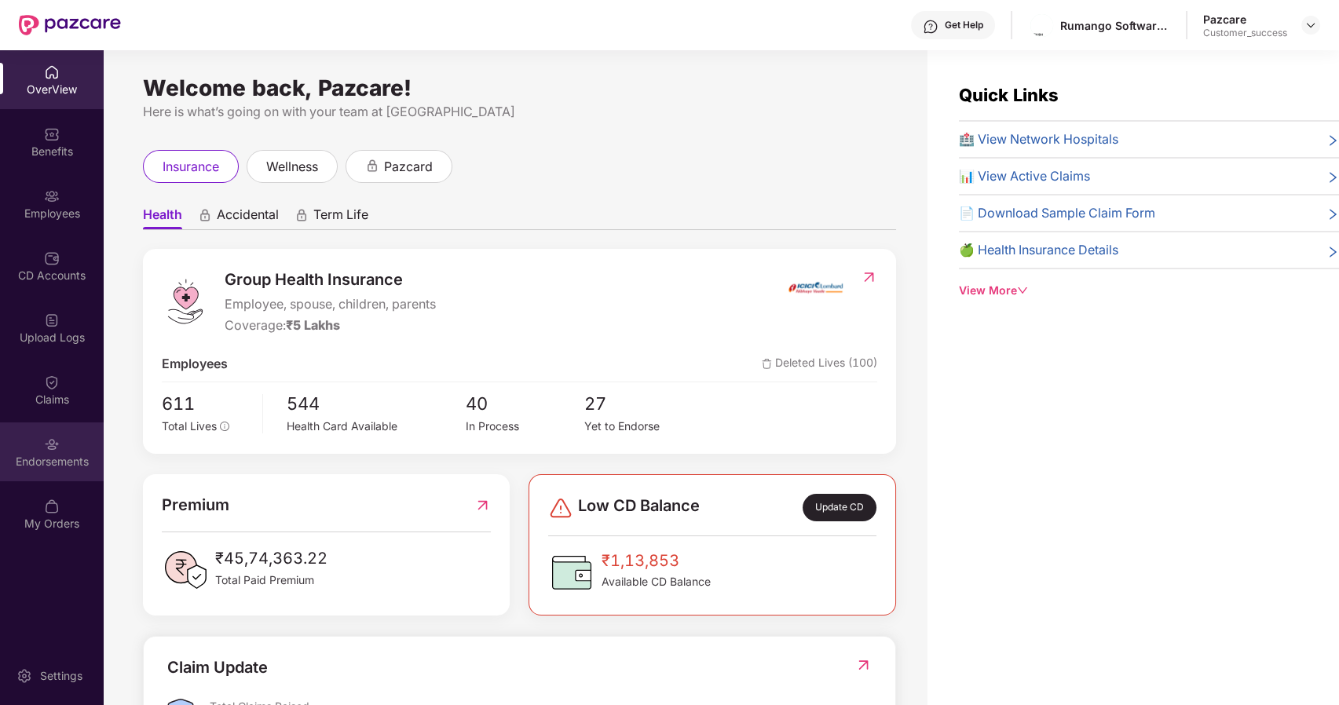
click at [43, 451] on div "Endorsements" at bounding box center [52, 452] width 104 height 59
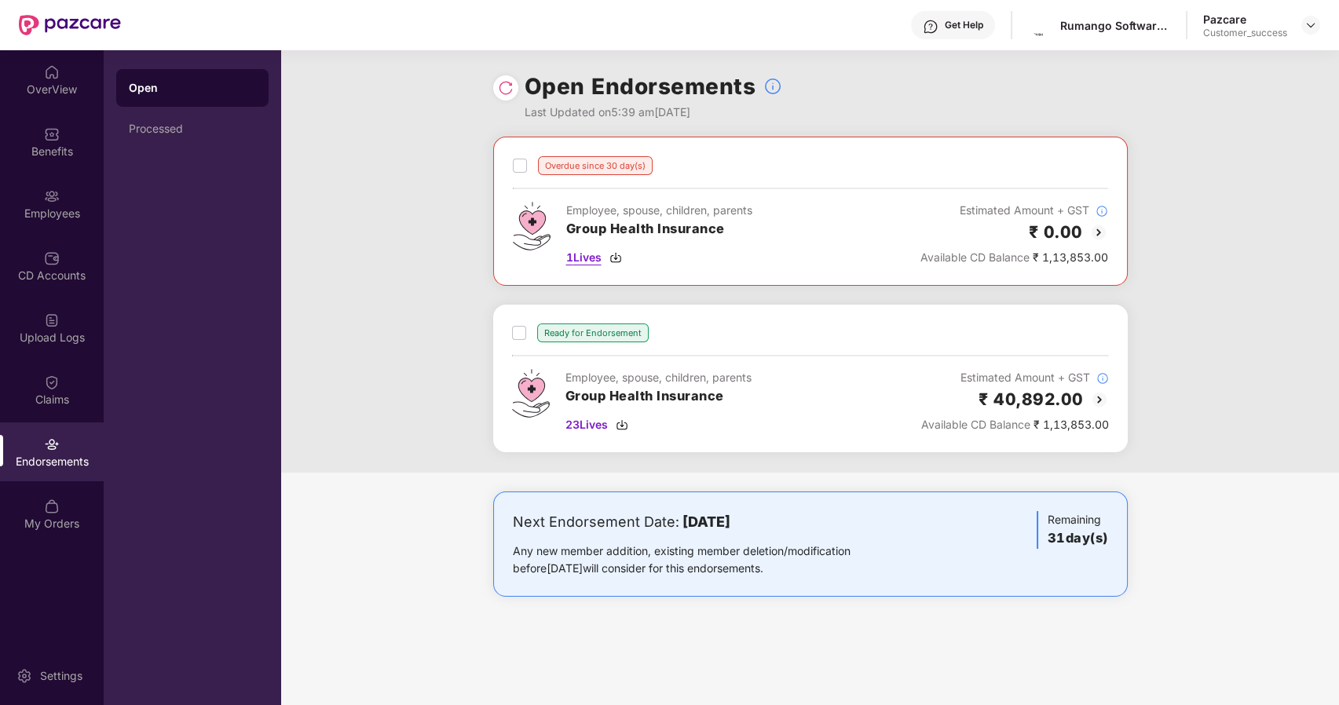
click at [587, 258] on span "1 Lives" at bounding box center [583, 257] width 35 height 17
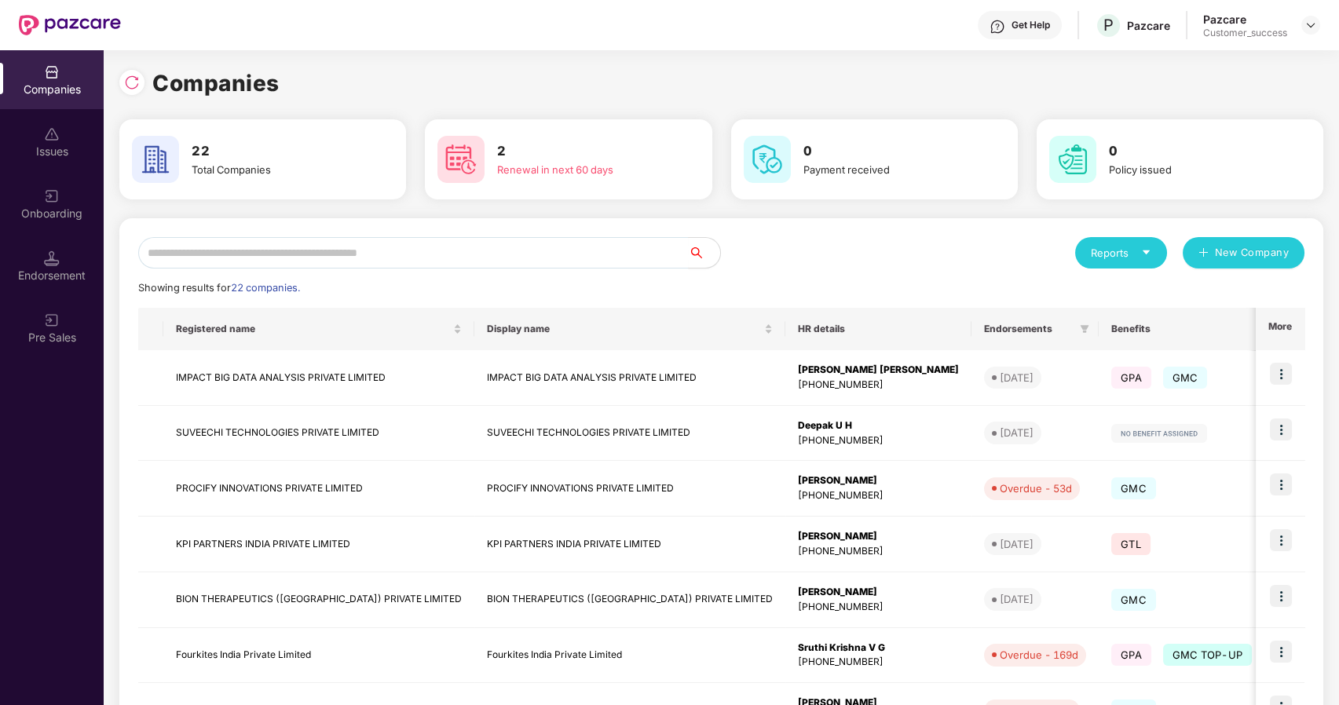
scroll to position [0, 1]
click at [254, 256] on input "text" at bounding box center [413, 252] width 551 height 31
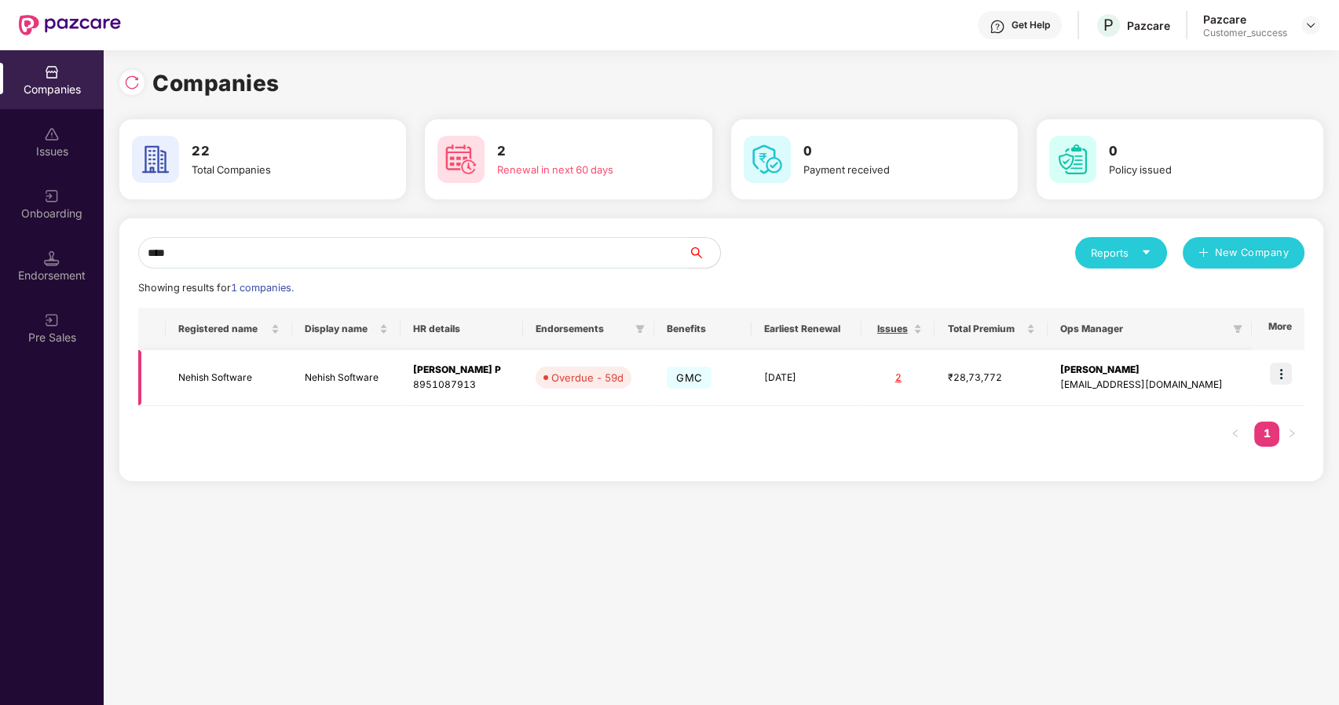
type input "****"
click at [1284, 367] on img at bounding box center [1281, 374] width 22 height 22
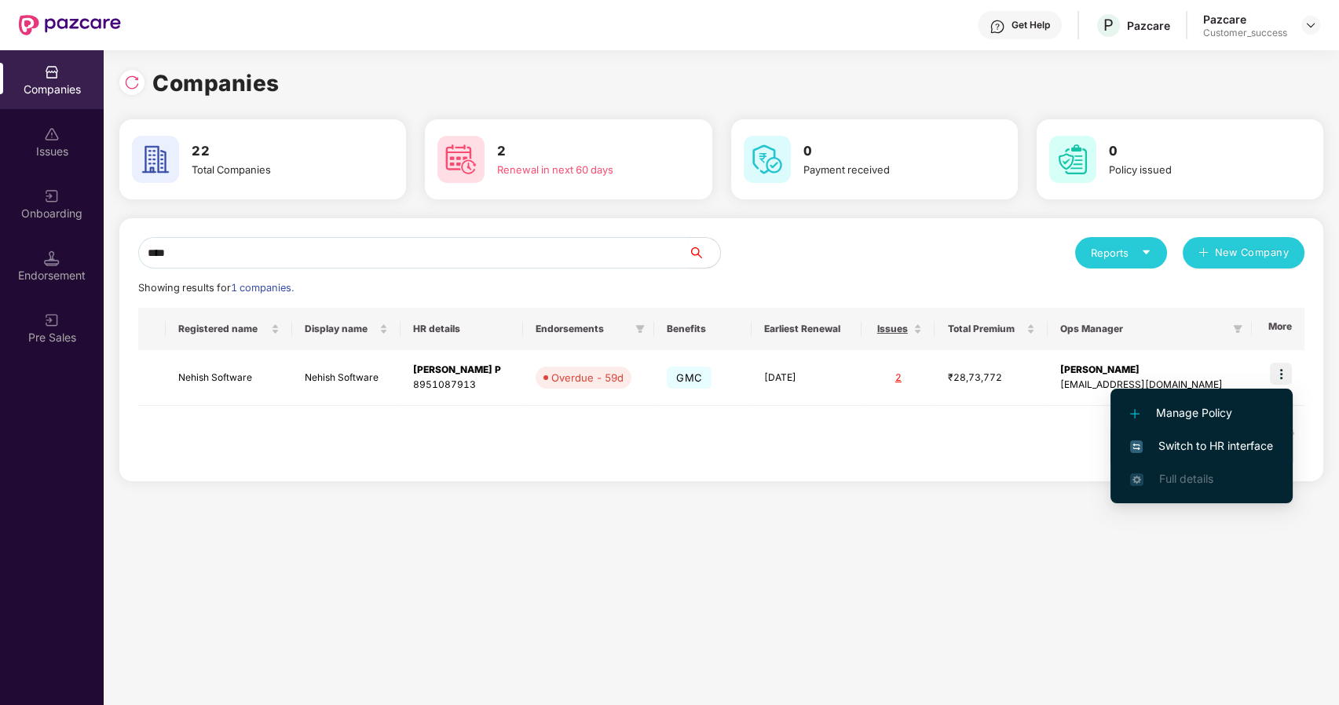
click at [1231, 442] on span "Switch to HR interface" at bounding box center [1201, 445] width 143 height 17
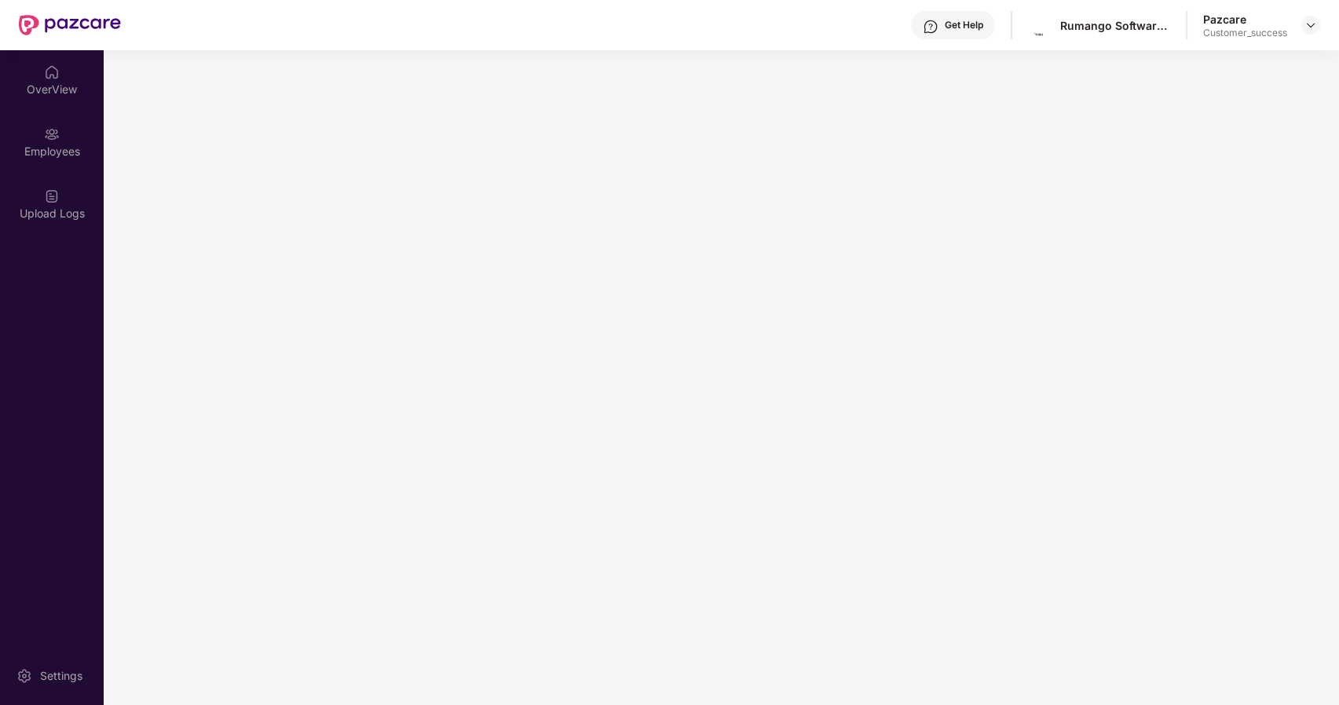
scroll to position [0, 0]
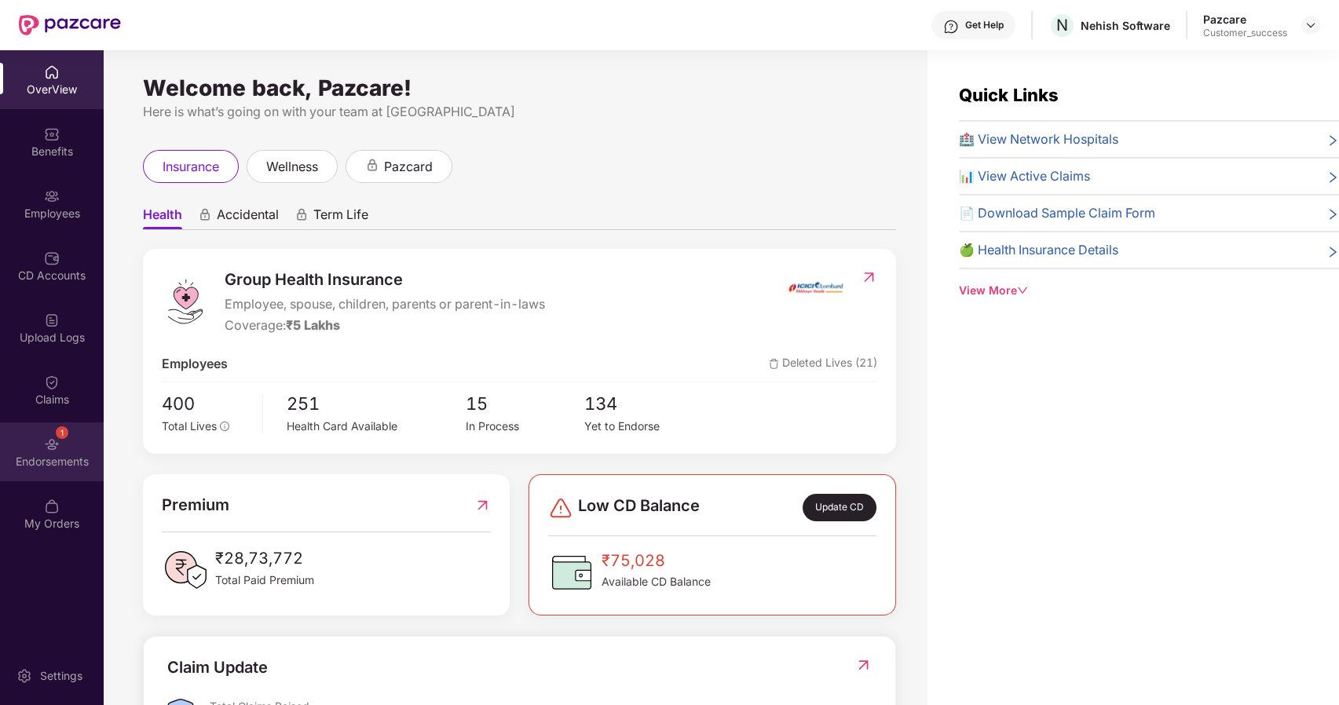
click at [53, 458] on div "Endorsements" at bounding box center [52, 462] width 104 height 16
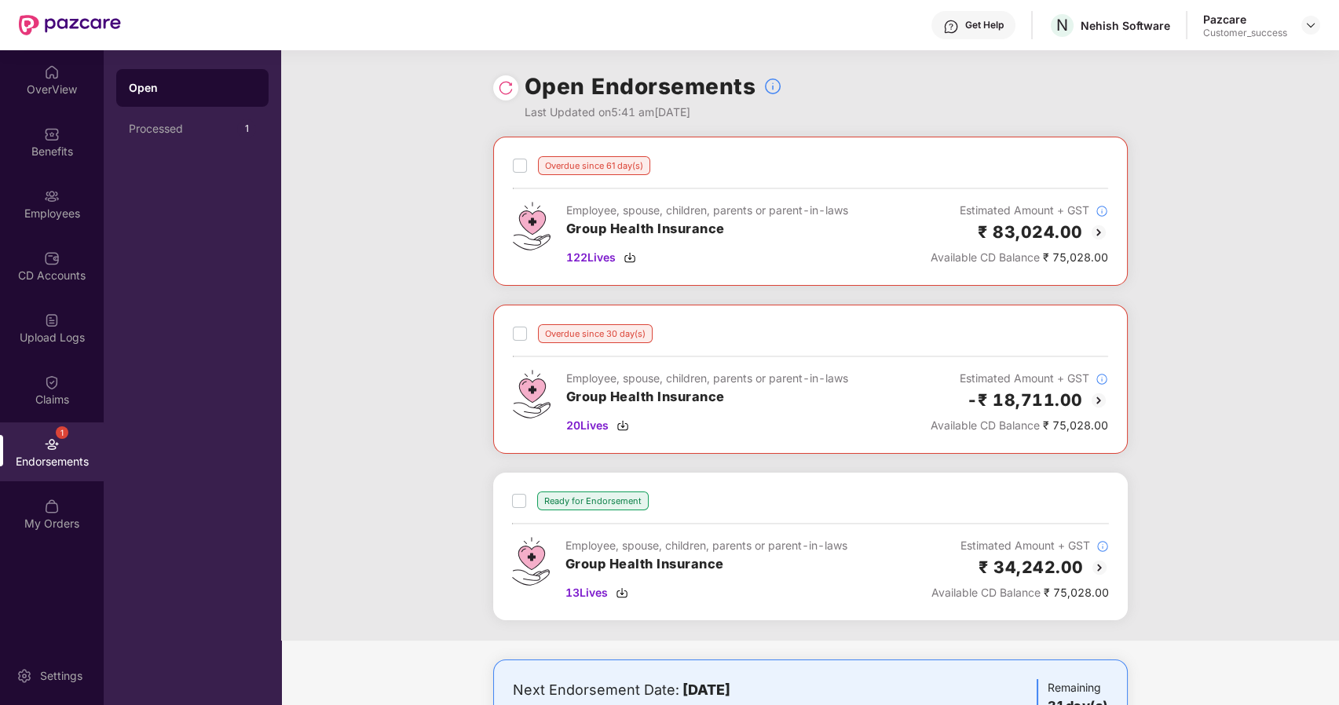
click at [1096, 236] on img at bounding box center [1098, 232] width 19 height 19
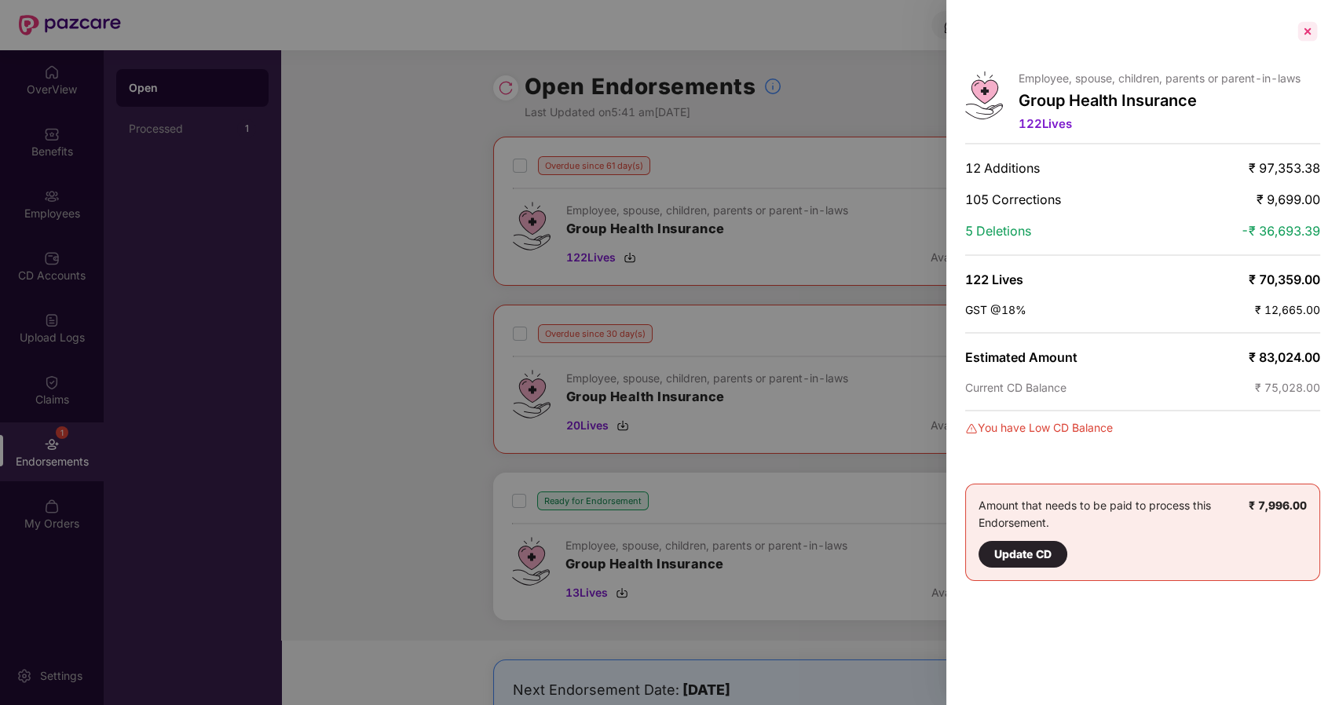
click at [1310, 35] on div at bounding box center [1307, 31] width 25 height 25
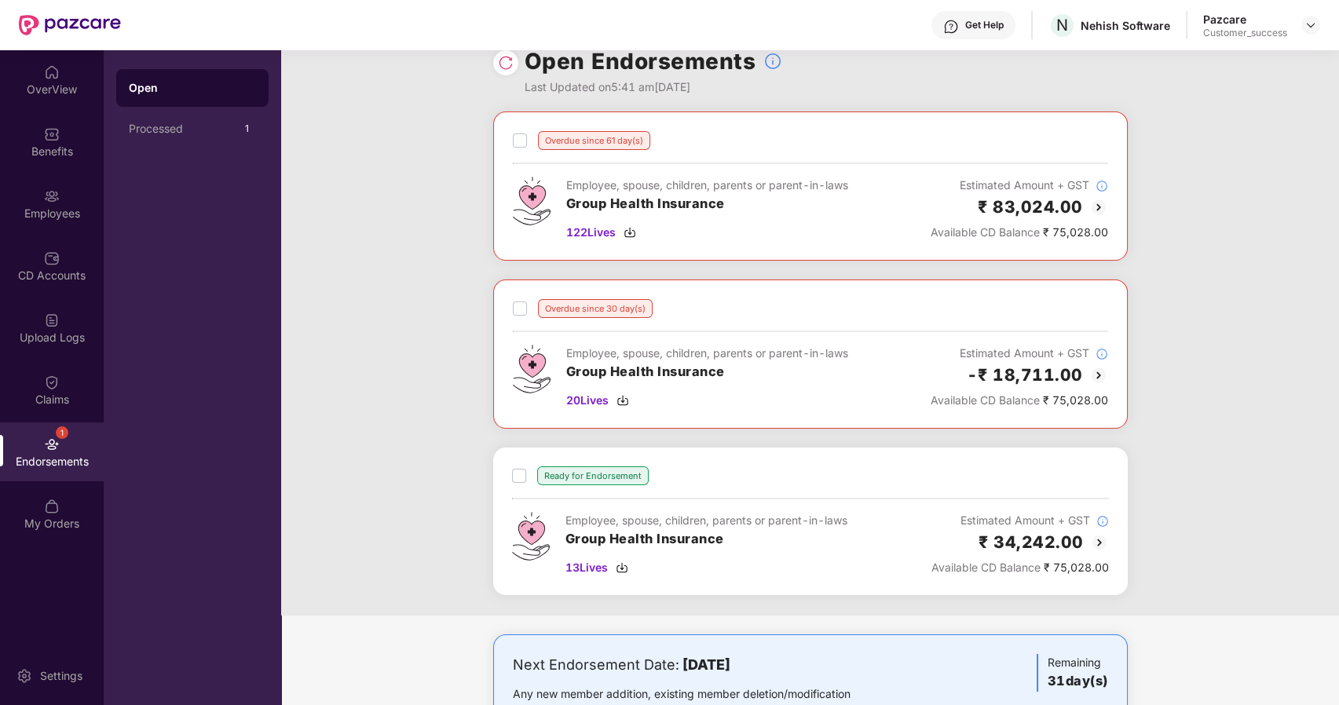
scroll to position [26, 0]
click at [1096, 200] on img at bounding box center [1098, 206] width 19 height 19
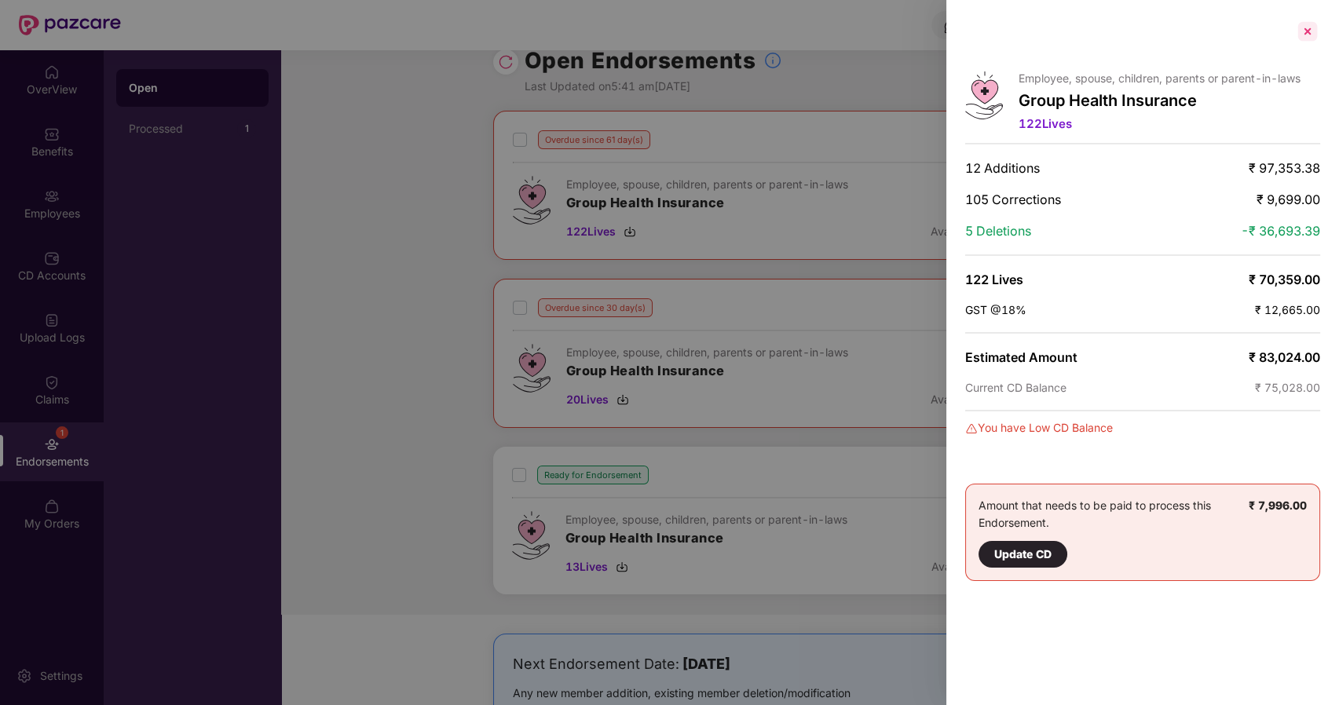
click at [1301, 24] on div at bounding box center [1307, 31] width 25 height 25
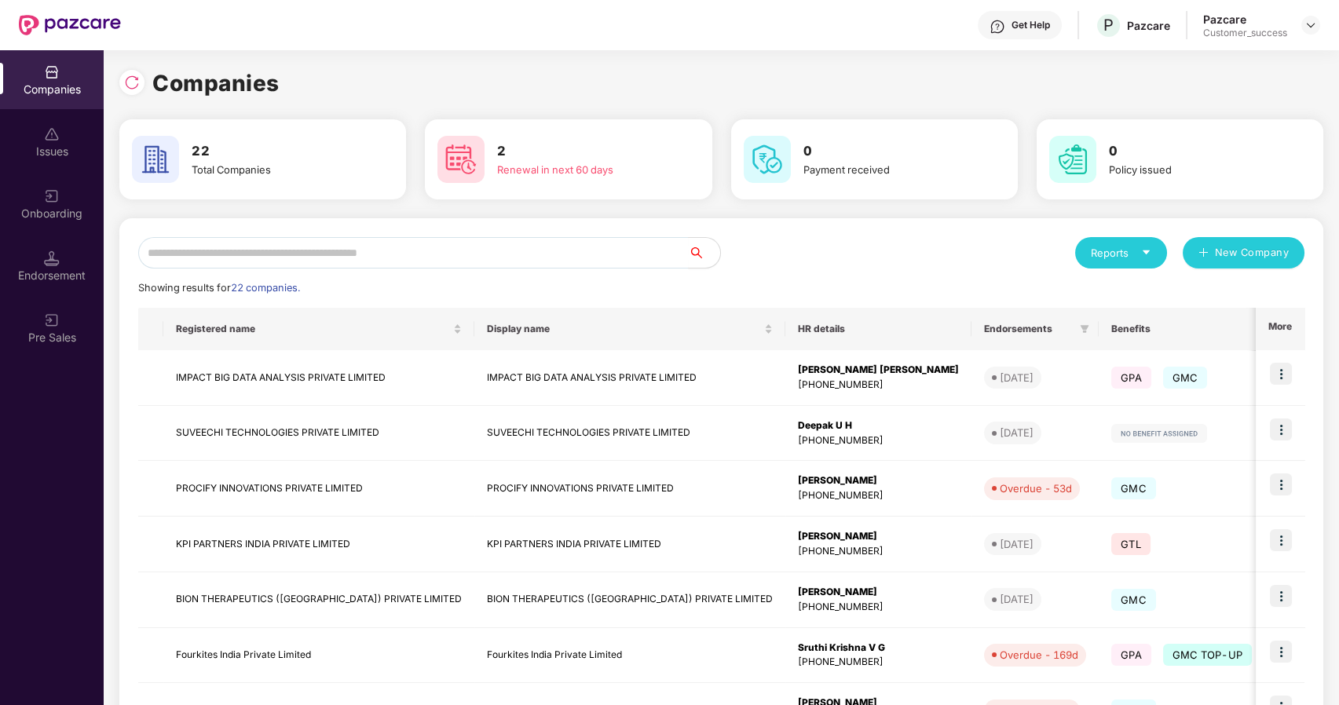
scroll to position [0, 1]
click at [342, 250] on input "text" at bounding box center [413, 252] width 551 height 31
click at [207, 264] on input "text" at bounding box center [413, 252] width 551 height 31
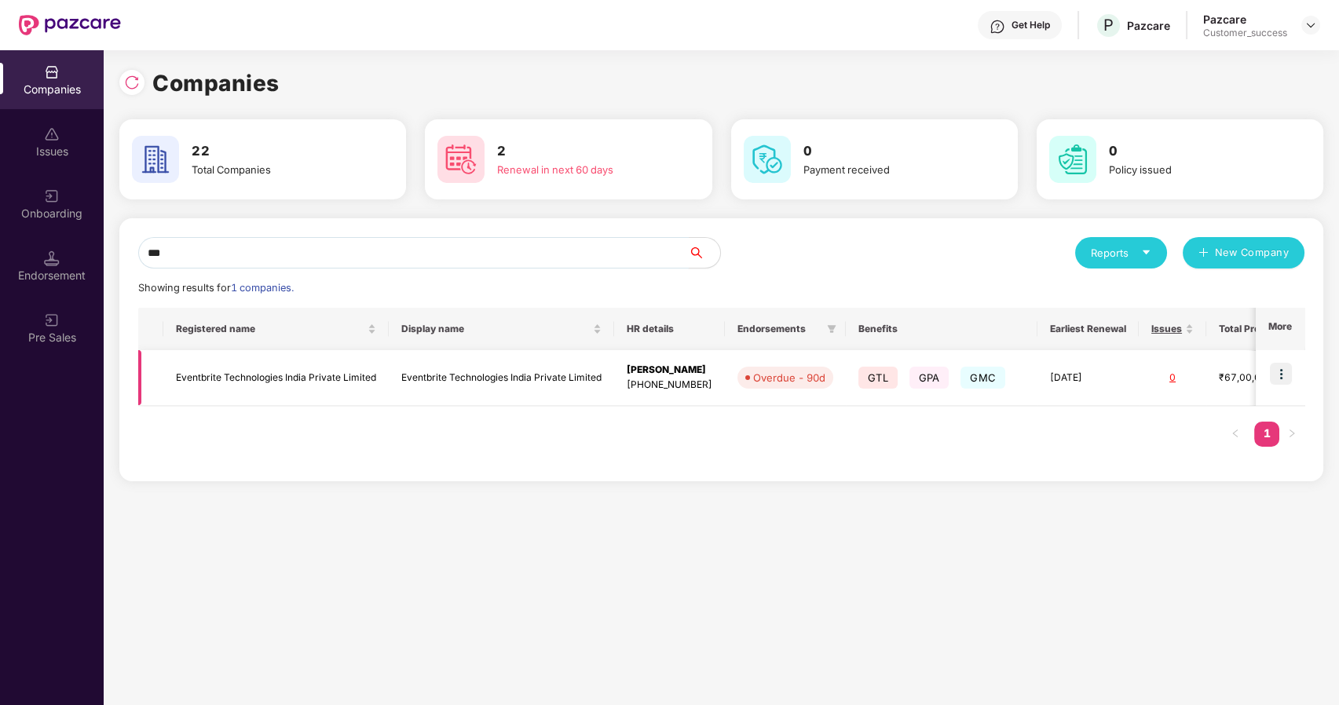
type input "***"
click at [1286, 371] on img at bounding box center [1281, 374] width 22 height 22
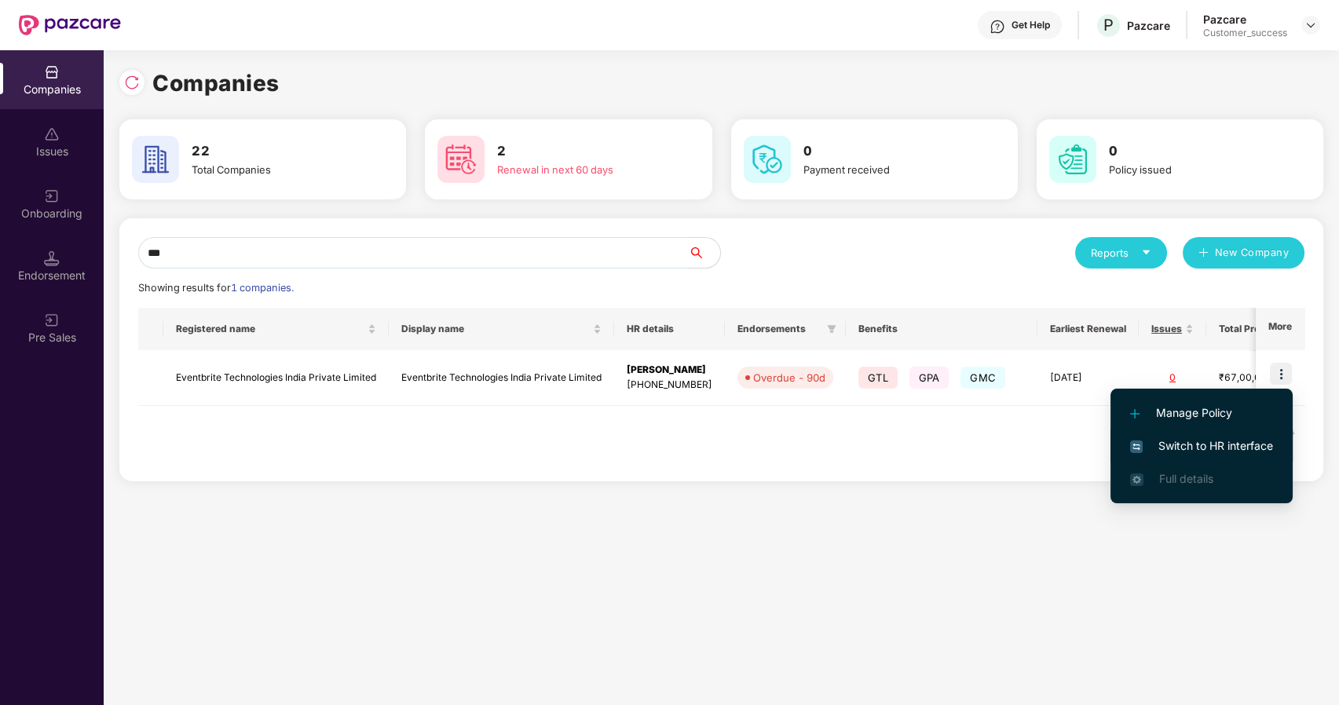
click at [1149, 441] on span "Switch to HR interface" at bounding box center [1201, 445] width 143 height 17
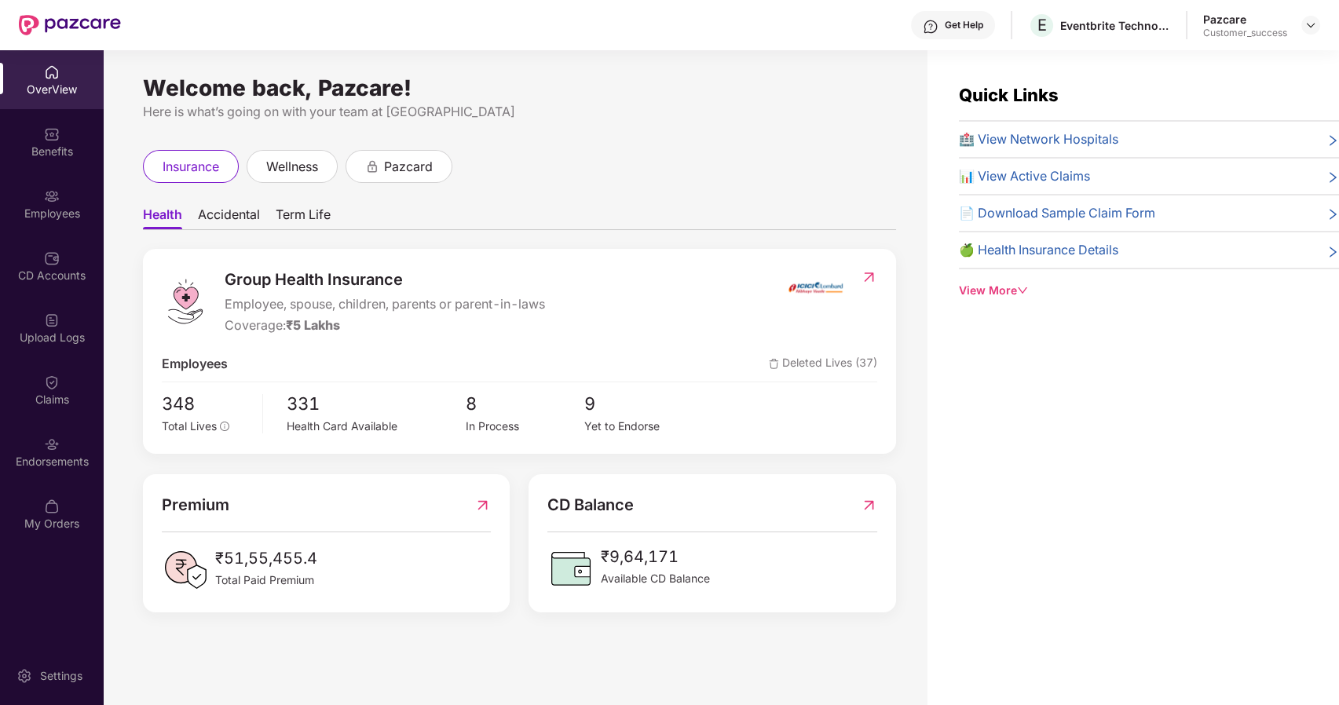
click at [36, 437] on div "Endorsements" at bounding box center [52, 452] width 104 height 59
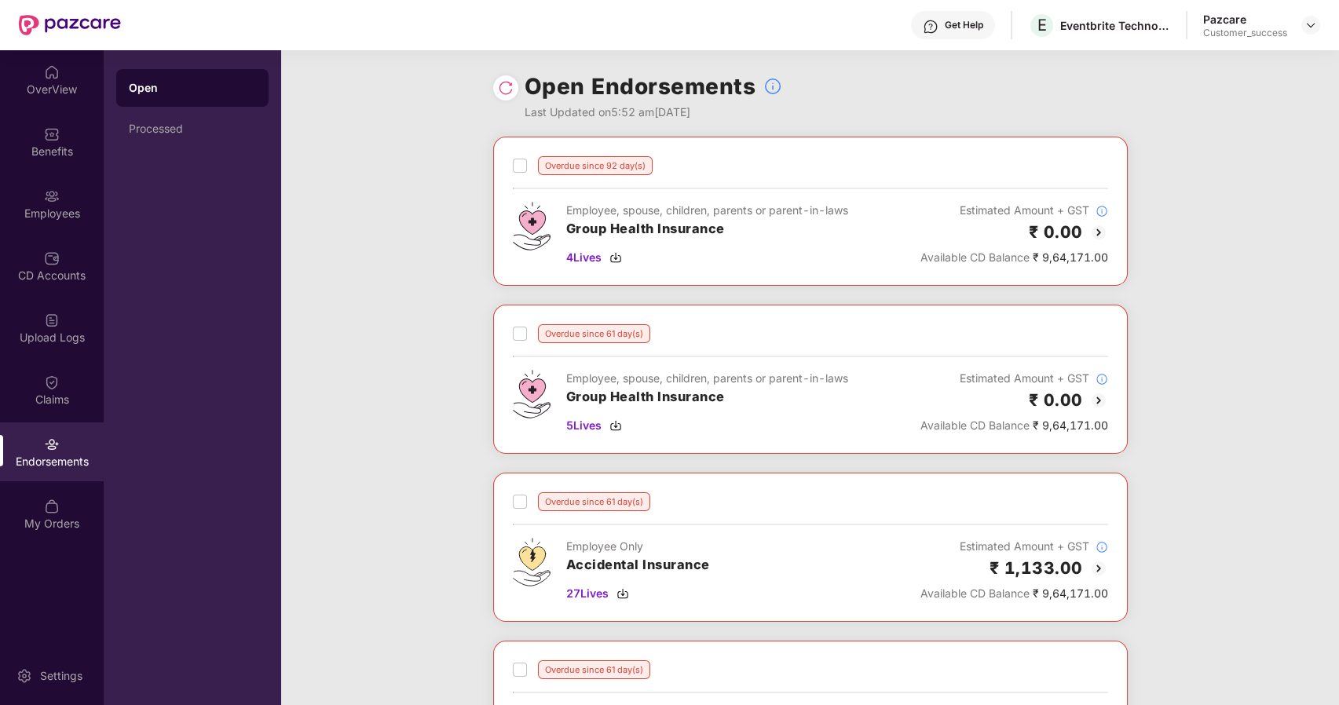
click at [1098, 236] on img at bounding box center [1098, 232] width 19 height 19
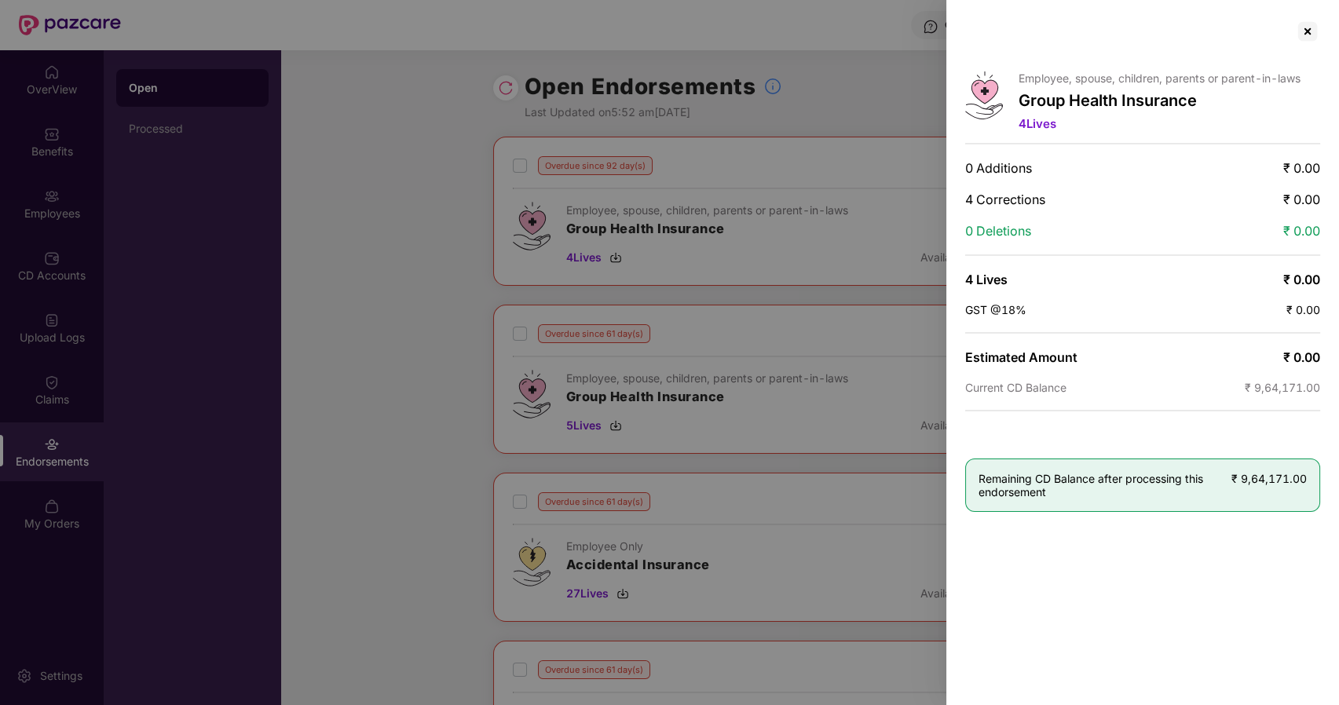
click at [712, 207] on div at bounding box center [669, 352] width 1339 height 705
drag, startPoint x: 791, startPoint y: 106, endPoint x: 1307, endPoint y: 30, distance: 521.6
click at [1307, 30] on div "Employee, spouse, children, parents or parent-in-laws Group Health Insurance 4 …" at bounding box center [669, 352] width 1339 height 705
click at [1307, 30] on div at bounding box center [1307, 31] width 25 height 25
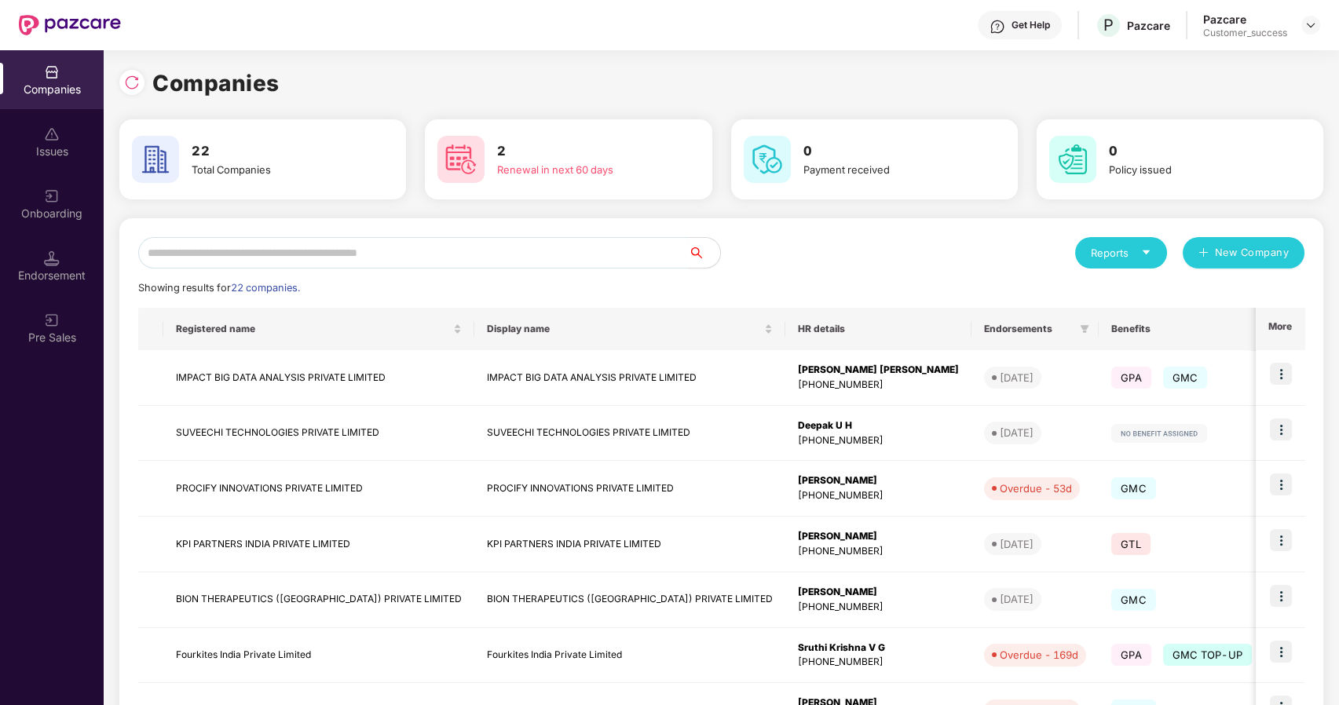
scroll to position [0, 1]
click at [283, 252] on input "text" at bounding box center [413, 252] width 551 height 31
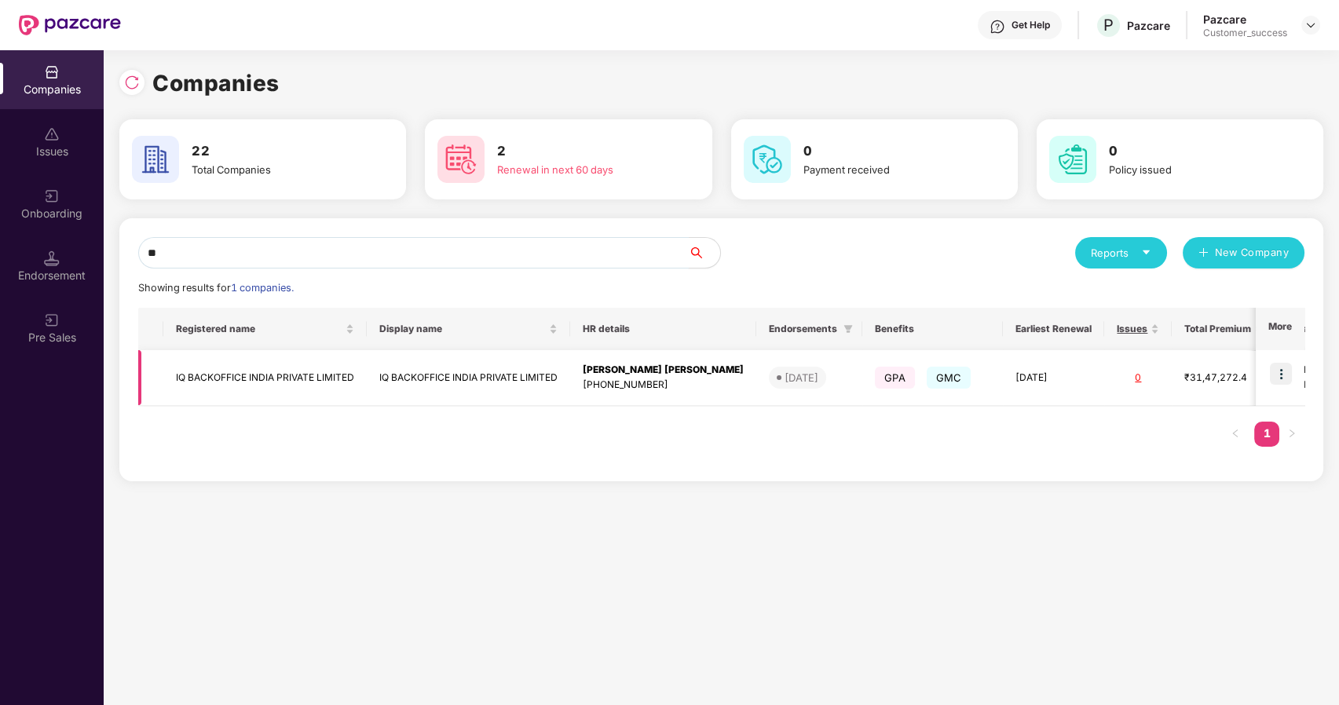
type input "**"
click at [1283, 376] on img at bounding box center [1281, 374] width 22 height 22
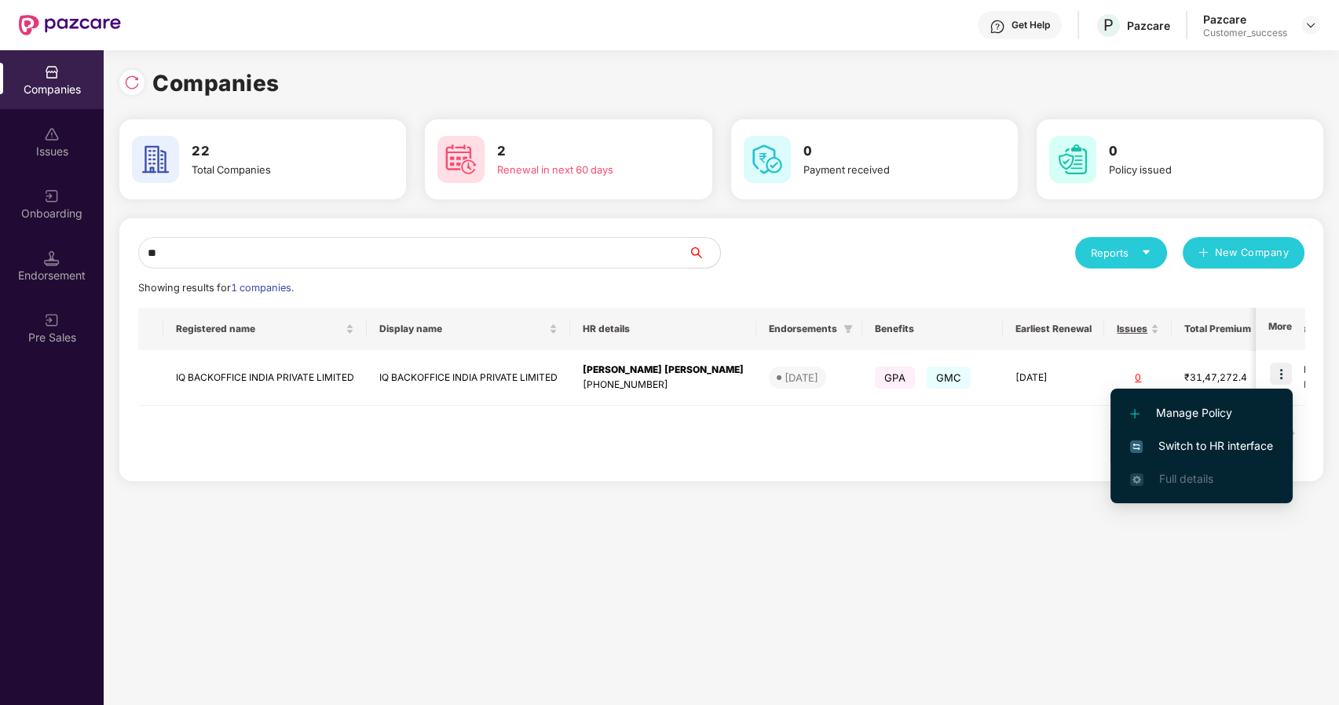
click at [1185, 441] on span "Switch to HR interface" at bounding box center [1201, 445] width 143 height 17
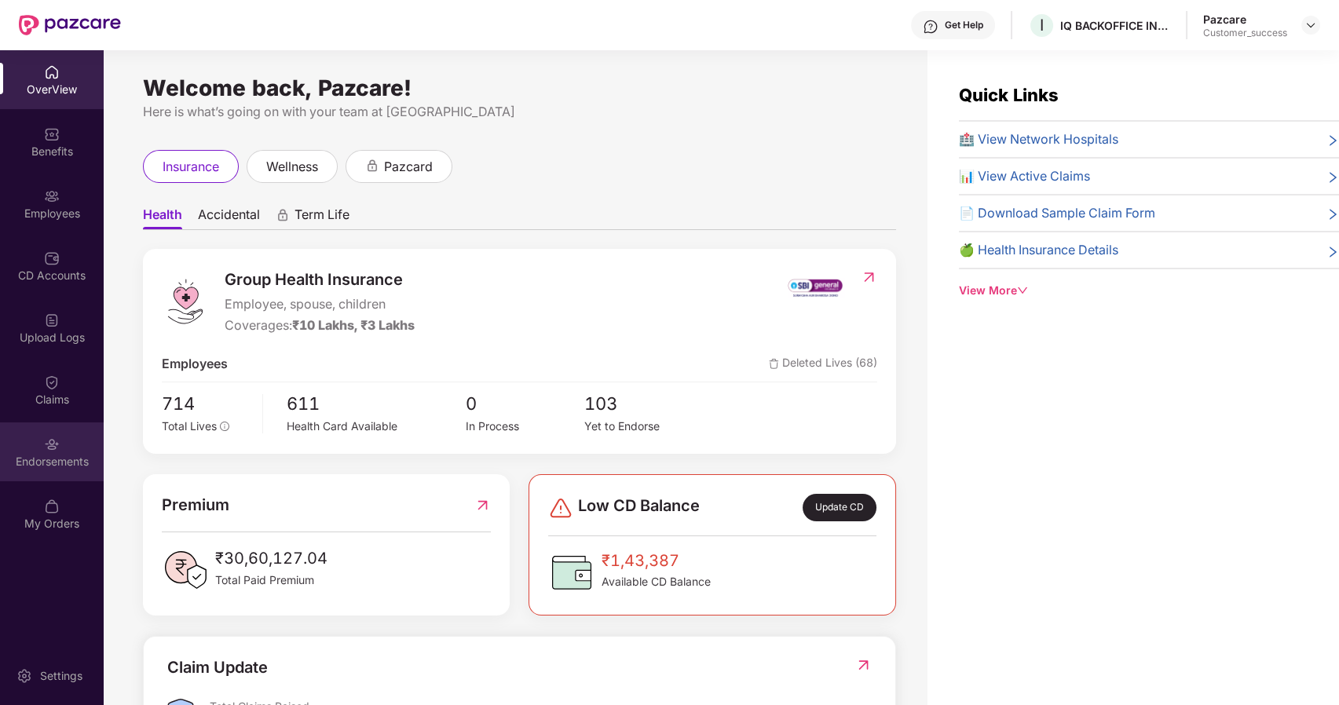
click at [57, 441] on img at bounding box center [52, 445] width 16 height 16
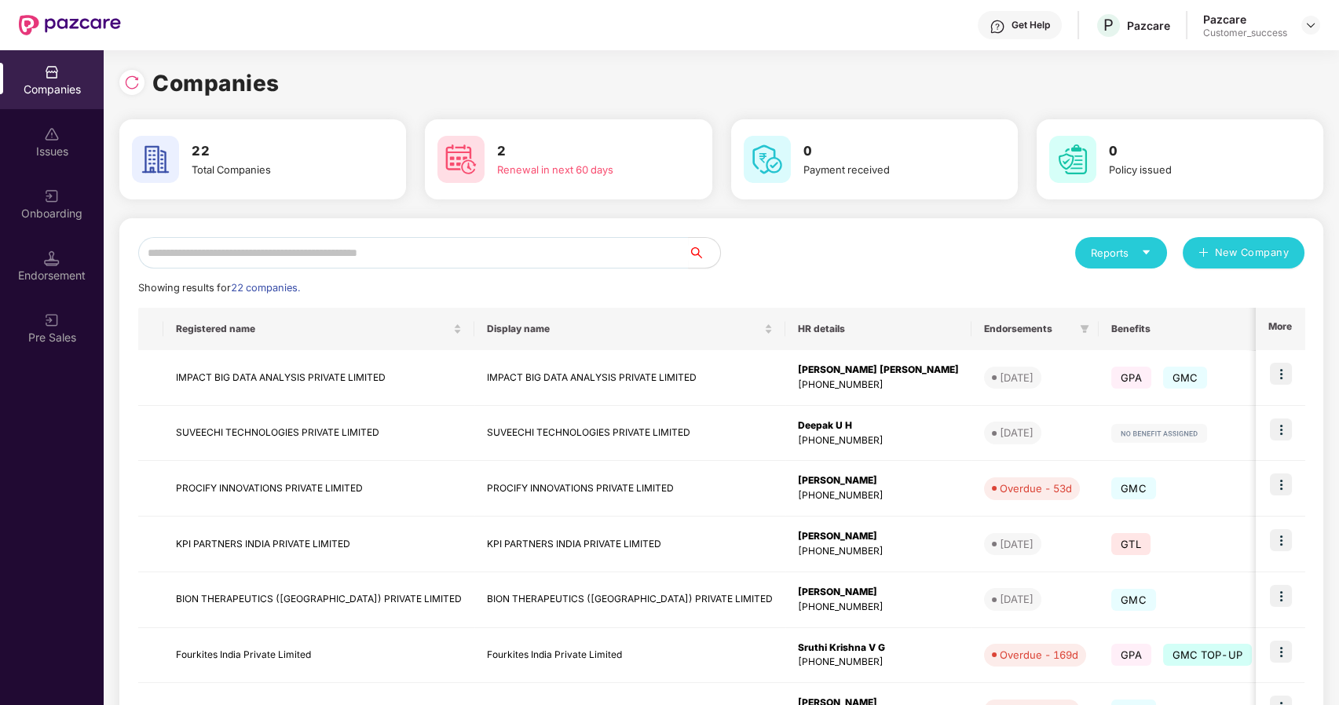
scroll to position [0, 1]
click at [377, 248] on input "text" at bounding box center [413, 252] width 551 height 31
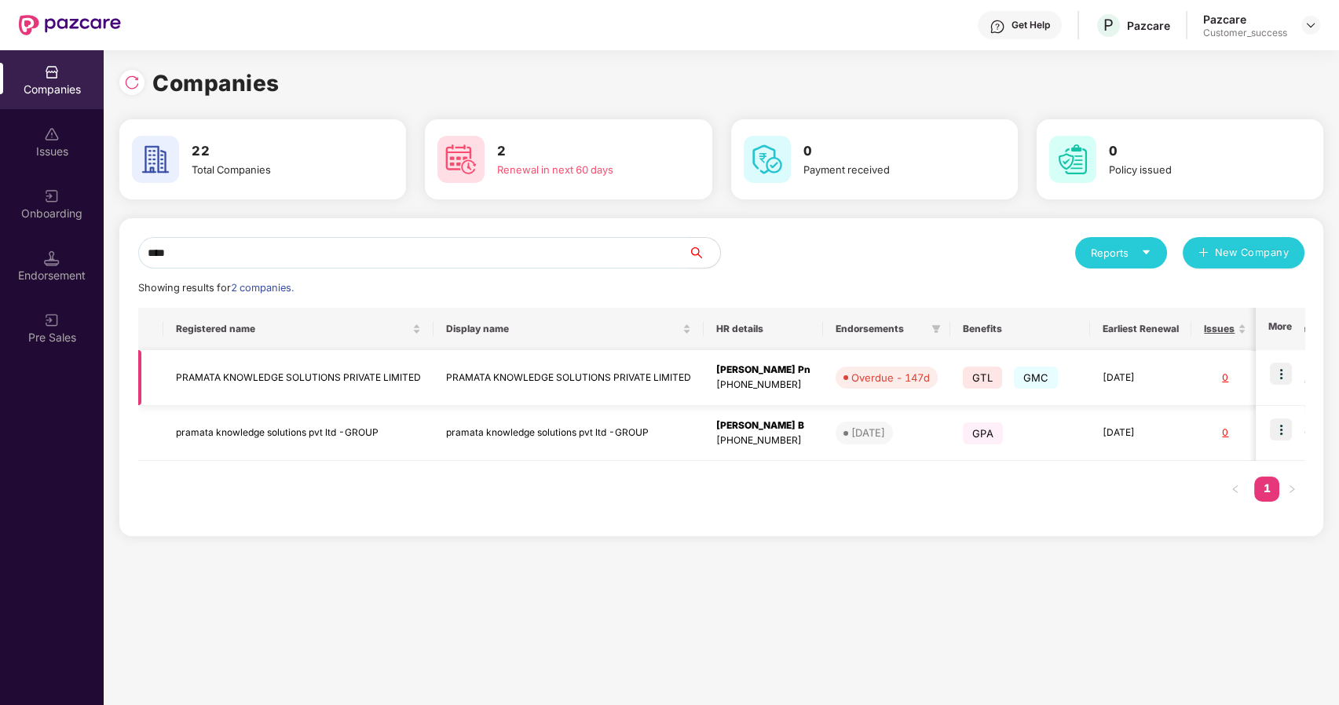
type input "****"
click at [1283, 372] on img at bounding box center [1281, 374] width 22 height 22
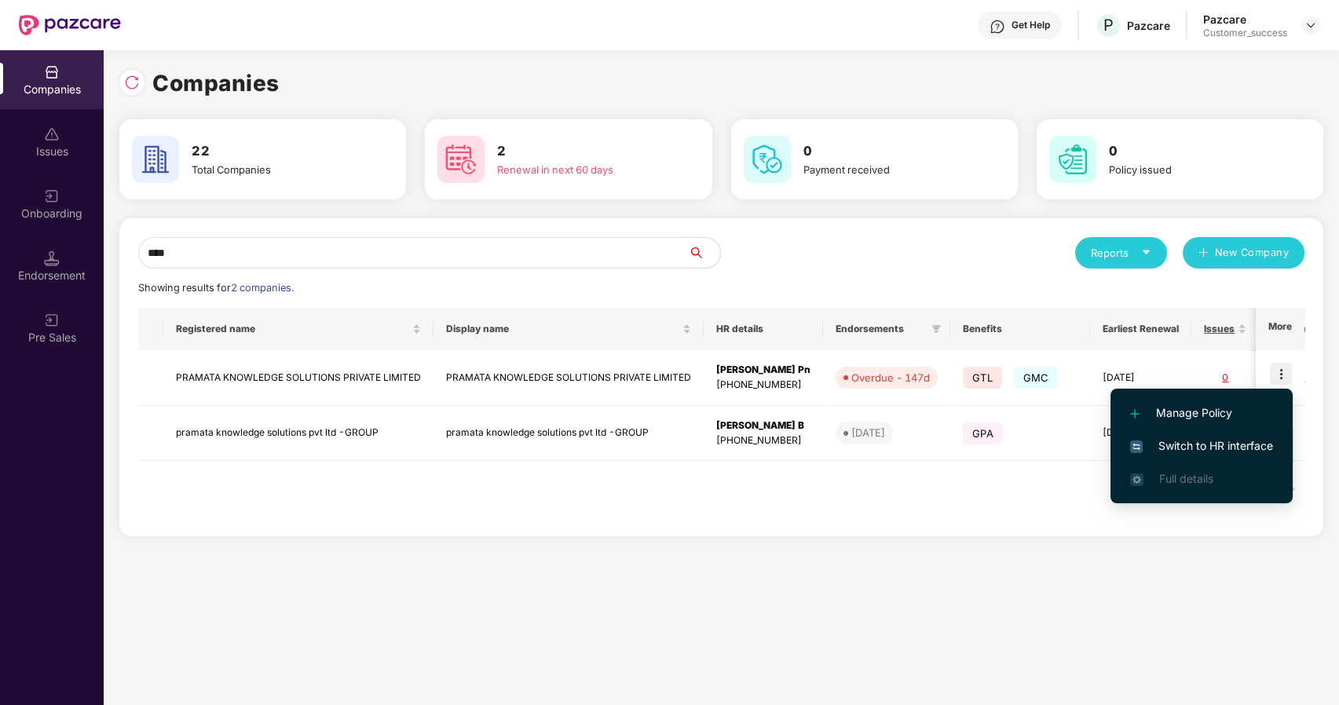
click at [1186, 437] on span "Switch to HR interface" at bounding box center [1201, 445] width 143 height 17
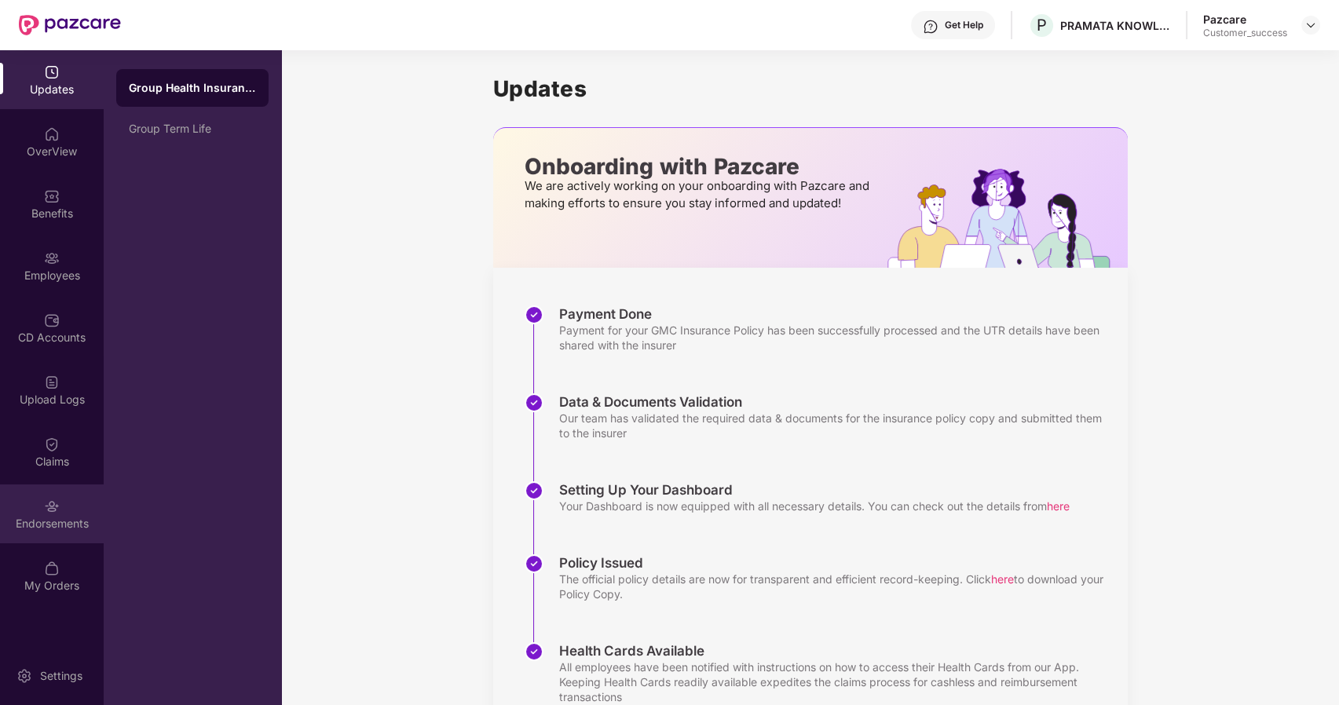
click at [49, 531] on div "Endorsements" at bounding box center [52, 514] width 104 height 59
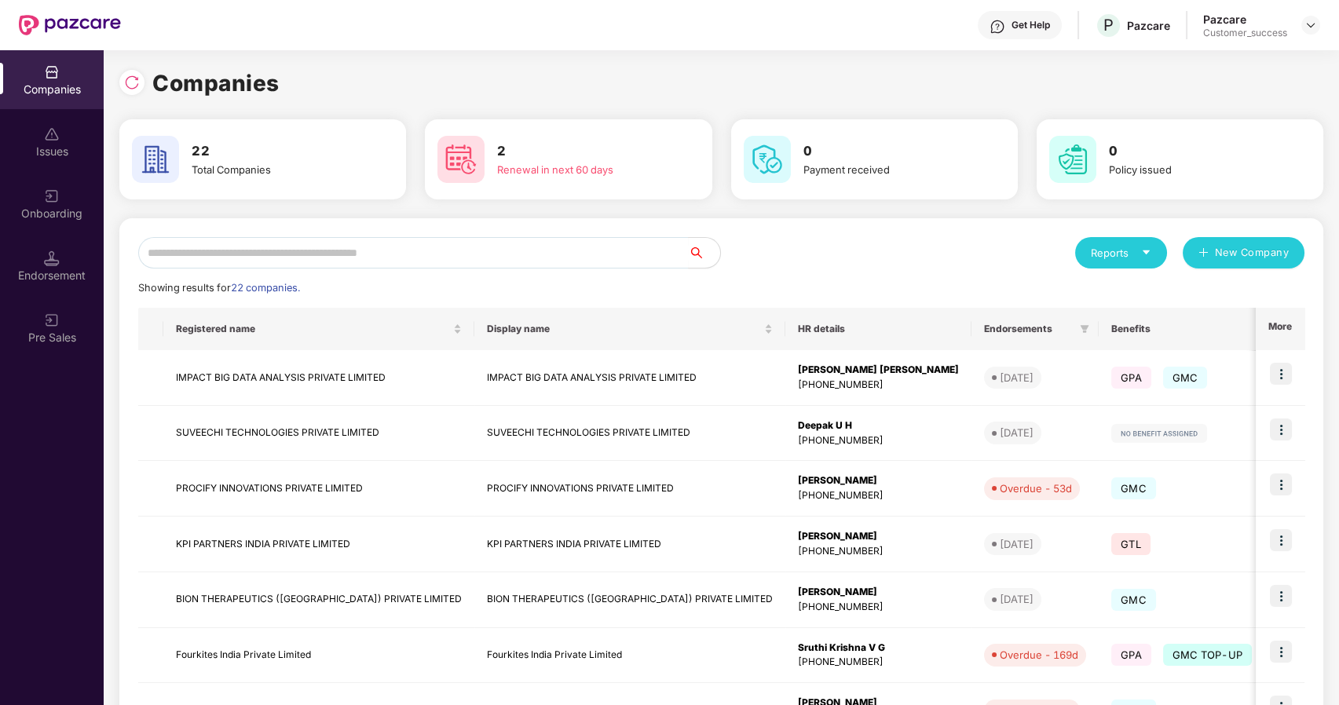
scroll to position [0, 1]
click at [434, 251] on input "text" at bounding box center [413, 252] width 551 height 31
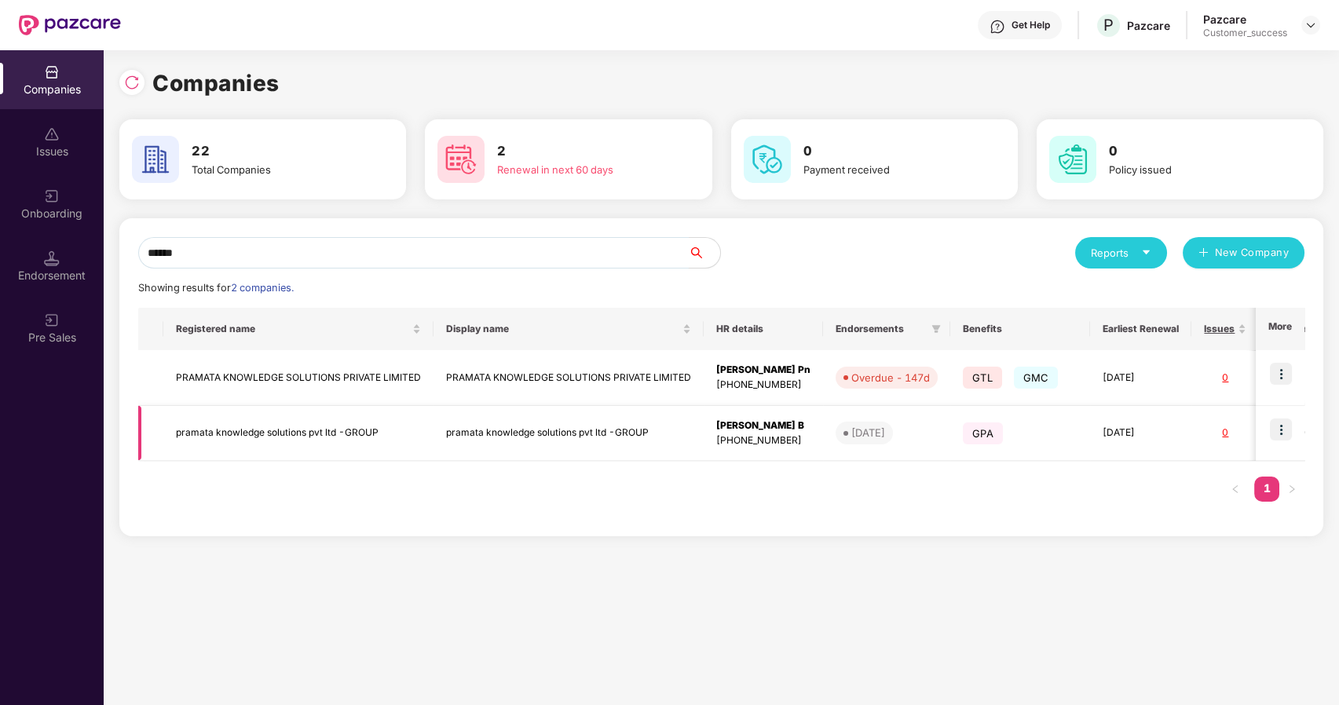
type input "******"
click at [1282, 434] on img at bounding box center [1281, 430] width 22 height 22
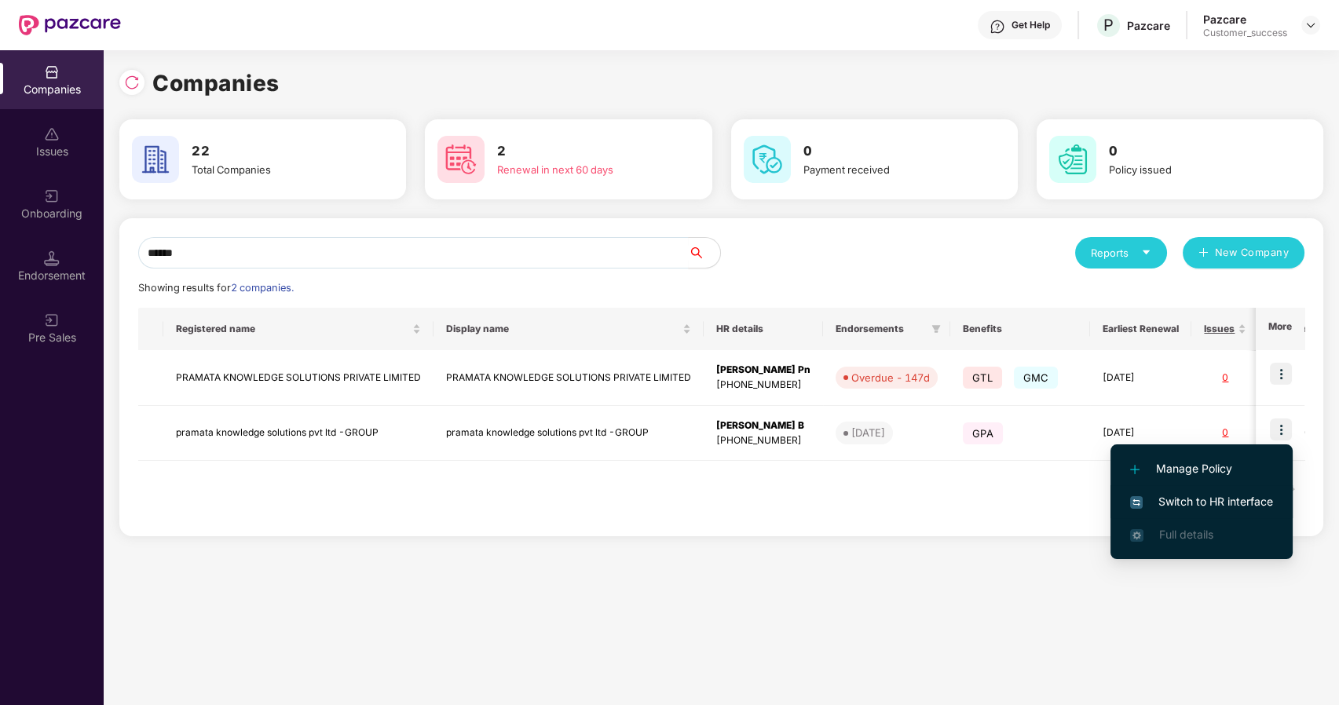
click at [1217, 499] on span "Switch to HR interface" at bounding box center [1201, 501] width 143 height 17
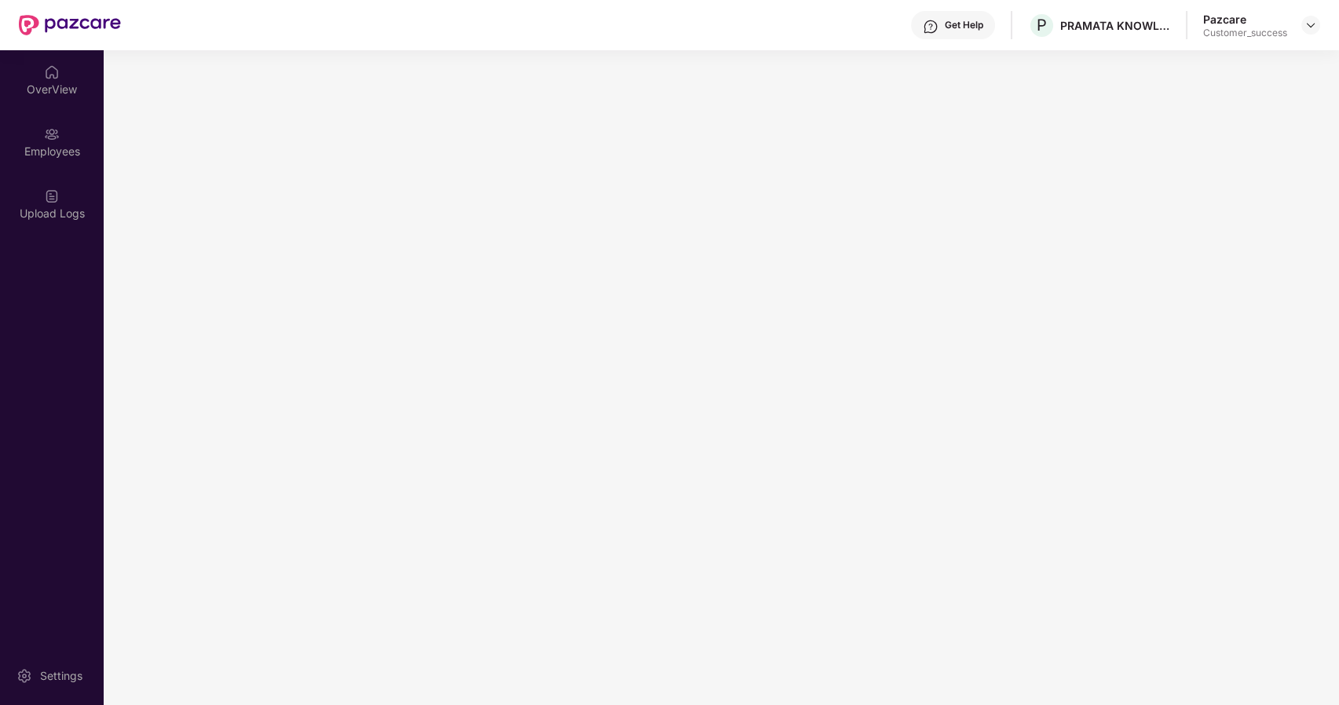
scroll to position [0, 0]
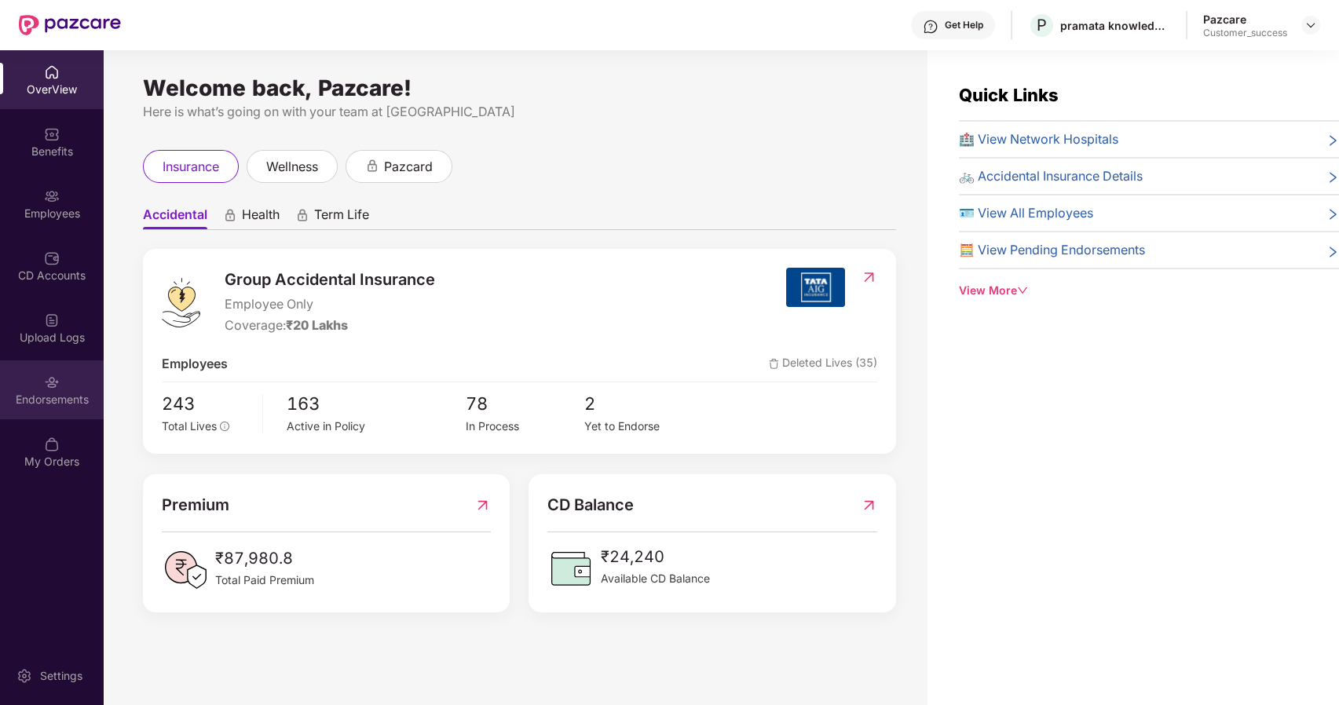
click at [58, 390] on div "Endorsements" at bounding box center [52, 389] width 104 height 59
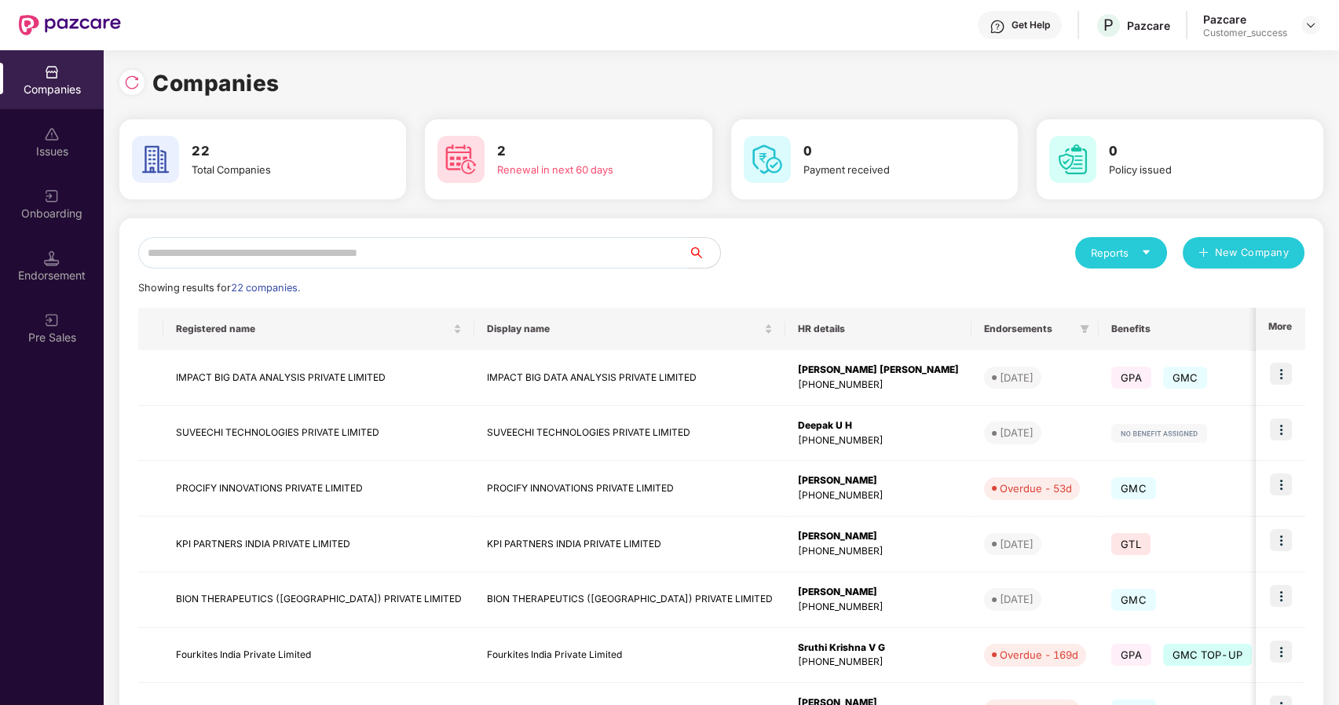
scroll to position [0, 1]
click at [368, 251] on input "text" at bounding box center [413, 252] width 551 height 31
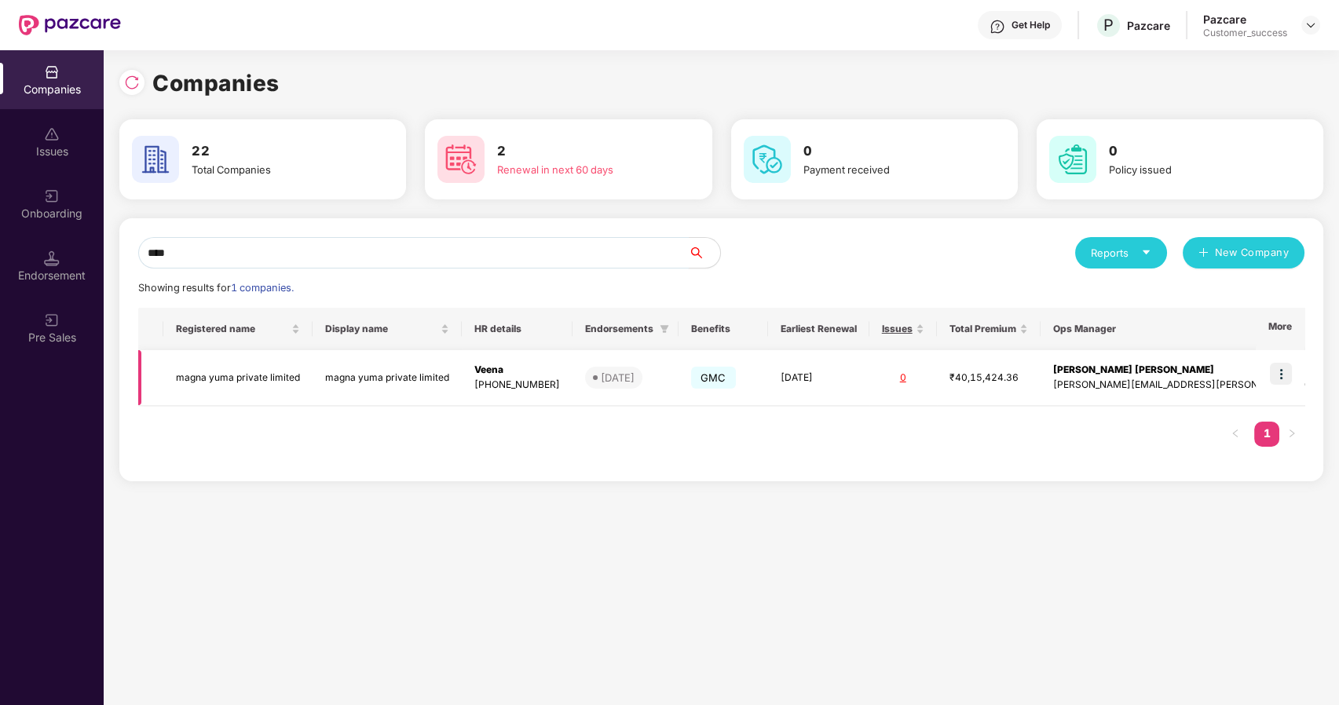
type input "****"
click at [1275, 377] on img at bounding box center [1281, 374] width 22 height 22
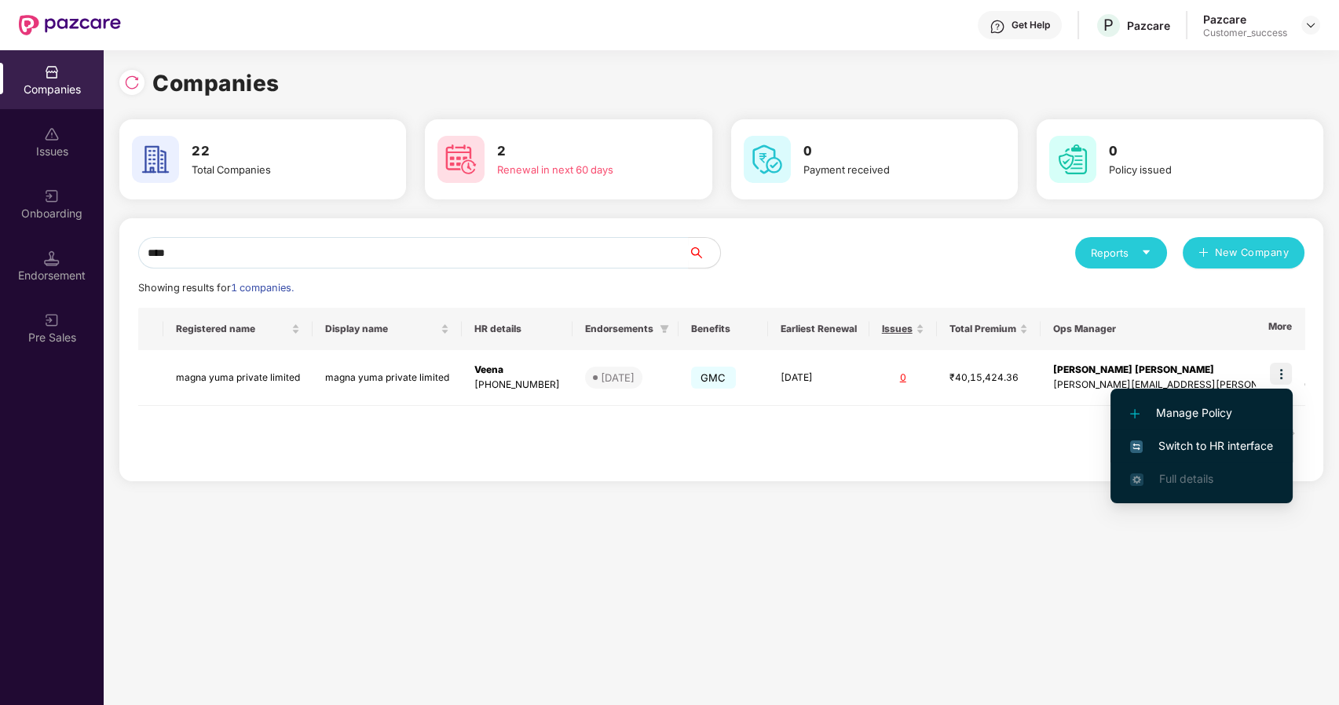
click at [1181, 450] on span "Switch to HR interface" at bounding box center [1201, 445] width 143 height 17
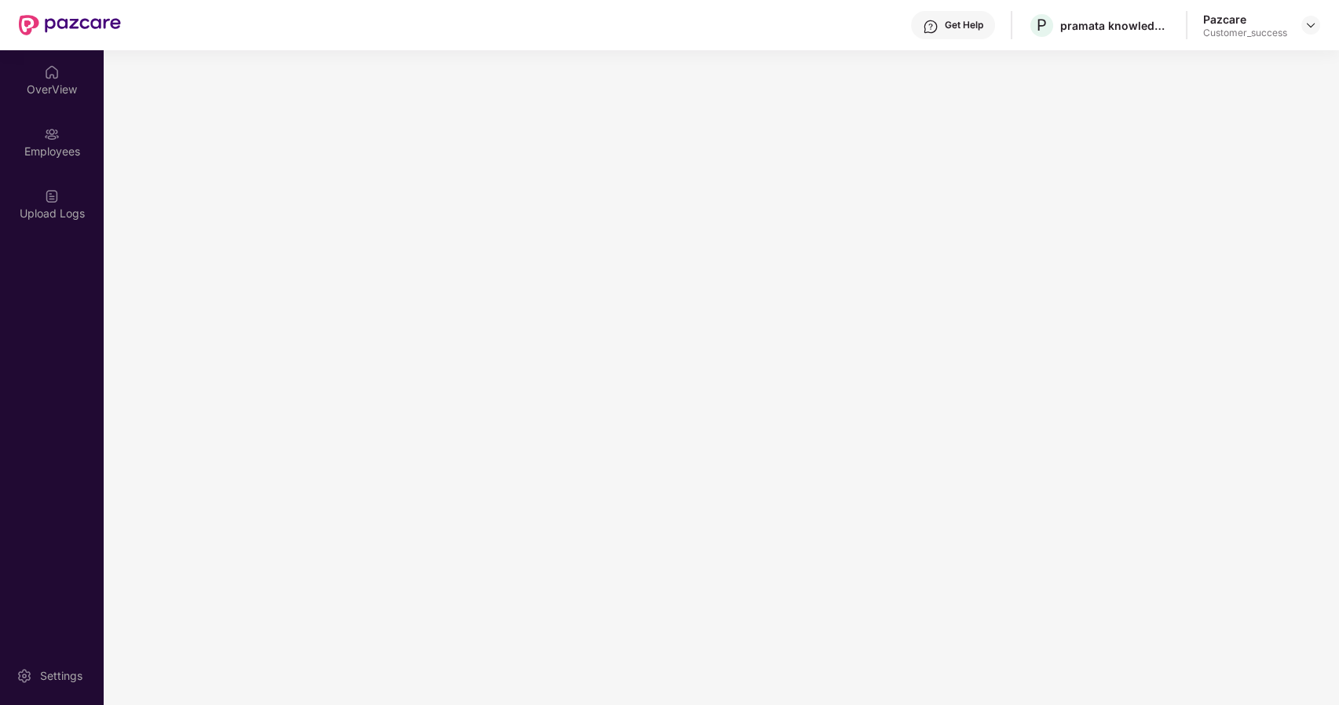
scroll to position [0, 0]
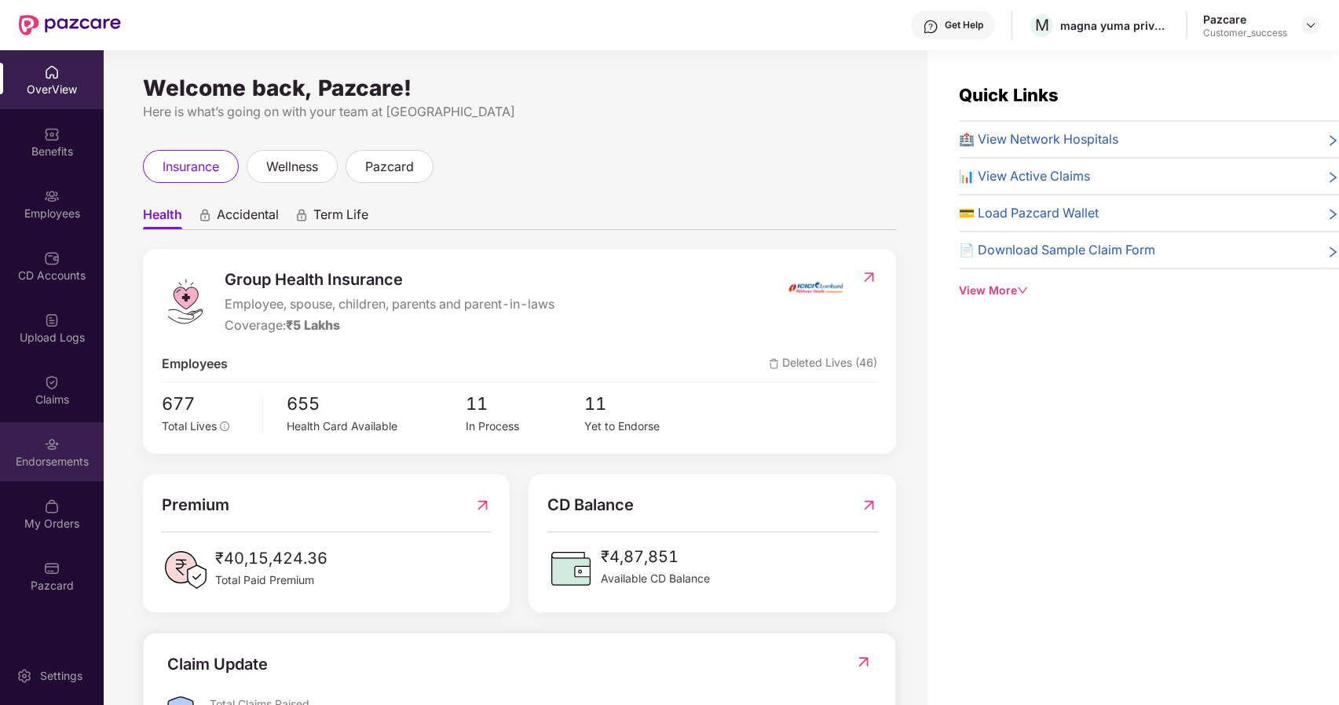
click at [53, 454] on div "Endorsements" at bounding box center [52, 462] width 104 height 16
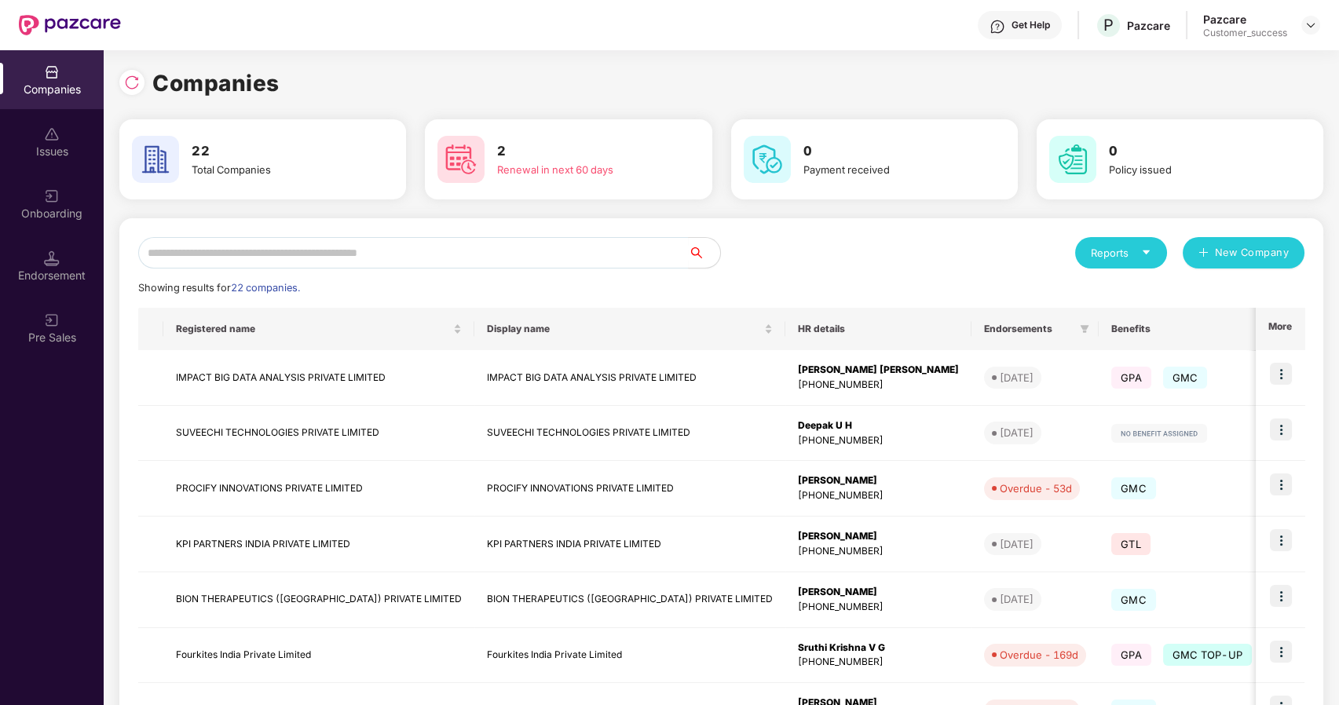
scroll to position [0, 1]
click at [320, 255] on input "text" at bounding box center [413, 252] width 551 height 31
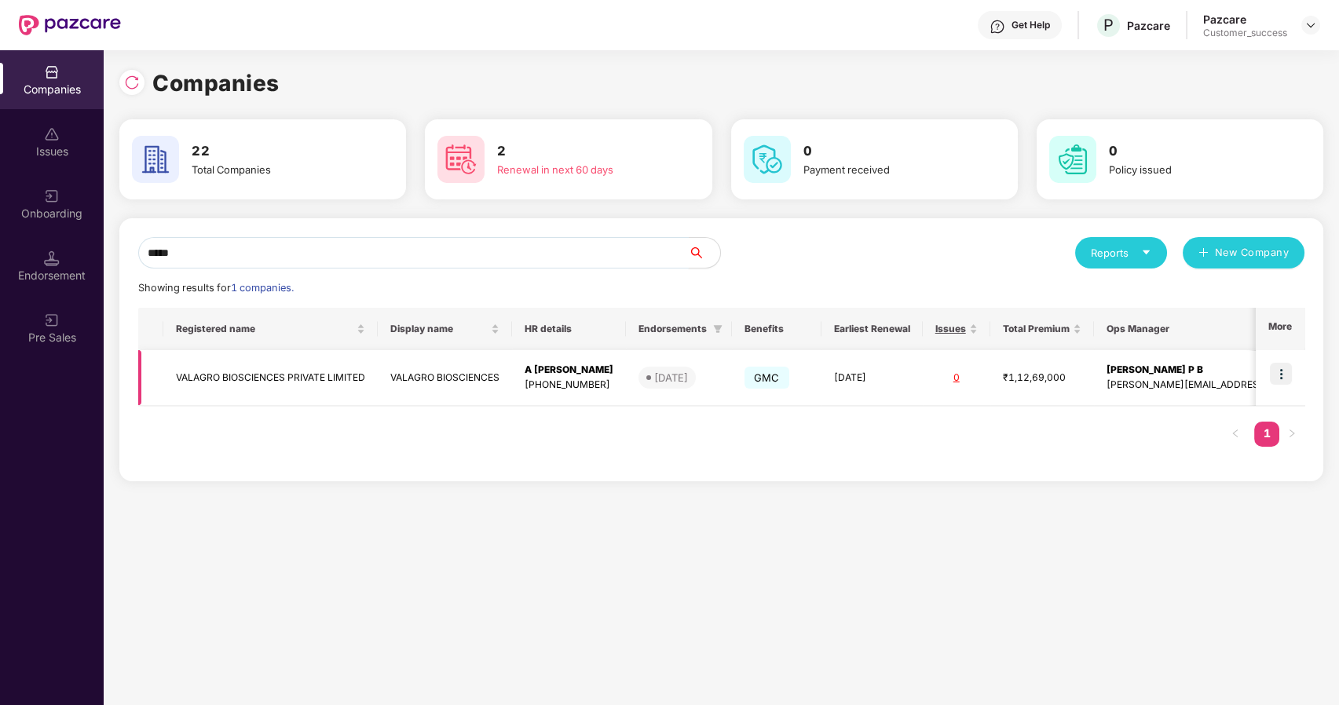
type input "*****"
click at [1287, 368] on img at bounding box center [1281, 374] width 22 height 22
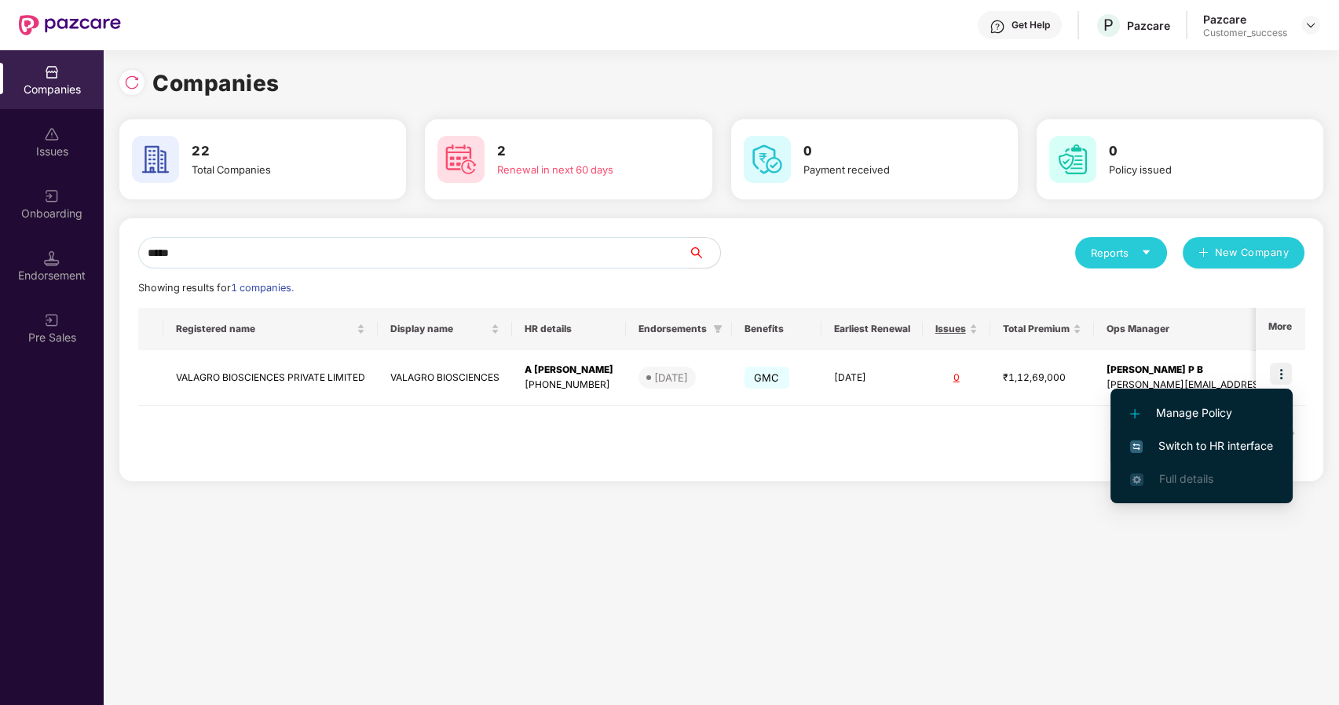
click at [1242, 444] on span "Switch to HR interface" at bounding box center [1201, 445] width 143 height 17
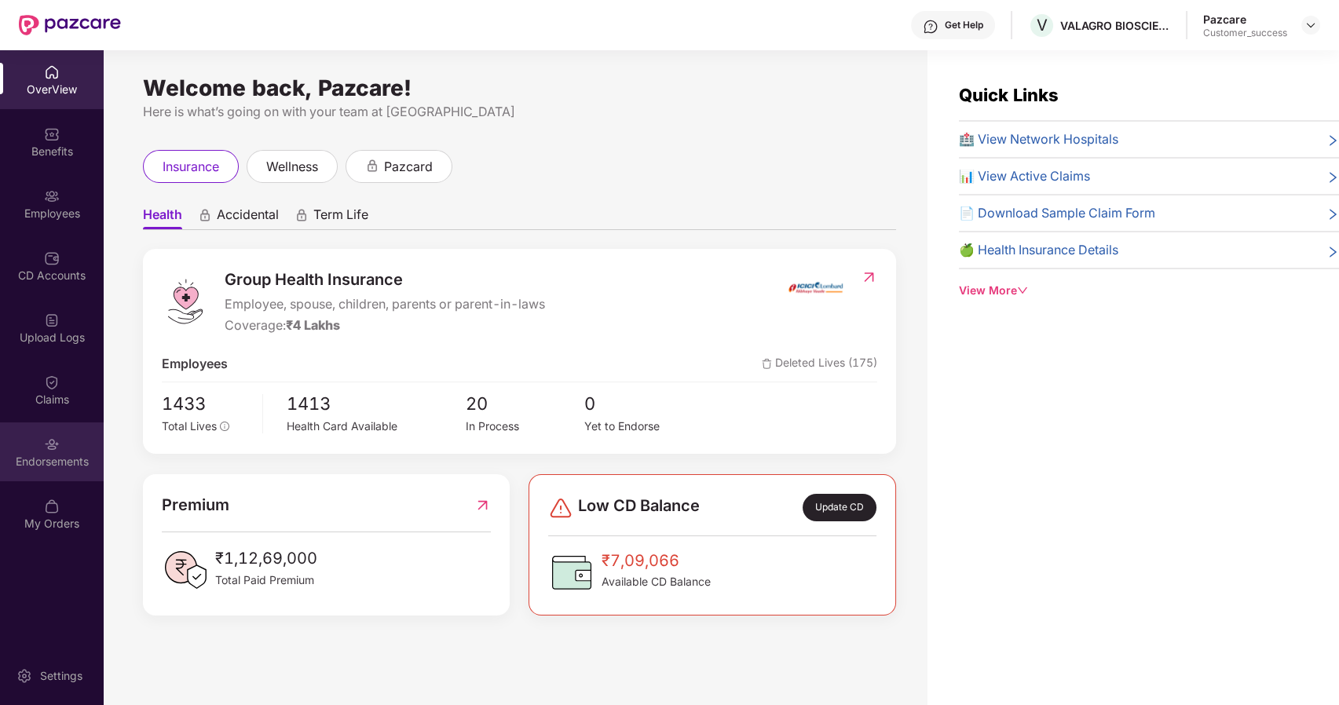
click at [53, 446] on img at bounding box center [52, 445] width 16 height 16
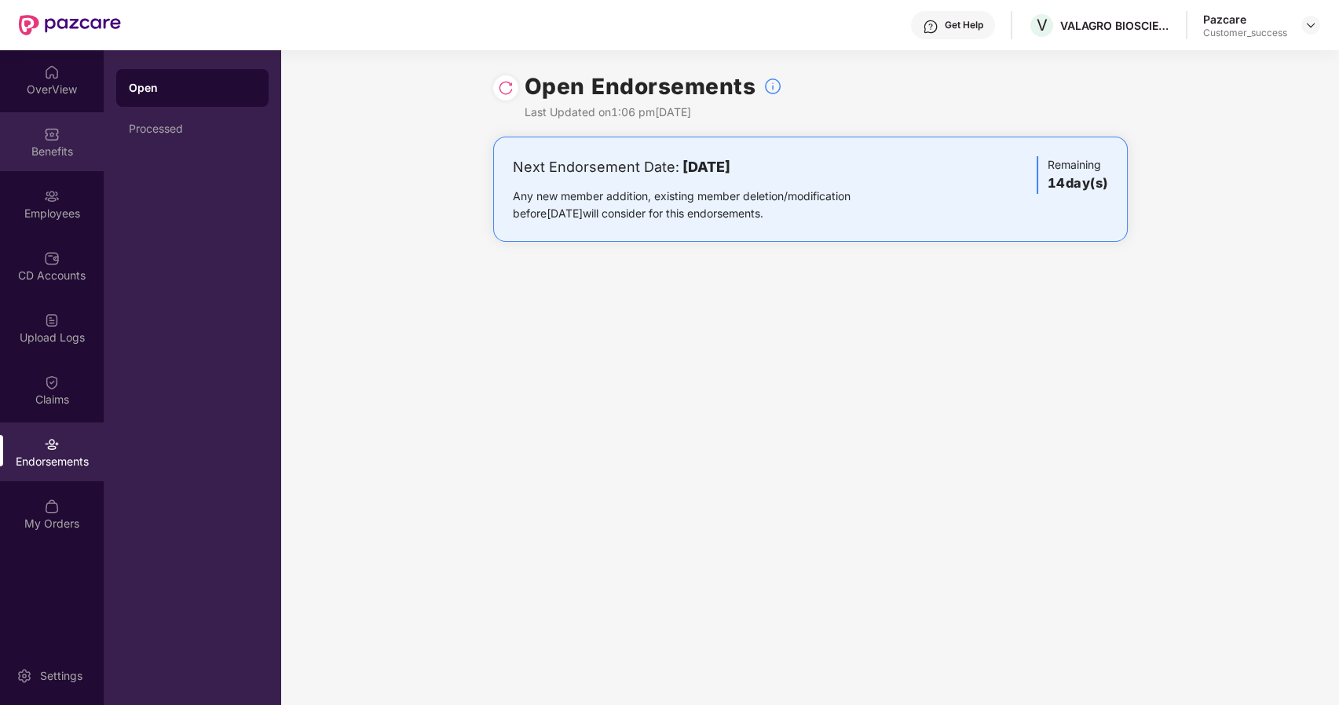
click at [50, 119] on div "Benefits" at bounding box center [52, 141] width 104 height 59
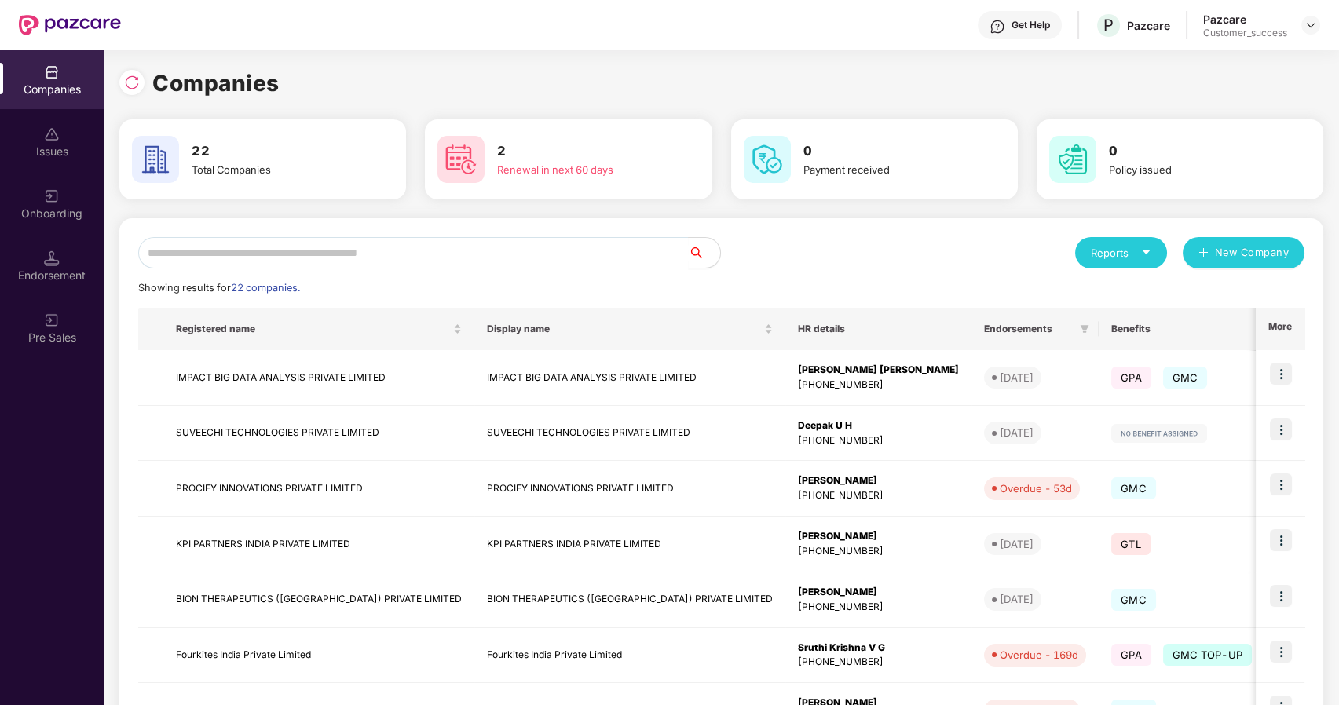
scroll to position [0, 1]
click at [298, 240] on input "text" at bounding box center [413, 252] width 551 height 31
type input "*"
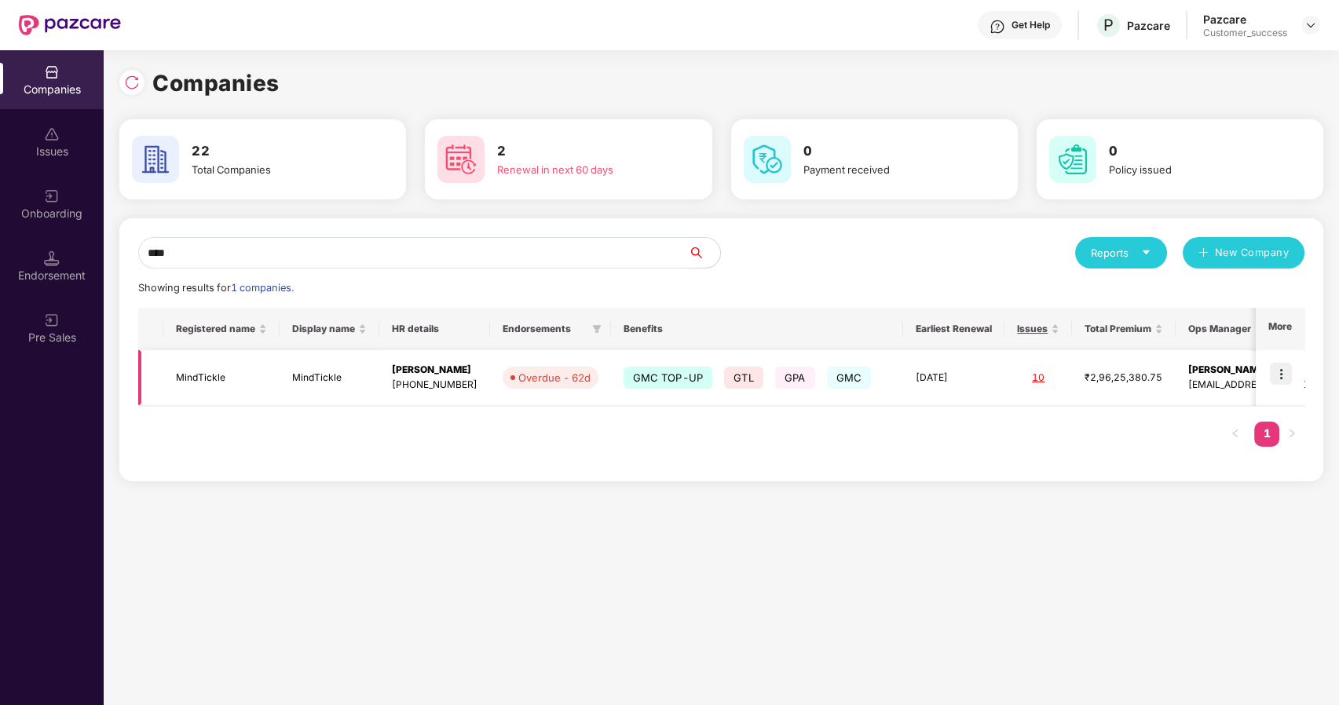
type input "****"
click at [1280, 373] on img at bounding box center [1281, 374] width 22 height 22
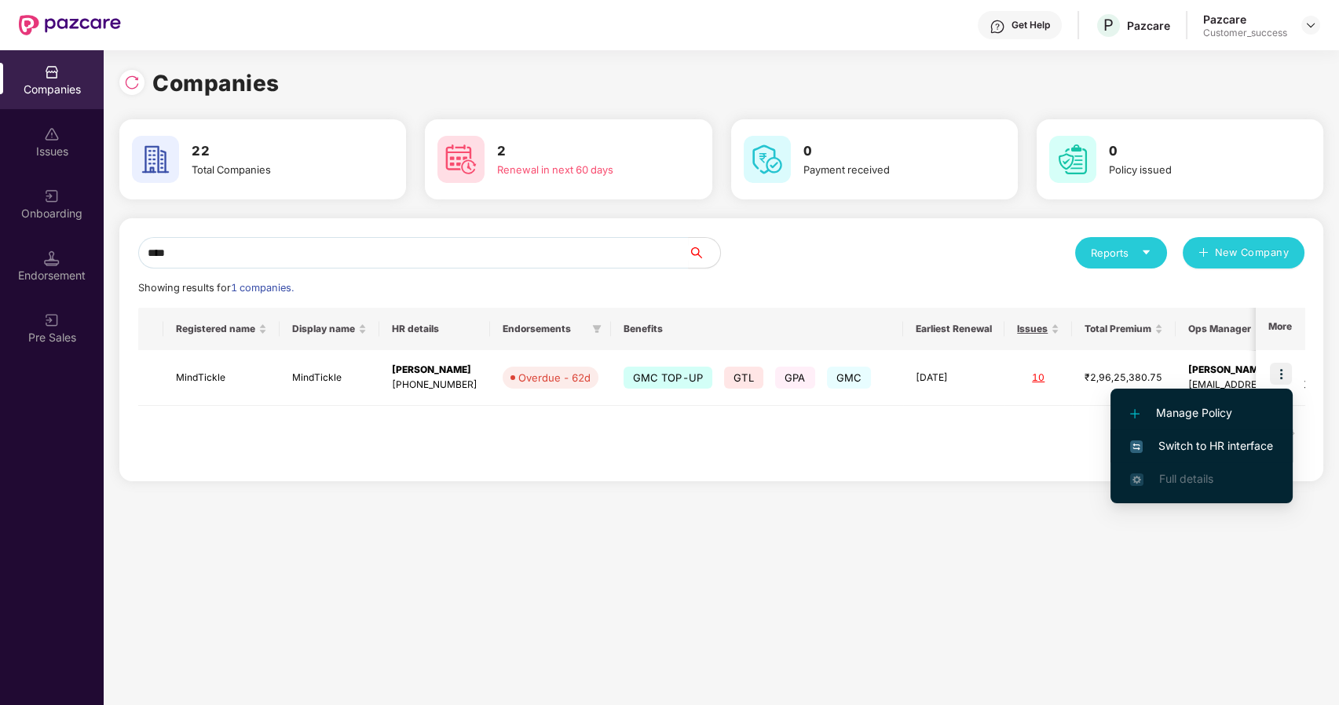
click at [1200, 454] on span "Switch to HR interface" at bounding box center [1201, 445] width 143 height 17
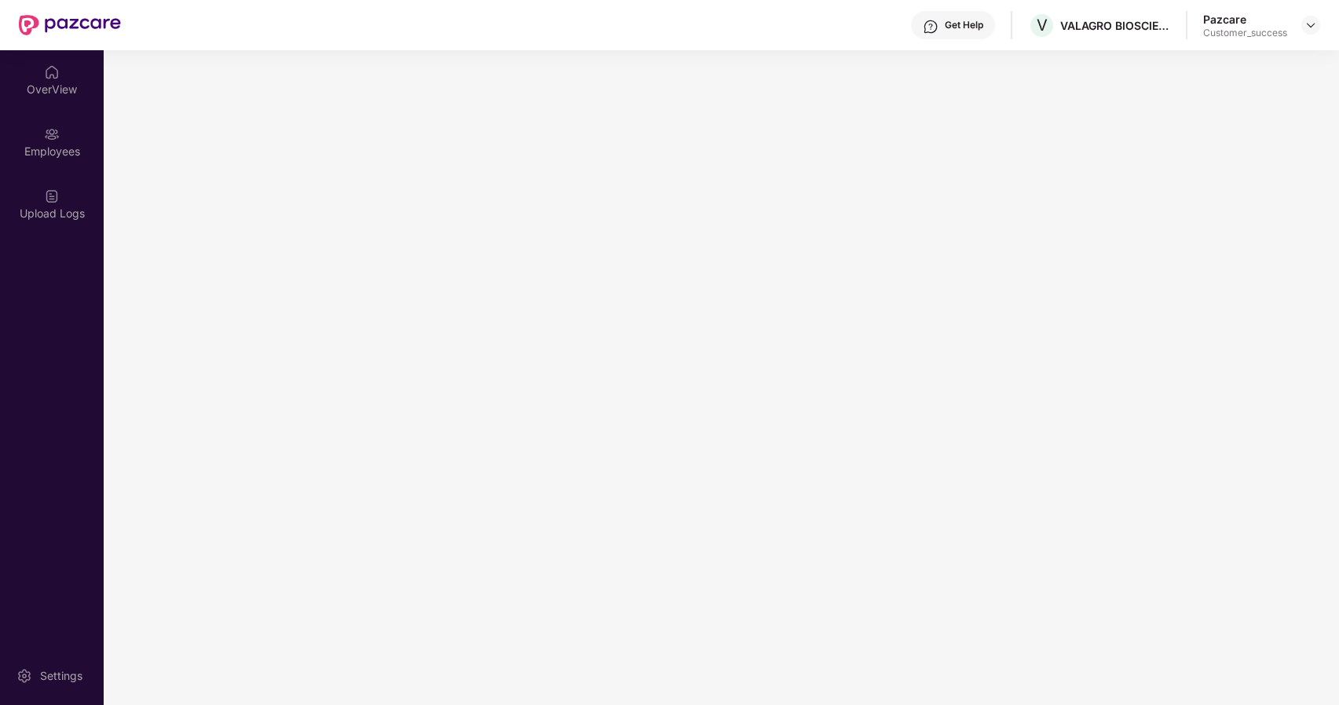
scroll to position [0, 0]
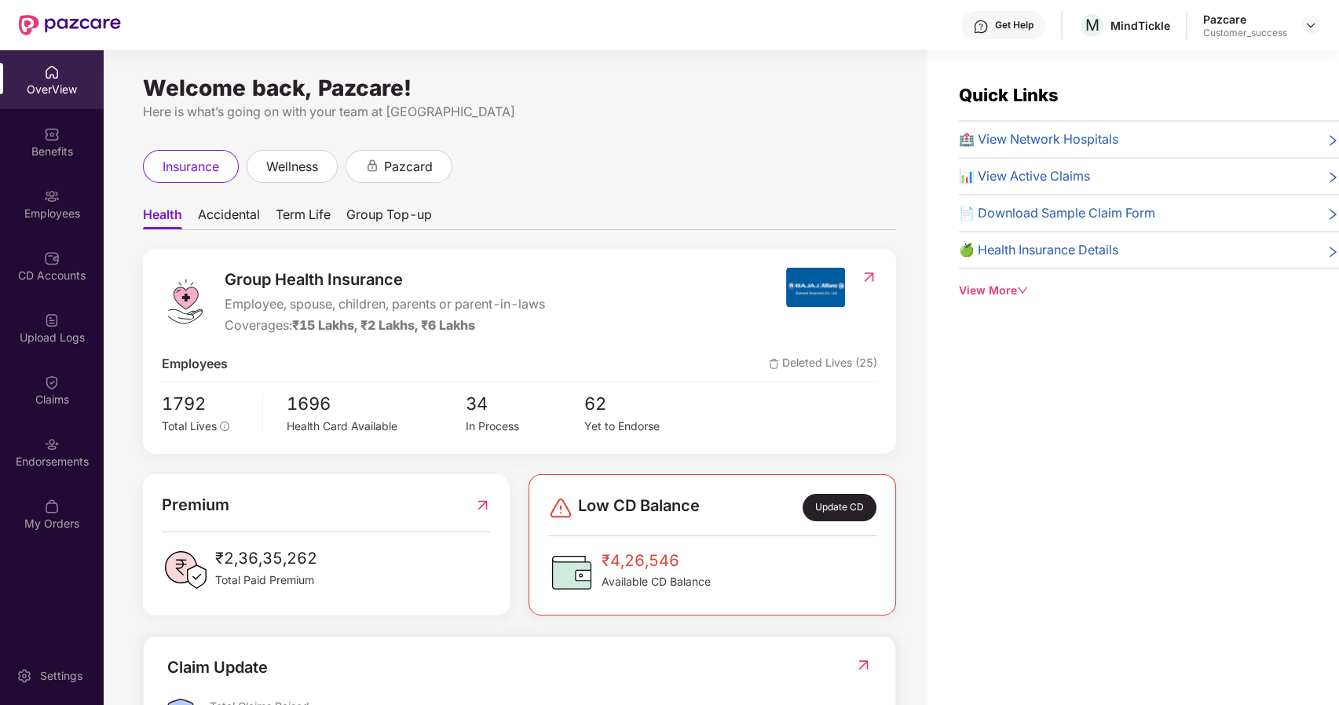
click at [49, 211] on div "Employees" at bounding box center [52, 214] width 104 height 16
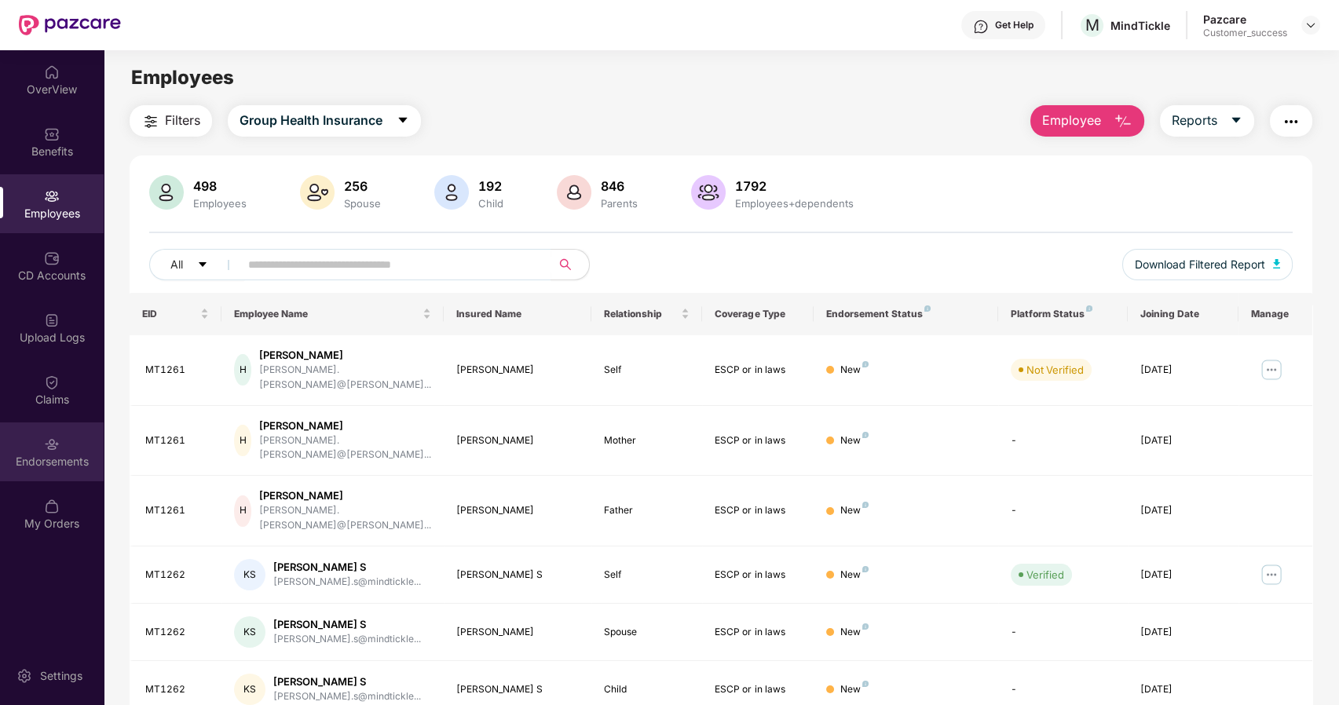
click at [50, 450] on img at bounding box center [52, 445] width 16 height 16
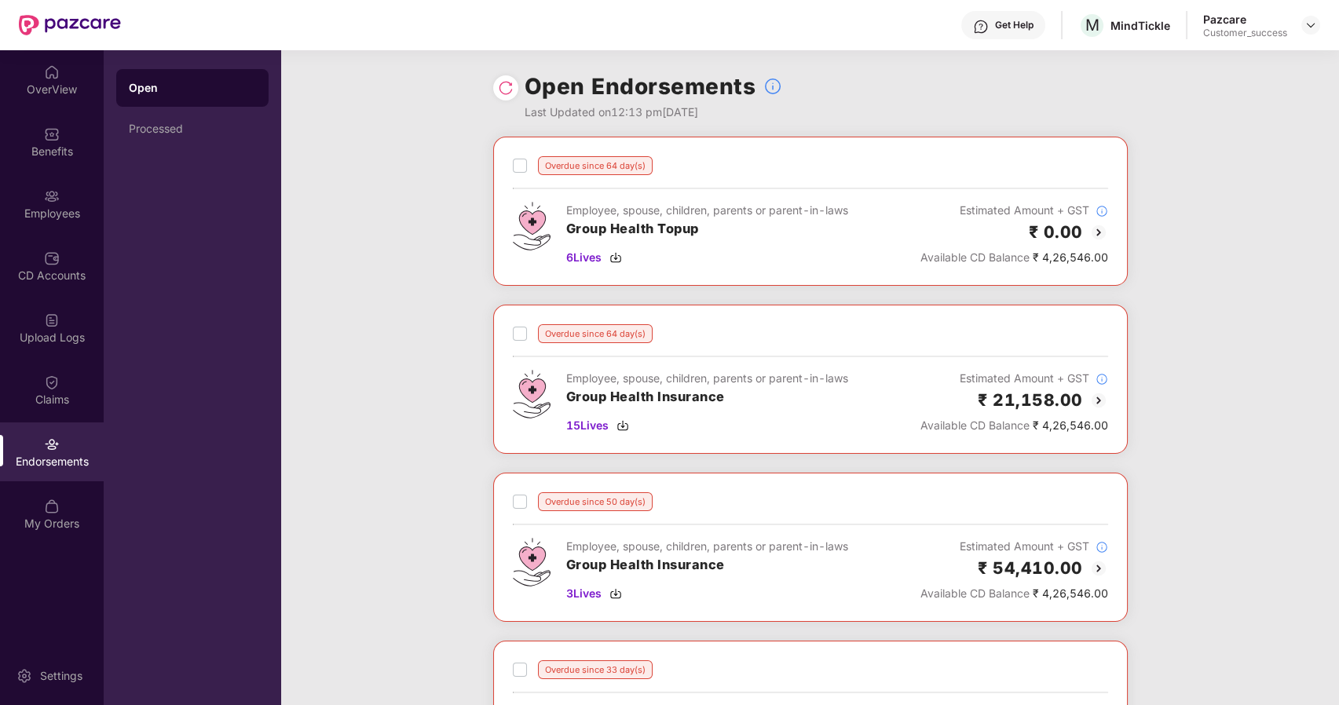
click at [156, 98] on div "Open" at bounding box center [192, 88] width 152 height 38
click at [49, 156] on div "Benefits" at bounding box center [52, 152] width 104 height 16
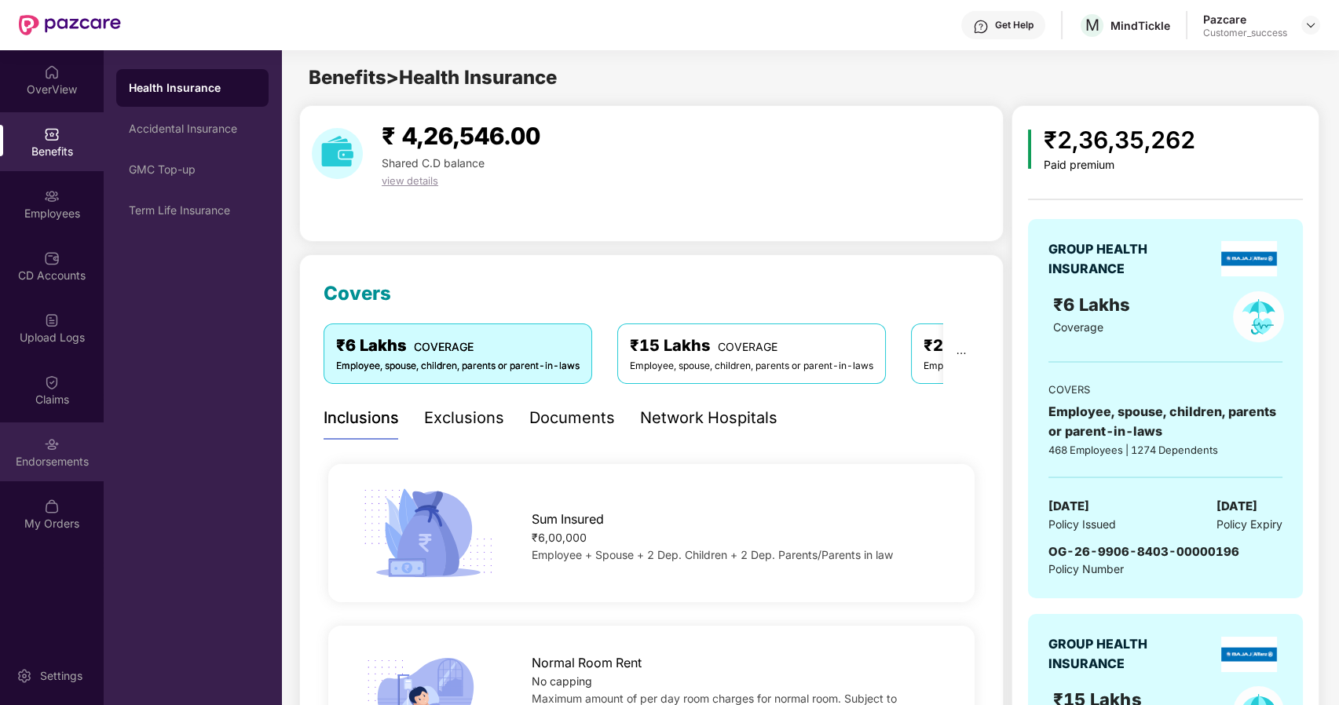
click at [45, 456] on div "Endorsements" at bounding box center [52, 462] width 104 height 16
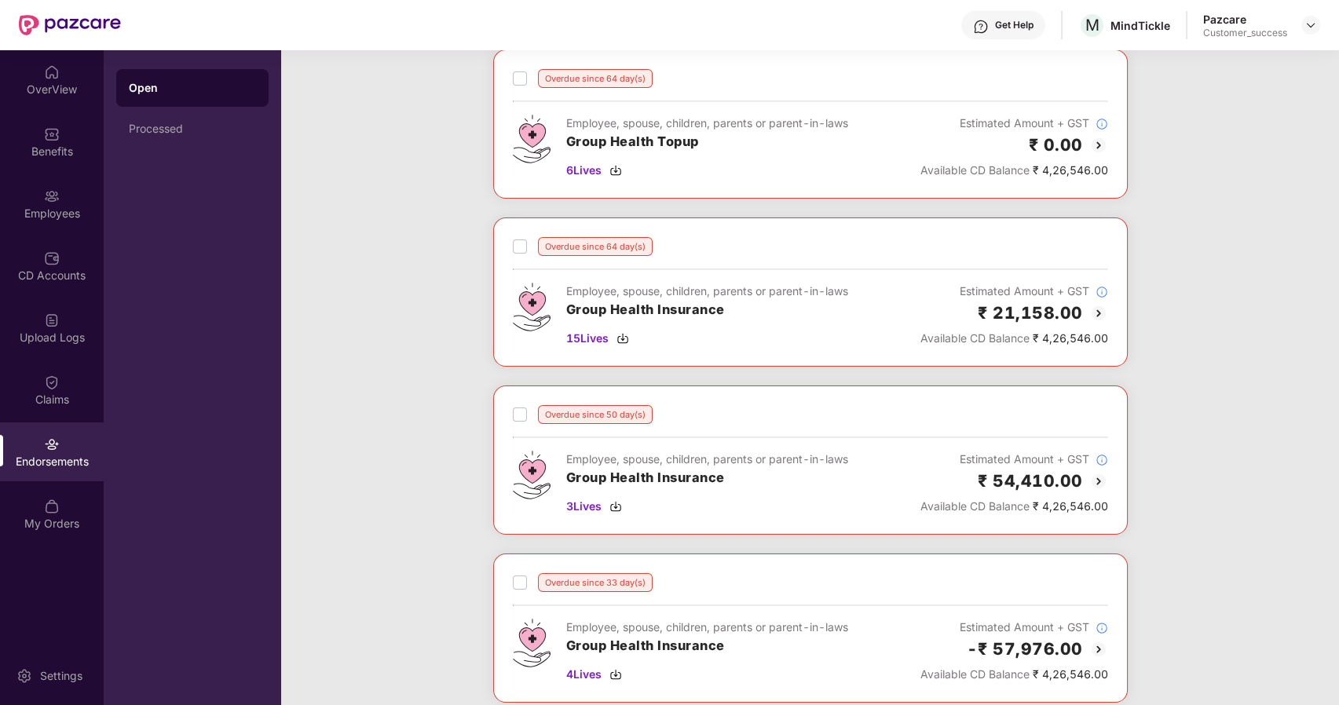
scroll to position [88, 0]
click at [1096, 317] on img at bounding box center [1098, 312] width 19 height 19
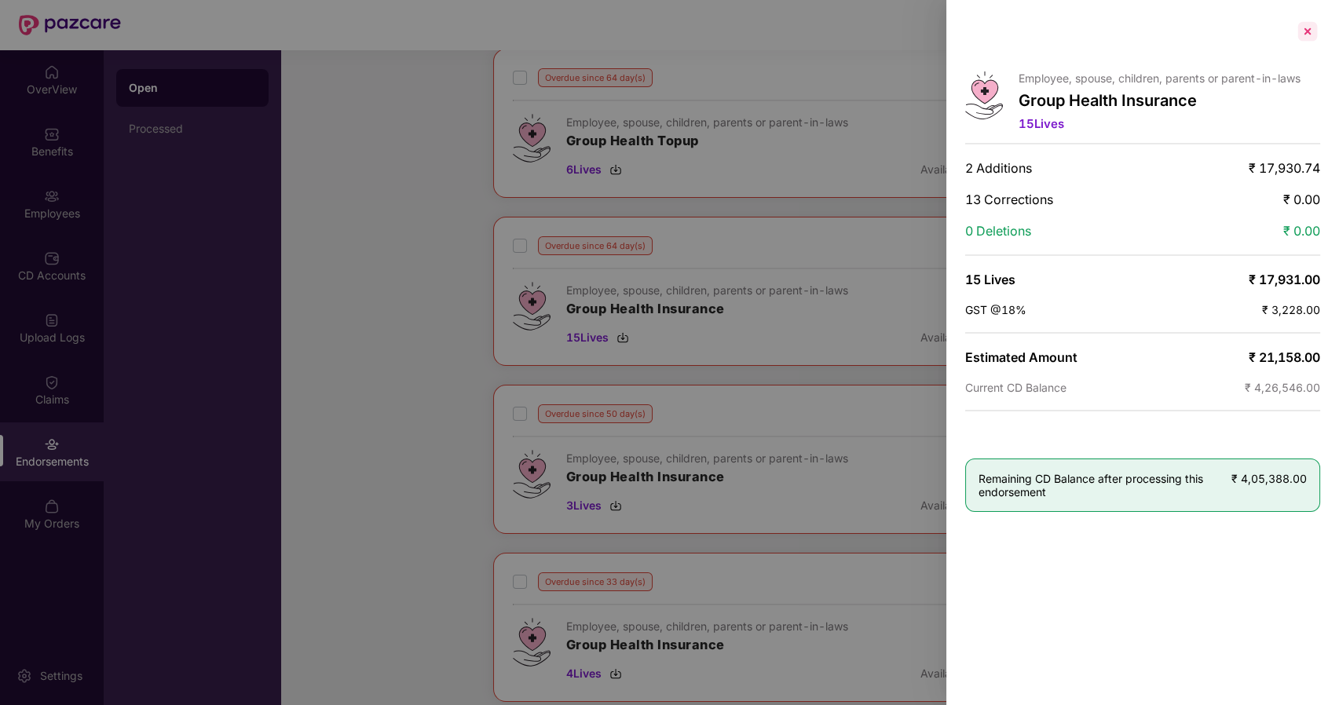
click at [1303, 35] on div at bounding box center [1307, 31] width 25 height 25
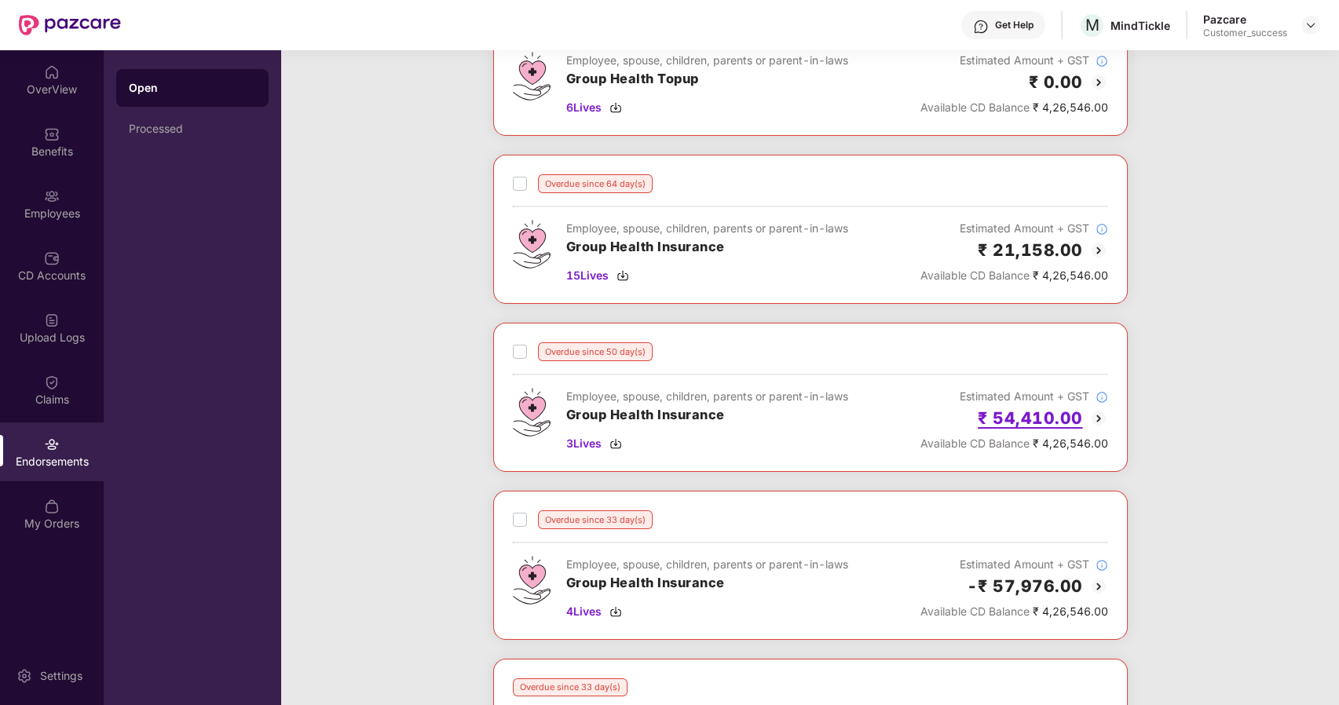
scroll to position [151, 0]
click at [1100, 419] on img at bounding box center [1098, 417] width 19 height 19
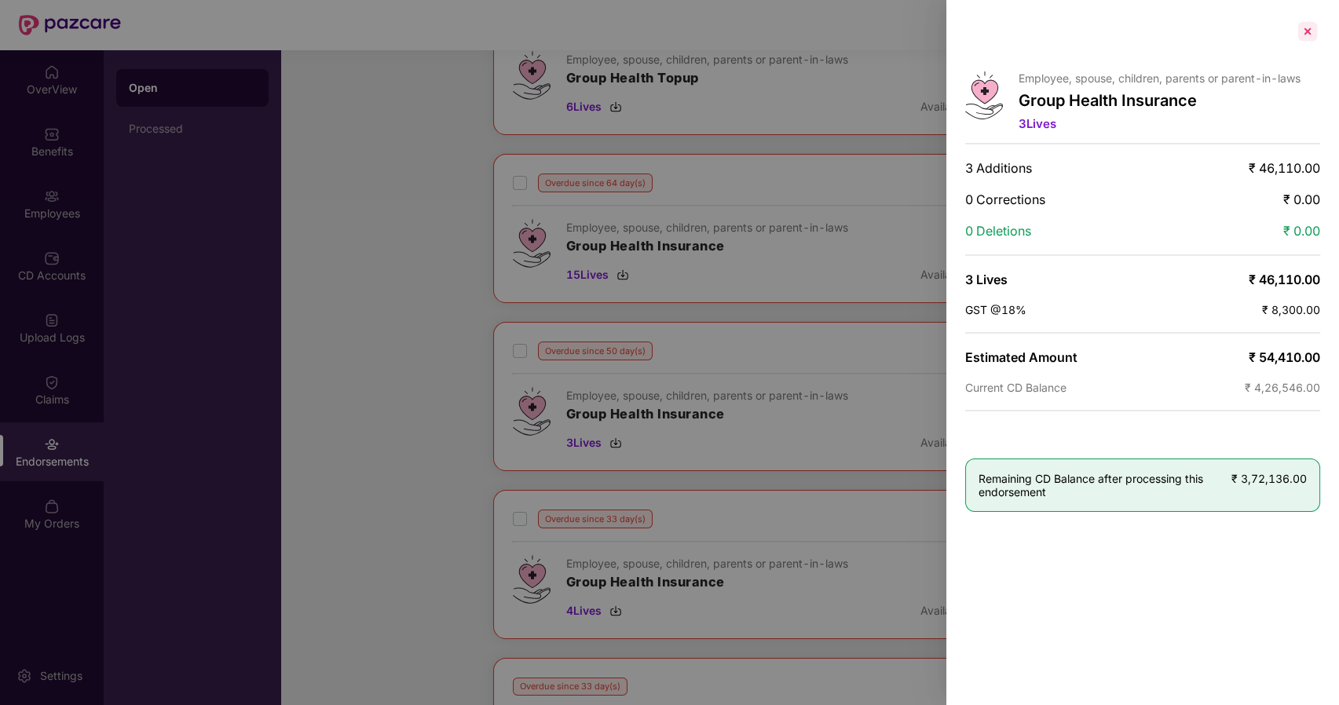
click at [1312, 31] on div at bounding box center [1307, 31] width 25 height 25
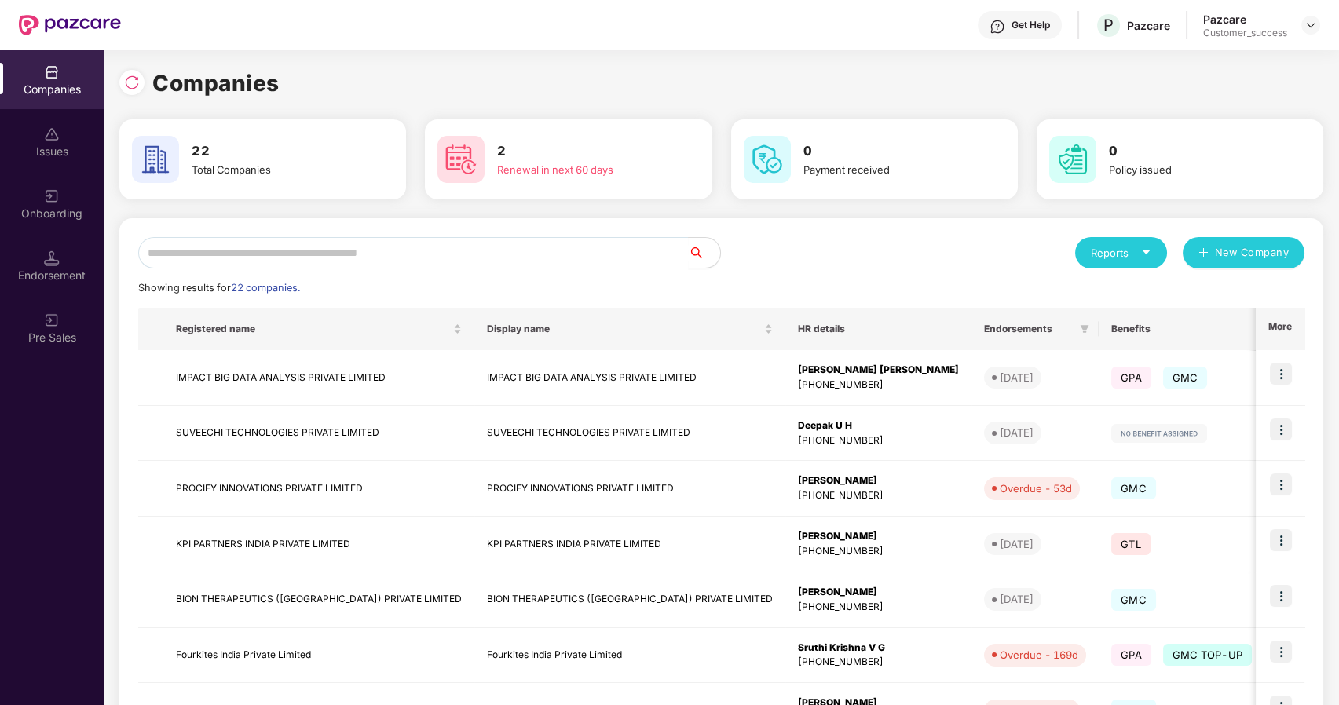
scroll to position [0, 1]
click at [491, 252] on input "text" at bounding box center [413, 252] width 551 height 31
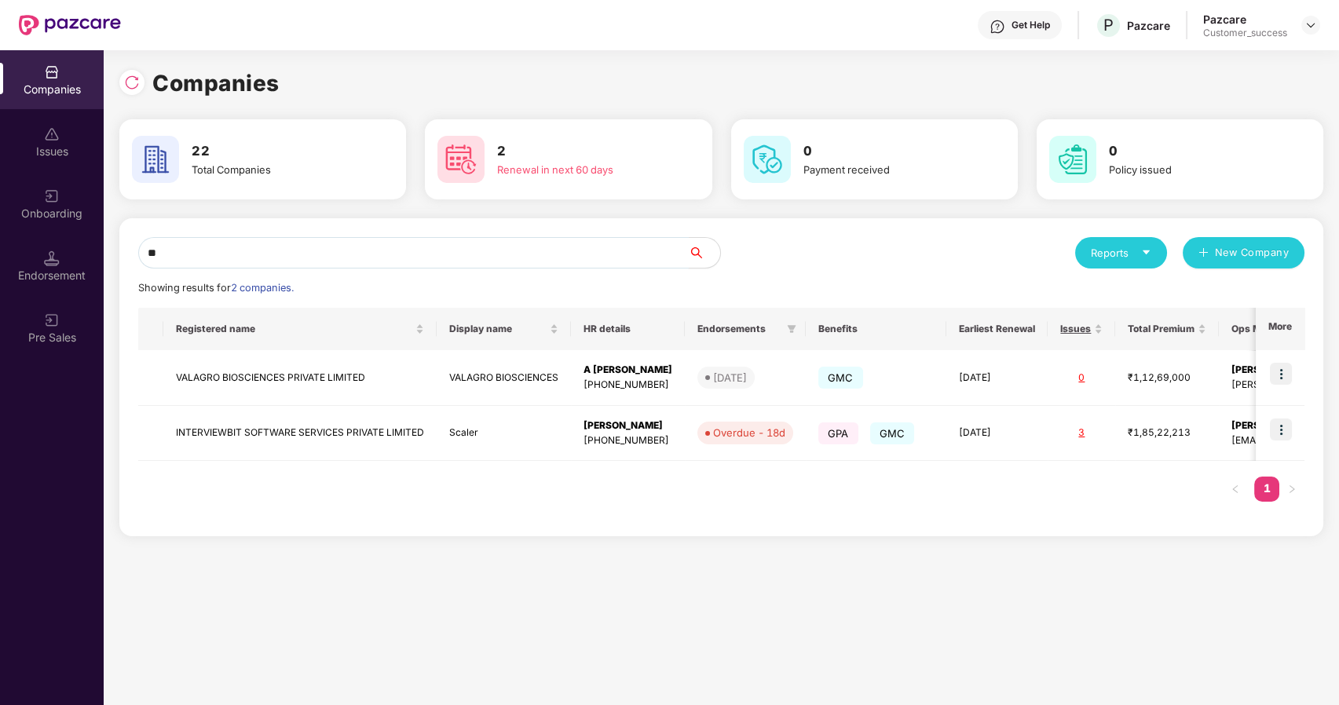
type input "*"
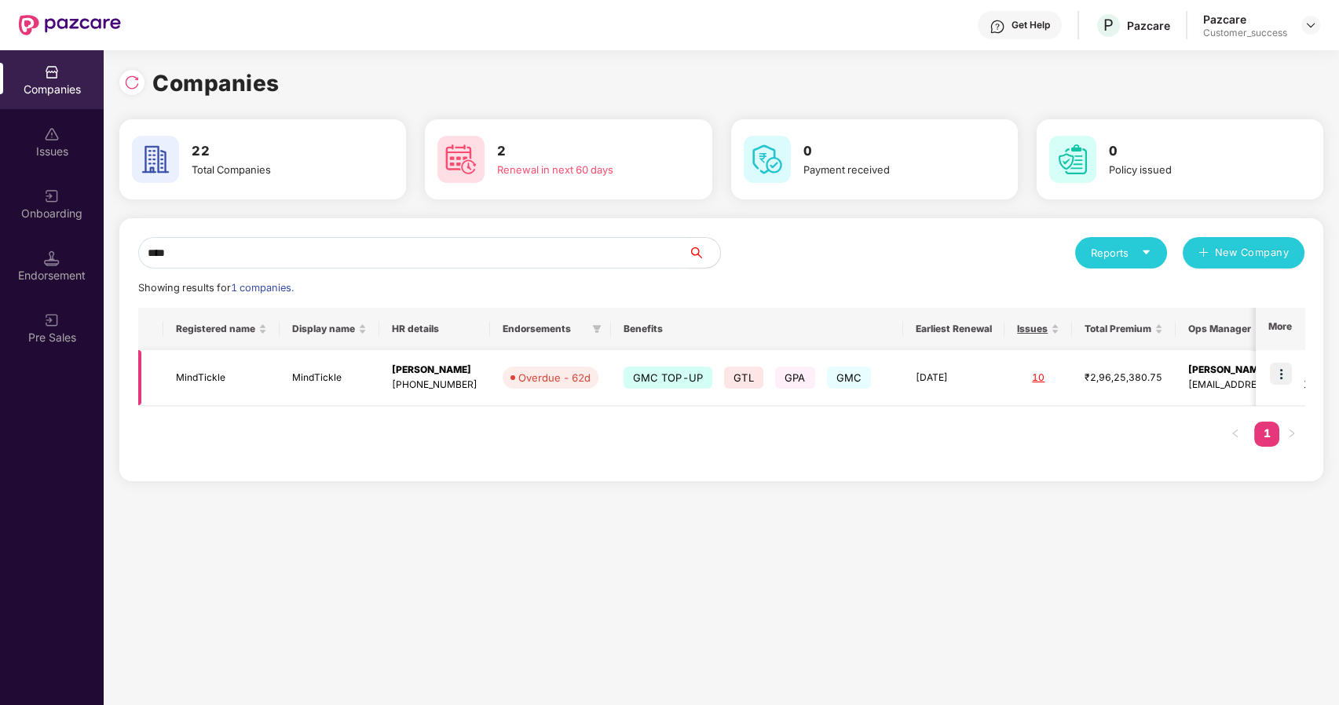
type input "****"
click at [1284, 379] on img at bounding box center [1281, 374] width 22 height 22
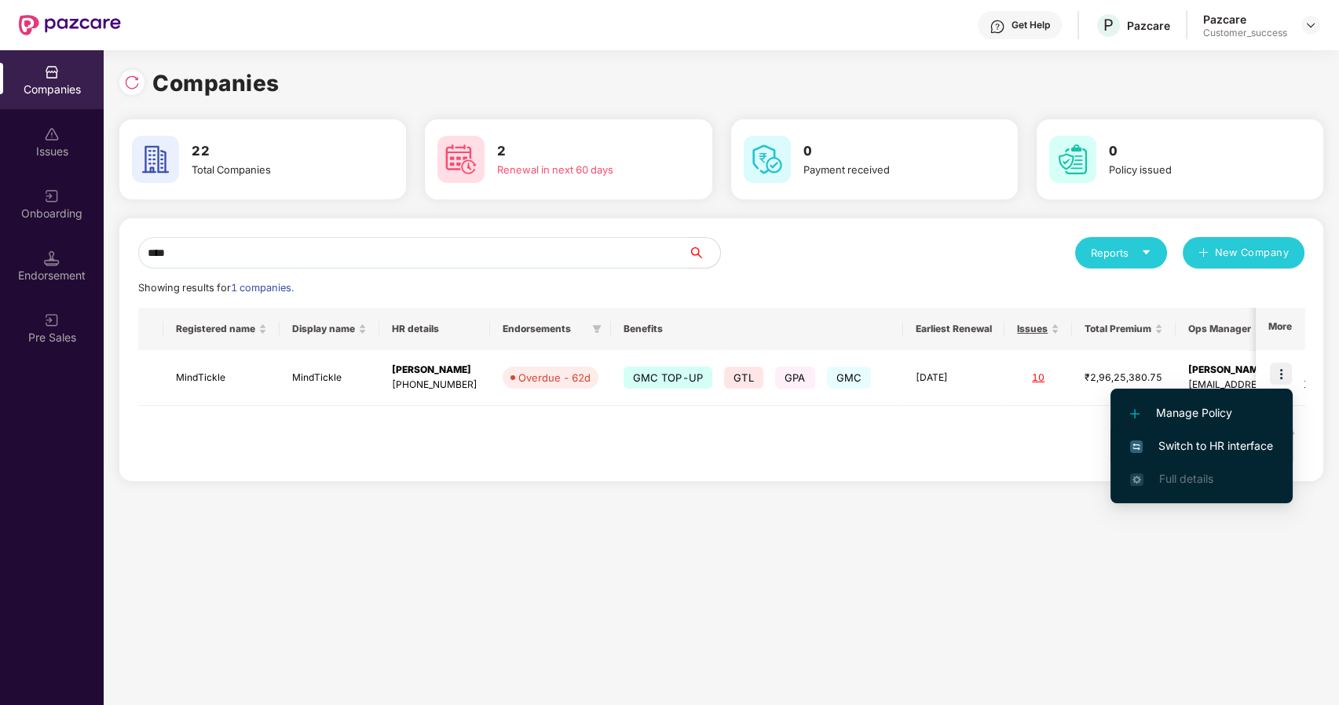
click at [1214, 451] on span "Switch to HR interface" at bounding box center [1201, 445] width 143 height 17
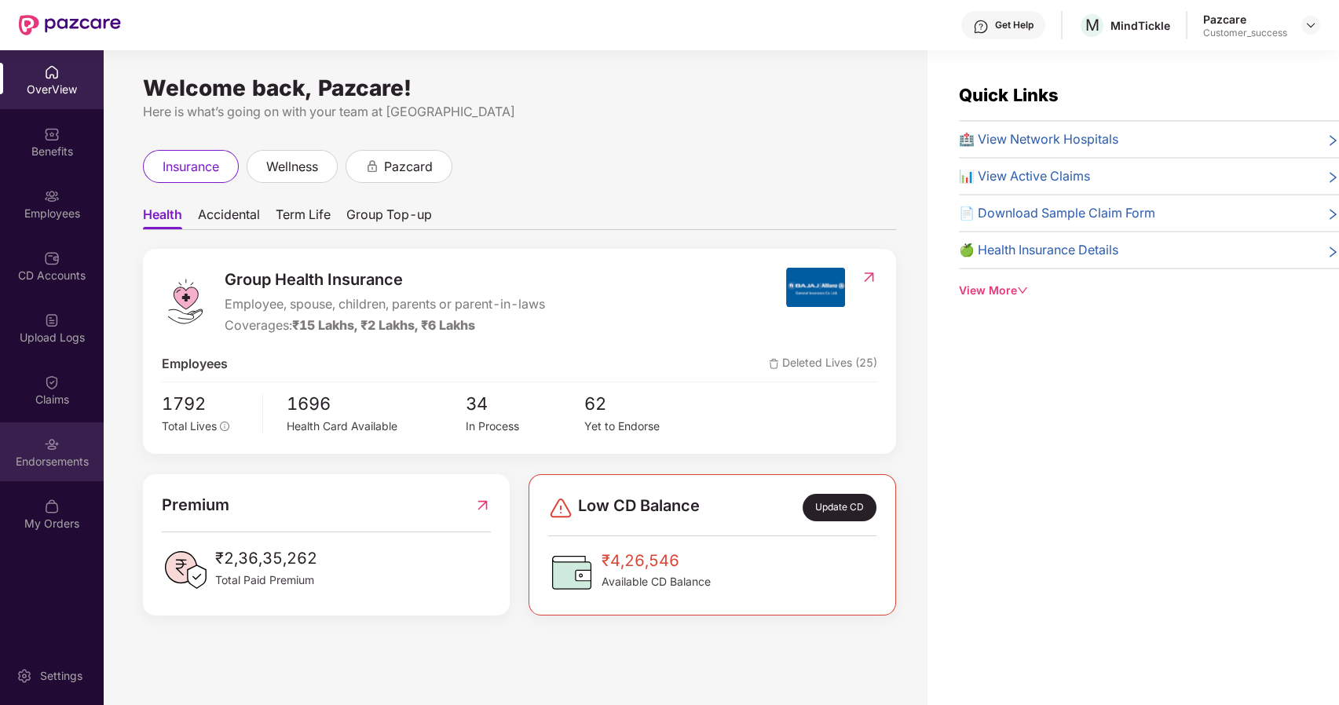
click at [52, 474] on div "Endorsements" at bounding box center [52, 452] width 104 height 59
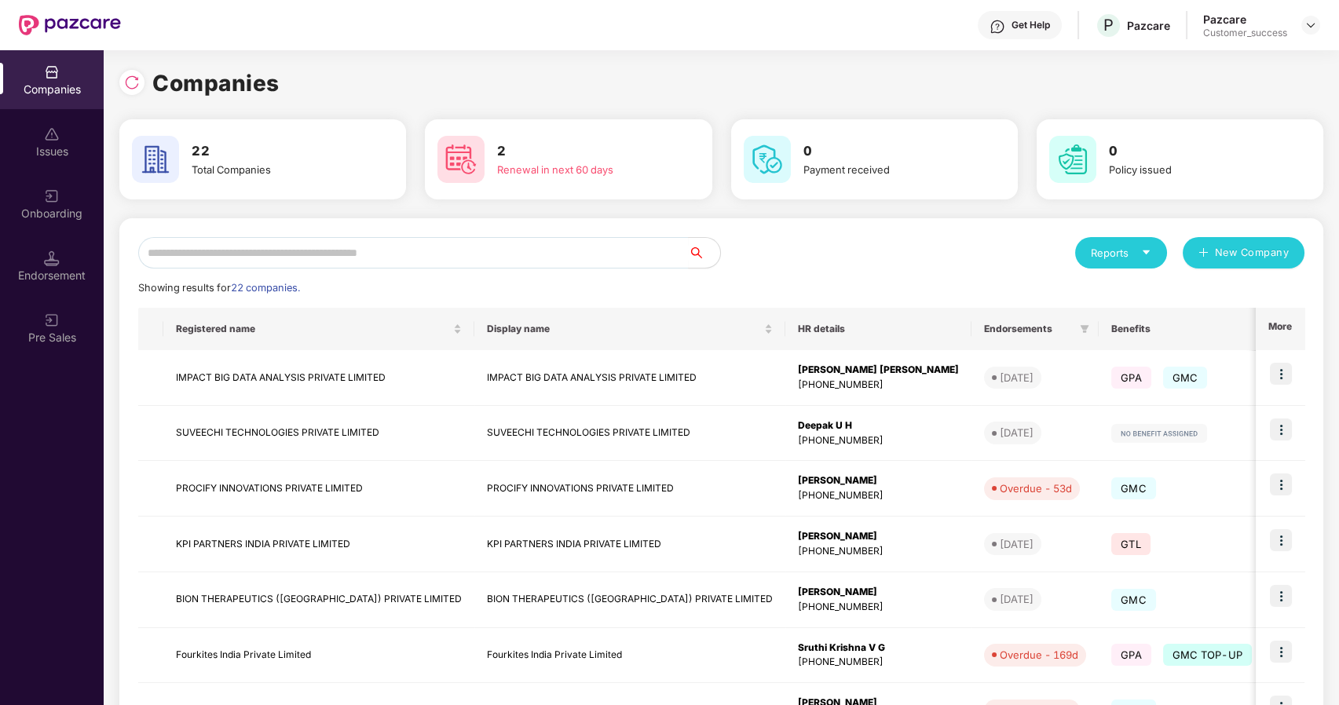
scroll to position [0, 1]
click at [371, 254] on input "text" at bounding box center [413, 252] width 551 height 31
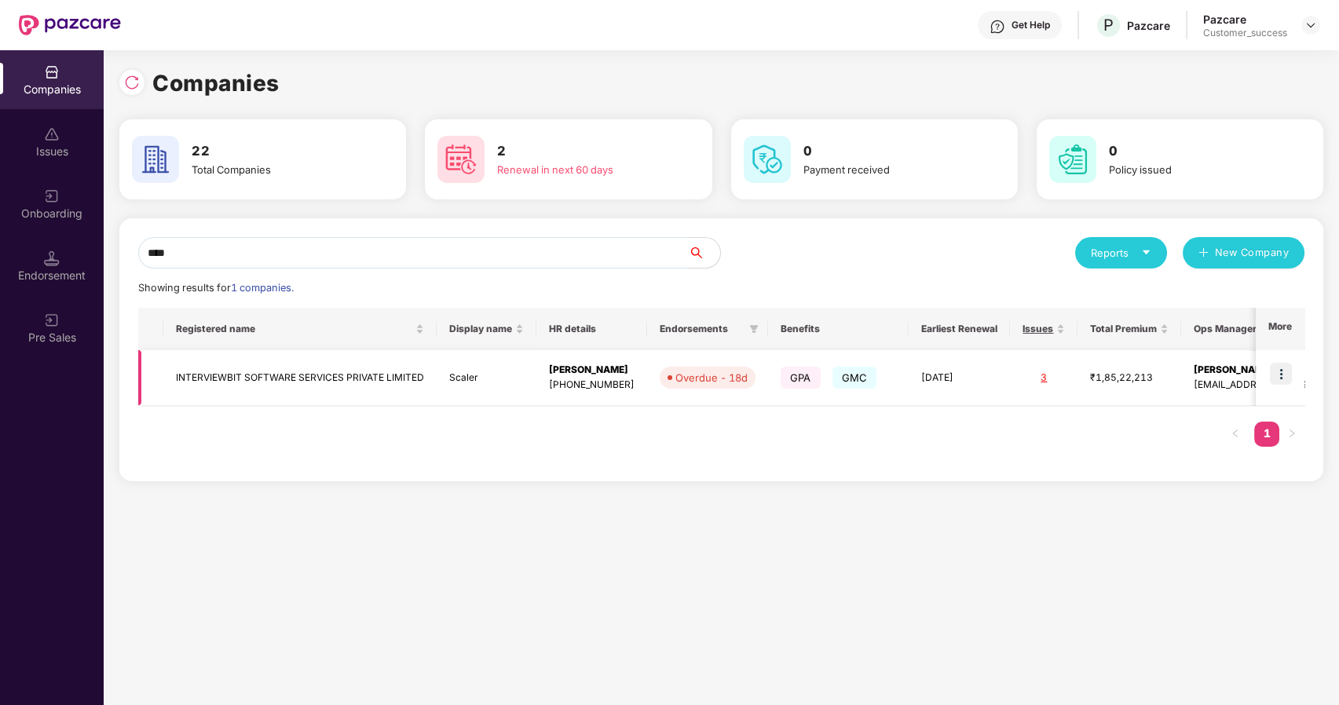
type input "****"
click at [1275, 368] on img at bounding box center [1281, 374] width 22 height 22
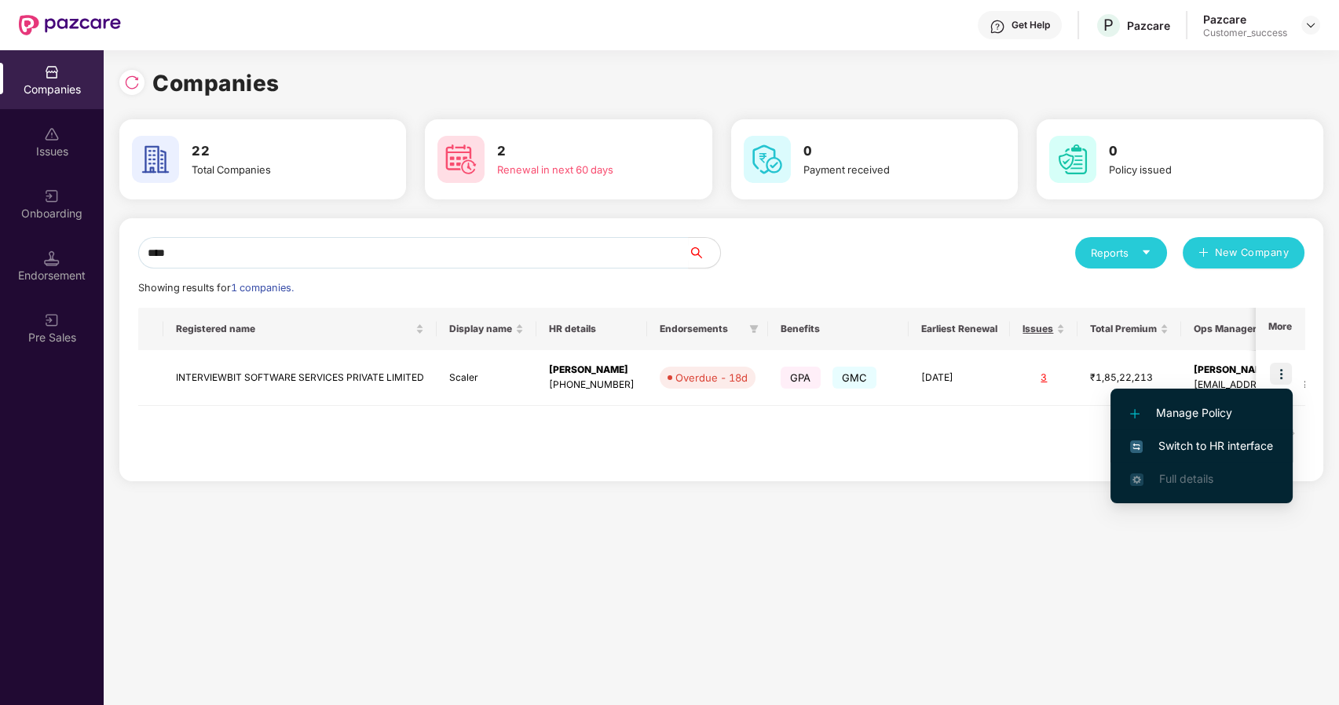
click at [1155, 449] on span "Switch to HR interface" at bounding box center [1201, 445] width 143 height 17
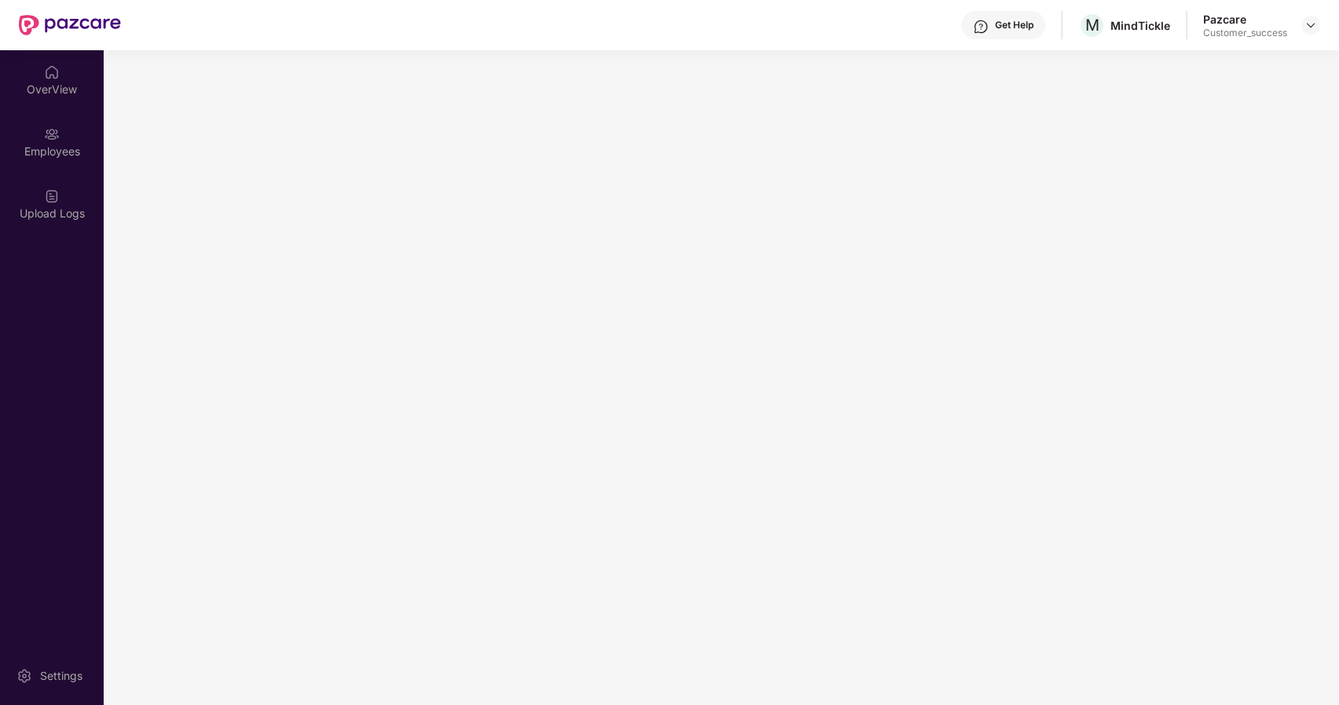
scroll to position [0, 0]
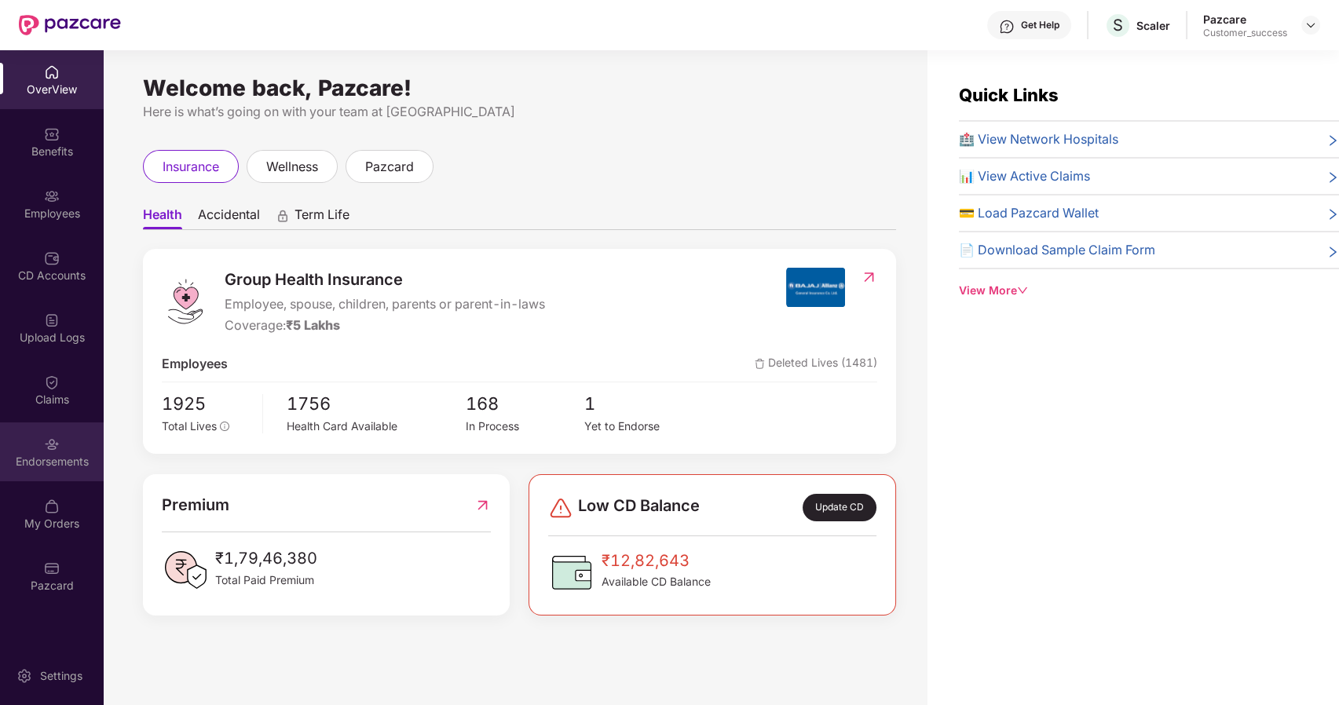
click at [50, 465] on div "Endorsements" at bounding box center [52, 462] width 104 height 16
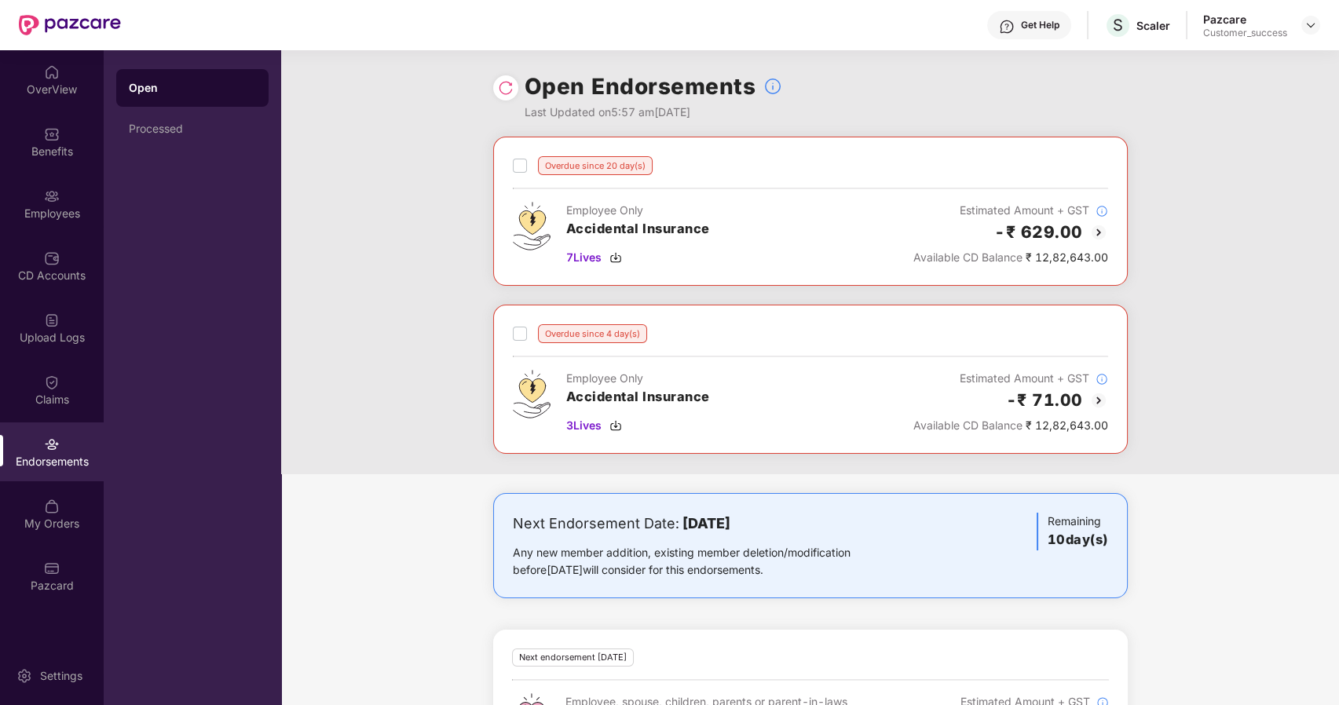
click at [1096, 393] on img at bounding box center [1098, 400] width 19 height 19
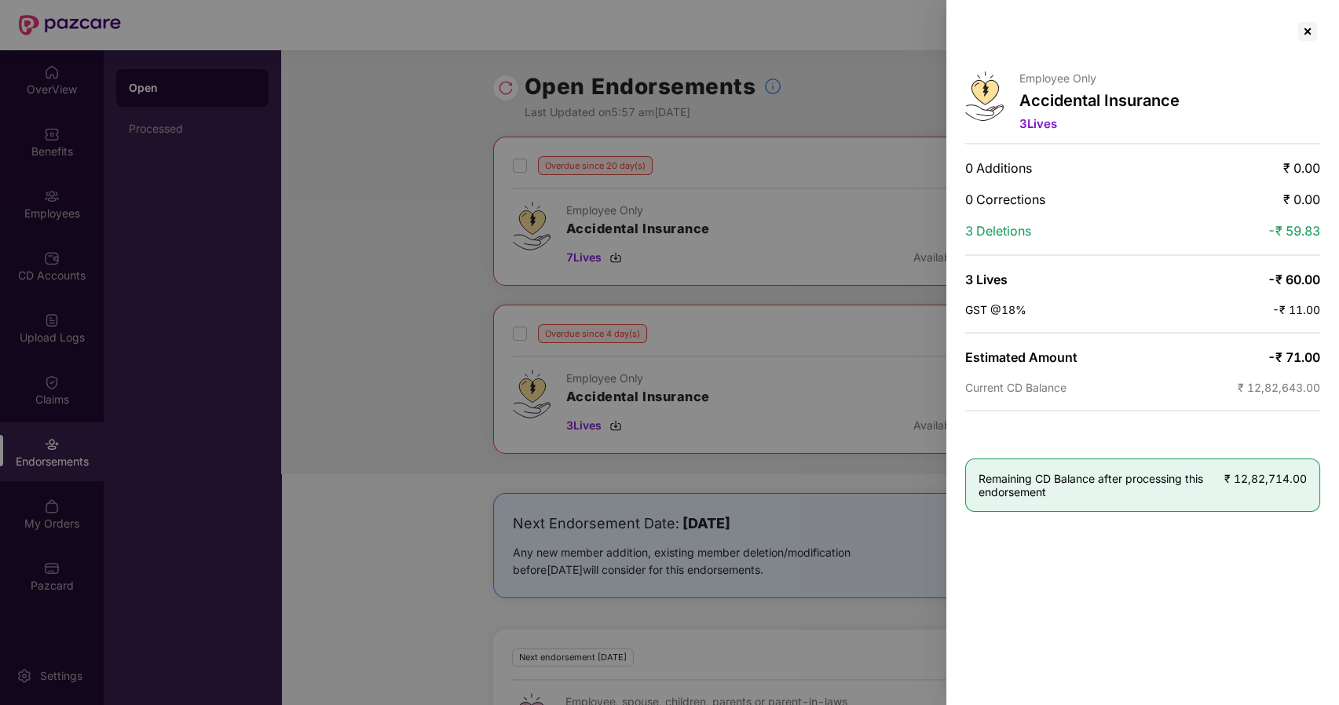
click at [843, 259] on div at bounding box center [669, 352] width 1339 height 705
click at [1307, 26] on div at bounding box center [1307, 31] width 25 height 25
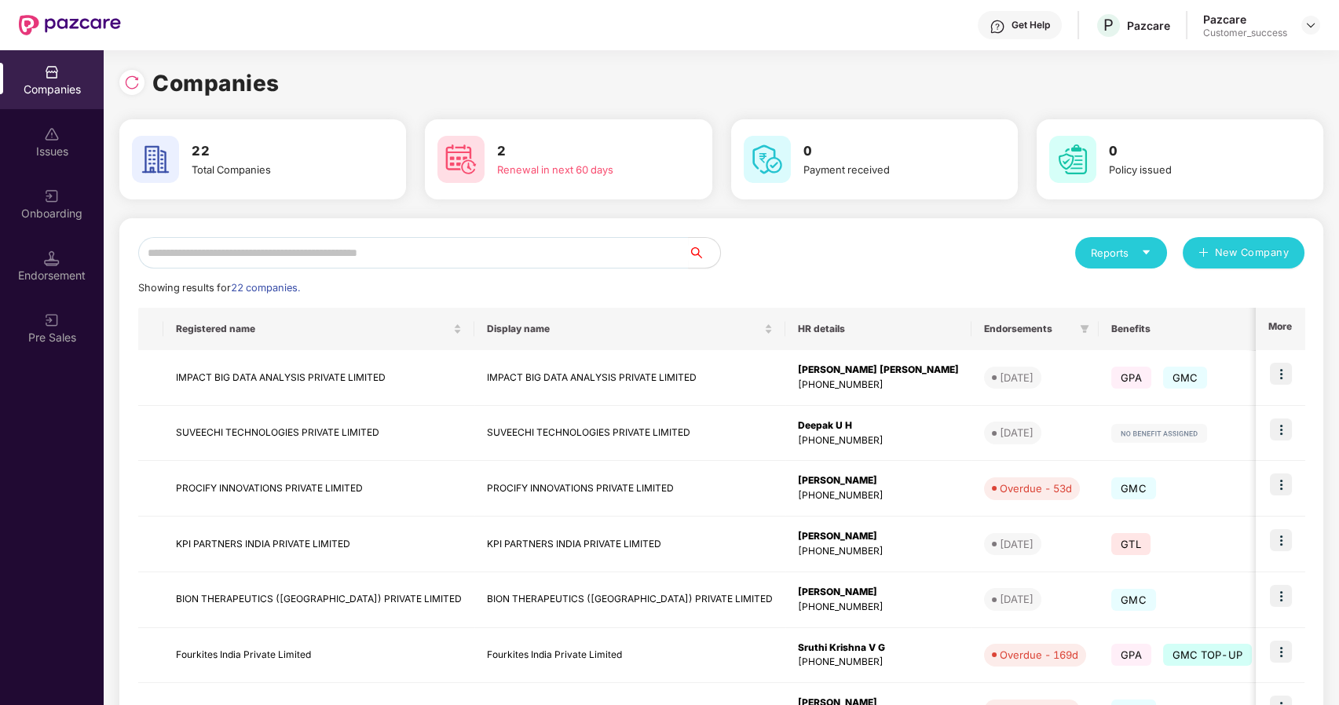
scroll to position [0, 1]
click at [199, 247] on input "text" at bounding box center [413, 252] width 551 height 31
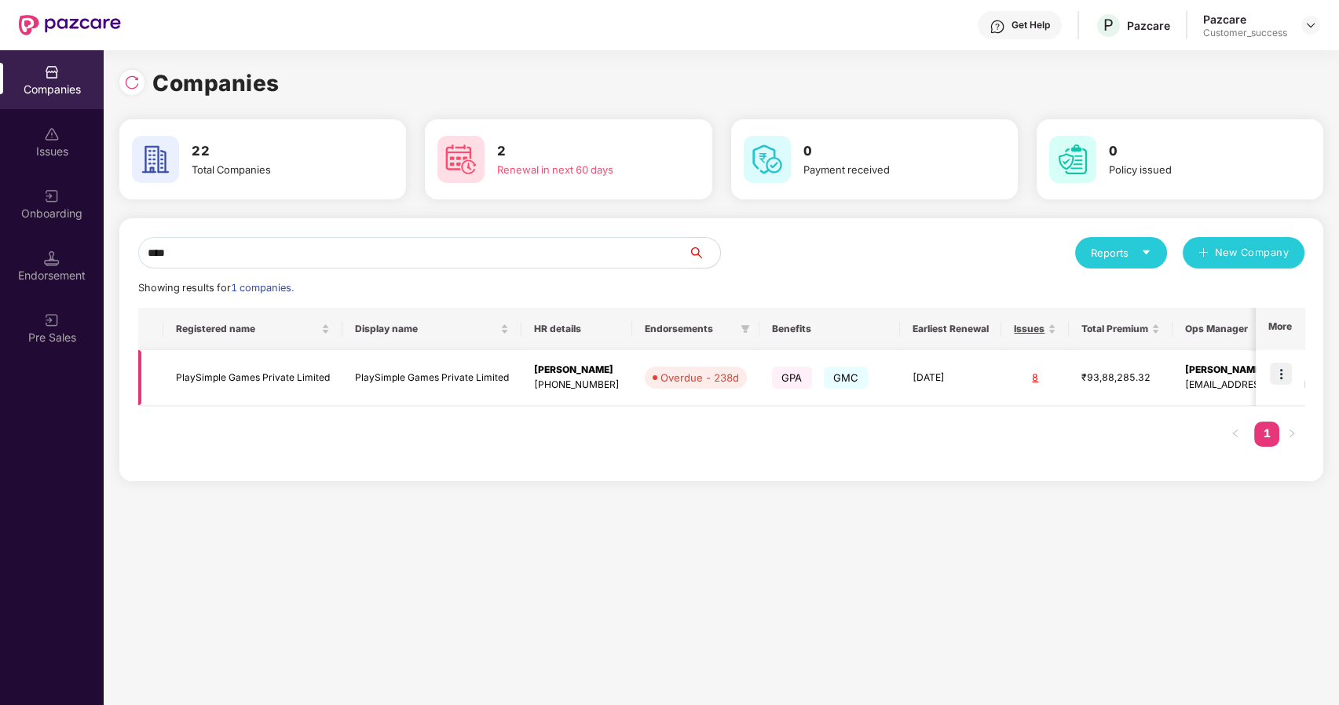
type input "****"
click at [1276, 375] on img at bounding box center [1281, 374] width 22 height 22
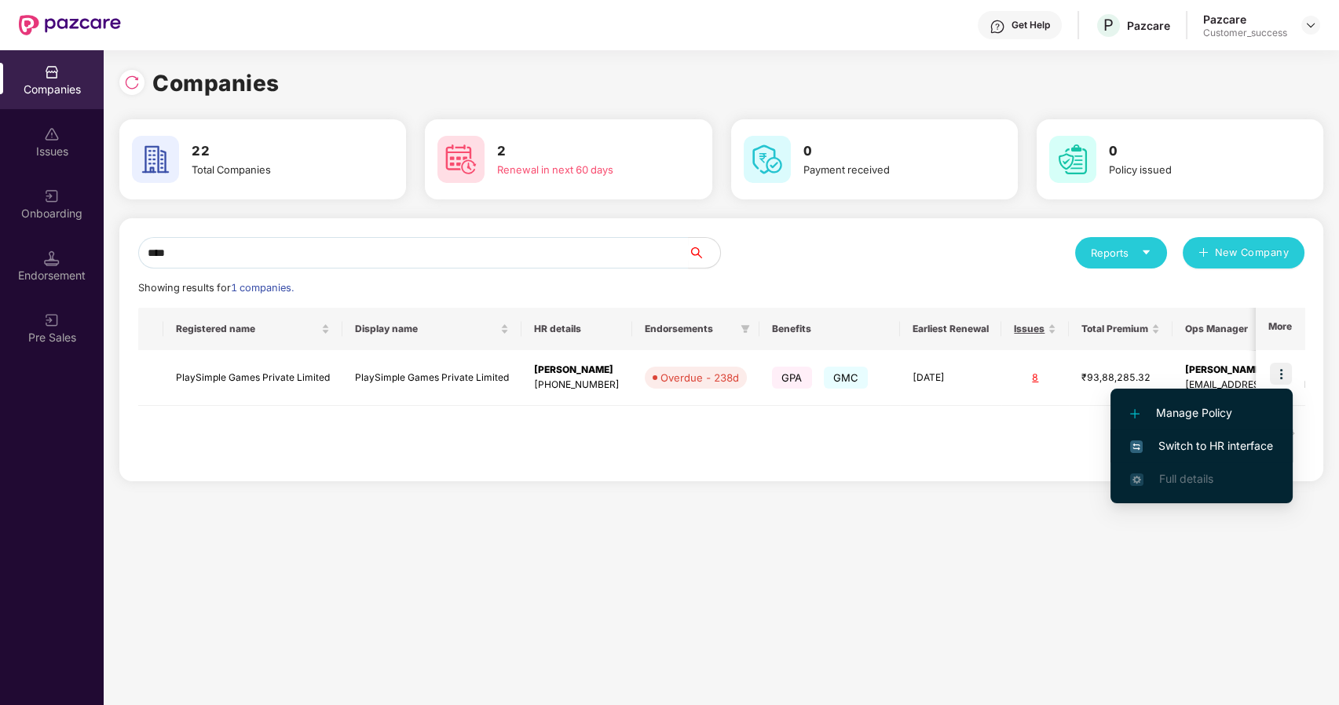
click at [1200, 447] on span "Switch to HR interface" at bounding box center [1201, 445] width 143 height 17
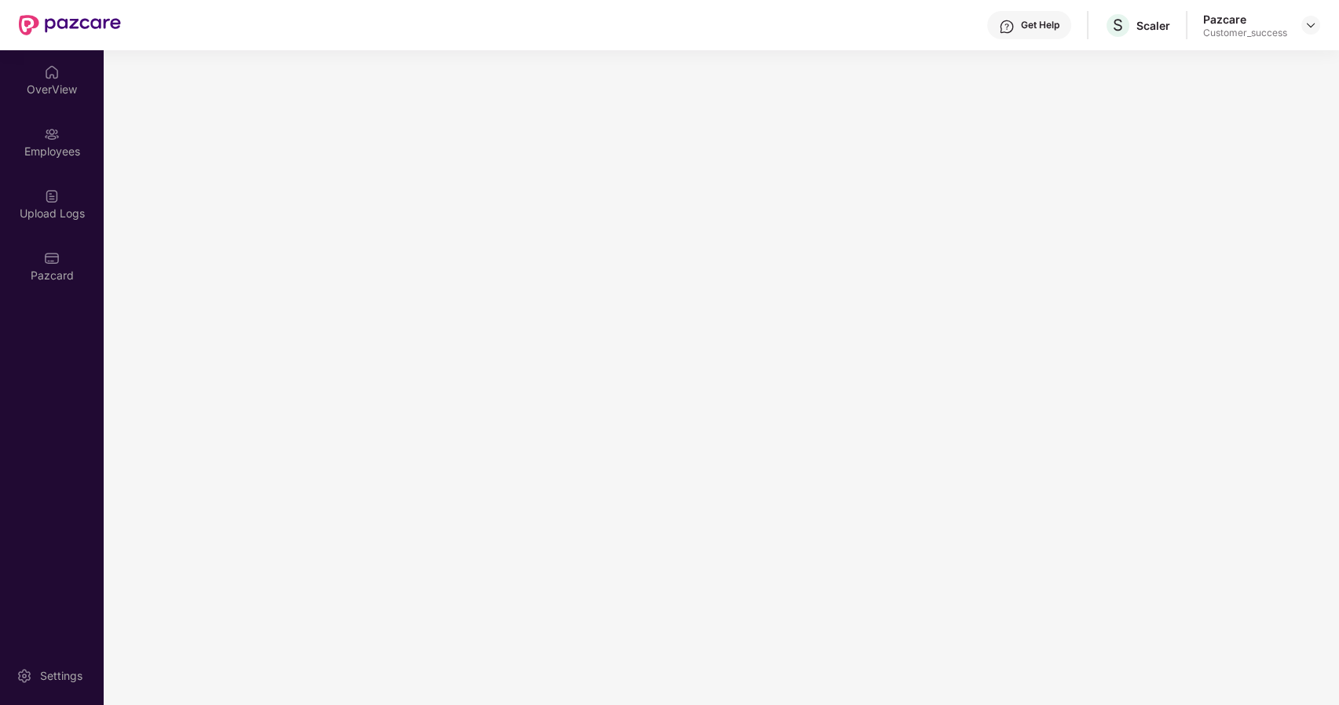
scroll to position [0, 0]
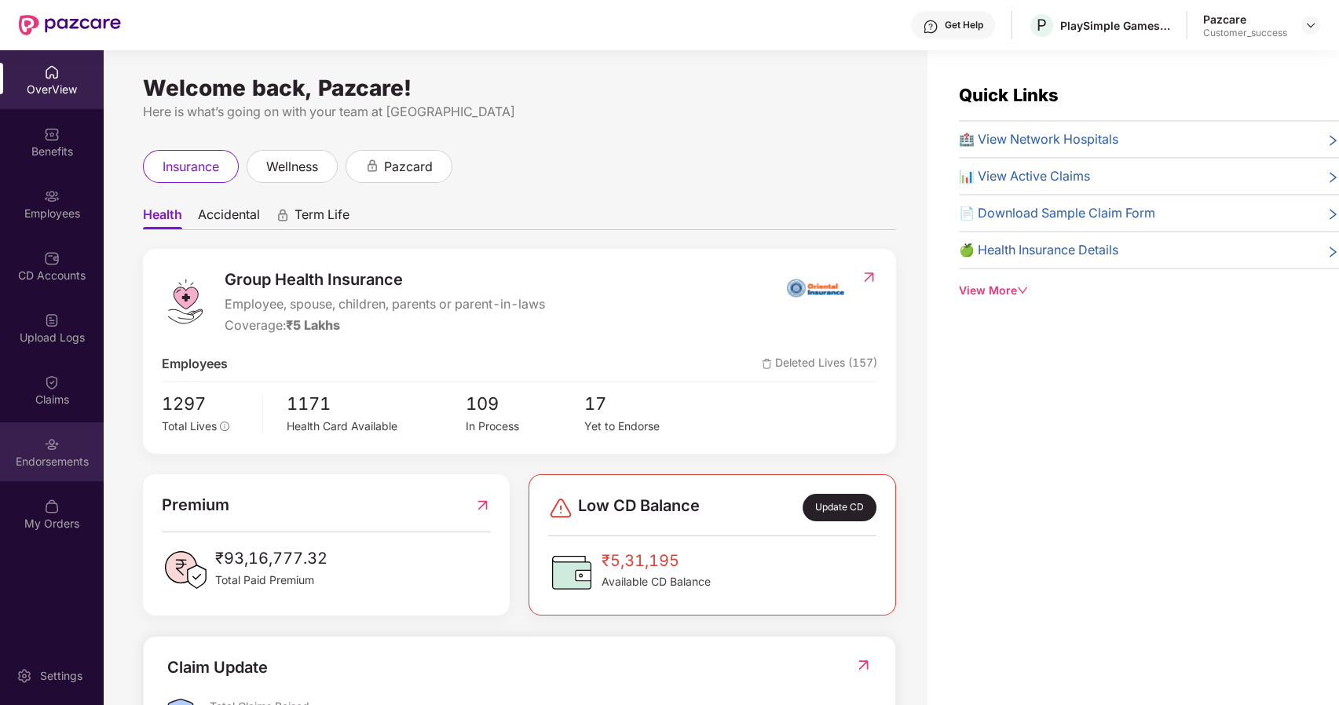
click at [63, 463] on div "Endorsements" at bounding box center [52, 462] width 104 height 16
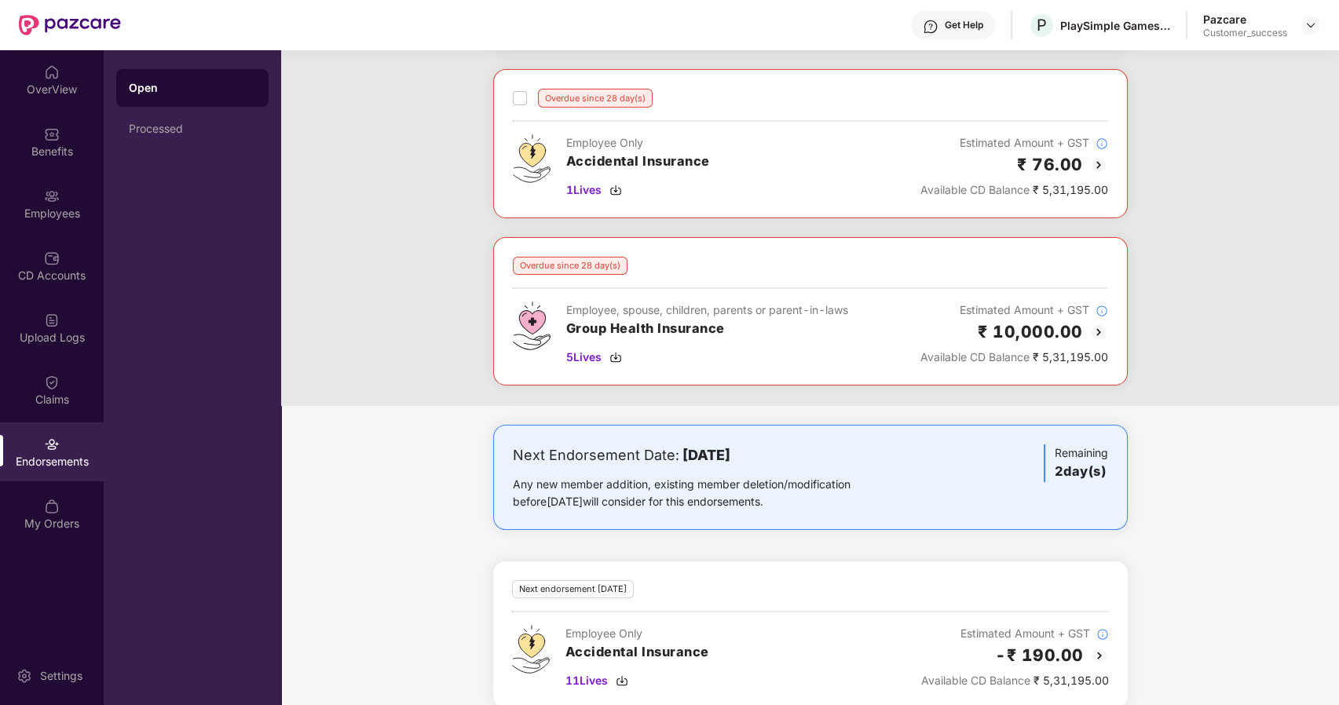
scroll to position [460, 0]
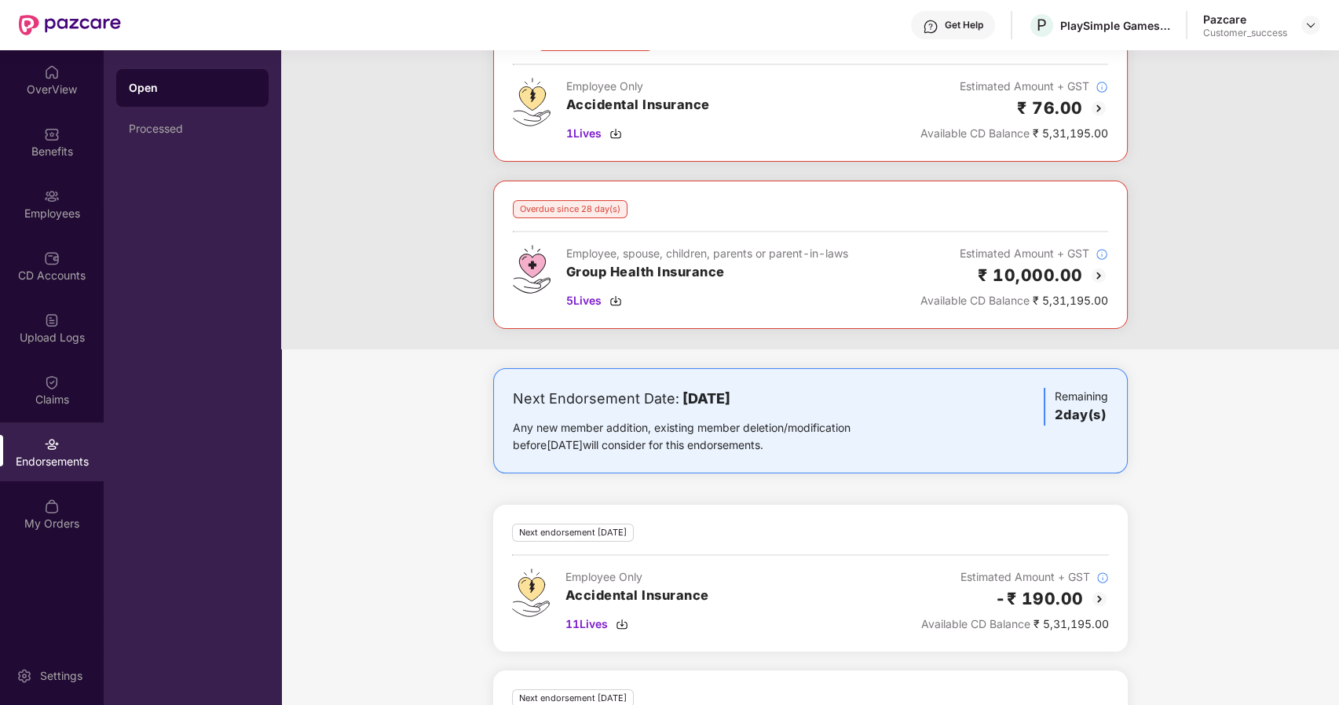
click at [1100, 278] on img at bounding box center [1098, 275] width 19 height 19
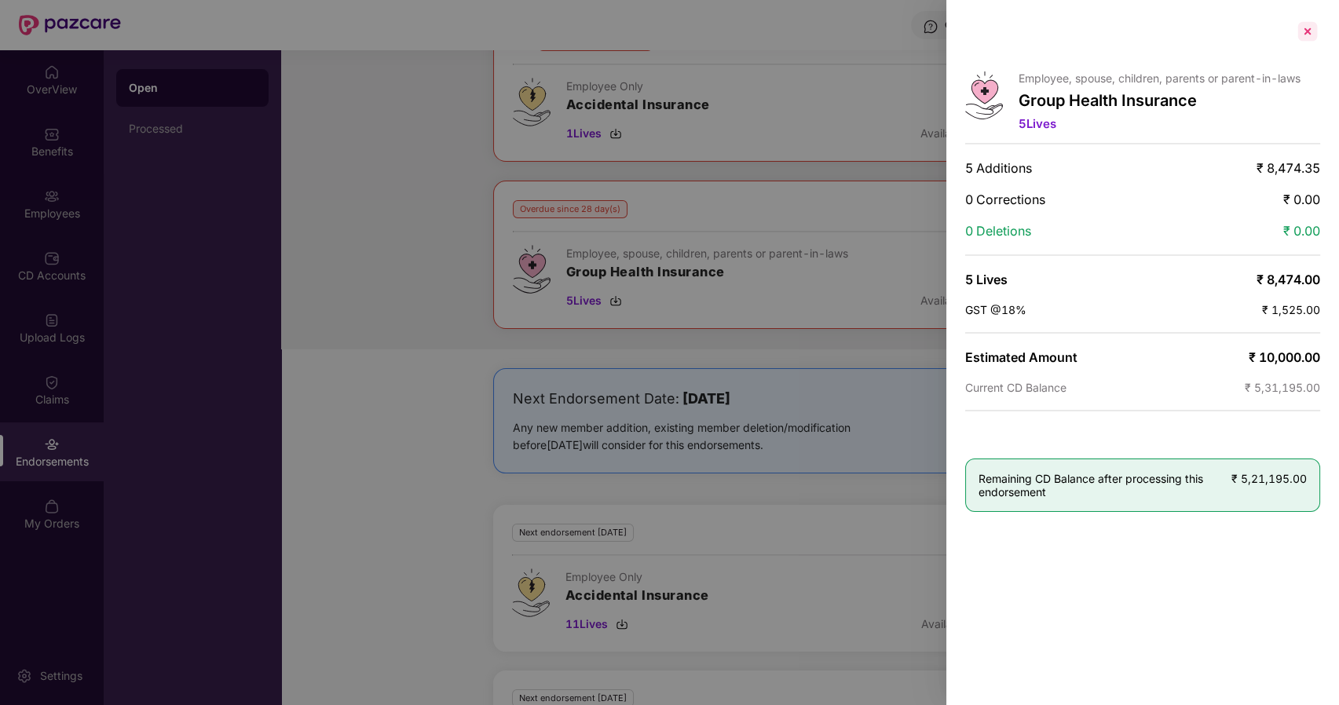
click at [1306, 28] on div at bounding box center [1307, 31] width 25 height 25
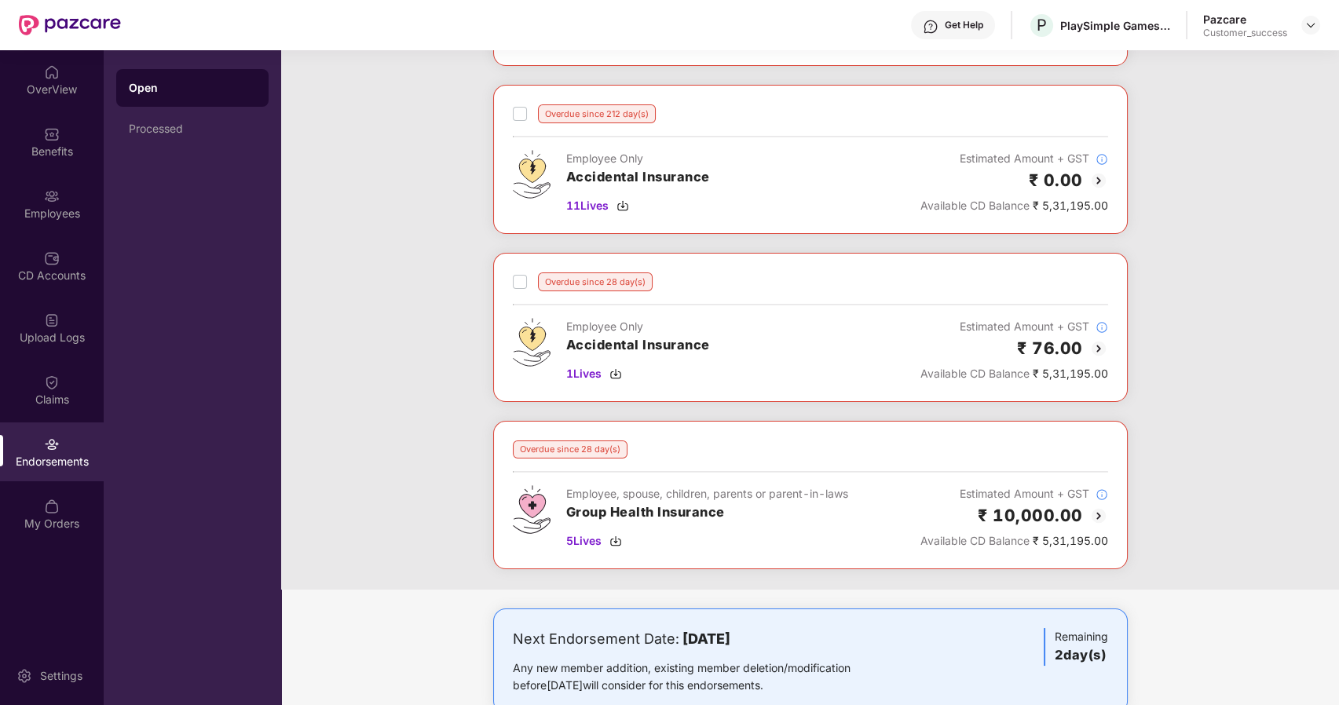
scroll to position [225, 0]
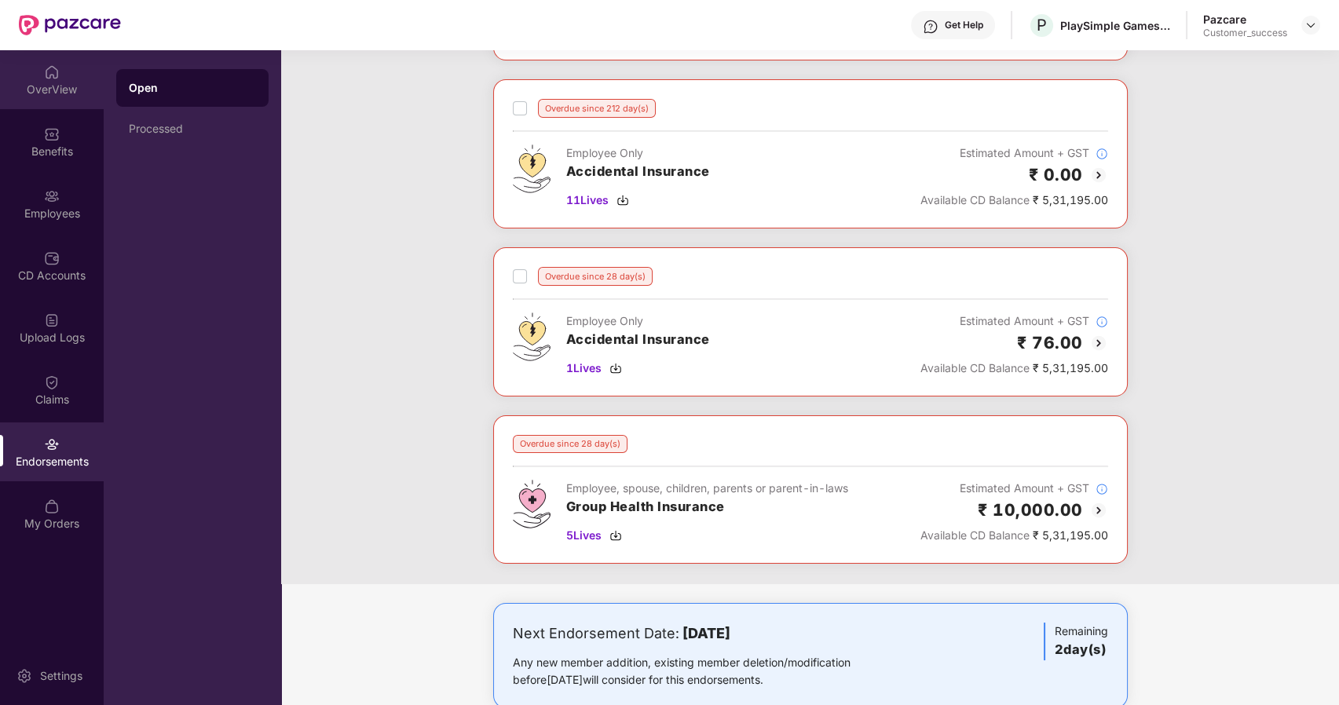
click at [46, 94] on div "OverView" at bounding box center [52, 90] width 104 height 16
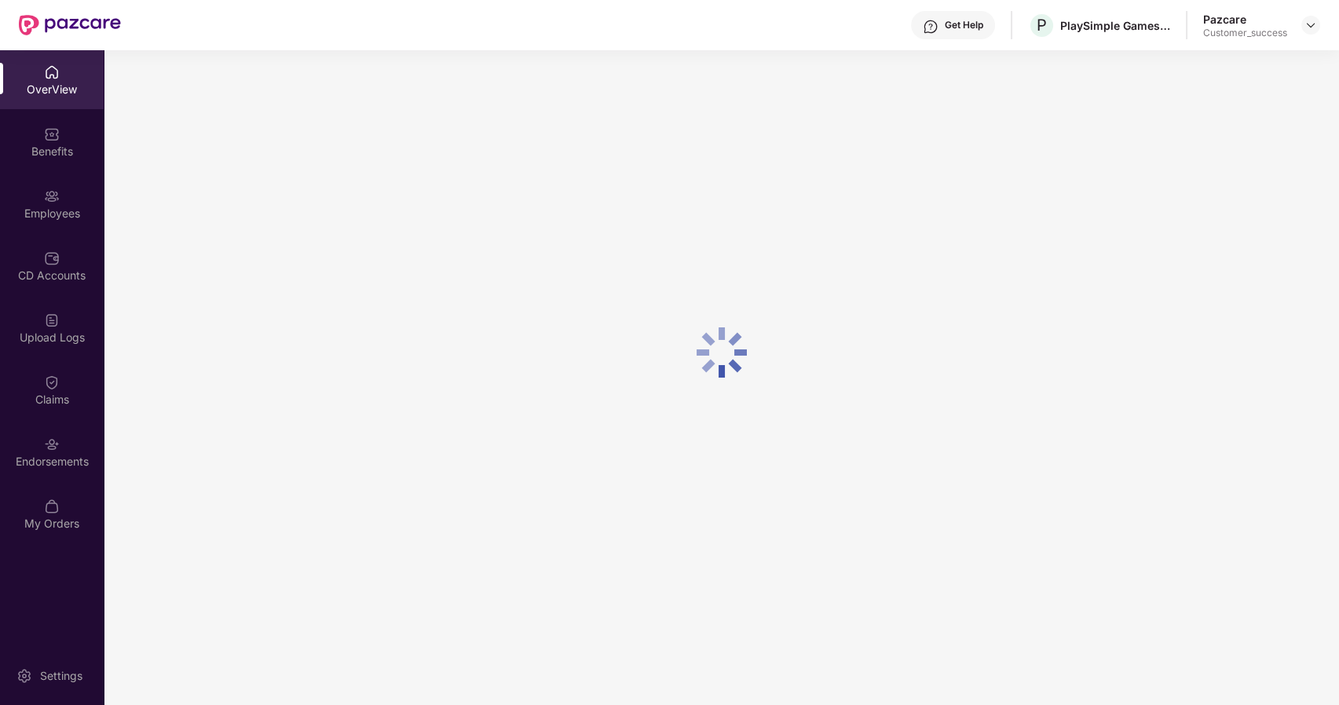
scroll to position [50, 0]
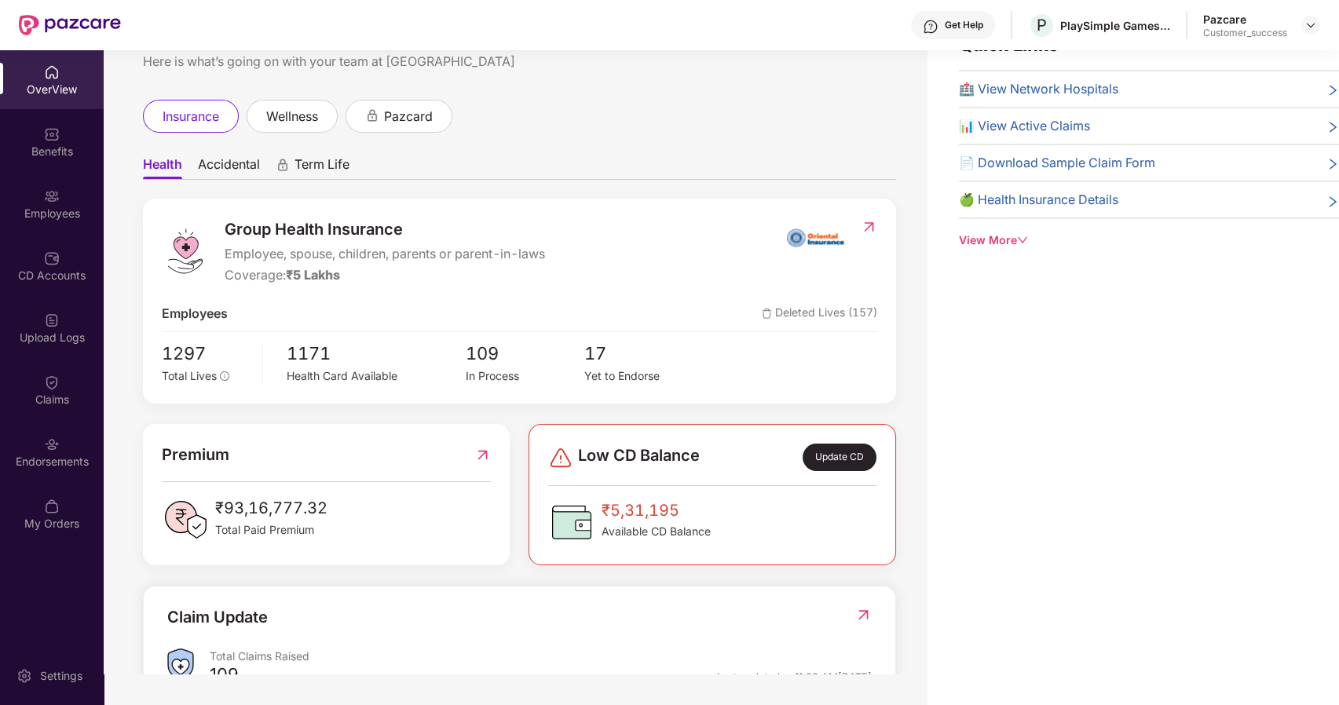
click at [68, 145] on div "Benefits" at bounding box center [52, 152] width 104 height 16
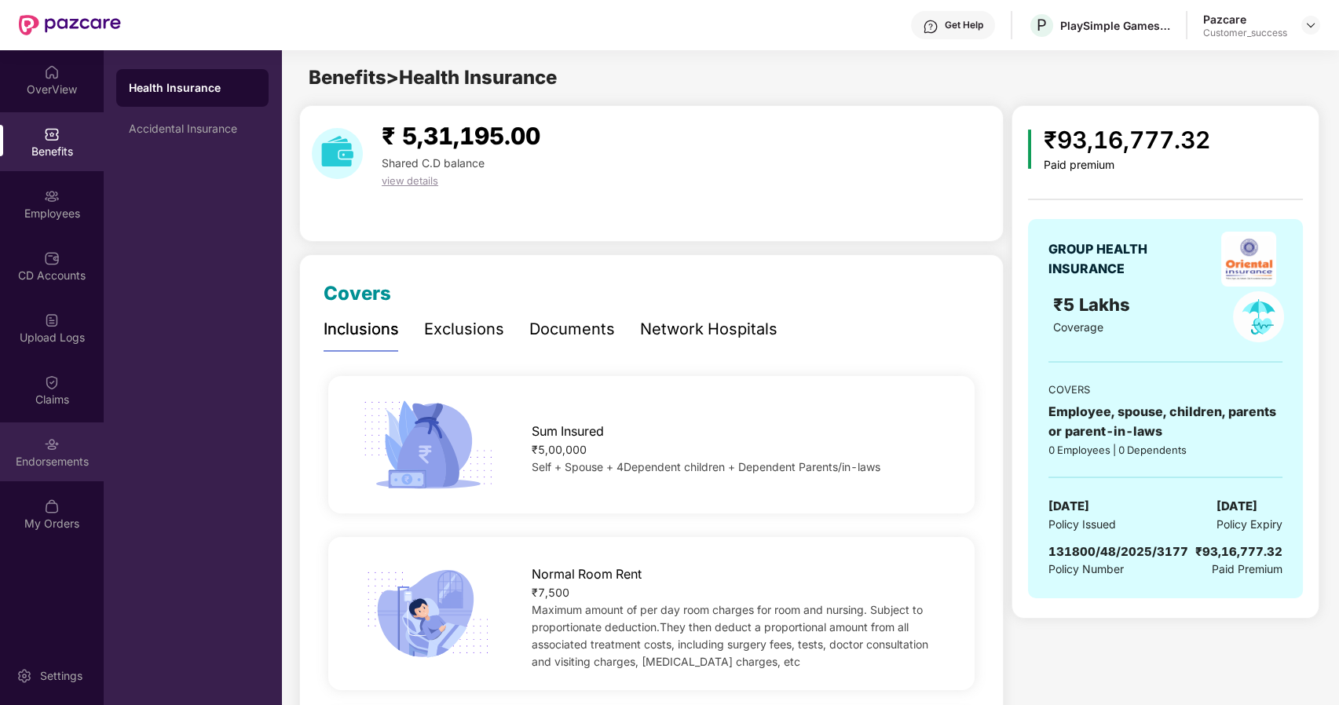
click at [57, 462] on div "Endorsements" at bounding box center [52, 462] width 104 height 16
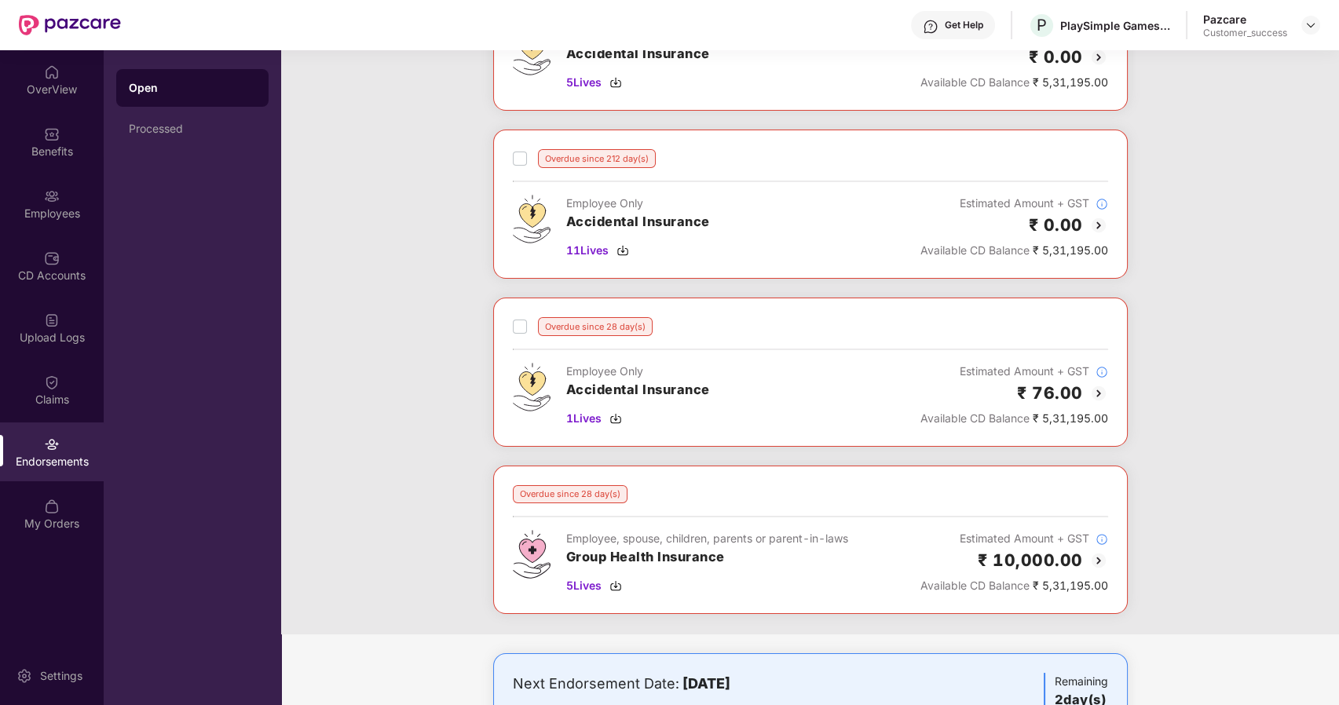
scroll to position [180, 0]
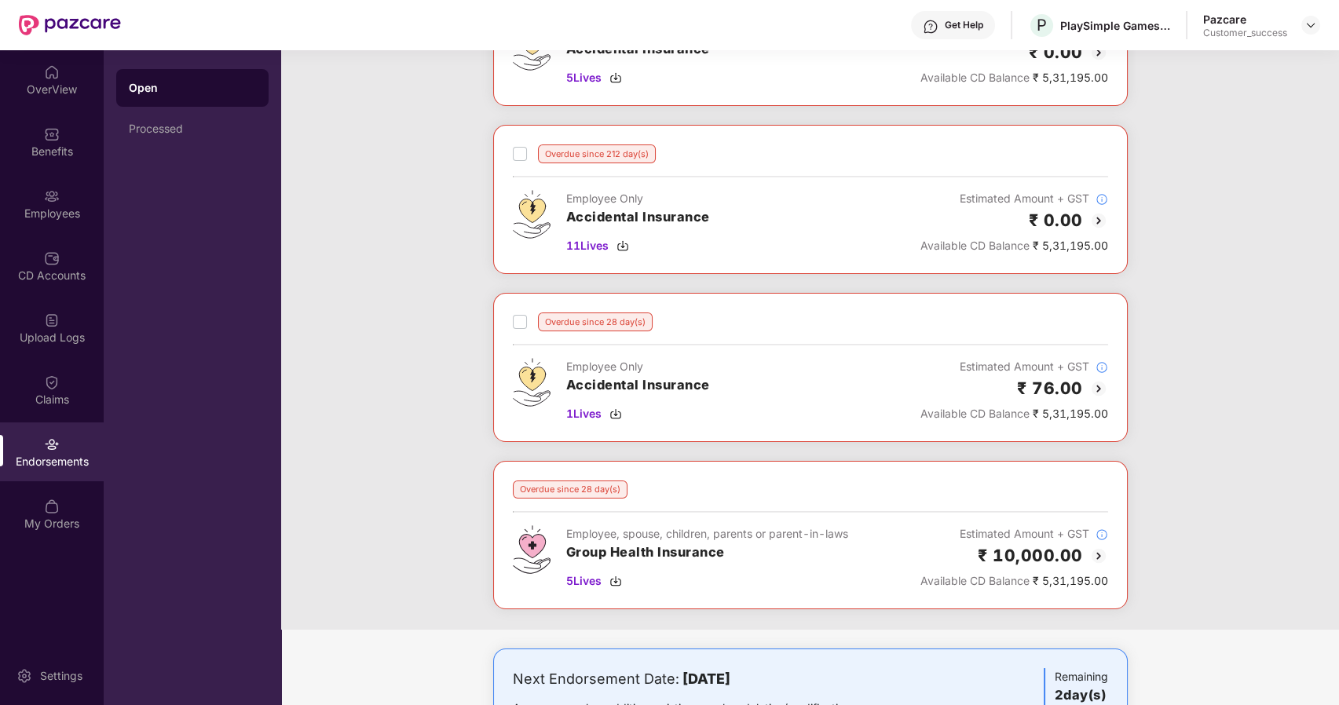
click at [1097, 388] on img at bounding box center [1098, 388] width 19 height 19
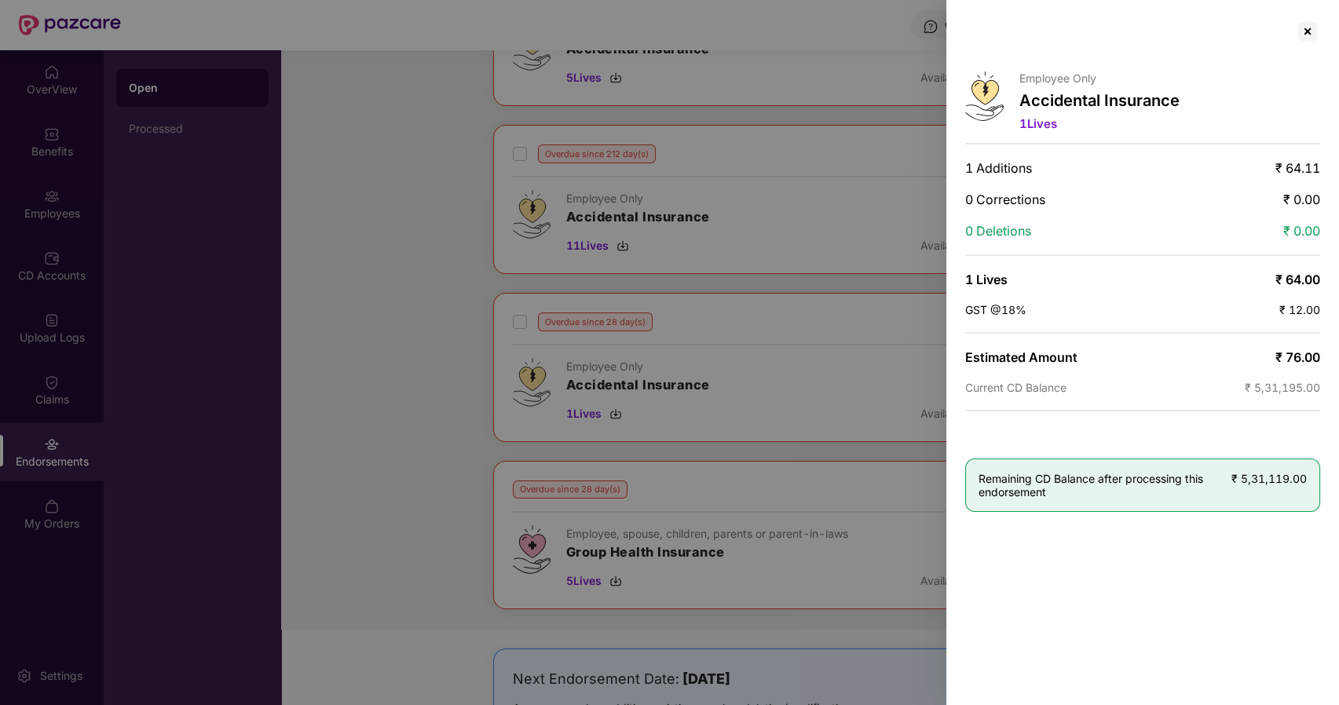
click at [712, 426] on div at bounding box center [669, 352] width 1339 height 705
click at [597, 417] on div at bounding box center [669, 352] width 1339 height 705
click at [1307, 27] on div at bounding box center [1307, 31] width 25 height 25
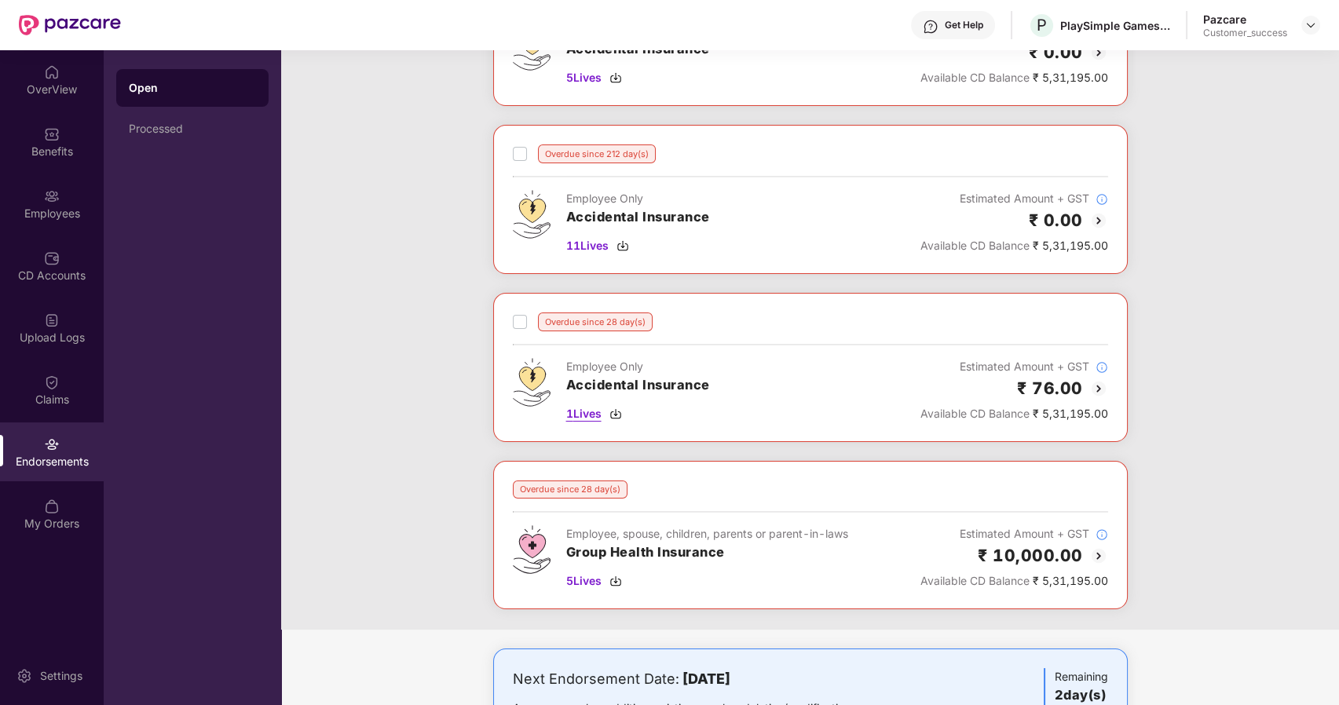
click at [609, 407] on div "1 Lives" at bounding box center [638, 413] width 144 height 17
click at [571, 580] on span "5 Lives" at bounding box center [583, 581] width 35 height 17
click at [60, 192] on div "Employees" at bounding box center [52, 203] width 104 height 59
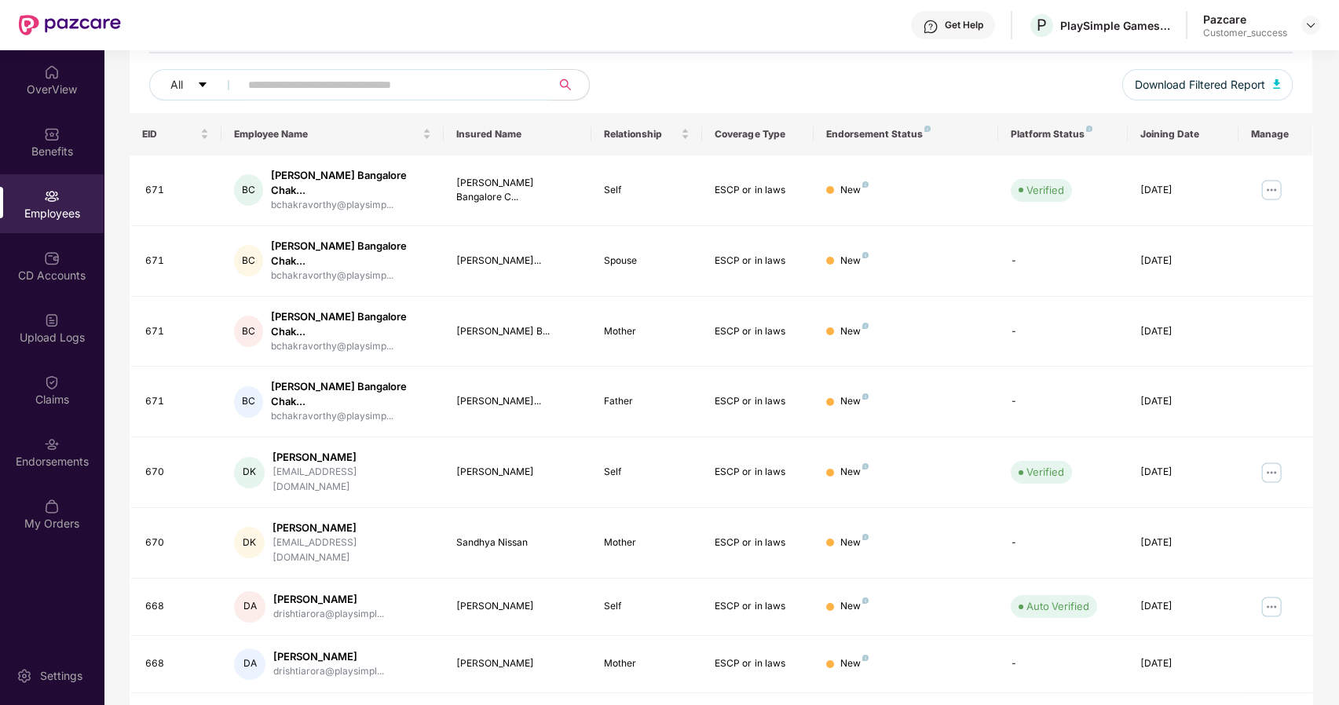
click at [253, 84] on input "text" at bounding box center [389, 85] width 282 height 24
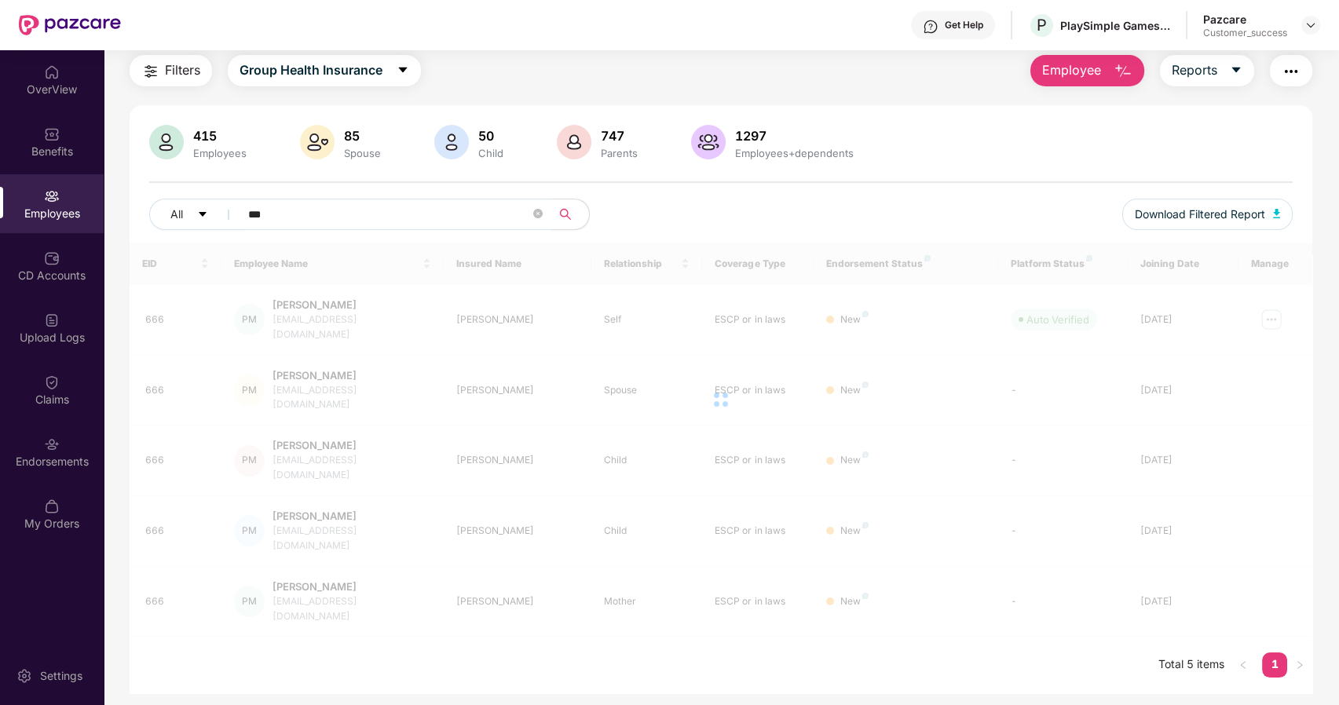
scroll to position [0, 0]
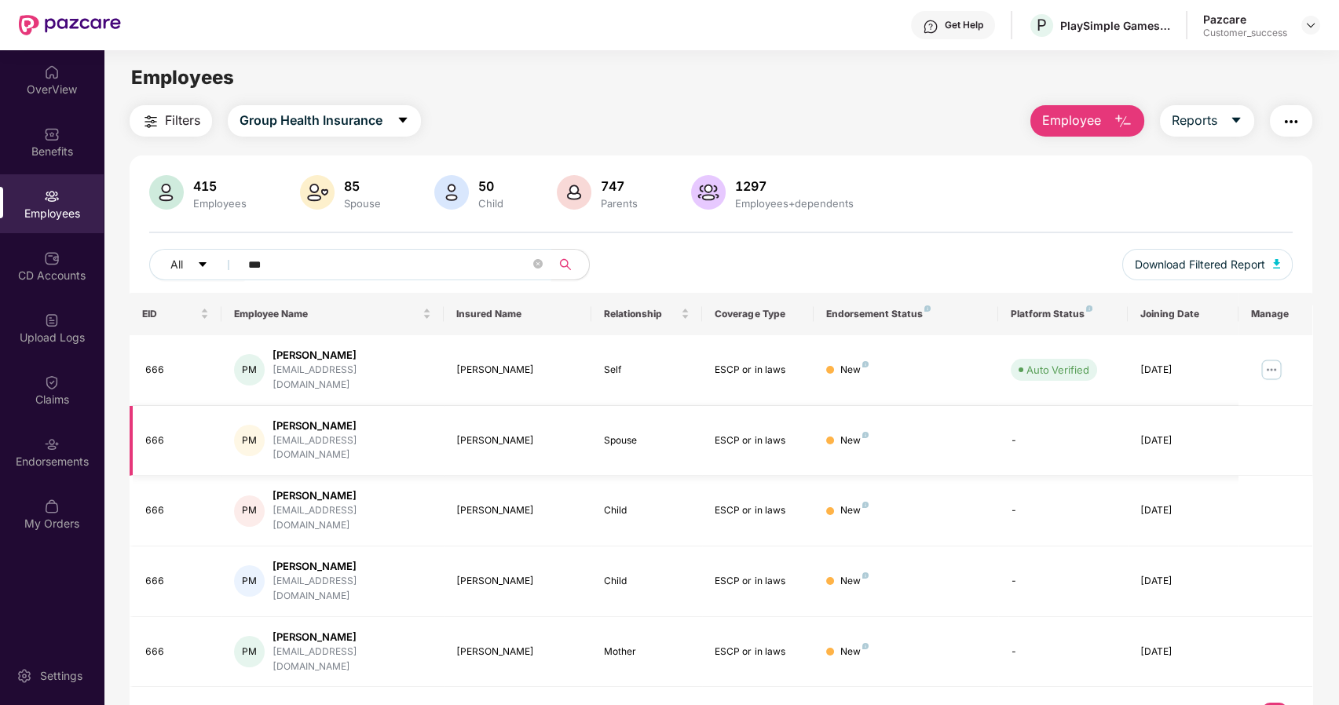
type input "***"
click at [38, 454] on div "Endorsements" at bounding box center [52, 462] width 104 height 16
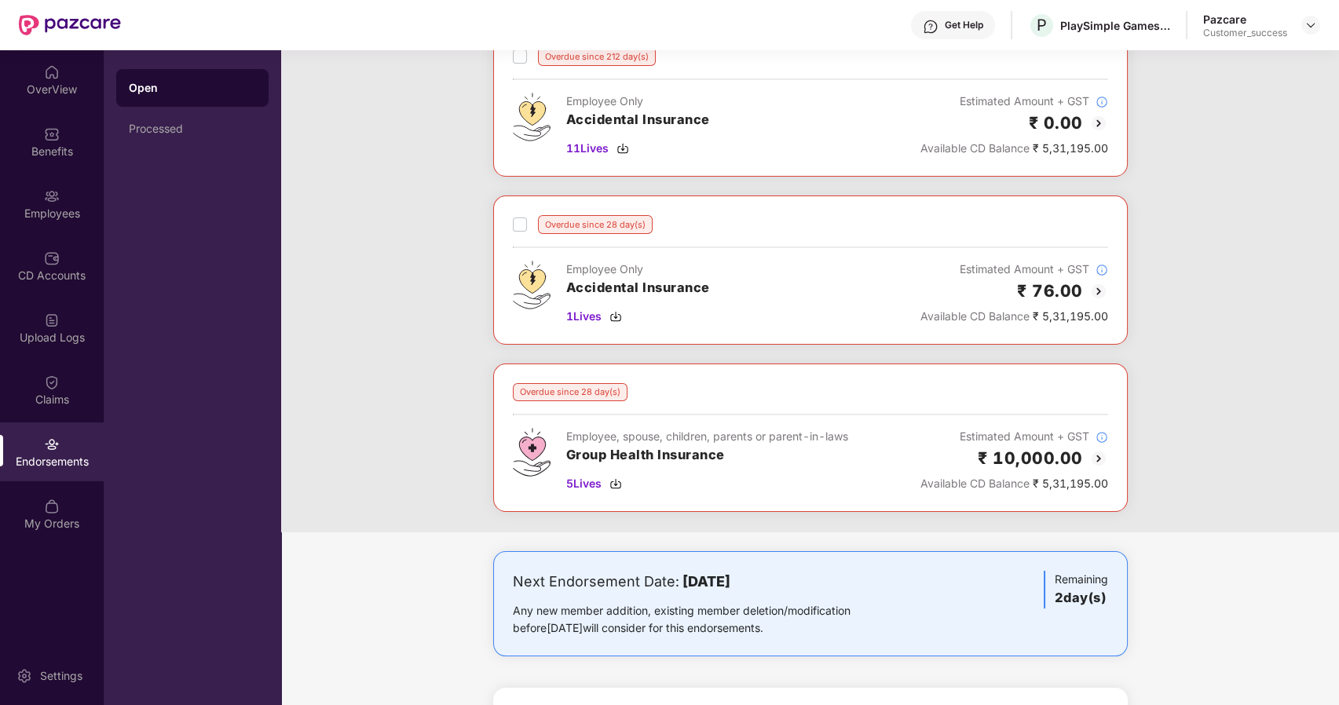
scroll to position [293, 0]
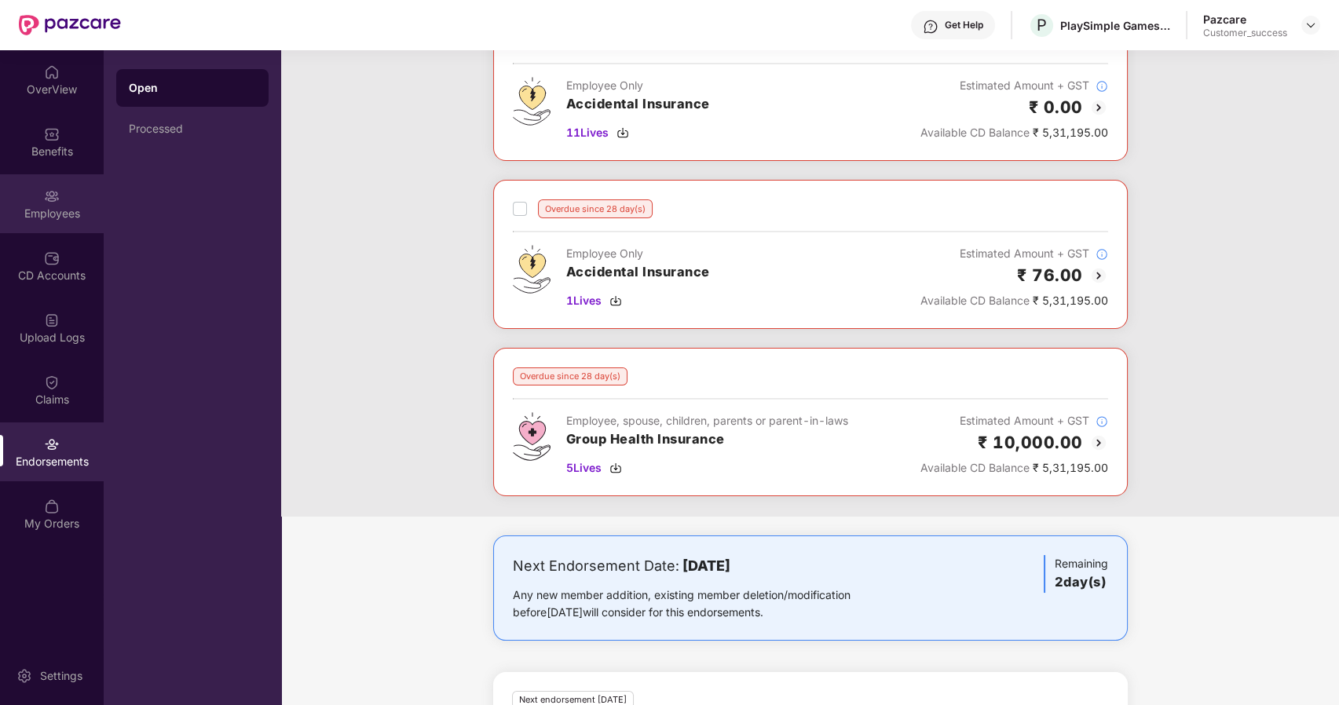
click at [48, 212] on div "Employees" at bounding box center [52, 214] width 104 height 16
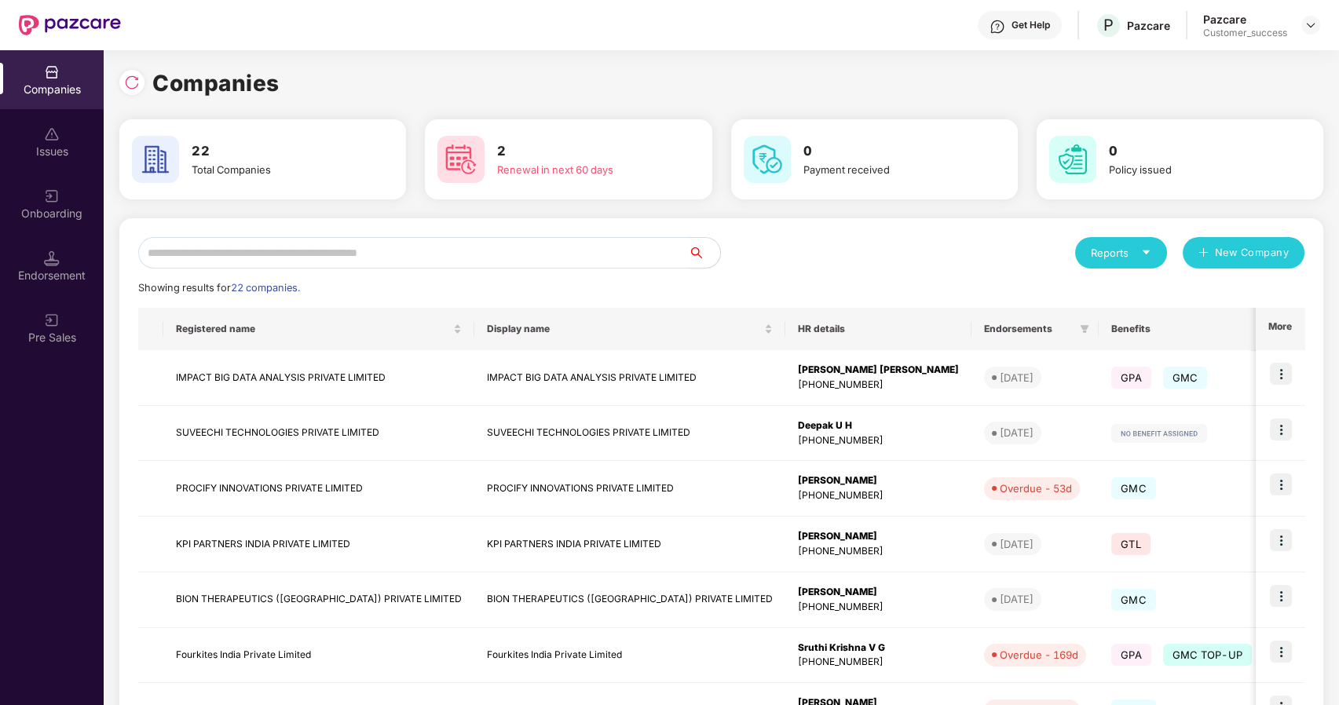
scroll to position [0, 1]
click at [220, 251] on input "text" at bounding box center [413, 252] width 551 height 31
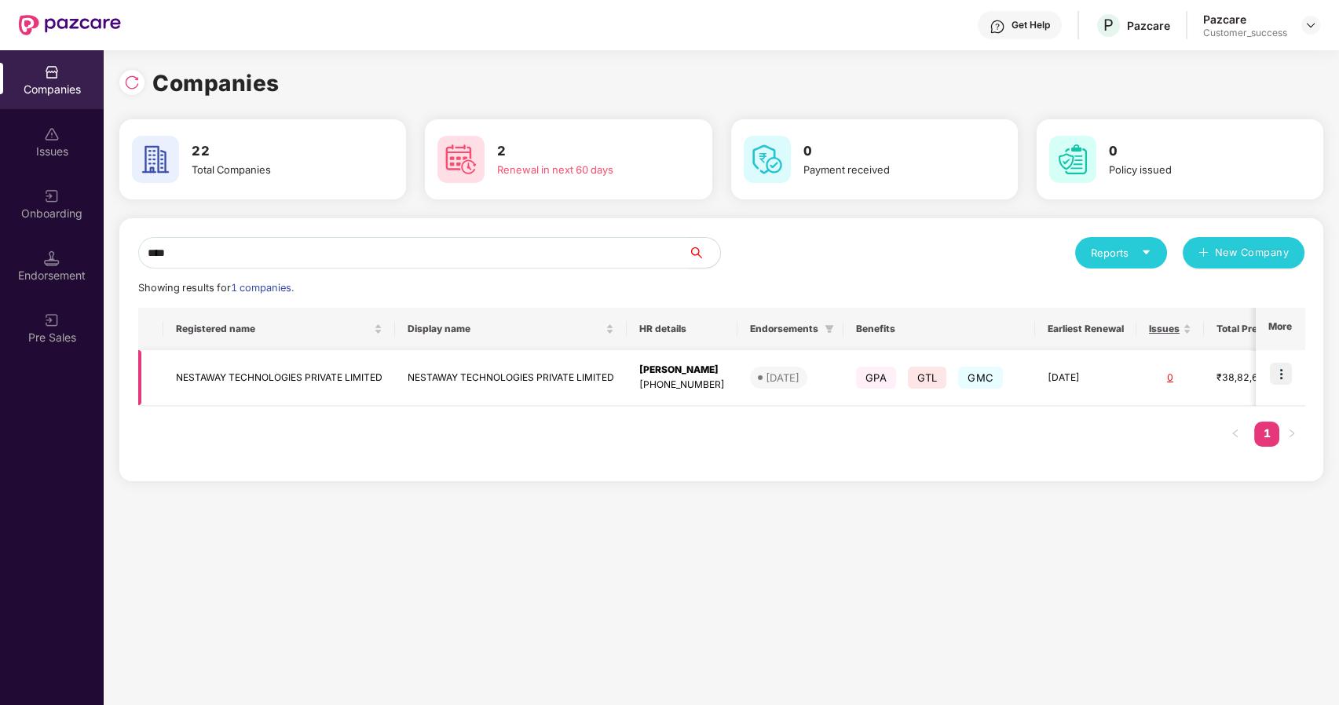
type input "****"
click at [1278, 369] on img at bounding box center [1281, 374] width 22 height 22
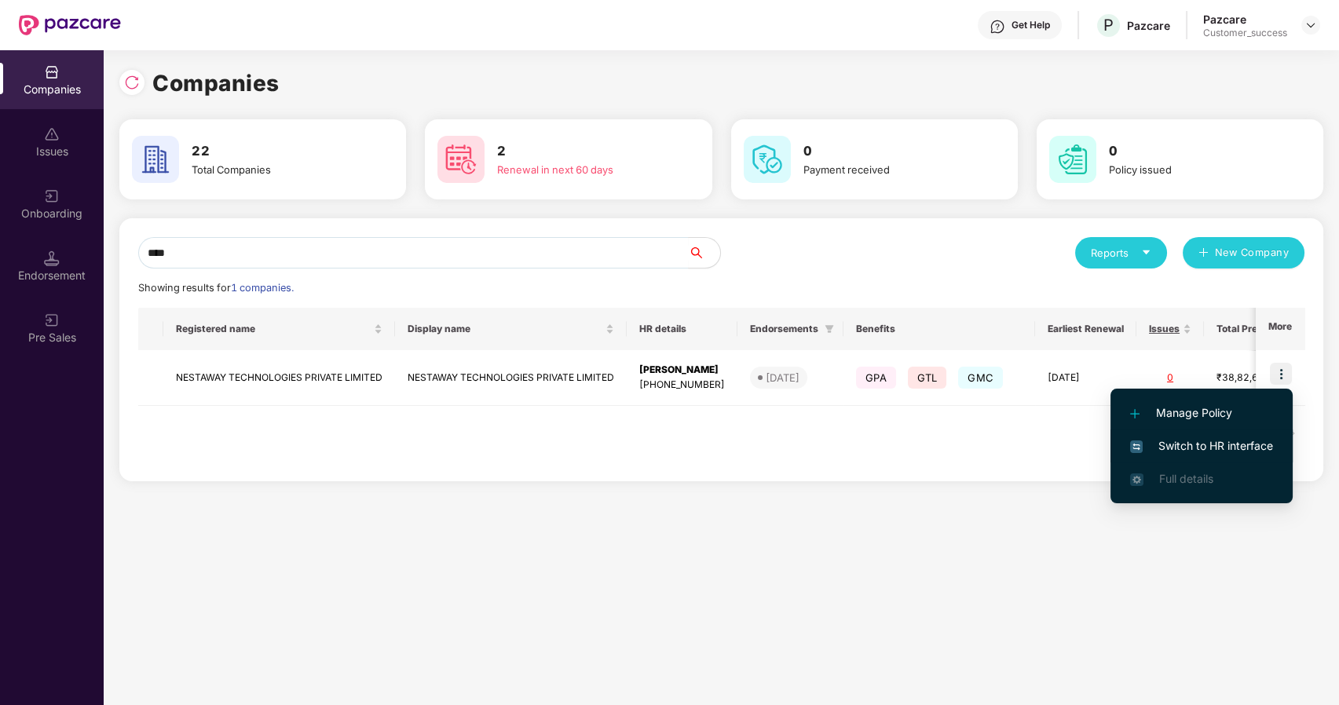
click at [1201, 445] on span "Switch to HR interface" at bounding box center [1201, 445] width 143 height 17
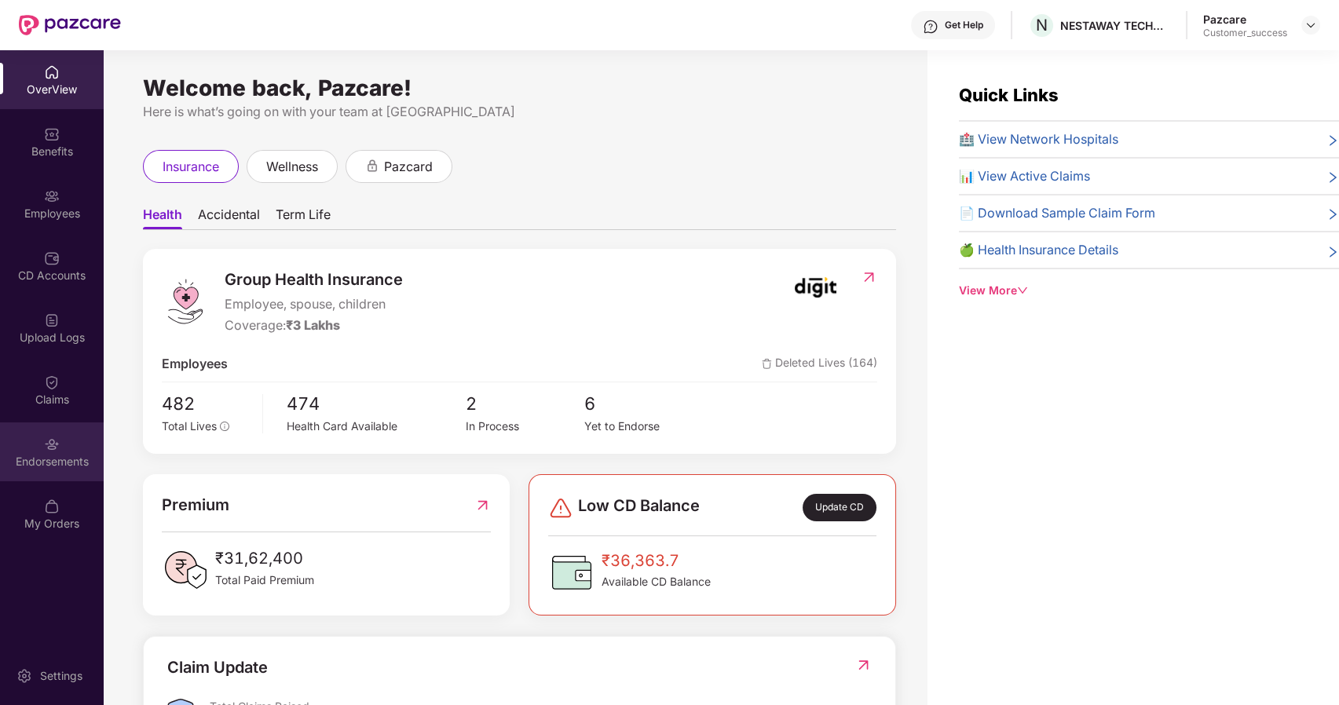
click at [57, 439] on img at bounding box center [52, 445] width 16 height 16
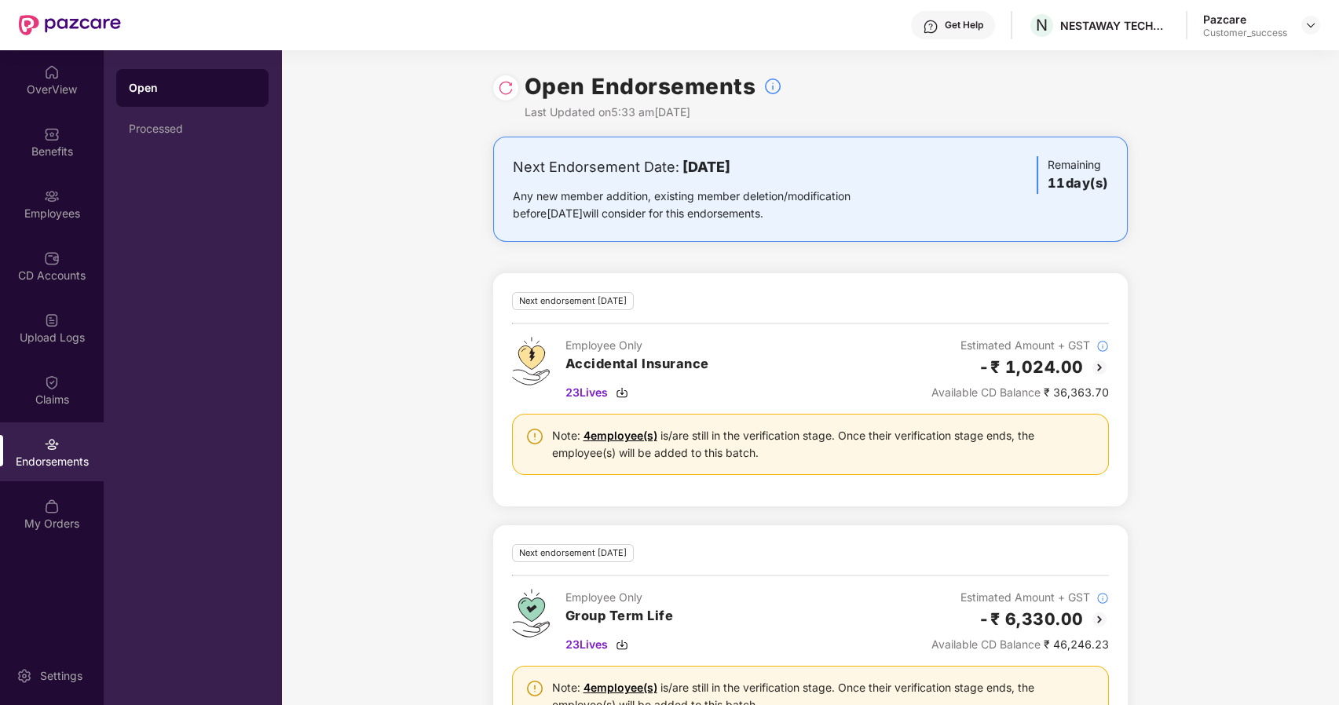
scroll to position [323, 0]
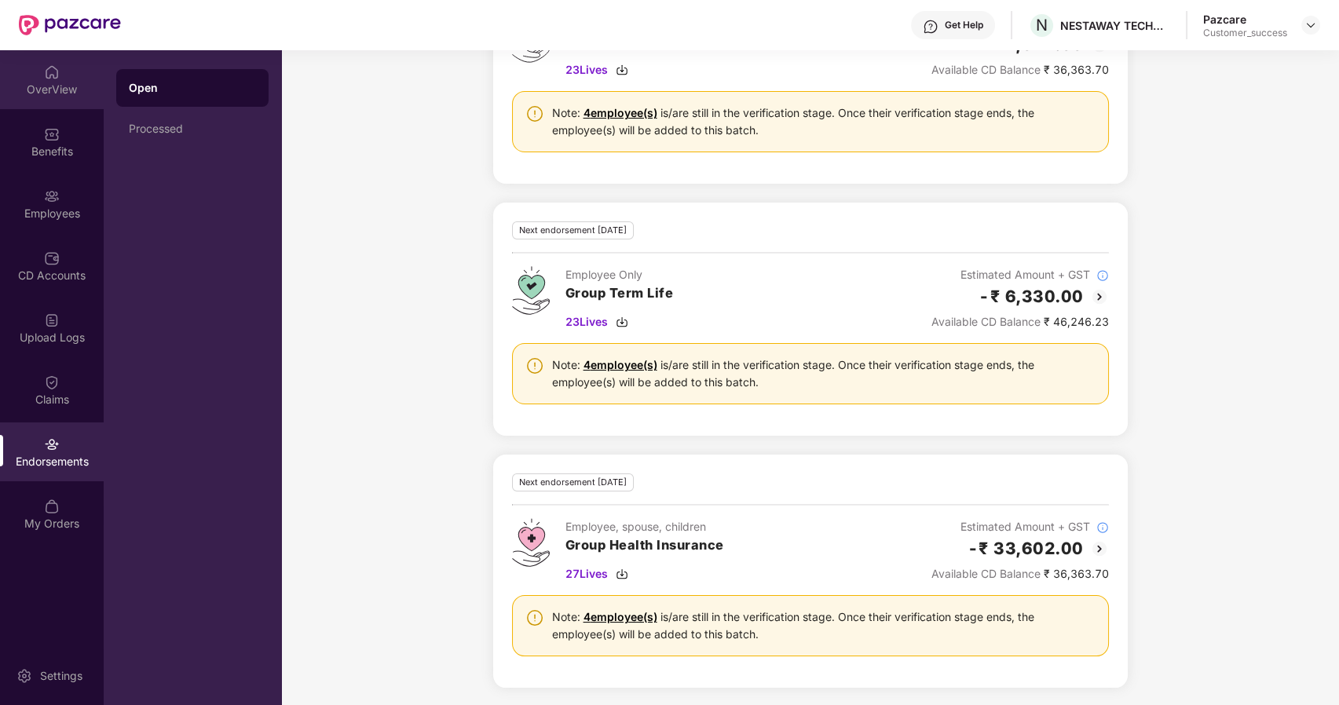
click at [42, 87] on div "OverView" at bounding box center [52, 90] width 104 height 16
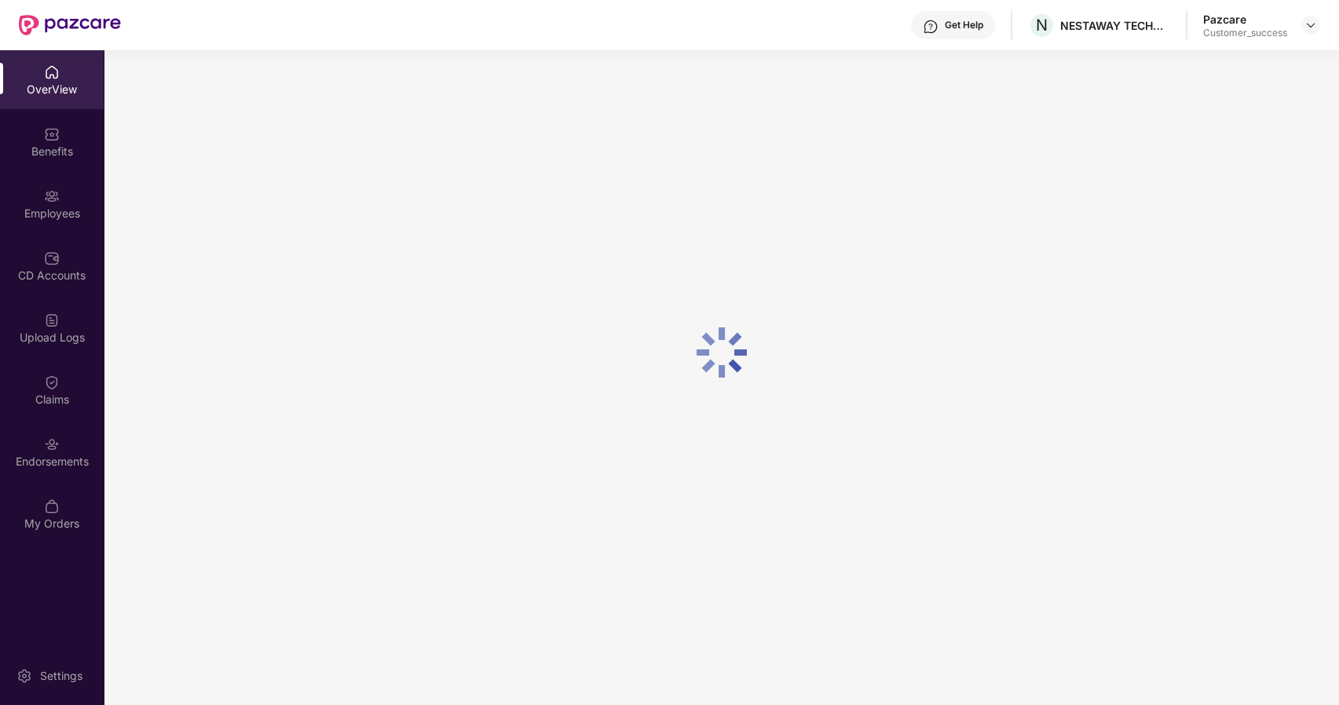
scroll to position [50, 0]
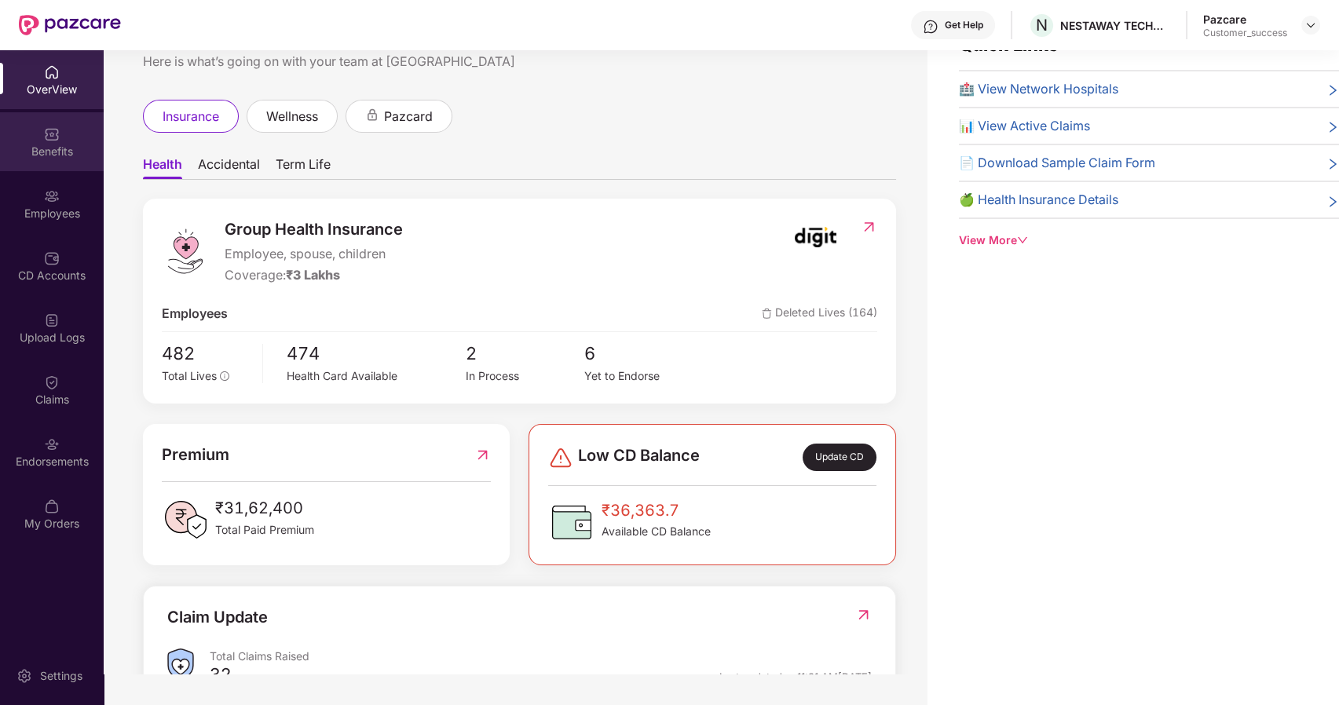
click at [51, 131] on img at bounding box center [52, 134] width 16 height 16
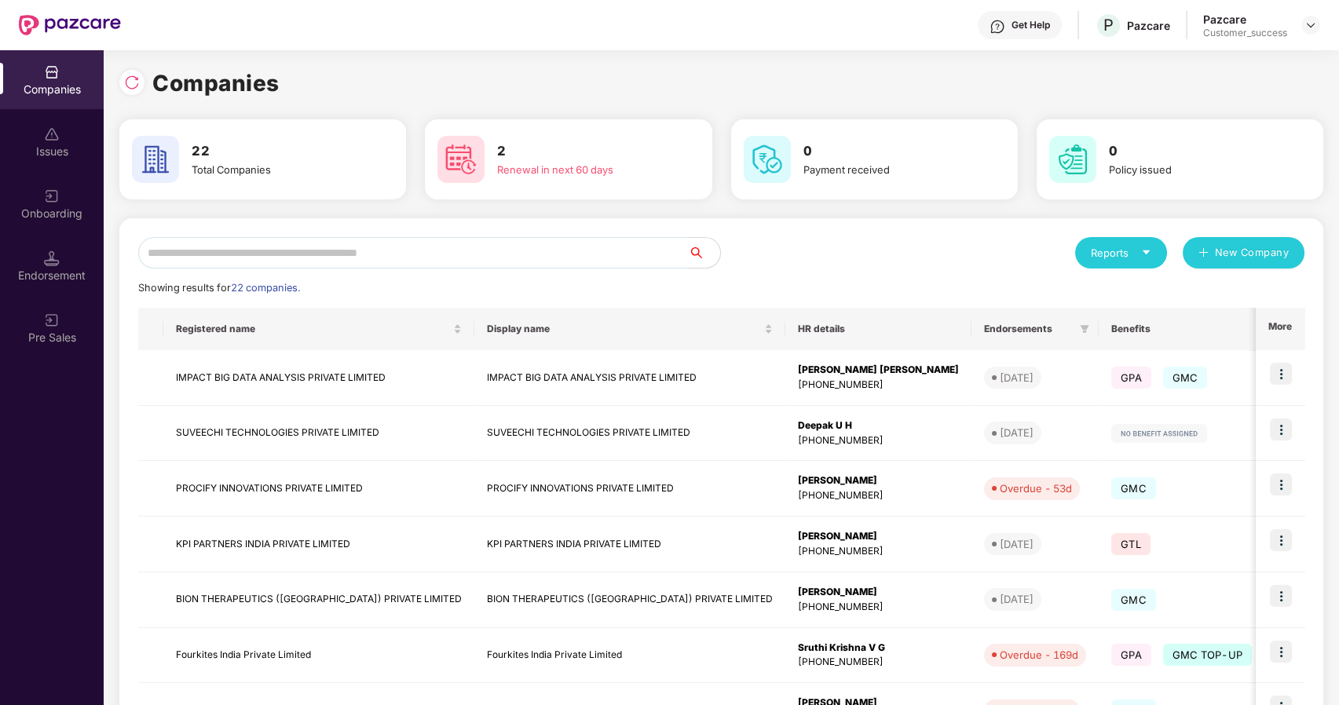
scroll to position [0, 1]
click at [353, 252] on input "text" at bounding box center [413, 252] width 551 height 31
type input "*"
click at [127, 82] on img at bounding box center [132, 83] width 16 height 16
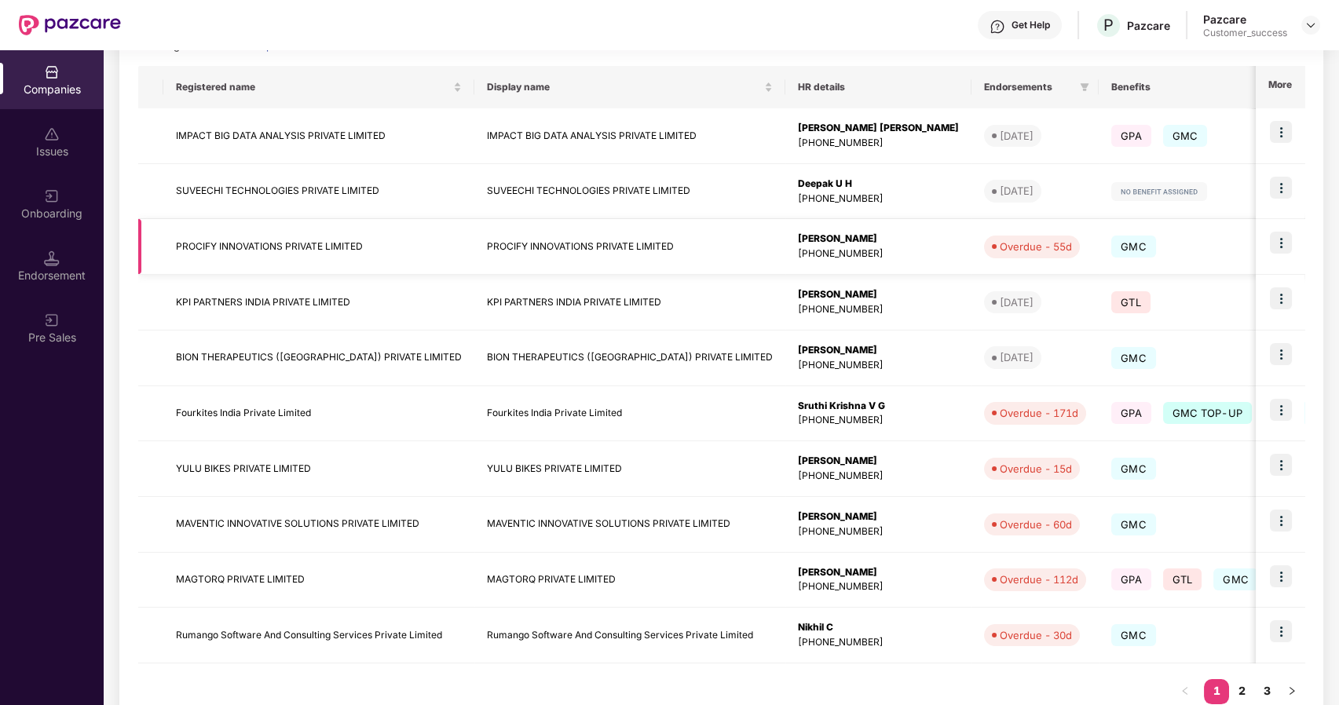
scroll to position [287, 0]
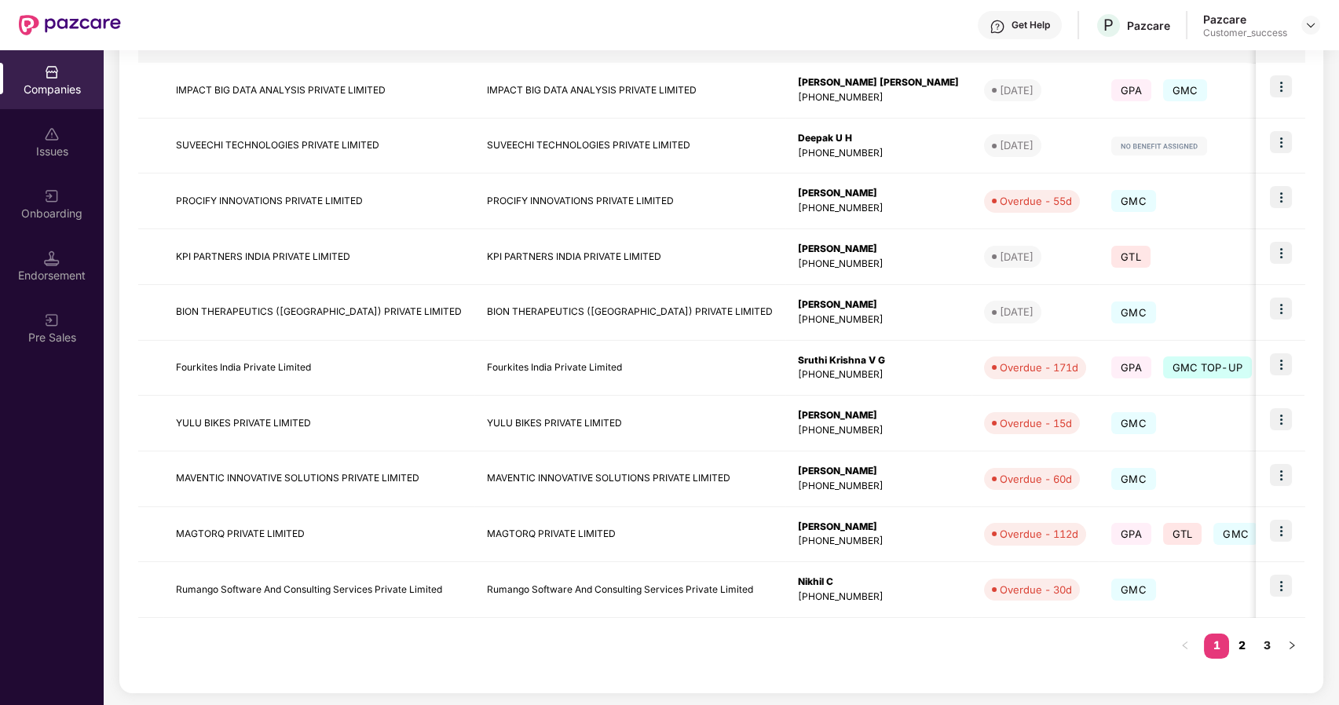
click at [1235, 642] on link "2" at bounding box center [1241, 646] width 25 height 24
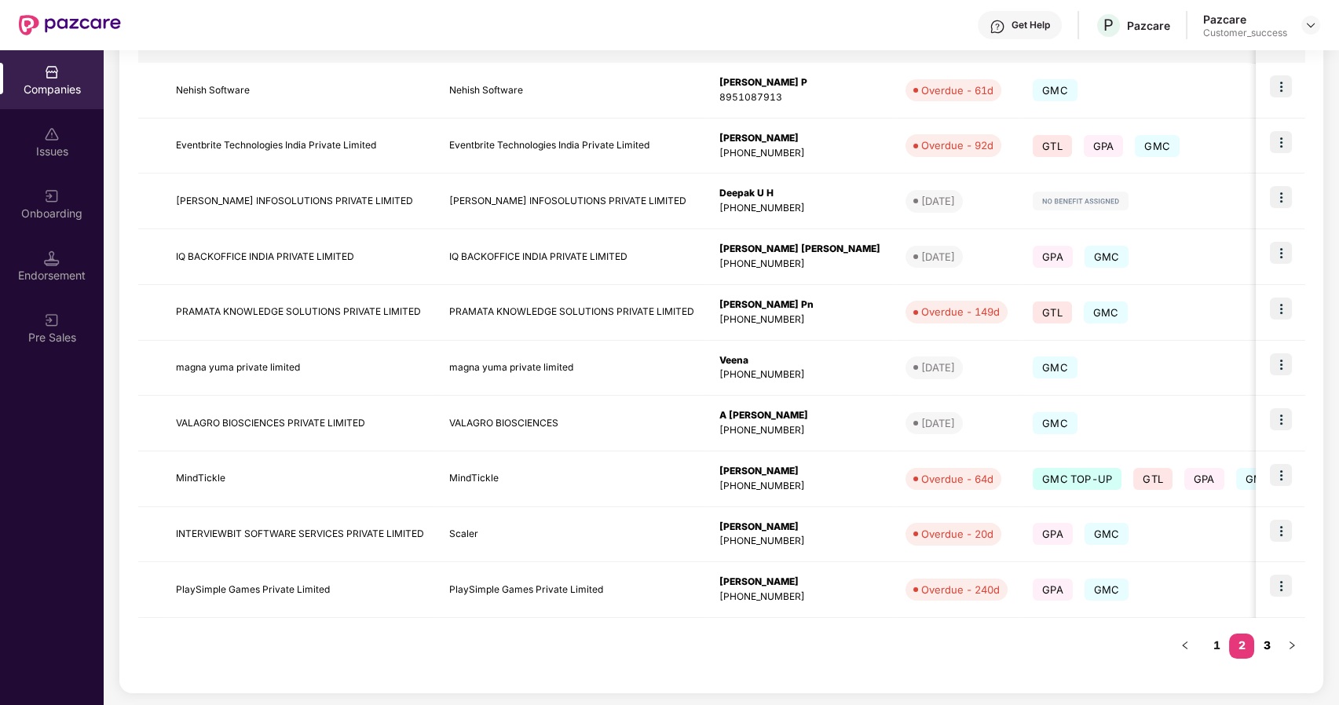
click at [1264, 643] on link "3" at bounding box center [1266, 646] width 25 height 24
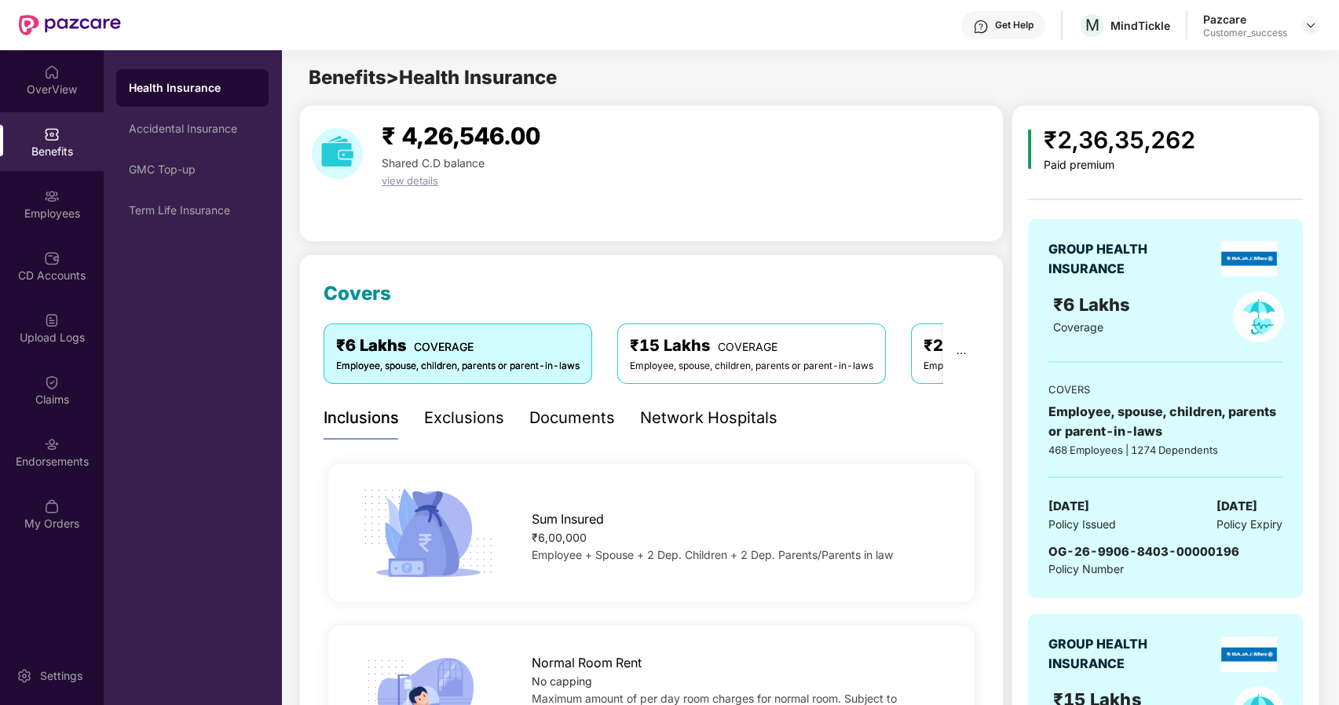
scroll to position [2595, 0]
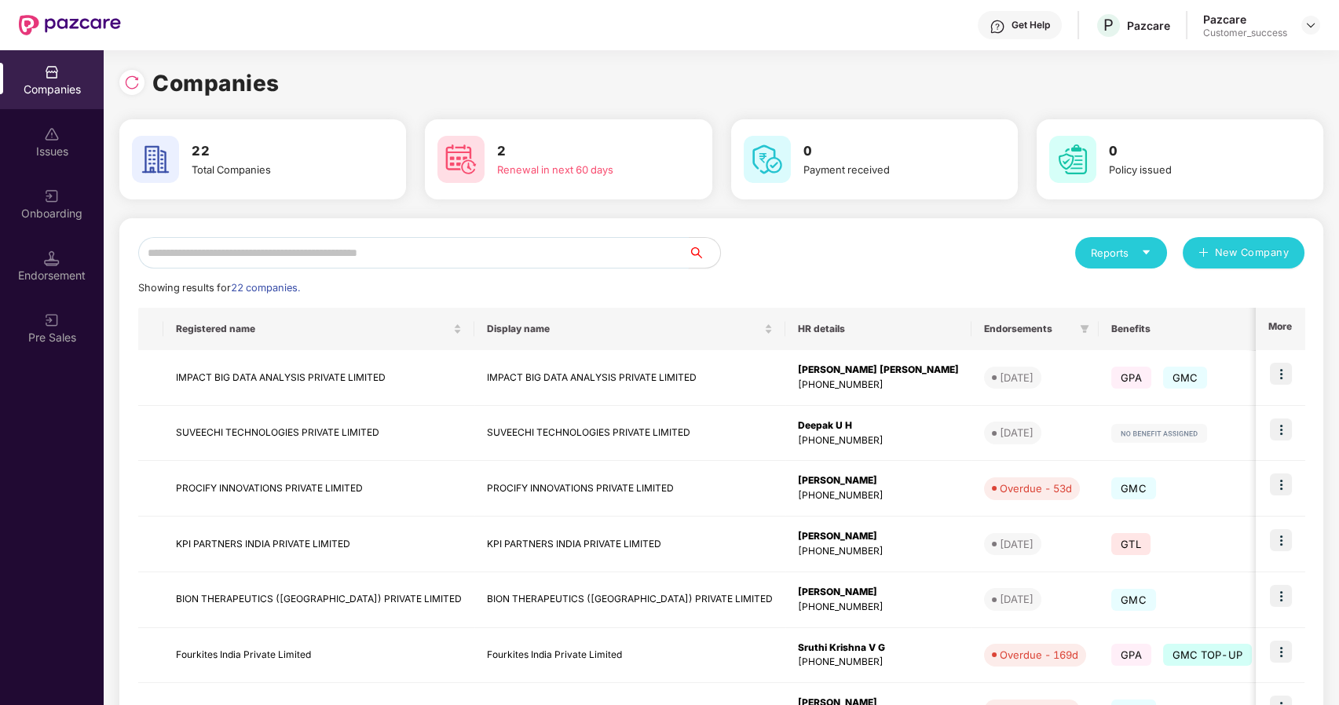
click at [423, 265] on input "text" at bounding box center [413, 252] width 551 height 31
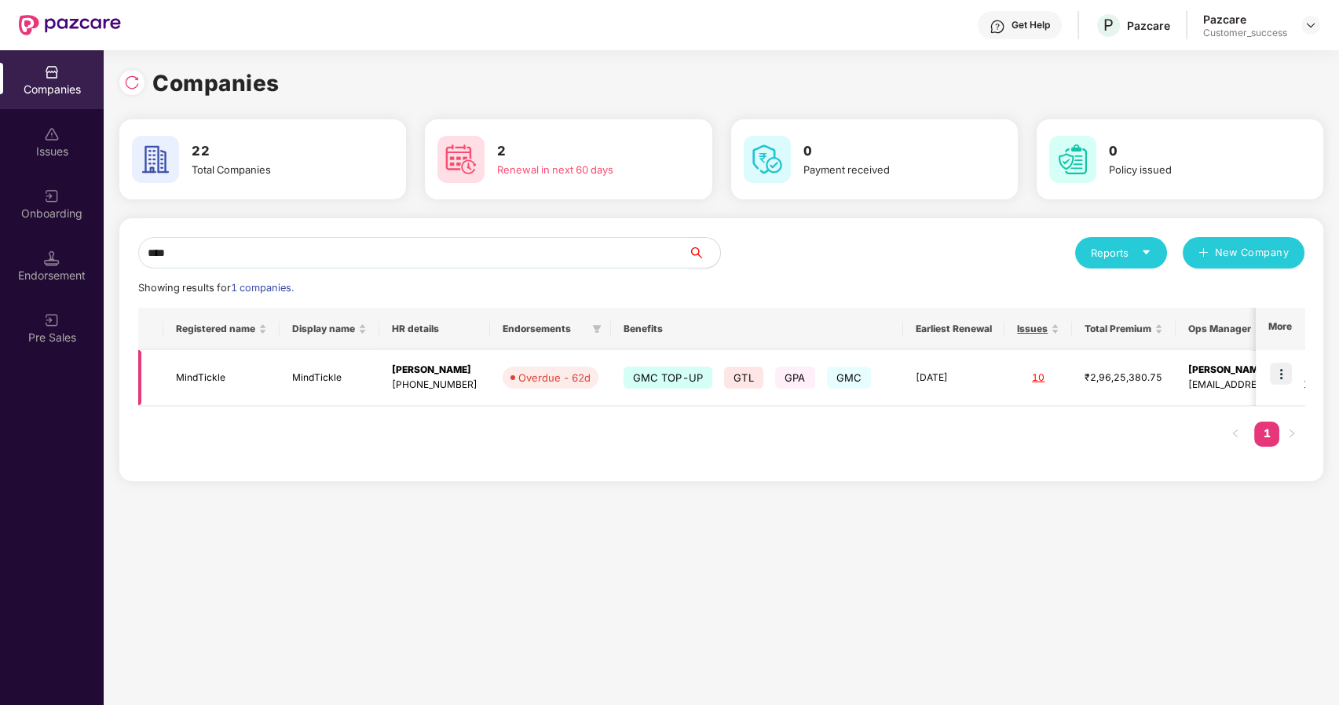
type input "****"
click at [241, 377] on td "MindTickle" at bounding box center [221, 378] width 116 height 56
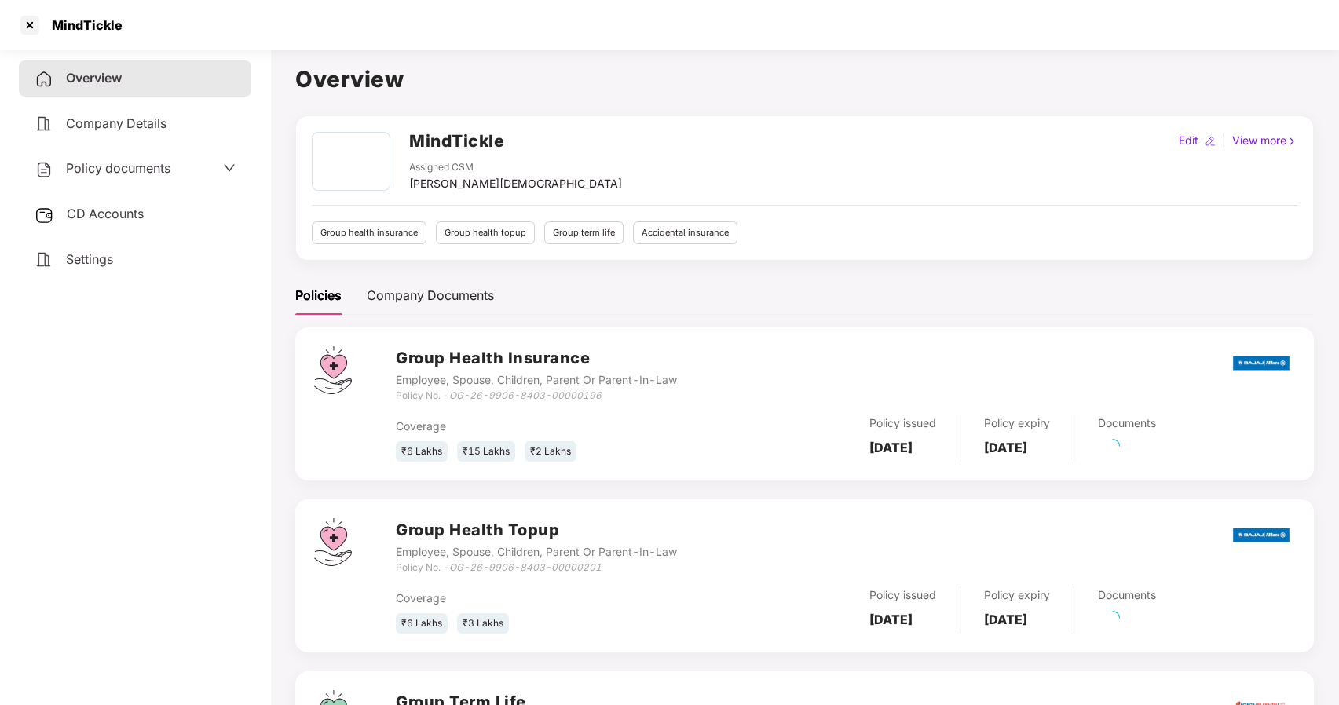
click at [115, 177] on div "Policy documents" at bounding box center [103, 169] width 136 height 20
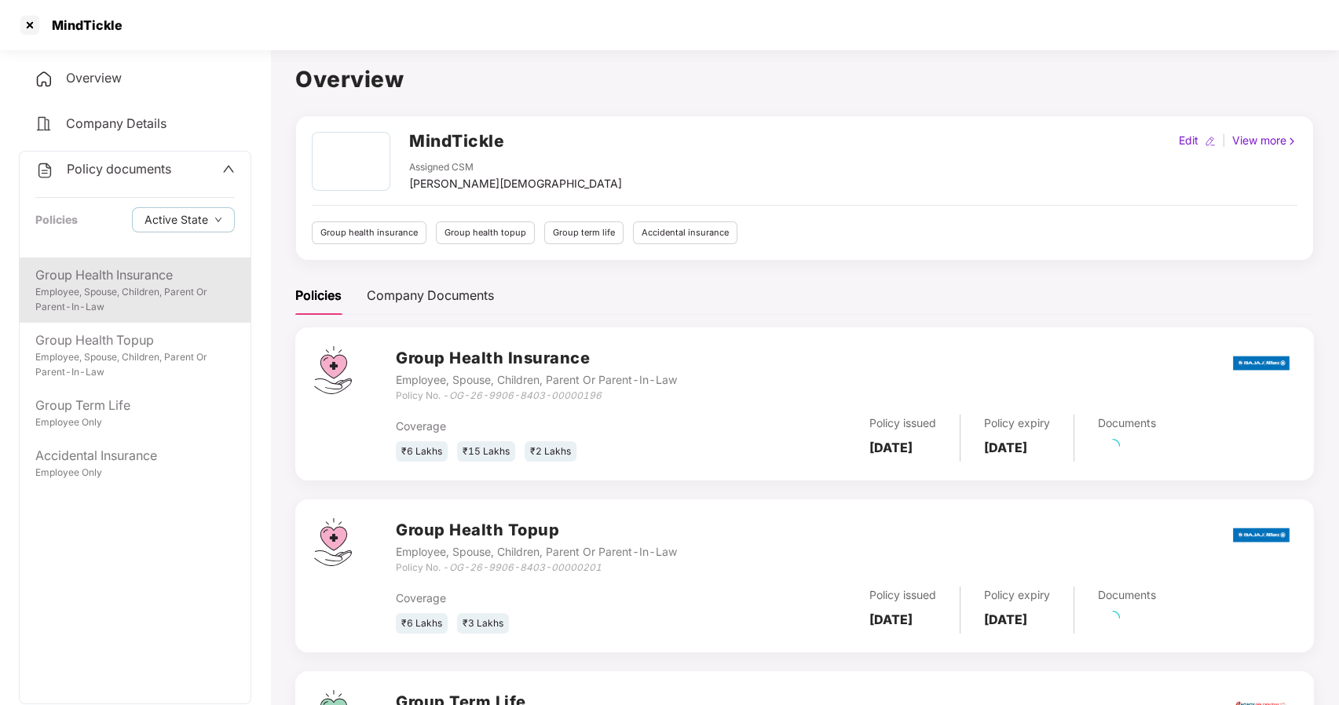
click at [126, 270] on div "Group Health Insurance" at bounding box center [134, 275] width 199 height 20
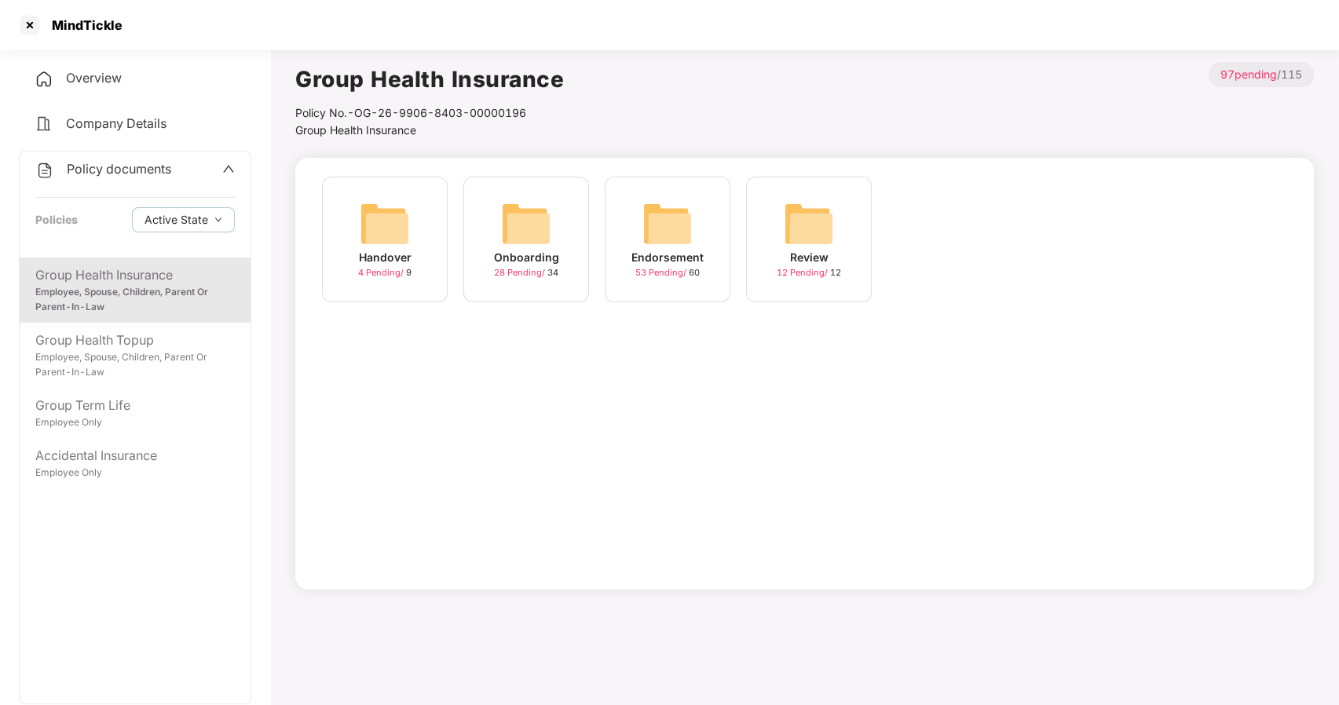
click at [524, 227] on img at bounding box center [526, 224] width 50 height 50
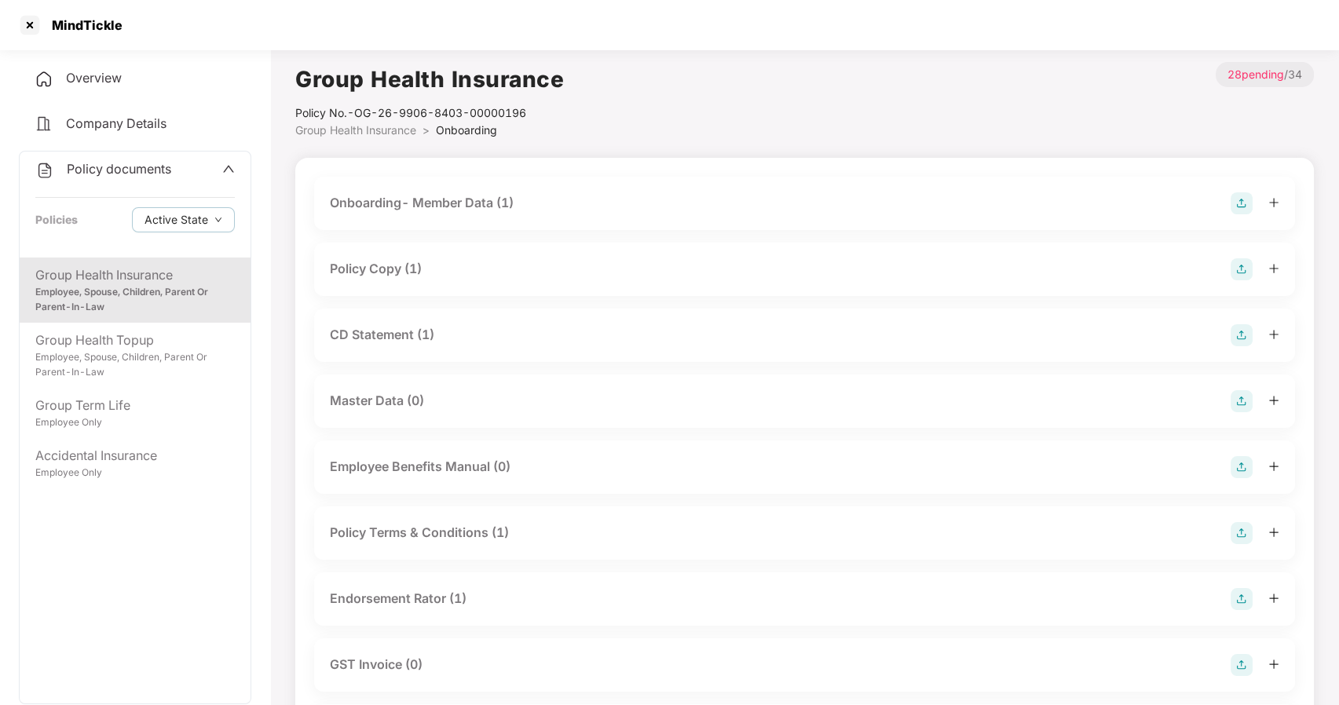
click at [398, 269] on div "Policy Copy (1)" at bounding box center [376, 269] width 92 height 20
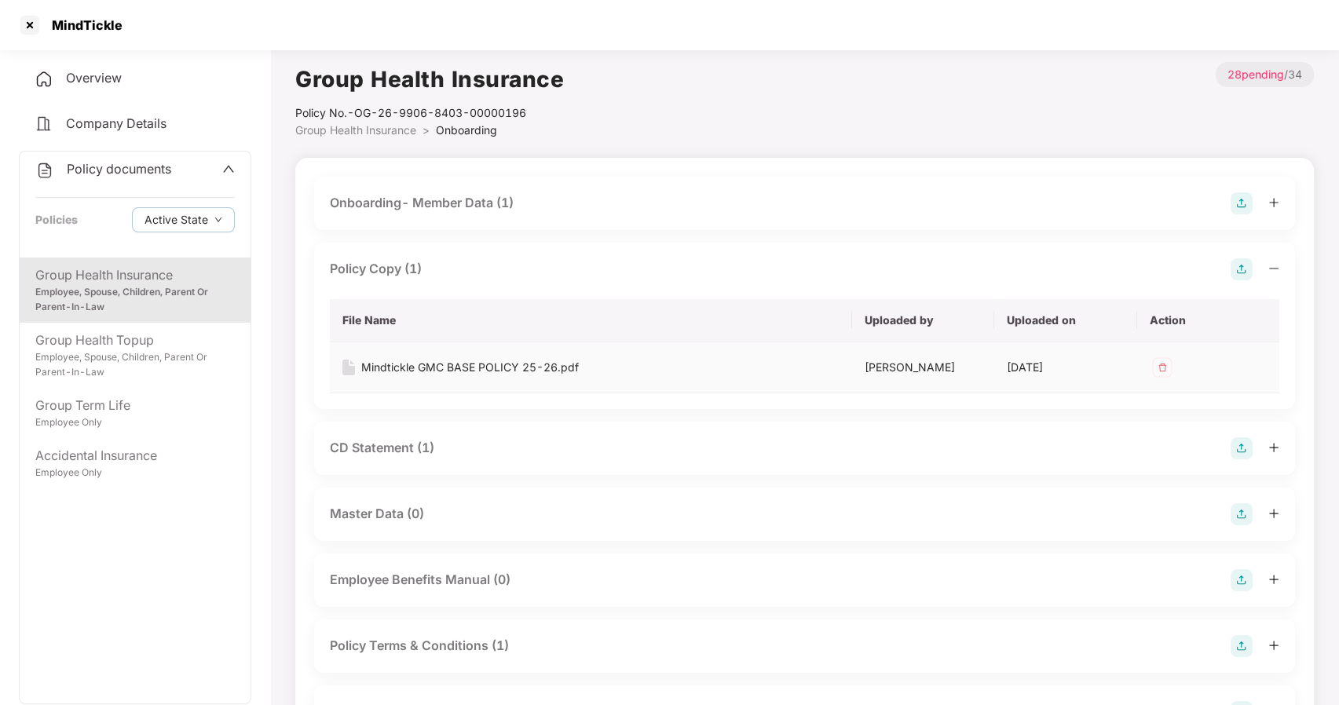
click at [427, 360] on div "Mindtickle GMC BASE POLICY 25-26.pdf" at bounding box center [470, 367] width 218 height 17
click at [31, 31] on div at bounding box center [29, 25] width 25 height 25
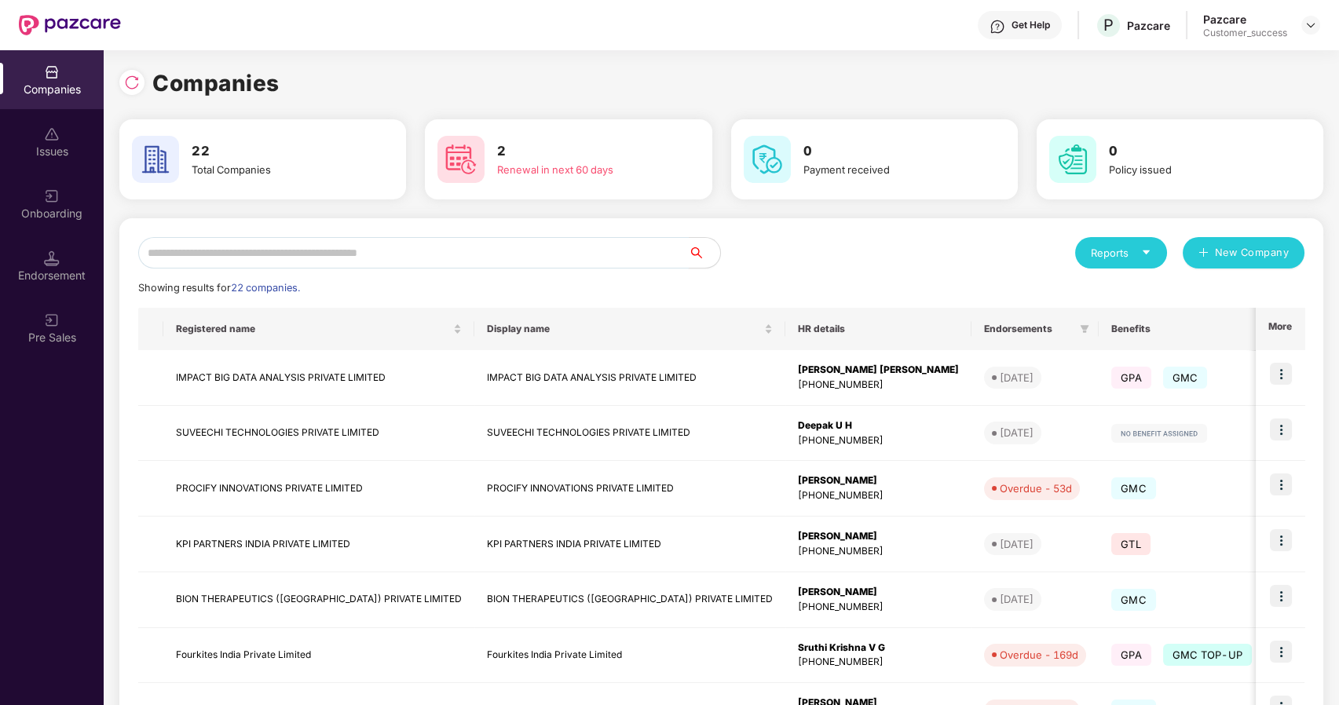
click at [345, 247] on input "text" at bounding box center [413, 252] width 551 height 31
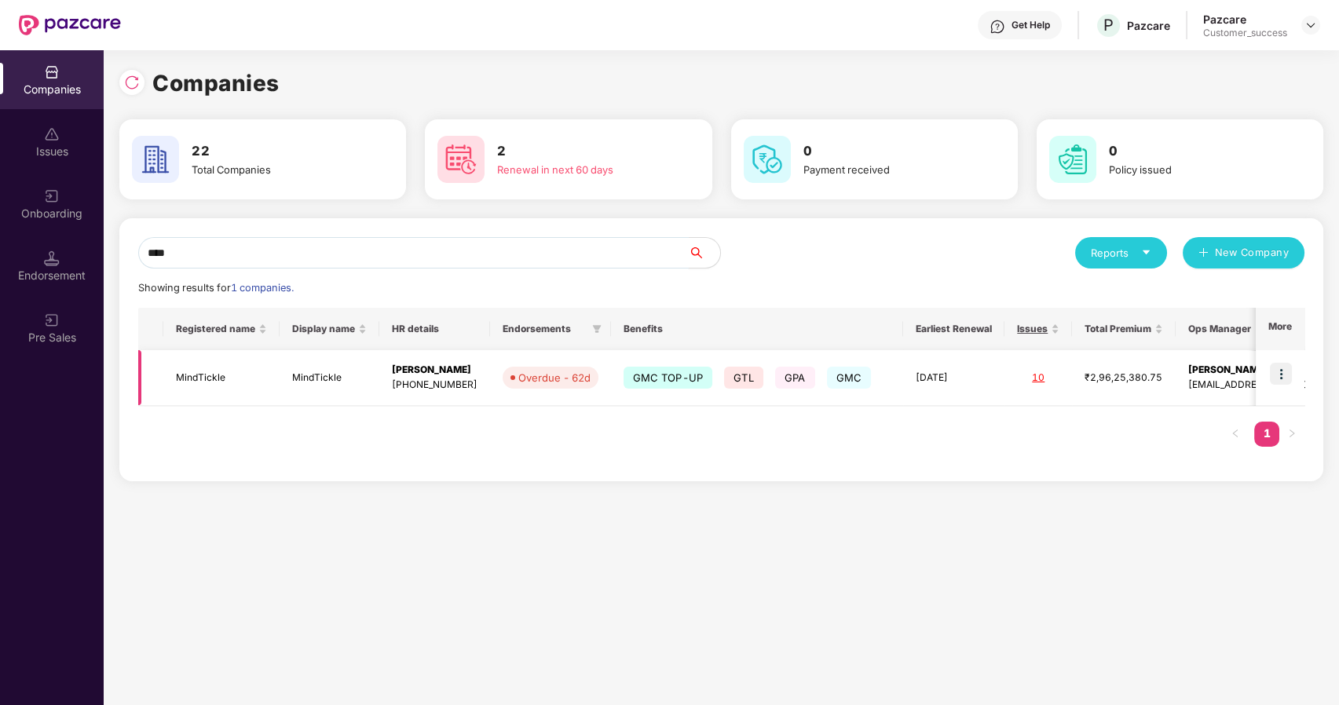
type input "****"
click at [1284, 368] on img at bounding box center [1281, 374] width 22 height 22
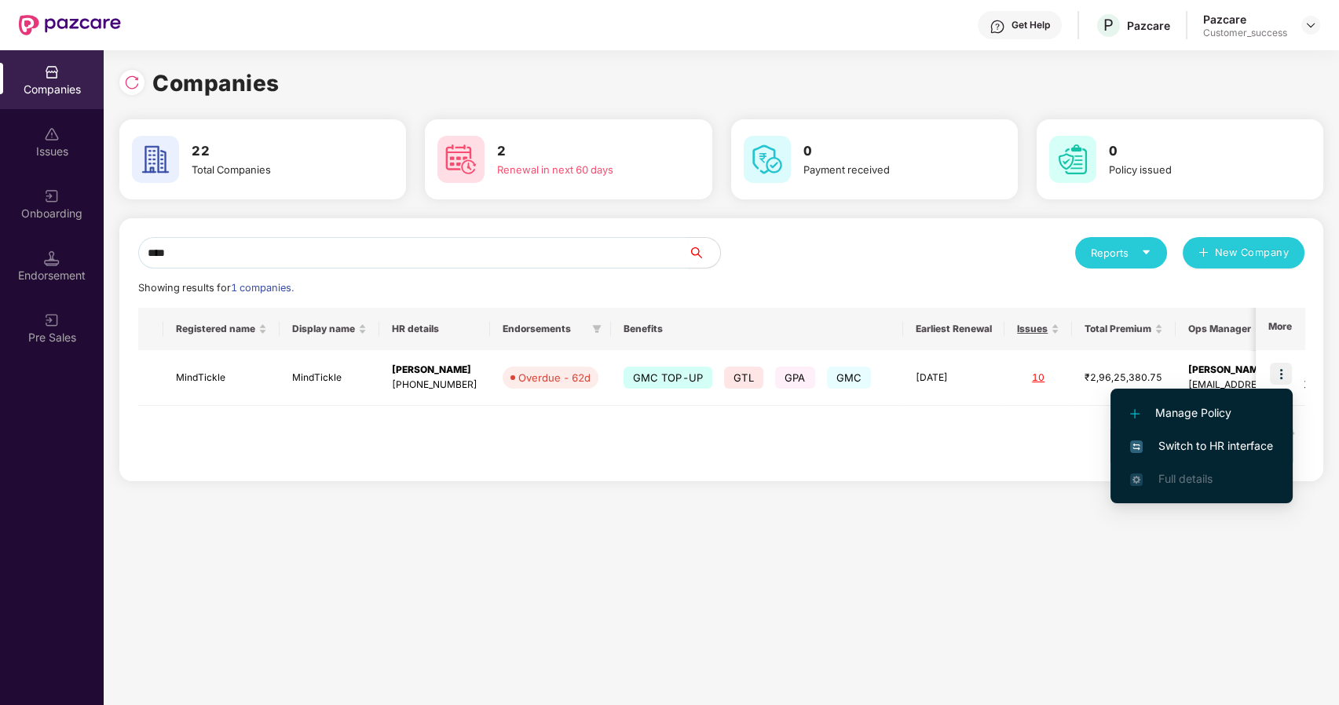
click at [1175, 439] on span "Switch to HR interface" at bounding box center [1201, 445] width 143 height 17
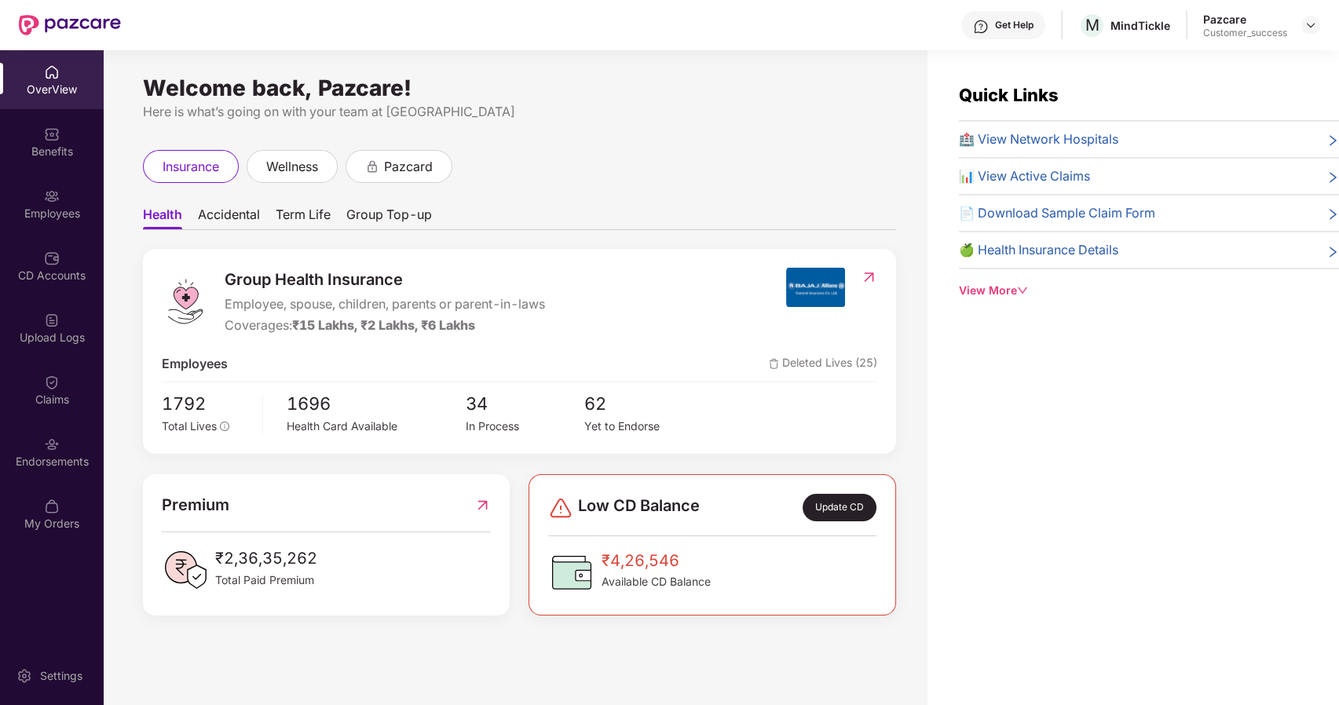
click at [44, 456] on div "Endorsements" at bounding box center [52, 462] width 104 height 16
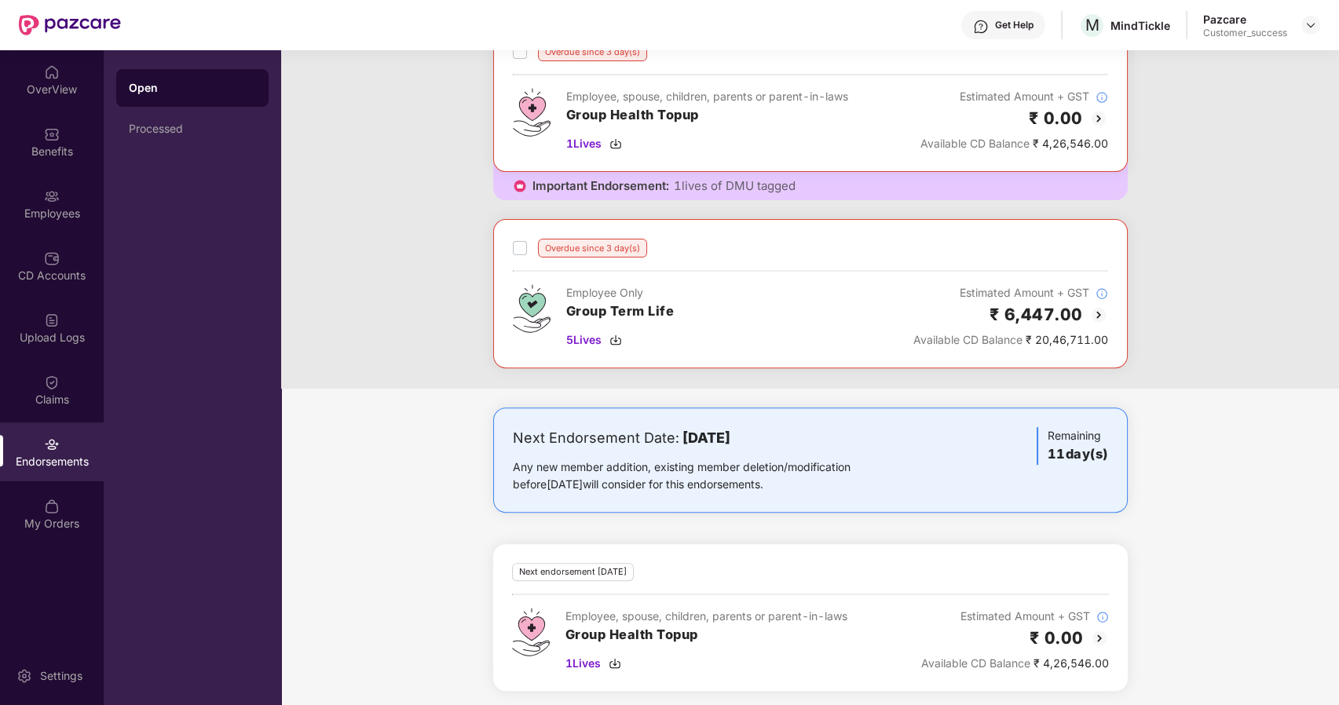
scroll to position [1296, 0]
